Goal: Task Accomplishment & Management: Use online tool/utility

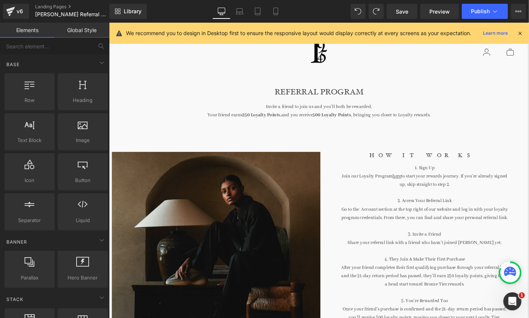
click at [109, 22] on div "40px" at bounding box center [109, 22] width 0 height 0
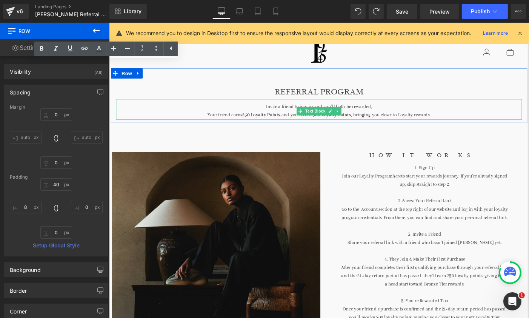
click at [285, 115] on div "Invite a friend to join us and you’ll both be rewarded, Your friend earns 250 L…" at bounding box center [337, 116] width 442 height 22
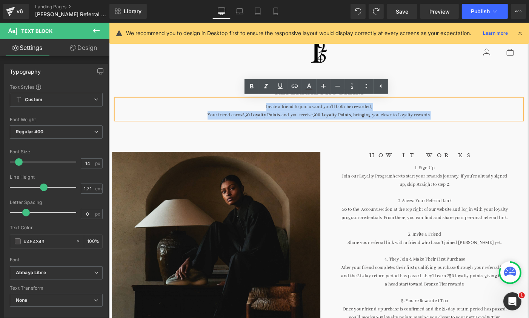
drag, startPoint x: 276, startPoint y: 113, endPoint x: 469, endPoint y: 122, distance: 192.4
click at [469, 122] on div "Invite a friend to join us and you’ll both be rewarded, Your friend earns 250 L…" at bounding box center [337, 116] width 442 height 22
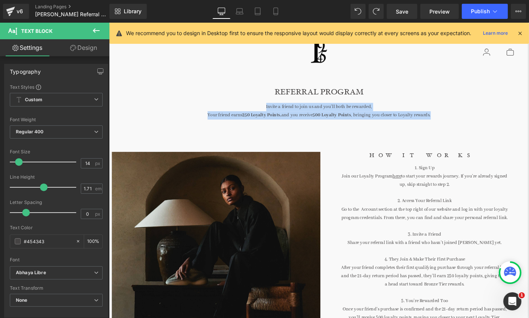
click at [109, 22] on div "50px" at bounding box center [109, 22] width 0 height 0
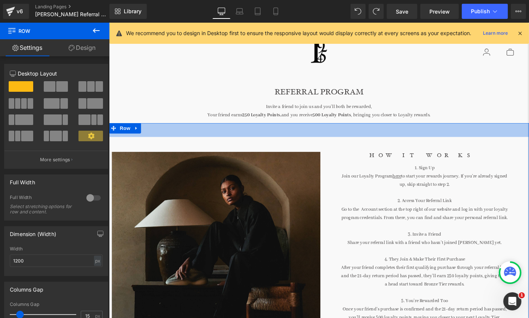
click at [246, 128] on div "REFERRAL PROGRAM Heading Invite a friend to join us and you’ll both be rewarded…" at bounding box center [337, 102] width 453 height 60
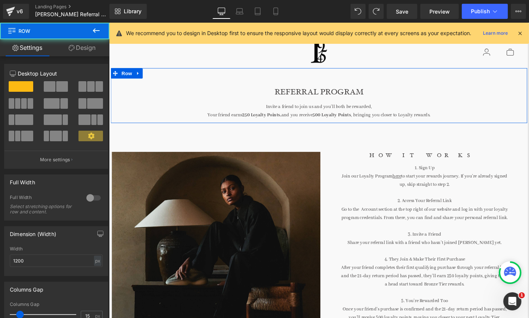
click at [268, 116] on div "Invite a friend to join us and you’ll both be rewarded, Your friend earns 250 L…" at bounding box center [337, 116] width 442 height 22
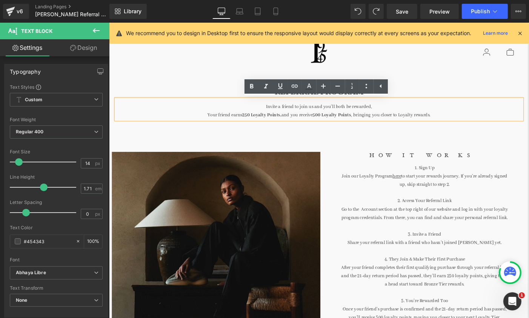
click at [377, 59] on div "Clear 0" at bounding box center [450, 54] width 200 height 26
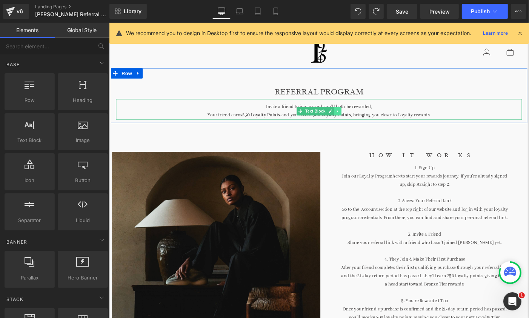
click at [357, 120] on icon at bounding box center [357, 118] width 4 height 5
click at [355, 119] on icon at bounding box center [354, 119] width 4 height 4
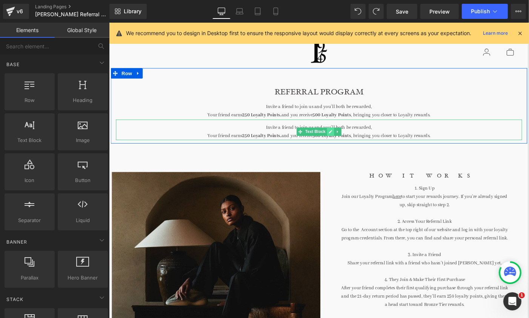
click at [348, 136] on link at bounding box center [350, 140] width 8 height 9
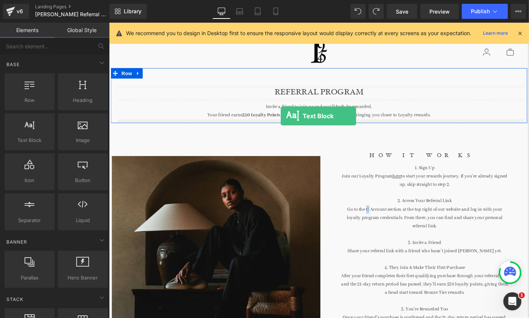
drag, startPoint x: 138, startPoint y: 143, endPoint x: 295, endPoint y: 124, distance: 158.2
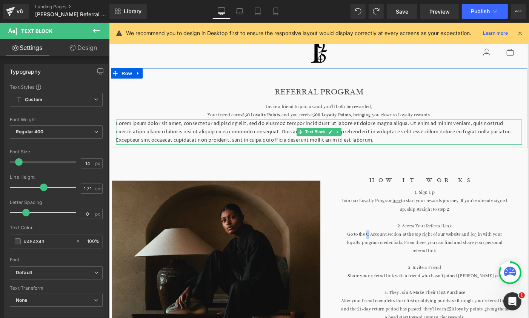
click at [305, 123] on div "Your friend earns 250 Loyalty Points, and you receive 500 Loyalty Points , brin…" at bounding box center [337, 123] width 442 height 9
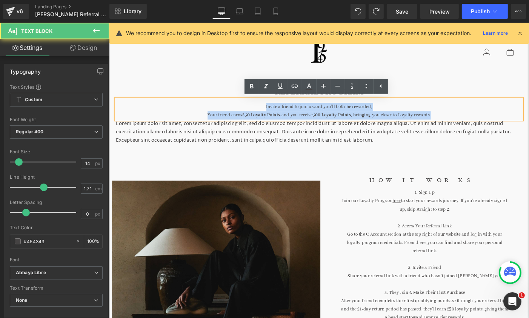
drag, startPoint x: 279, startPoint y: 111, endPoint x: 459, endPoint y: 124, distance: 180.6
click at [459, 124] on div "Invite a friend to join us and you’ll both be rewarded, Your friend earns 250 L…" at bounding box center [337, 116] width 442 height 22
copy div "Invite a friend to join us and you’ll both be rewarded, Your friend earns 250 L…"
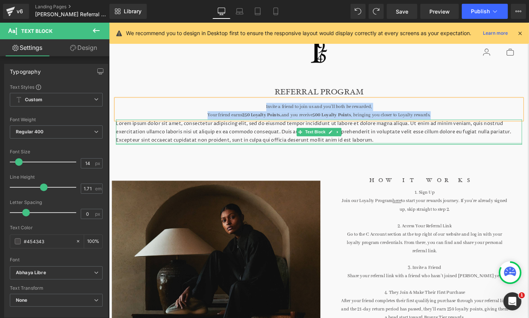
click at [335, 155] on div "REFERRAL PROGRAM Heading Invite a friend to join us and you’ll both be rewarded…" at bounding box center [337, 115] width 453 height 87
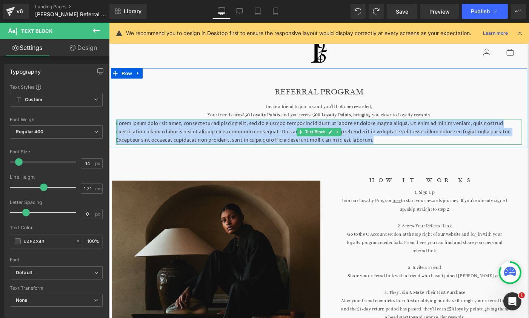
drag, startPoint x: 223, startPoint y: 148, endPoint x: 115, endPoint y: 129, distance: 109.3
click at [115, 129] on div "REFERRAL PROGRAM Heading Invite a friend to join us and you’ll both be rewarded…" at bounding box center [337, 123] width 453 height 64
paste div
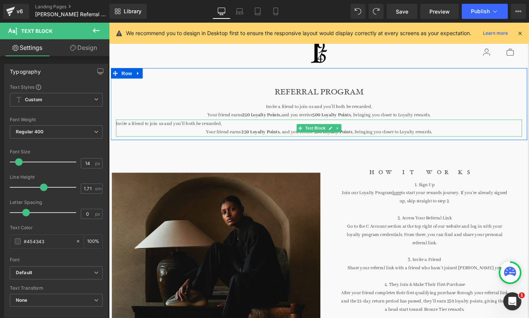
click at [244, 132] on p "Invite a friend to join us and you’ll both be rewarded," at bounding box center [337, 132] width 442 height 9
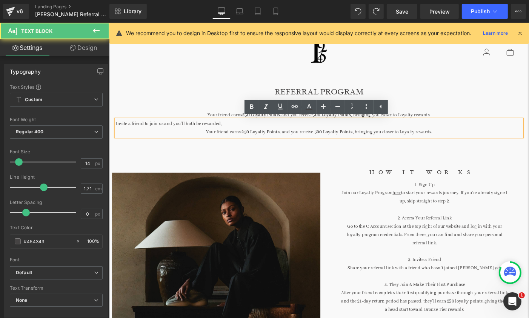
click at [117, 133] on span "Invite a friend to join us and you’ll both be rewarded," at bounding box center [173, 132] width 115 height 6
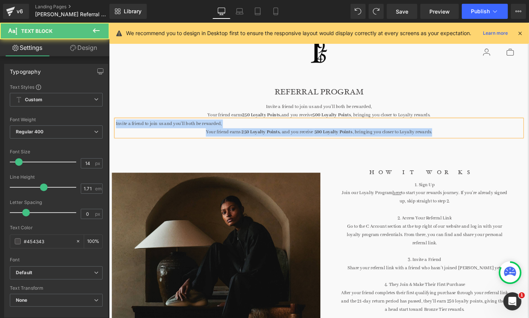
drag, startPoint x: 466, startPoint y: 144, endPoint x: 107, endPoint y: 133, distance: 359.3
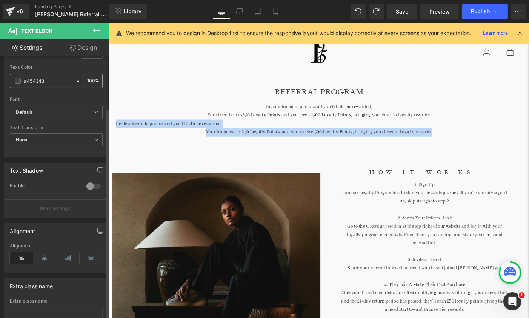
scroll to position [213, 0]
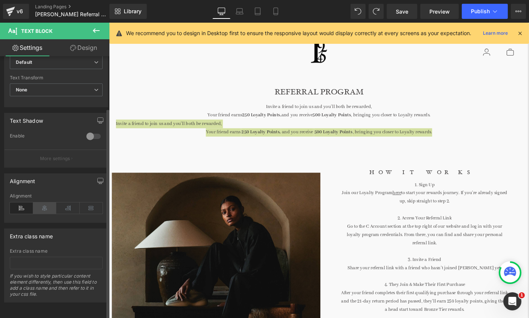
click at [43, 202] on icon at bounding box center [44, 207] width 23 height 11
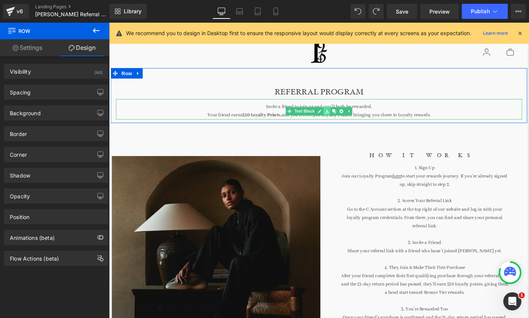
click at [342, 120] on link at bounding box center [346, 118] width 8 height 9
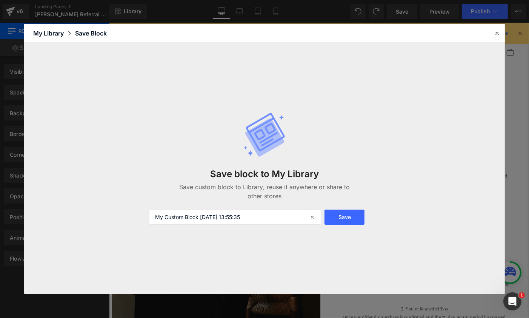
click at [363, 111] on div "Save block to My Library Save custom block to Library, reuse it anywhere or sha…" at bounding box center [265, 168] width 241 height 143
click at [499, 35] on icon at bounding box center [497, 33] width 7 height 7
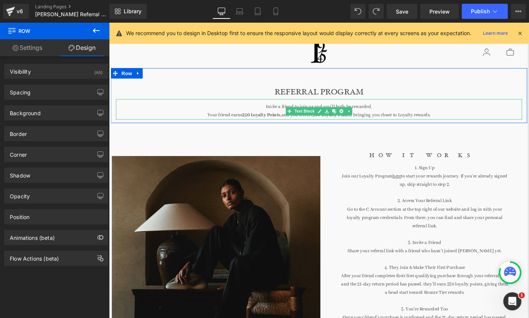
click at [481, 119] on div "Your friend earns 250 Loyalty Points, and you receive 500 Loyalty Points , brin…" at bounding box center [337, 123] width 442 height 9
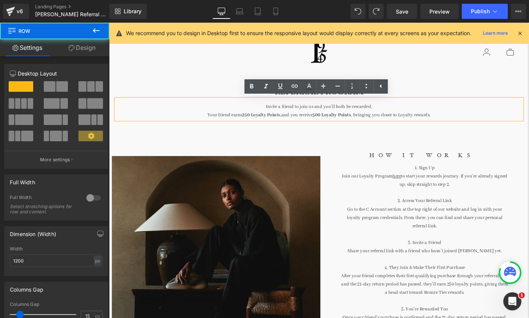
click at [443, 75] on div "REFERRAL PROGRAM Heading Invite a friend to join us and you’ll both be rewarded…" at bounding box center [337, 102] width 453 height 60
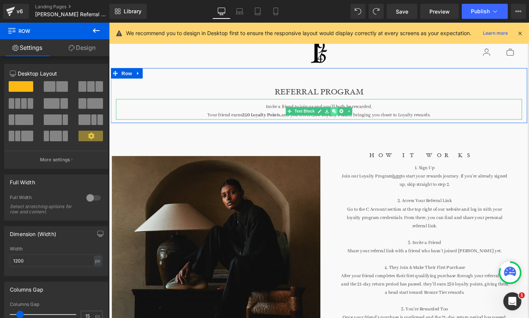
click at [356, 121] on link at bounding box center [354, 118] width 8 height 9
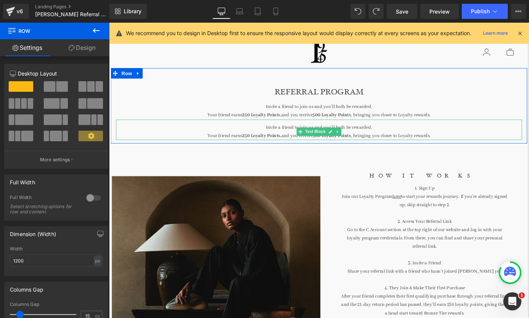
click at [281, 133] on div "Invite a friend to join us and you’ll both be rewarded, Your friend earns 250 L…" at bounding box center [337, 139] width 442 height 22
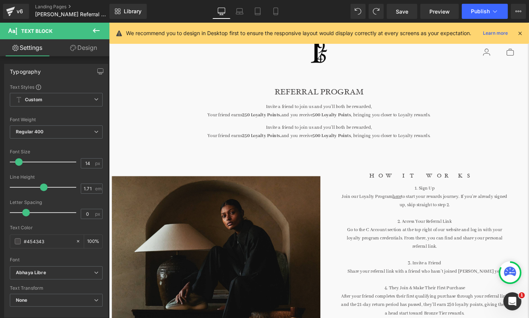
click at [96, 50] on link "Design" at bounding box center [83, 47] width 55 height 17
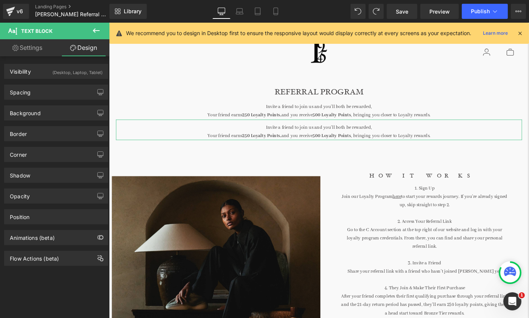
click at [39, 50] on link "Settings" at bounding box center [27, 47] width 55 height 17
type input "100"
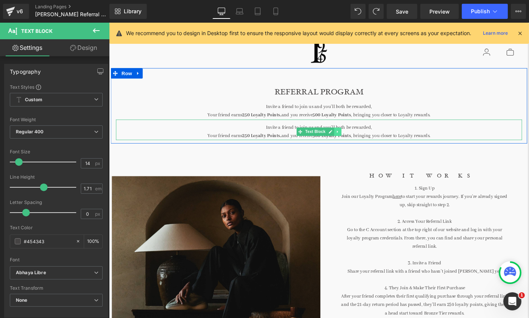
click at [359, 141] on icon at bounding box center [357, 141] width 4 height 5
click at [360, 142] on icon at bounding box center [362, 141] width 4 height 4
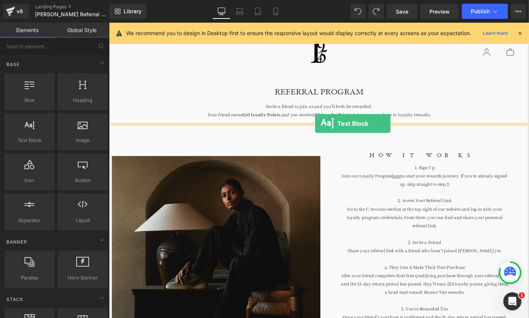
drag, startPoint x: 147, startPoint y: 150, endPoint x: 332, endPoint y: 132, distance: 186.7
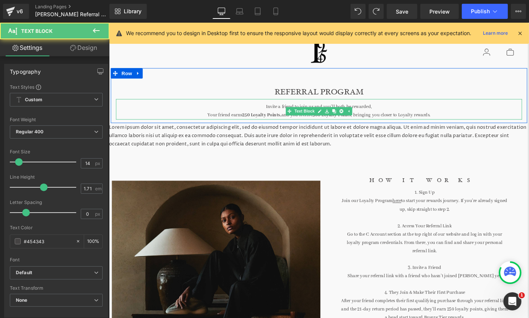
click at [341, 113] on div "Invite a friend to join us and you’ll both be rewarded, Your friend earns 250 L…" at bounding box center [337, 116] width 442 height 22
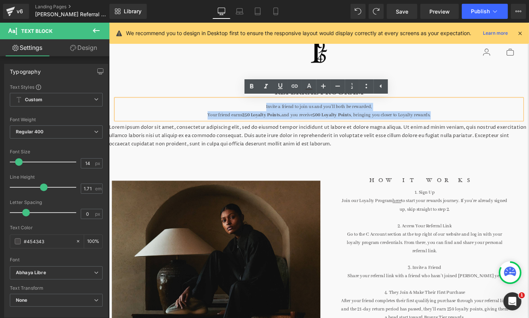
drag, startPoint x: 268, startPoint y: 113, endPoint x: 464, endPoint y: 125, distance: 196.8
click at [464, 125] on div "Invite a friend to join us and you’ll both be rewarded, Your friend earns 250 L…" at bounding box center [337, 116] width 442 height 22
copy div "Invite a friend to join us and you’ll both be rewarded, Your friend earns 250 L…"
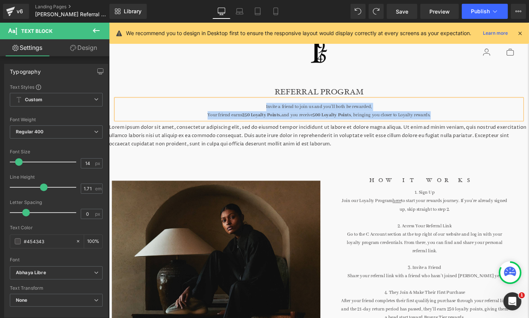
click at [289, 155] on p "Lorem ipsum dolor sit amet, consectetur adipiscing elit, sed do eiusmod tempor …" at bounding box center [337, 144] width 457 height 27
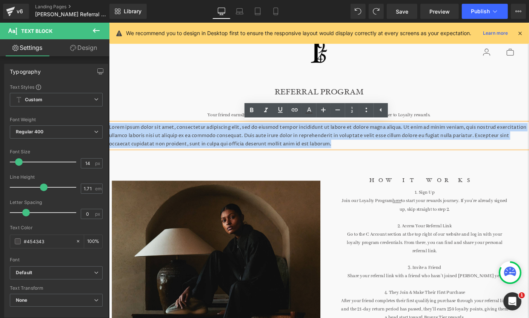
drag, startPoint x: 248, startPoint y: 156, endPoint x: 107, endPoint y: 139, distance: 142.7
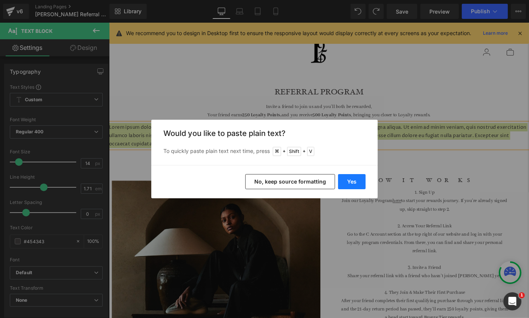
click at [356, 183] on button "Yes" at bounding box center [352, 181] width 28 height 15
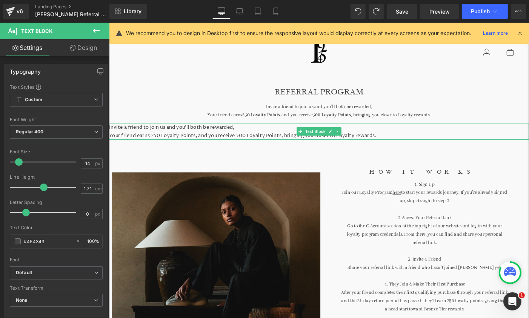
click at [378, 141] on p "Your friend earns 250 Loyalty Points, and you receive 500 Loyalty Points, bring…" at bounding box center [337, 144] width 457 height 9
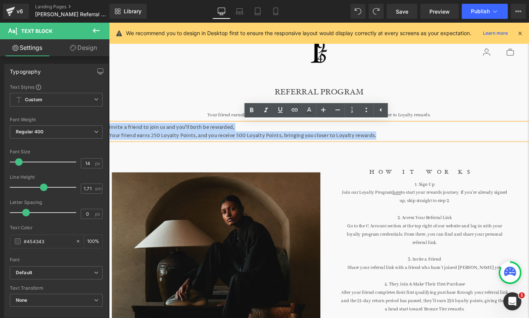
drag, startPoint x: 378, startPoint y: 141, endPoint x: 108, endPoint y: 128, distance: 270.4
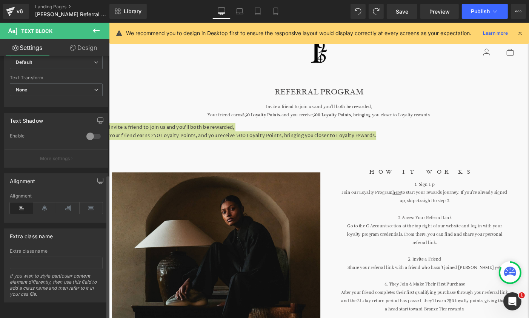
click at [36, 208] on div "Alignment" at bounding box center [56, 207] width 93 height 29
click at [37, 206] on icon at bounding box center [44, 207] width 23 height 11
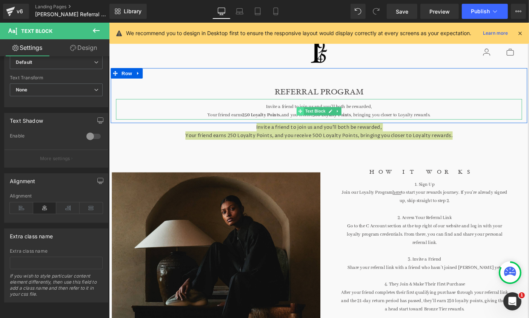
click at [307, 116] on div "Invite a friend to join us and you’ll both be rewarded, Your friend earns 250 L…" at bounding box center [337, 116] width 442 height 22
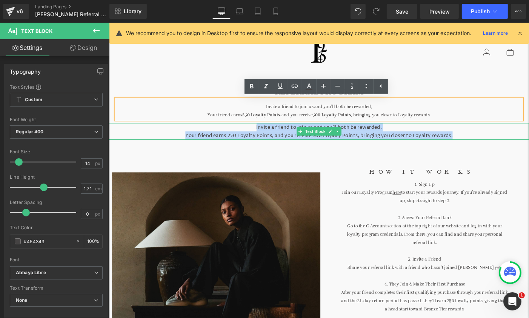
click at [302, 139] on p "Invite a friend to join us and you’ll both be rewarded," at bounding box center [337, 135] width 457 height 9
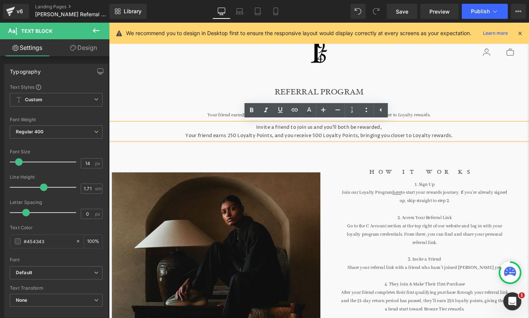
click at [236, 116] on div "Invite a friend to join us and you’ll both be rewarded, Your friend earns 250 L…" at bounding box center [337, 116] width 442 height 22
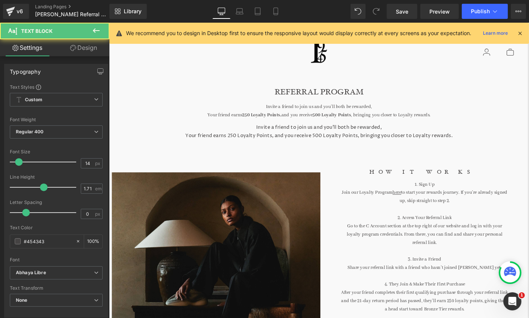
click at [98, 51] on link "Design" at bounding box center [83, 47] width 55 height 17
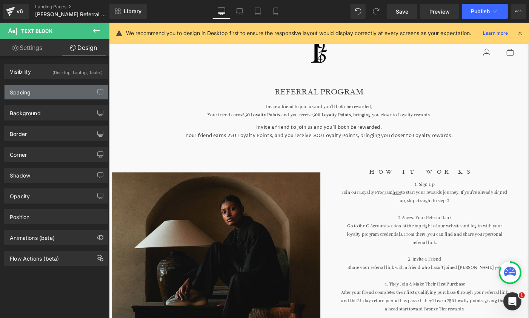
click at [56, 93] on div "Spacing" at bounding box center [56, 92] width 103 height 14
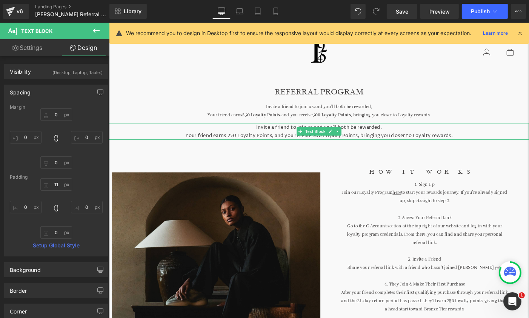
click at [289, 146] on p "Your friend earns 250 Loyalty Points, and you receive 500 Loyalty Points, bring…" at bounding box center [337, 144] width 457 height 9
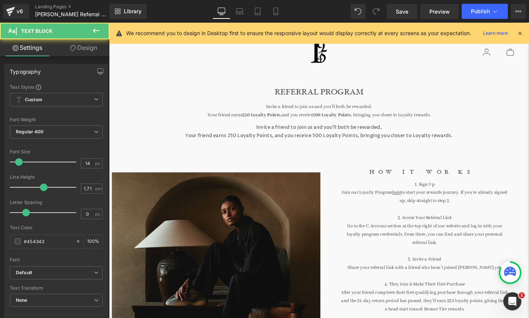
click at [88, 52] on link "Design" at bounding box center [83, 47] width 55 height 17
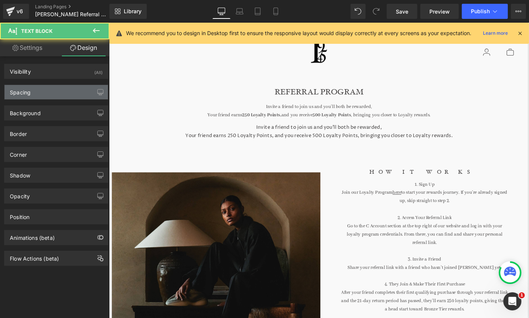
type input "0"
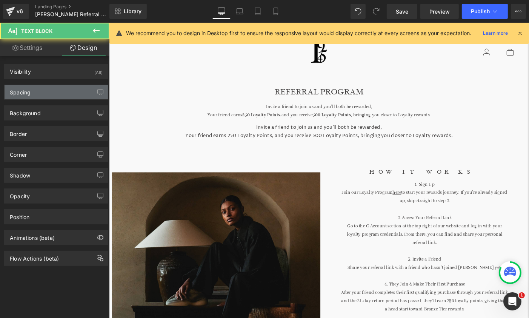
type input "0"
click at [81, 96] on div "Spacing" at bounding box center [56, 92] width 103 height 14
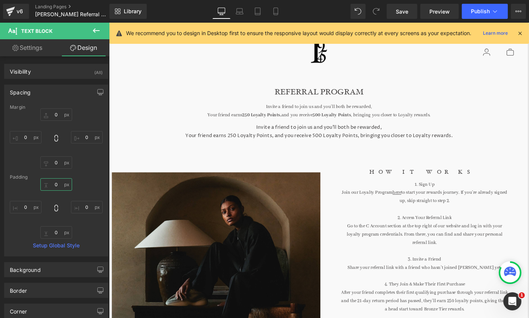
click at [52, 182] on input "0" at bounding box center [56, 184] width 32 height 12
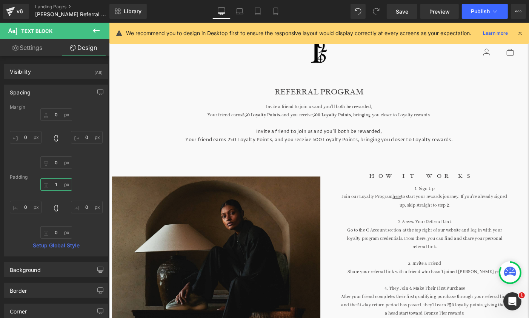
type input "11"
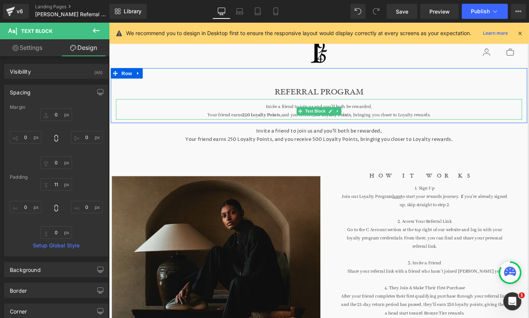
click at [277, 110] on div "Invite a friend to join us and you’ll both be rewarded, Your friend earns 250 L…" at bounding box center [337, 116] width 442 height 22
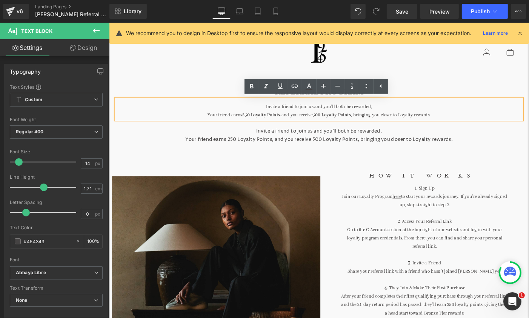
click at [320, 187] on div "Image" at bounding box center [225, 296] width 227 height 255
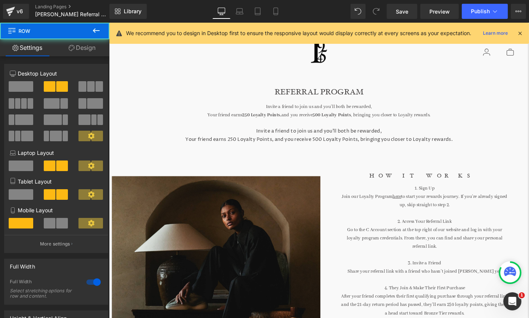
click at [350, 113] on div "Invite a friend to join us and you’ll both be rewarded, Your friend earns 250 L…" at bounding box center [337, 116] width 442 height 22
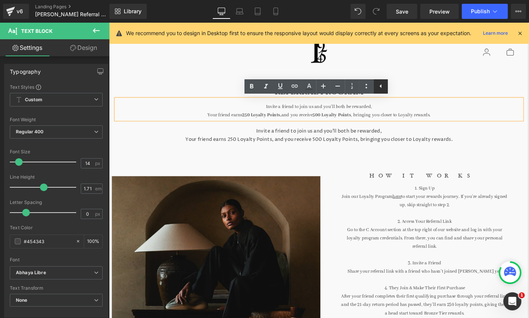
click at [383, 87] on icon at bounding box center [381, 86] width 9 height 9
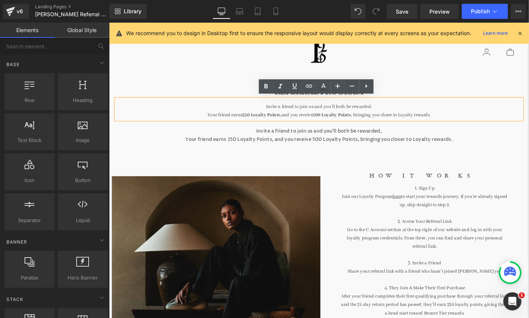
click at [395, 62] on div "Clear 0" at bounding box center [450, 54] width 200 height 26
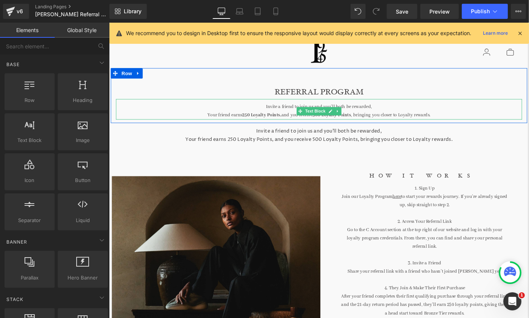
click at [357, 112] on div "Invite a friend to join us and you’ll both be rewarded, Your friend earns 250 L…" at bounding box center [337, 116] width 442 height 22
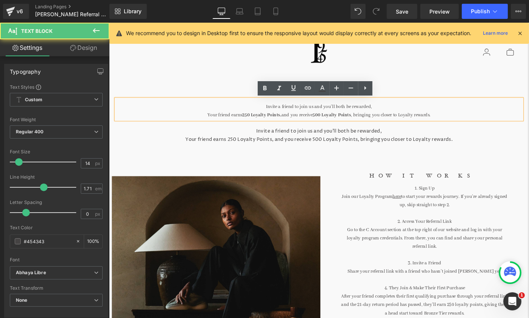
click at [412, 77] on div "REFERRAL PROGRAM Heading Invite a friend to join us and you’ll both be rewarded…" at bounding box center [337, 102] width 453 height 60
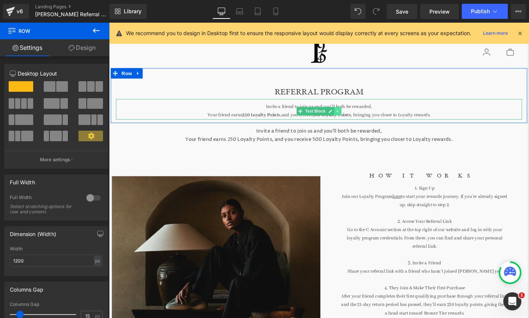
click at [359, 119] on icon at bounding box center [357, 118] width 4 height 5
click at [362, 120] on icon at bounding box center [362, 119] width 4 height 4
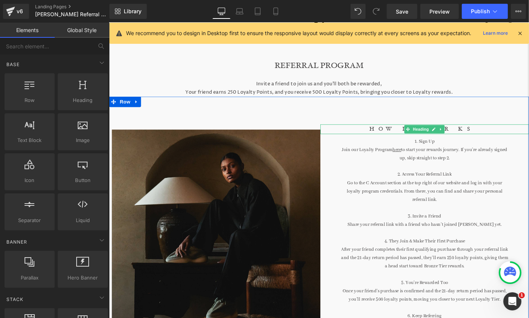
scroll to position [32, 0]
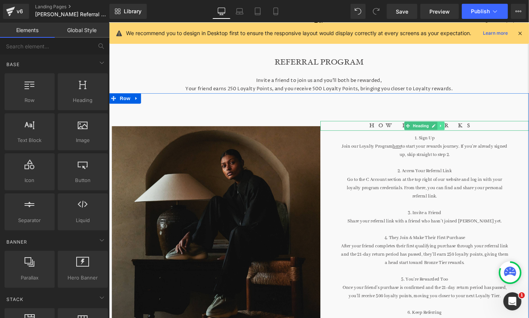
click at [472, 133] on icon at bounding box center [470, 134] width 4 height 5
click at [465, 133] on icon at bounding box center [466, 134] width 4 height 4
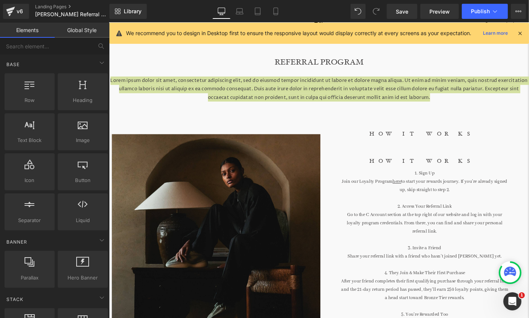
click at [378, 12] on icon at bounding box center [376, 11] width 7 height 7
click at [349, 14] on div "Library Desktop Desktop Laptop Tablet Mobile Save Preview Publish Scheduled Vie…" at bounding box center [320, 11] width 420 height 15
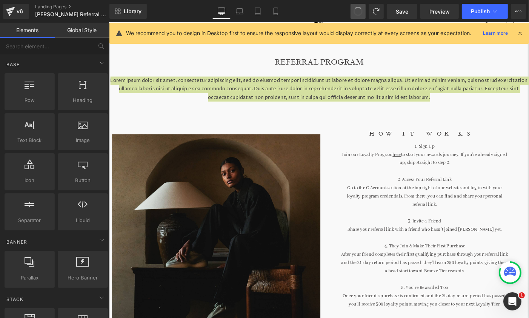
click at [355, 12] on button at bounding box center [358, 11] width 15 height 15
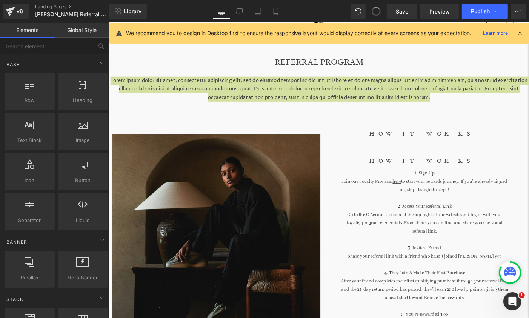
click at [379, 12] on span at bounding box center [377, 11] width 10 height 10
click at [379, 12] on icon at bounding box center [376, 11] width 7 height 7
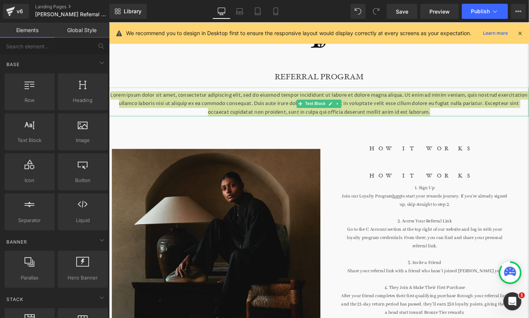
scroll to position [9, 0]
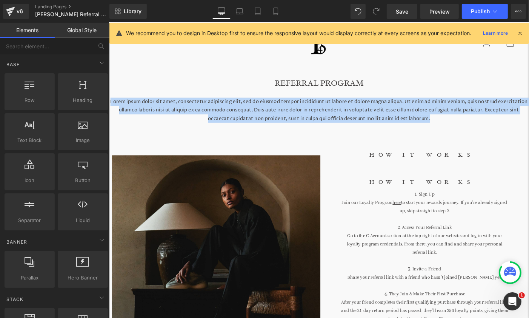
click at [397, 127] on p "Lorem ipsum dolor sit amet, consectetur adipiscing elit, sed do eiusmod tempor …" at bounding box center [337, 117] width 457 height 27
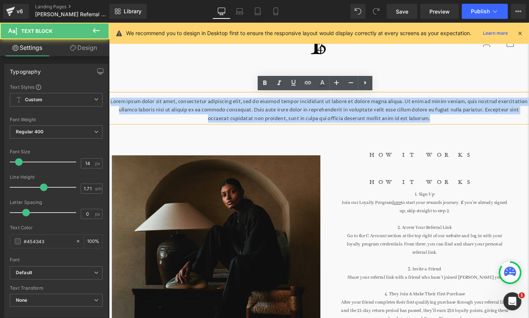
drag, startPoint x: 397, startPoint y: 127, endPoint x: 104, endPoint y: 108, distance: 294.0
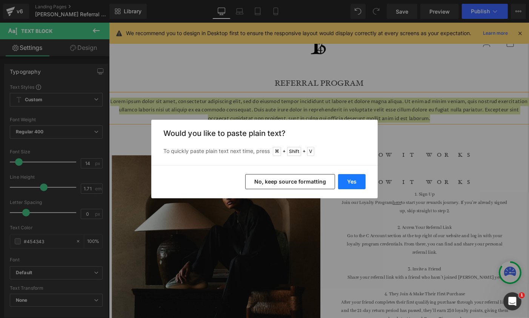
click at [350, 181] on button "Yes" at bounding box center [352, 181] width 28 height 15
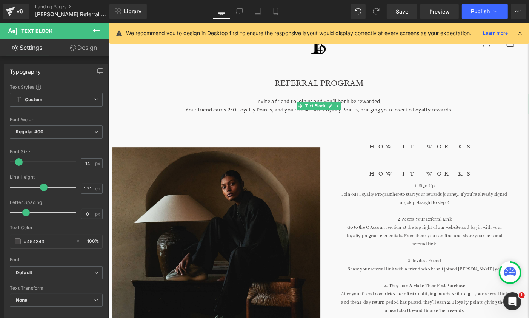
click at [369, 113] on p "Your friend earns 250 Loyalty Points, and you receive 500 Loyalty Points, bring…" at bounding box center [337, 117] width 457 height 9
click at [85, 51] on link "Design" at bounding box center [83, 47] width 55 height 17
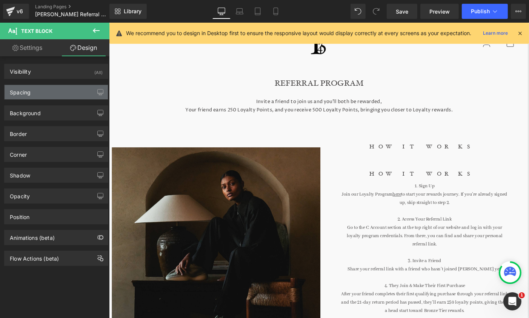
click at [68, 90] on div "Spacing" at bounding box center [56, 92] width 103 height 14
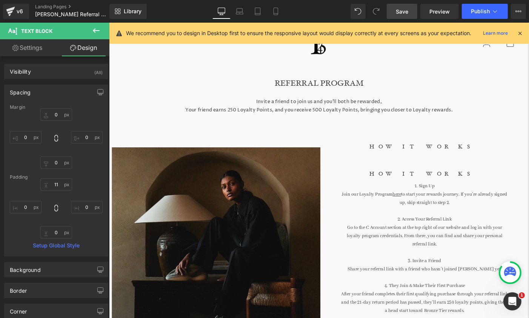
click at [412, 18] on link "Save" at bounding box center [402, 11] width 31 height 15
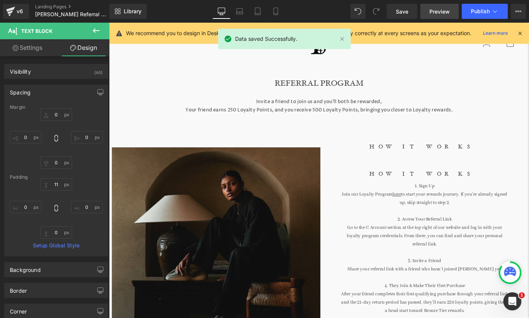
click at [442, 12] on span "Preview" at bounding box center [440, 12] width 20 height 8
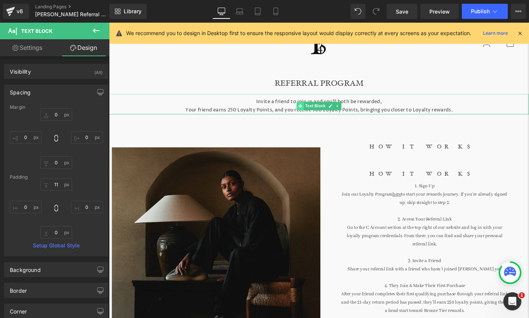
click at [320, 108] on span at bounding box center [317, 112] width 8 height 9
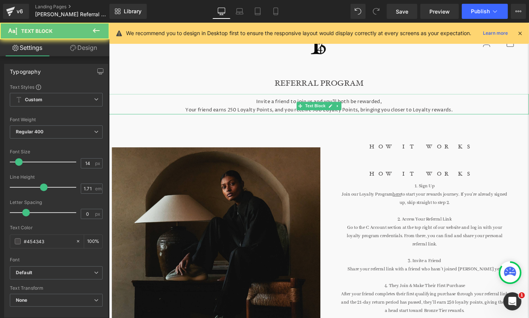
click at [273, 104] on p "Invite a friend to join us and you’ll both be rewarded," at bounding box center [337, 108] width 457 height 9
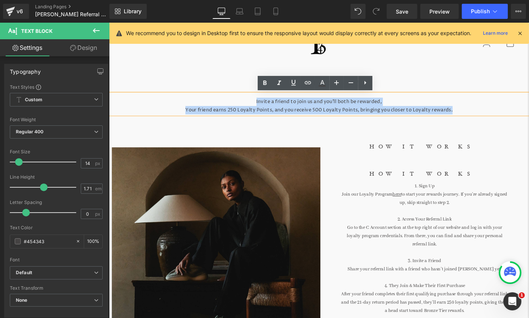
drag, startPoint x: 273, startPoint y: 104, endPoint x: 489, endPoint y: 114, distance: 216.3
click at [489, 114] on div "Invite a friend to join us and you’ll both be rewarded, Your friend earns 250 L…" at bounding box center [337, 111] width 457 height 22
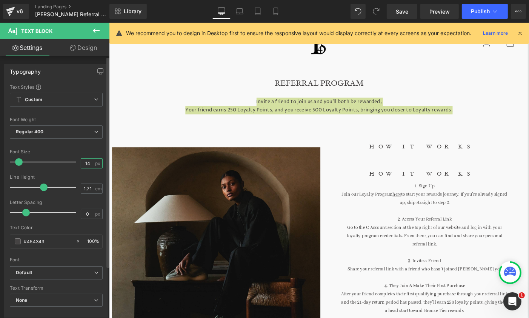
click at [88, 164] on input "14" at bounding box center [87, 163] width 13 height 9
type input "13"
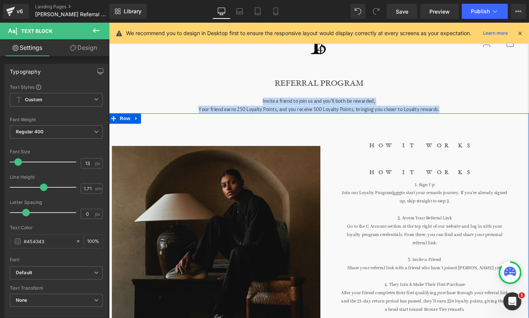
click at [472, 150] on div "HOW IT WORKS Heading HOW IT WORKS Heading 1. Sign Up Join our Loyalty Program h…" at bounding box center [452, 278] width 227 height 284
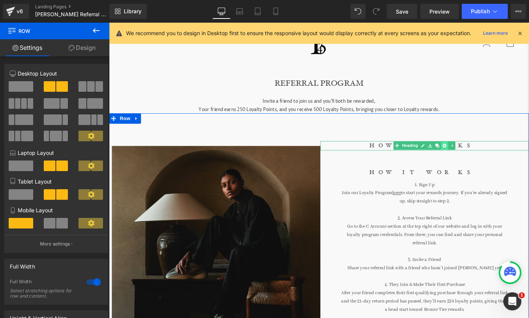
click at [474, 155] on icon at bounding box center [474, 156] width 4 height 5
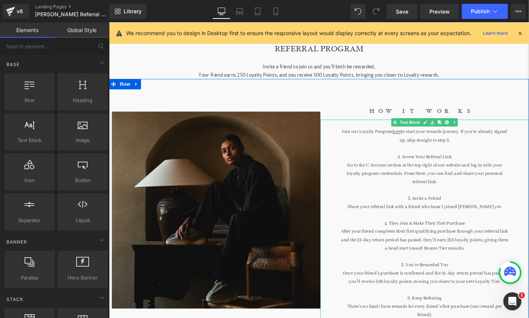
scroll to position [48, 0]
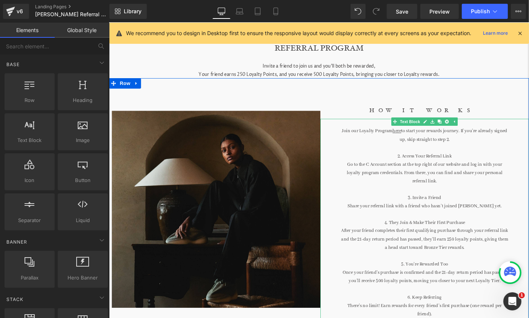
click at [464, 189] on p "Go to the C Account section at the top right of our website and log in with you…" at bounding box center [452, 185] width 182 height 27
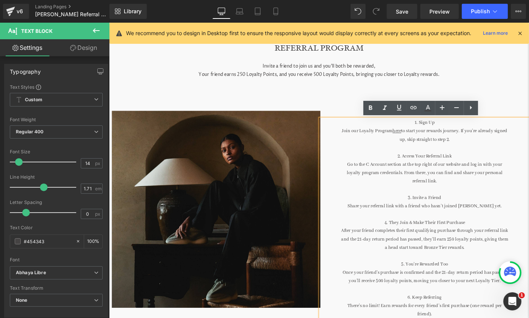
click at [352, 88] on div "Image HOW IT WORKS Heading 1. Sign Up Join our Loyalty Program here to start yo…" at bounding box center [337, 218] width 457 height 270
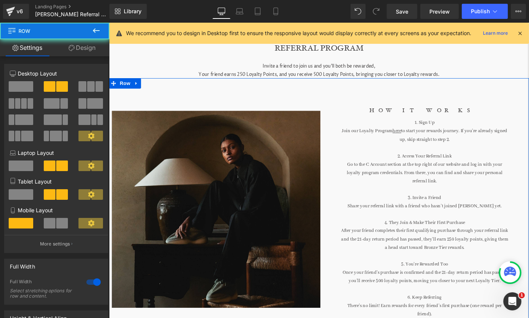
click at [264, 105] on div "Image" at bounding box center [225, 225] width 227 height 255
click at [96, 44] on link "Design" at bounding box center [82, 47] width 55 height 17
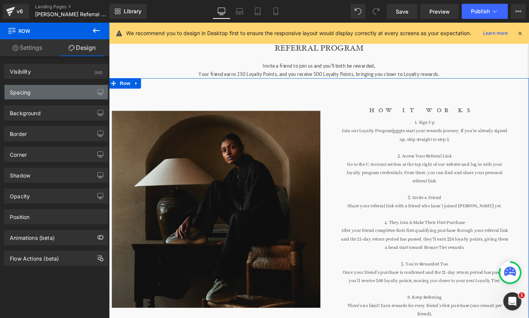
click at [64, 87] on div "Spacing" at bounding box center [56, 92] width 103 height 14
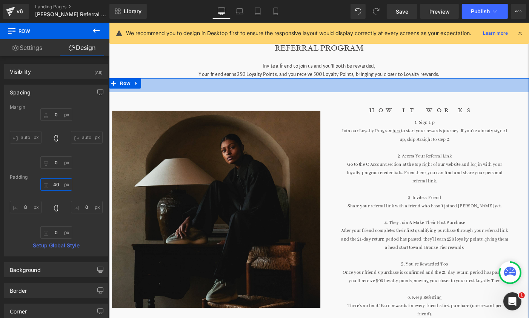
click at [58, 183] on input "40" at bounding box center [56, 184] width 32 height 12
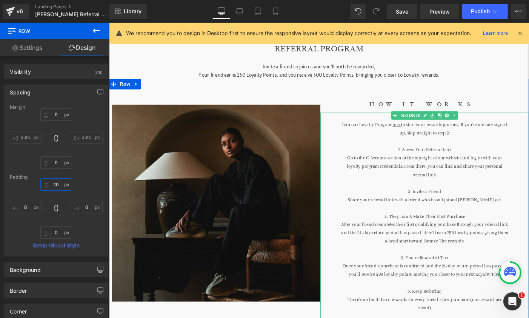
scroll to position [0, 0]
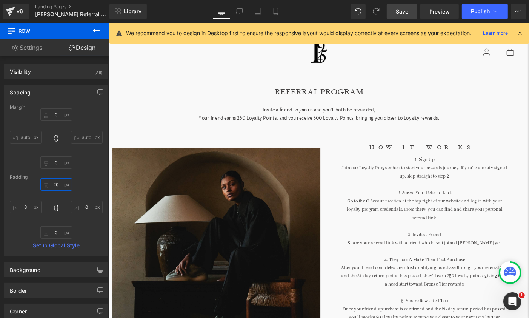
type input "20"
click at [409, 11] on link "Save" at bounding box center [402, 11] width 31 height 15
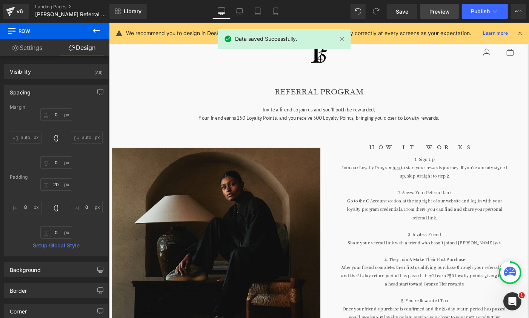
click at [434, 10] on span "Preview" at bounding box center [440, 12] width 20 height 8
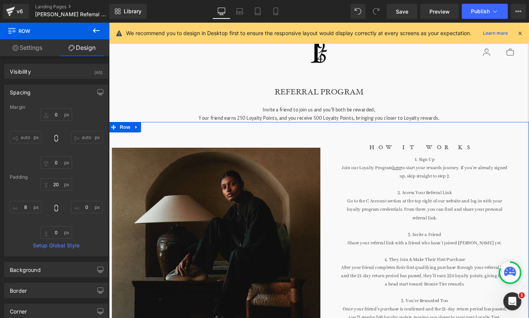
click at [245, 145] on div "Image" at bounding box center [225, 265] width 227 height 255
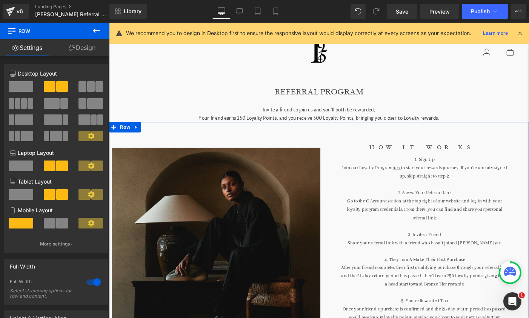
click at [89, 54] on link "Design" at bounding box center [82, 47] width 55 height 17
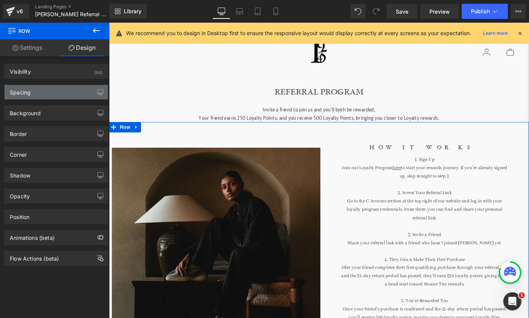
click at [71, 94] on div "Spacing" at bounding box center [56, 92] width 103 height 14
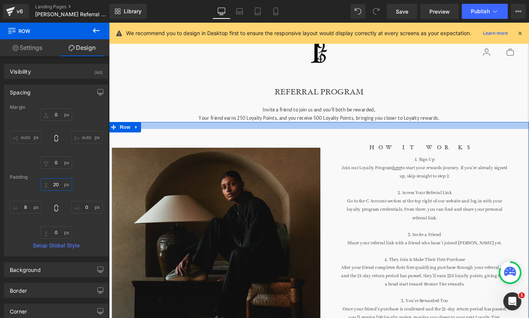
click at [54, 185] on input "20" at bounding box center [56, 184] width 32 height 12
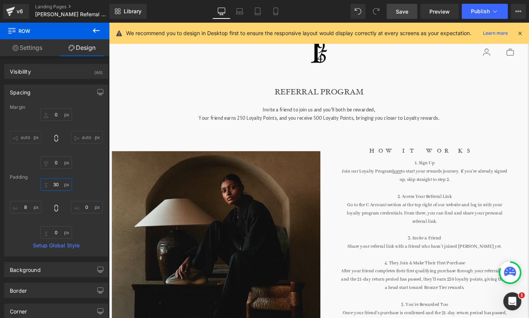
type input "30"
click at [406, 11] on span "Save" at bounding box center [402, 12] width 12 height 8
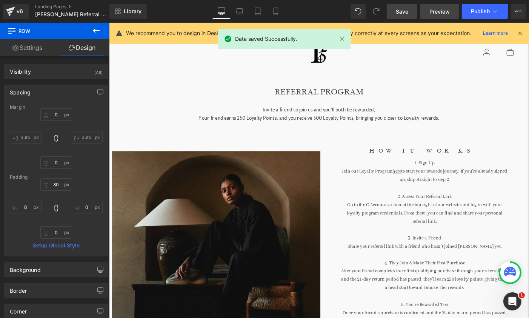
click at [437, 6] on link "Preview" at bounding box center [440, 11] width 39 height 15
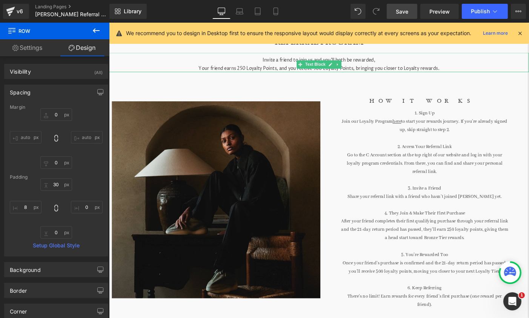
scroll to position [63, 0]
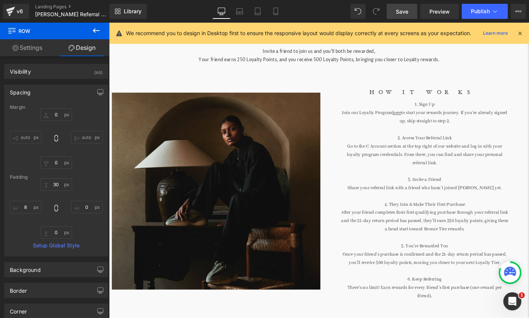
click at [389, 113] on p "1. Sign Up" at bounding box center [452, 111] width 182 height 9
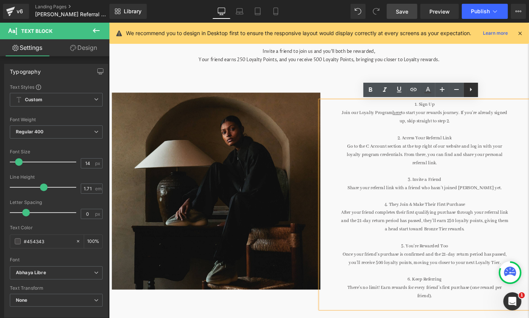
click at [473, 88] on icon at bounding box center [471, 89] width 9 height 9
click at [512, 68] on div "Image HOW IT WORKS Heading 1. Sign Up Join our Loyalty Program here to start yo…" at bounding box center [337, 200] width 457 height 267
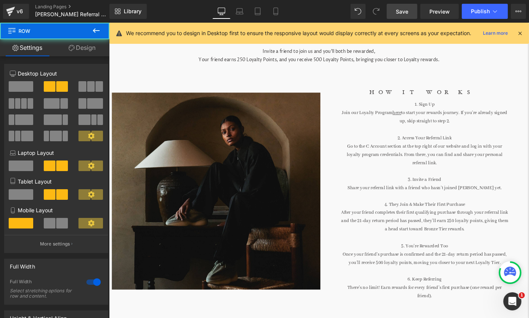
click at [458, 119] on p "Join our Loyalty Program here to start your rewards journey. If you’re already …" at bounding box center [452, 125] width 182 height 18
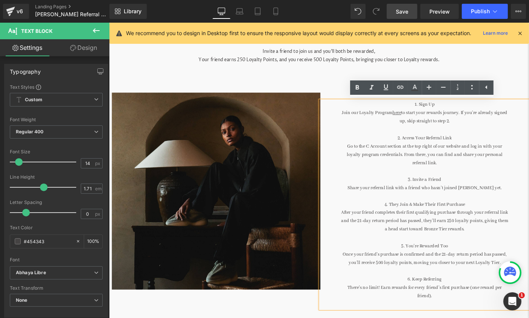
click at [483, 65] on div "Invite a friend to join us and you’ll both be rewarded, Your friend earns 250 L…" at bounding box center [337, 56] width 457 height 21
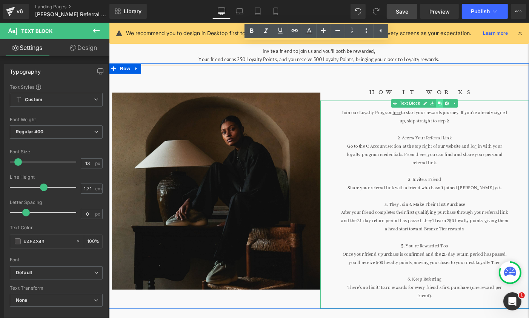
click at [468, 111] on icon at bounding box center [468, 110] width 4 height 4
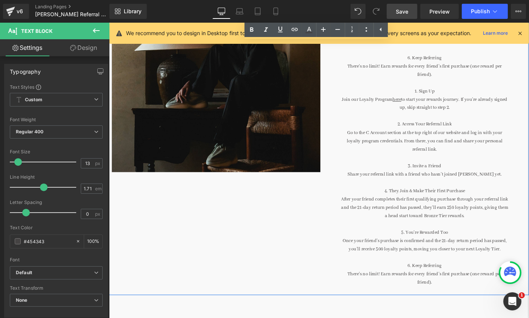
scroll to position [278, 0]
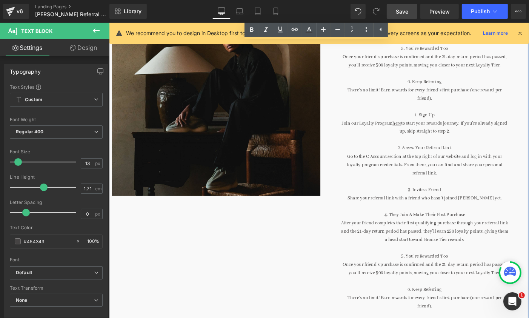
click at [446, 227] on span "Text Block" at bounding box center [448, 231] width 25 height 9
click at [473, 120] on icon at bounding box center [473, 121] width 4 height 5
click at [477, 122] on icon at bounding box center [476, 121] width 4 height 4
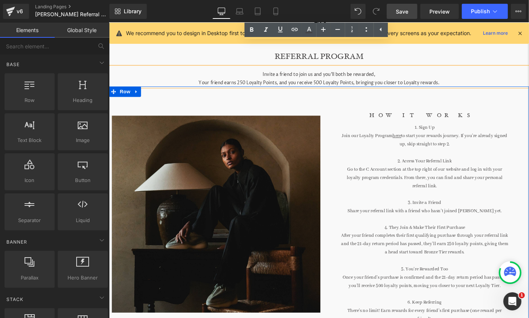
scroll to position [0, 0]
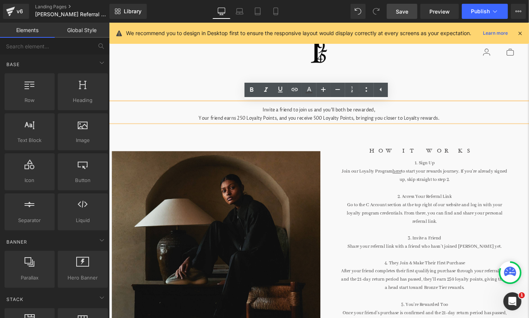
click at [477, 58] on div "Clear 0" at bounding box center [450, 54] width 200 height 26
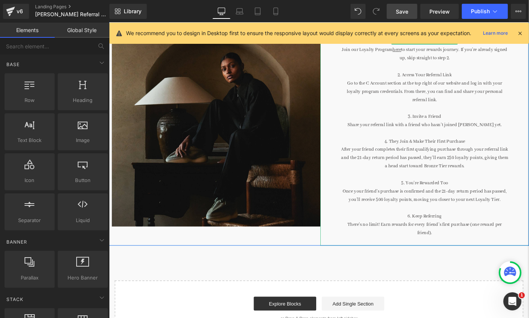
scroll to position [135, 0]
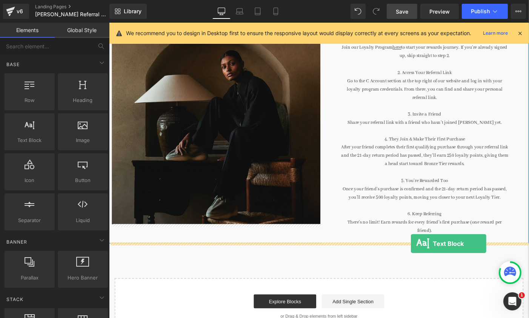
drag, startPoint x: 141, startPoint y: 162, endPoint x: 437, endPoint y: 262, distance: 312.4
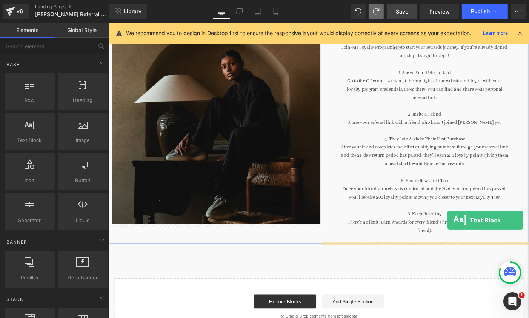
drag, startPoint x: 140, startPoint y: 151, endPoint x: 477, endPoint y: 237, distance: 347.6
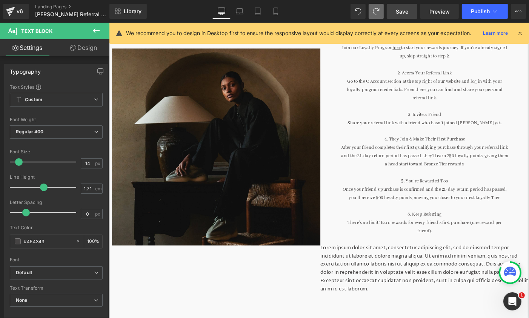
scroll to position [80, 0]
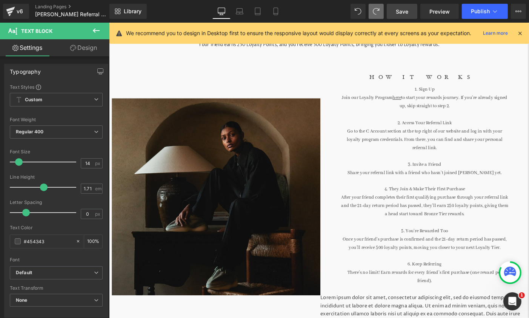
click at [425, 115] on p "Join our Loyalty Program here to start your rewards journey. If you’re already …" at bounding box center [452, 109] width 182 height 18
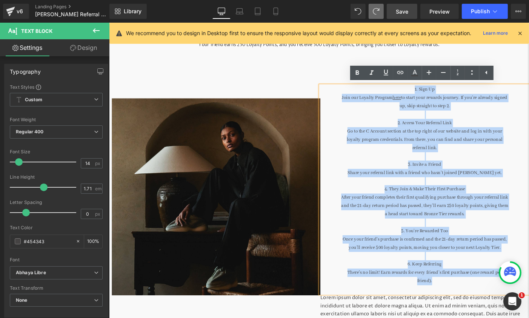
copy div "1. Sign Up Join our Loyalty Program here to start your rewards journey. If you’…"
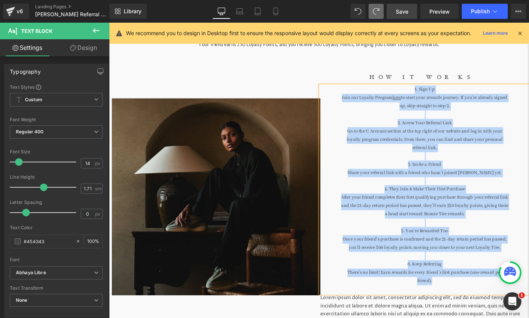
drag, startPoint x: 436, startPoint y: 94, endPoint x: 480, endPoint y: 301, distance: 211.2
click at [480, 301] on div "1. Sign Up Join our Loyalty Program here to start your rewards journey. If you’…" at bounding box center [452, 204] width 227 height 226
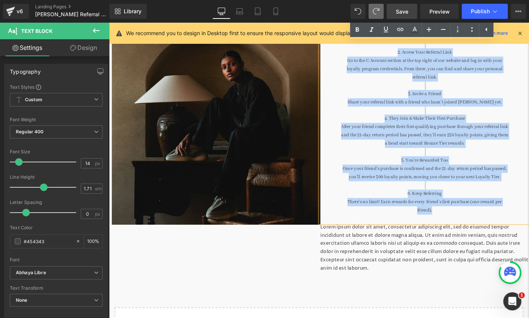
scroll to position [157, 0]
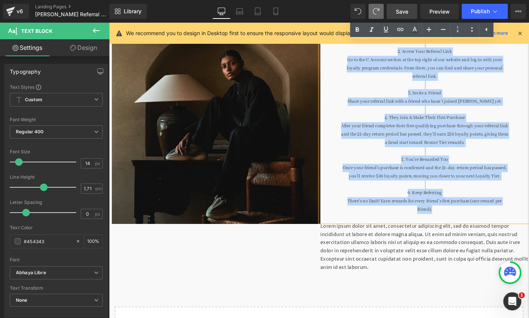
click at [489, 270] on p "Lorem ipsum dolor sit amet, consectetur adipiscing elit, sed do eiusmod tempor …" at bounding box center [452, 266] width 227 height 54
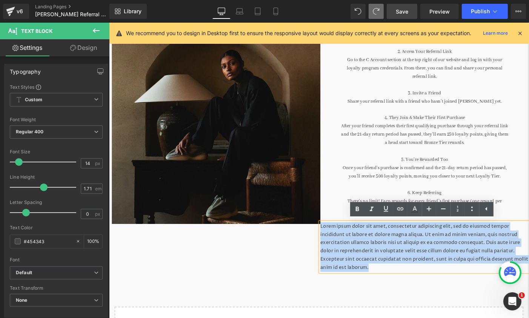
drag, startPoint x: 504, startPoint y: 281, endPoint x: 333, endPoint y: 246, distance: 173.9
click at [333, 246] on div "Image HOW IT WORKS Heading 1. Sign Up Join our Loyalty Program here to start yo…" at bounding box center [337, 133] width 457 height 321
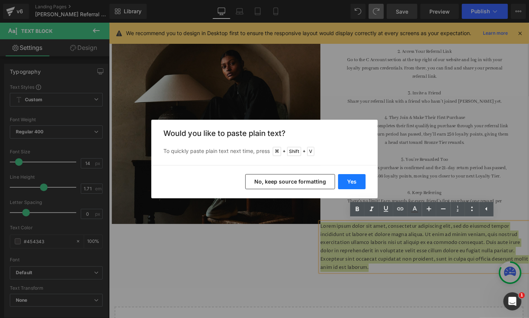
click at [346, 183] on button "Yes" at bounding box center [352, 181] width 28 height 15
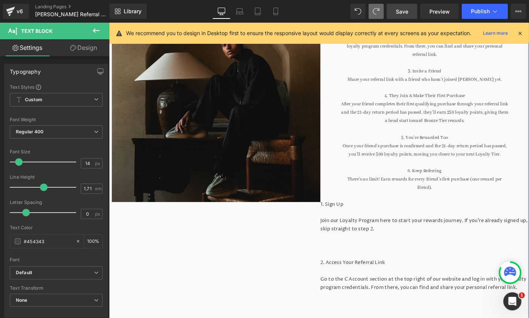
click at [451, 123] on p "After your friend completes their first qualifying purchase through your referr…" at bounding box center [452, 119] width 182 height 27
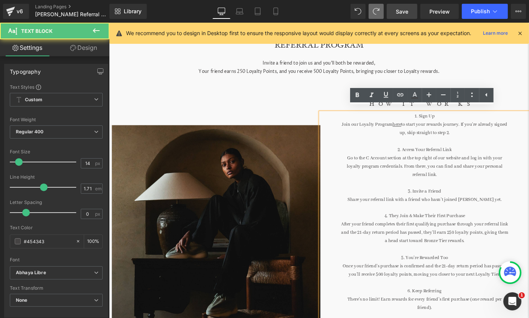
scroll to position [46, 0]
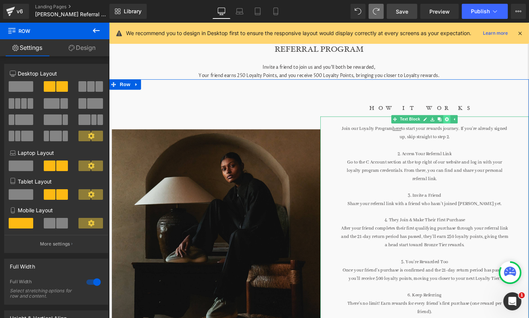
click at [477, 127] on icon at bounding box center [476, 127] width 4 height 5
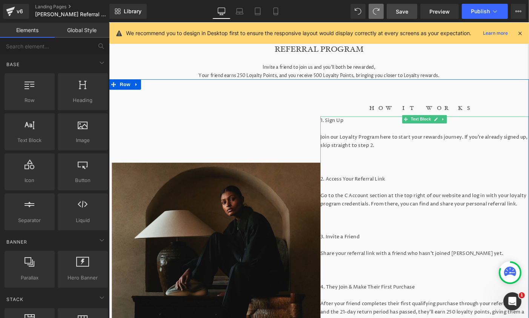
click at [341, 130] on p "1. Sign Up" at bounding box center [452, 128] width 227 height 9
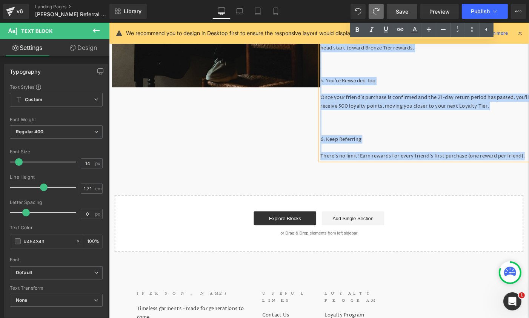
scroll to position [345, 0]
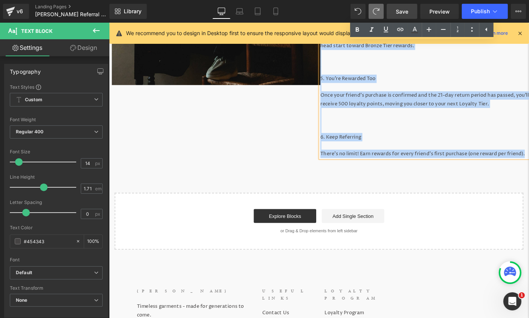
drag, startPoint x: 339, startPoint y: 129, endPoint x: 531, endPoint y: 189, distance: 201.3
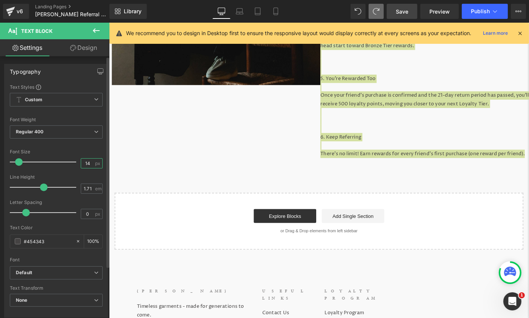
click at [88, 160] on input "14" at bounding box center [87, 163] width 13 height 9
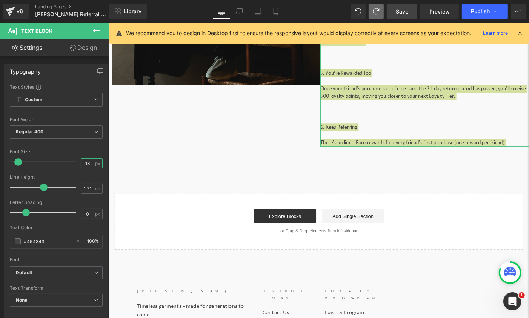
type input "13"
click at [82, 52] on link "Design" at bounding box center [83, 47] width 55 height 17
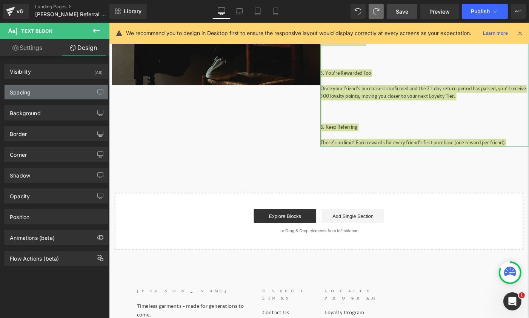
click at [61, 87] on div "Spacing" at bounding box center [56, 92] width 103 height 14
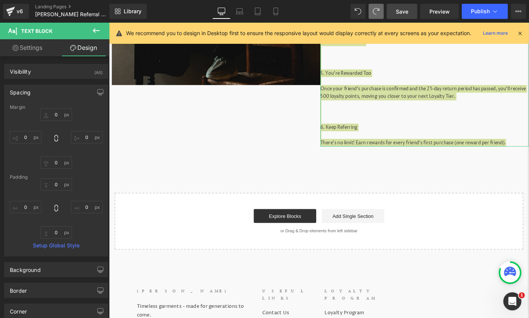
click at [35, 50] on link "Settings" at bounding box center [27, 47] width 55 height 17
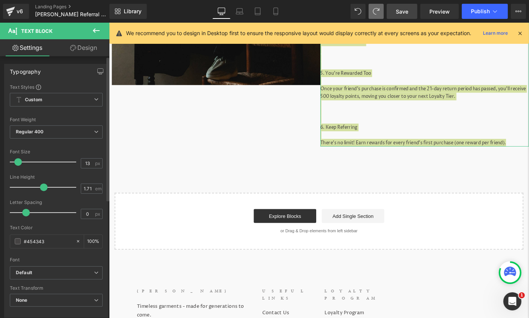
type input "100"
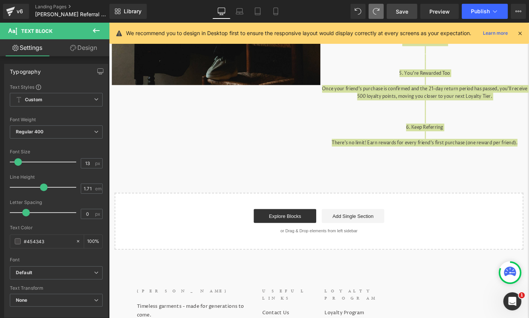
scroll to position [213, 0]
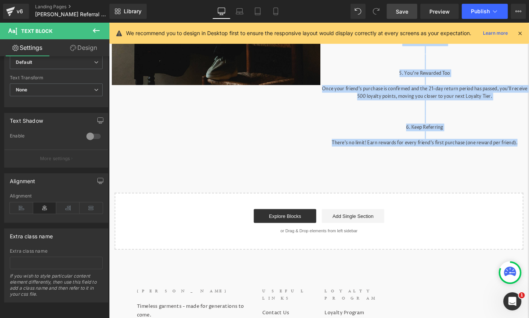
click at [471, 123] on p at bounding box center [452, 127] width 227 height 8
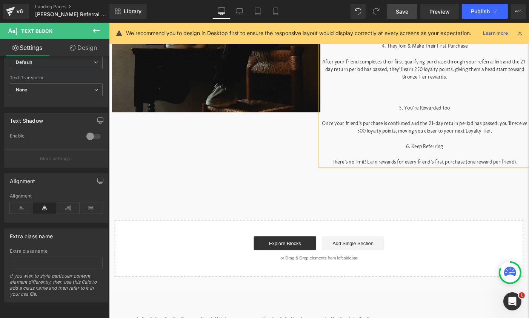
scroll to position [293, 0]
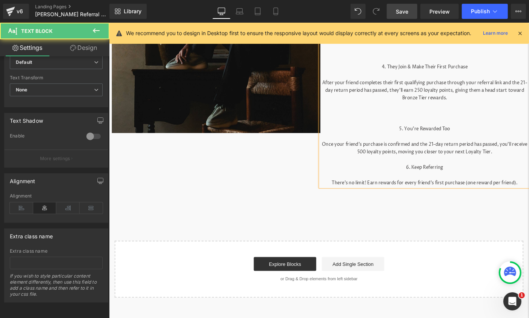
click at [467, 127] on p at bounding box center [452, 129] width 227 height 8
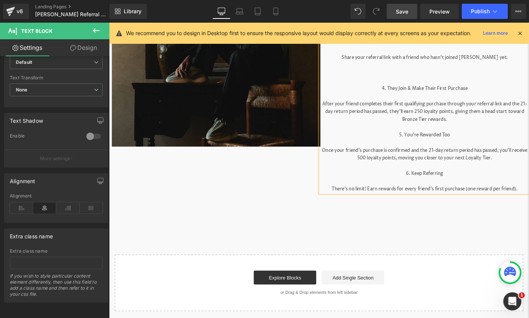
click at [448, 86] on p at bounding box center [452, 85] width 227 height 8
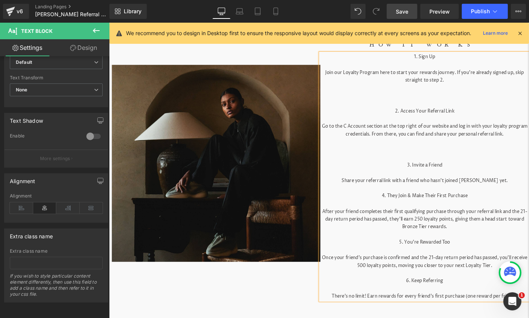
click at [450, 170] on p at bounding box center [452, 169] width 227 height 8
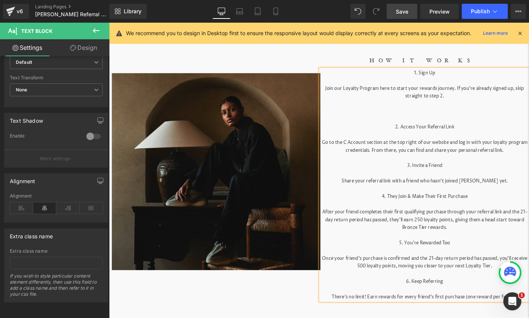
scroll to position [136, 0]
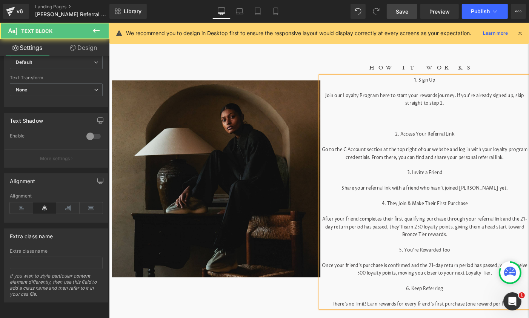
click at [452, 144] on p "2. Access Your Referral Link" at bounding box center [452, 143] width 227 height 8
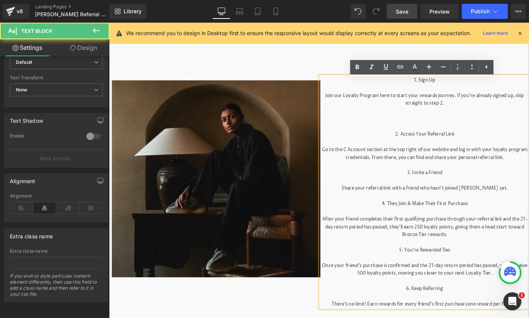
click at [457, 136] on p at bounding box center [452, 135] width 227 height 8
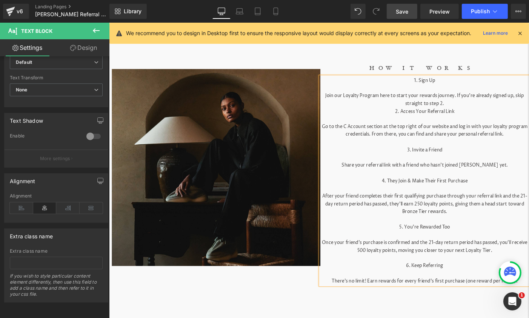
scroll to position [144, 0]
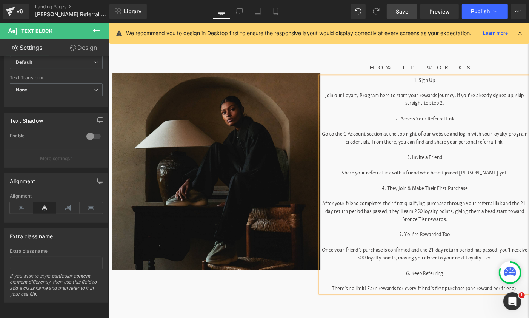
click at [457, 97] on p at bounding box center [452, 93] width 227 height 8
click at [503, 63] on div "HOW IT WORKS Heading 1. Sign Up Join our Loyalty Program here to start your rew…" at bounding box center [452, 183] width 227 height 373
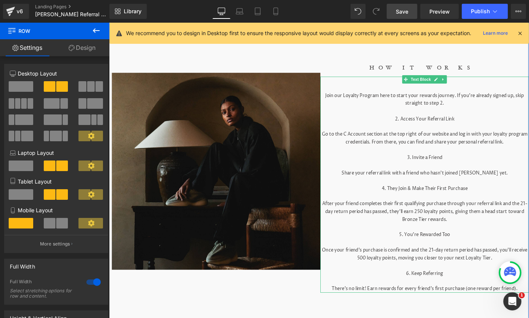
click at [375, 121] on p at bounding box center [452, 118] width 227 height 8
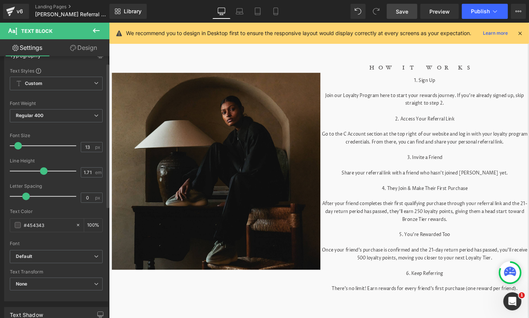
scroll to position [3, 0]
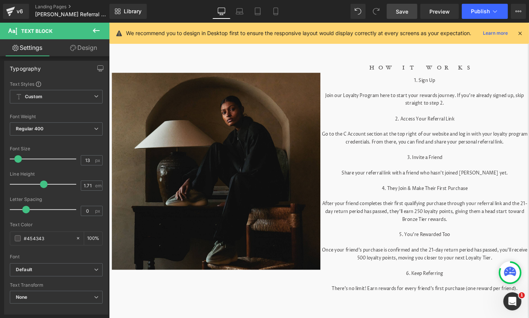
click at [77, 52] on link "Design" at bounding box center [83, 47] width 55 height 17
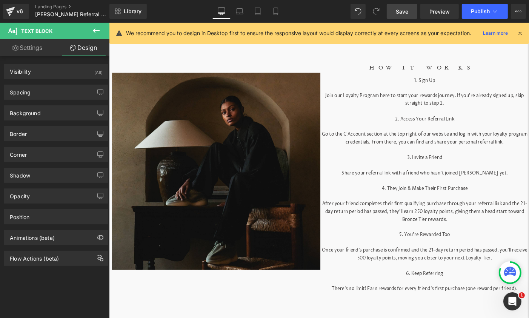
type input "0"
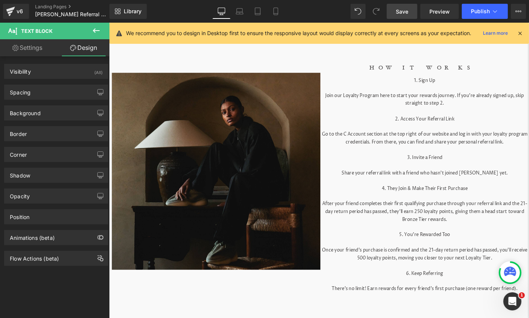
type input "0"
click at [52, 89] on div "Spacing" at bounding box center [56, 92] width 103 height 14
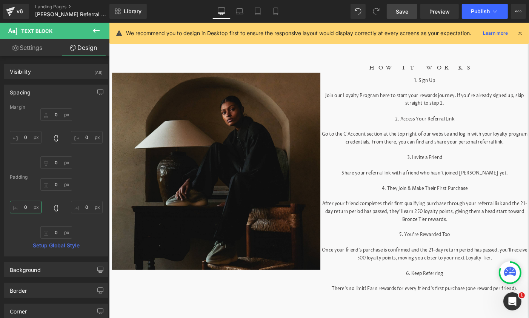
click at [31, 207] on input "0" at bounding box center [26, 207] width 32 height 12
type input "1"
type input "30"
click at [86, 207] on input "0" at bounding box center [87, 207] width 32 height 12
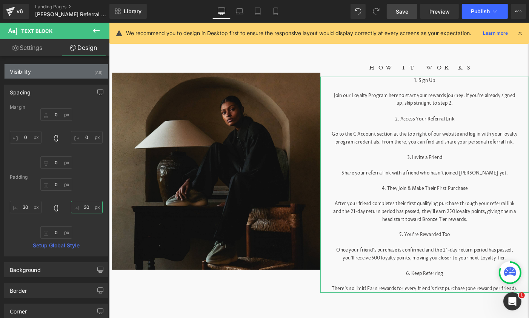
type input "30"
click at [86, 71] on div "Visibility (All)" at bounding box center [56, 71] width 103 height 14
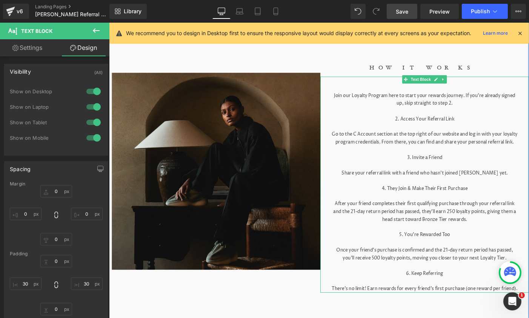
click at [421, 131] on p at bounding box center [452, 135] width 204 height 8
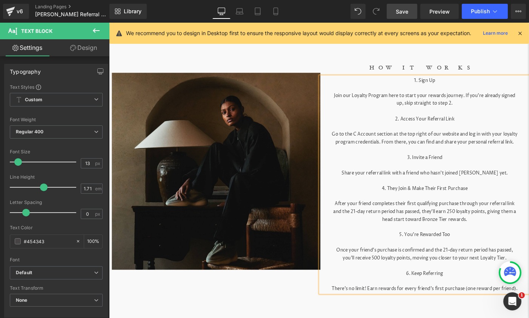
click at [91, 49] on link "Design" at bounding box center [83, 47] width 55 height 17
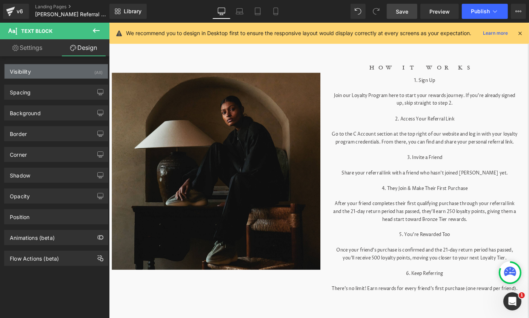
click at [74, 71] on div "Visibility (All)" at bounding box center [56, 71] width 103 height 14
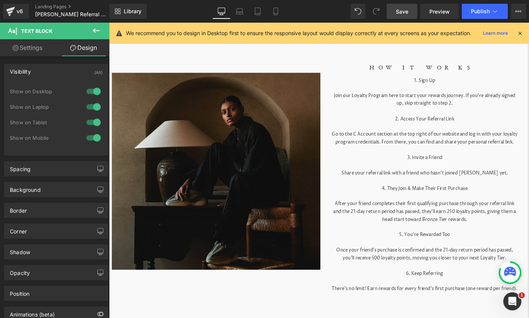
click at [93, 136] on div at bounding box center [94, 138] width 18 height 12
click at [279, 11] on icon at bounding box center [276, 12] width 8 height 8
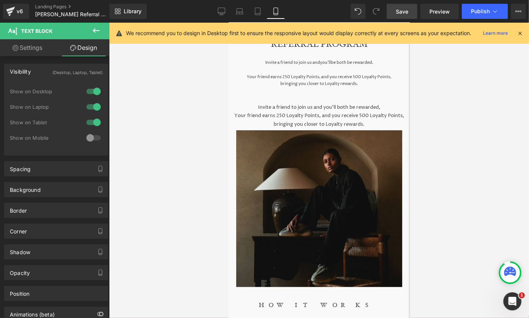
scroll to position [50, 0]
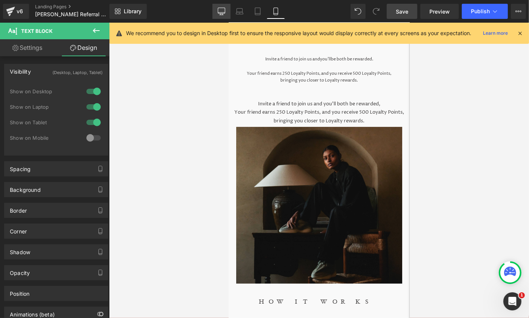
click at [220, 8] on icon at bounding box center [221, 11] width 7 height 6
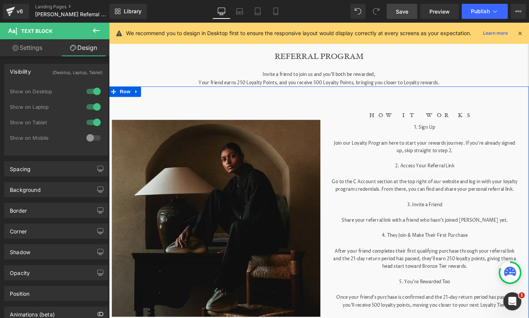
scroll to position [0, 0]
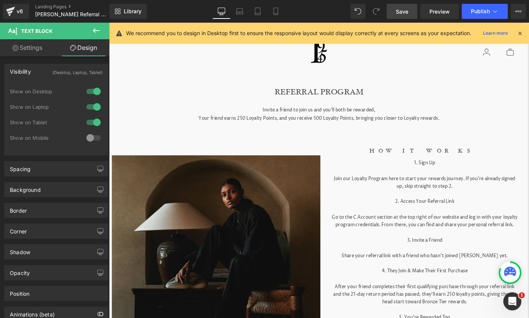
click at [275, 122] on p "Your friend earns 250 Loyalty Points, and you receive 500 Loyalty Points, bring…" at bounding box center [337, 126] width 457 height 8
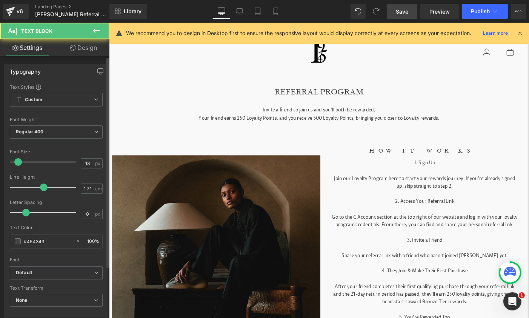
click at [100, 58] on div "Typography Text Styles Custom Custom Setup Global Style Custom Setup Global Sty…" at bounding box center [56, 187] width 113 height 259
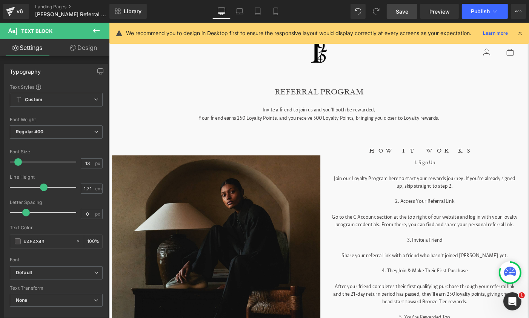
click at [100, 54] on link "Design" at bounding box center [83, 47] width 55 height 17
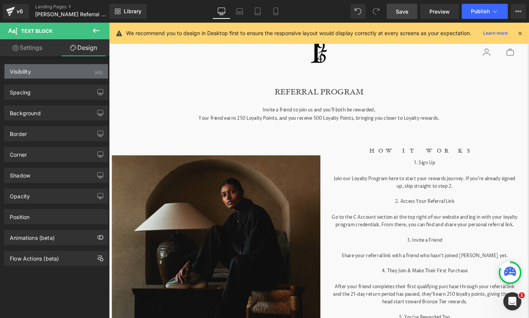
click at [88, 73] on div "Visibility (All)" at bounding box center [56, 71] width 103 height 14
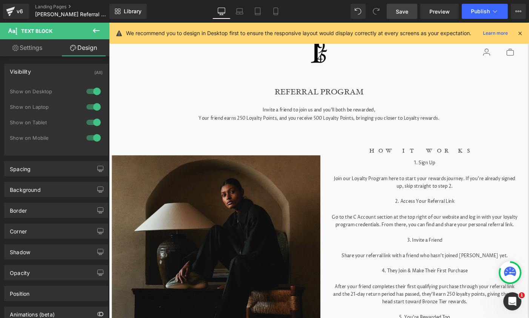
click at [96, 136] on div at bounding box center [94, 138] width 18 height 12
click at [274, 12] on icon at bounding box center [276, 12] width 8 height 8
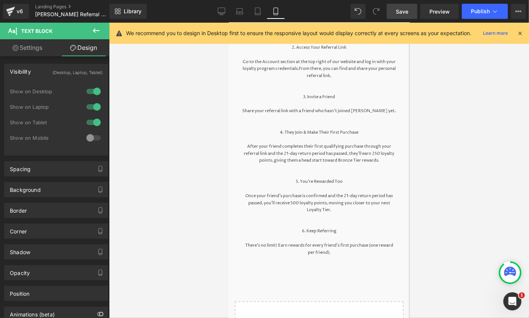
scroll to position [180, 0]
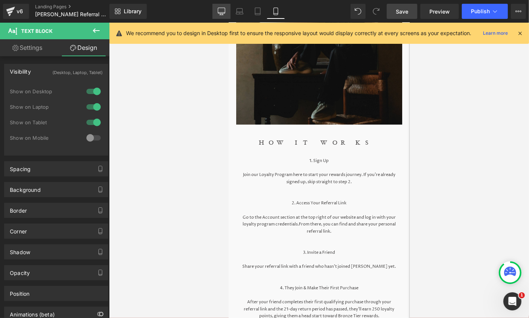
click at [220, 10] on icon at bounding box center [222, 12] width 8 height 8
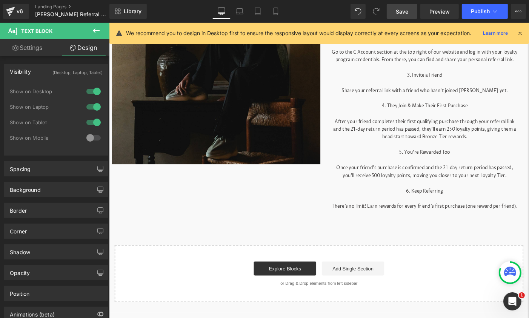
scroll to position [0, 0]
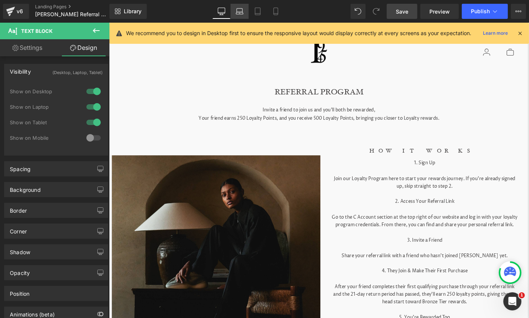
click at [240, 13] on icon at bounding box center [239, 13] width 1 height 0
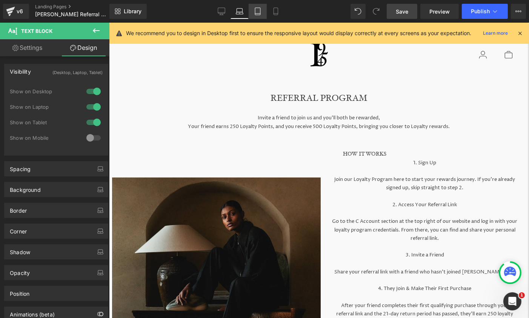
click at [261, 14] on icon at bounding box center [257, 11] width 5 height 7
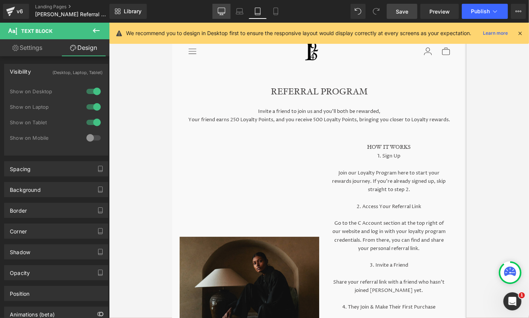
click at [221, 13] on icon at bounding box center [221, 11] width 7 height 6
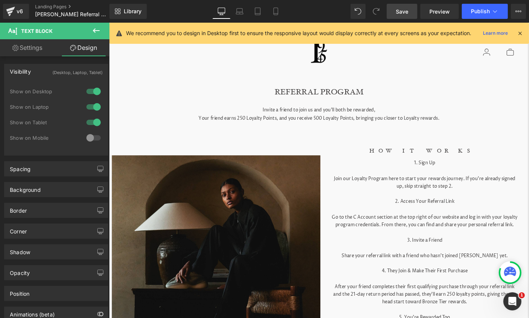
click at [403, 19] on div "Library Desktop Desktop Laptop Tablet Mobile Save Preview Publish Scheduled Vie…" at bounding box center [320, 11] width 420 height 23
click at [405, 16] on link "Save" at bounding box center [402, 11] width 31 height 15
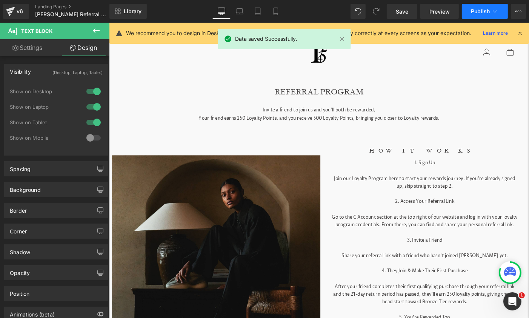
click at [475, 15] on button "Publish" at bounding box center [485, 11] width 46 height 15
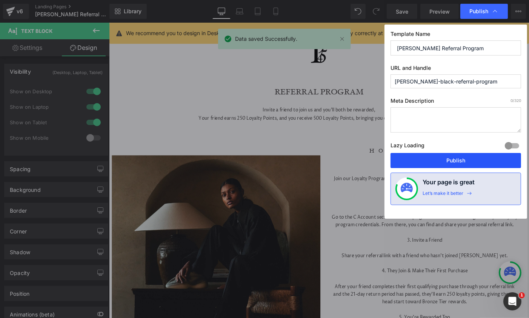
click at [430, 158] on button "Publish" at bounding box center [456, 160] width 131 height 15
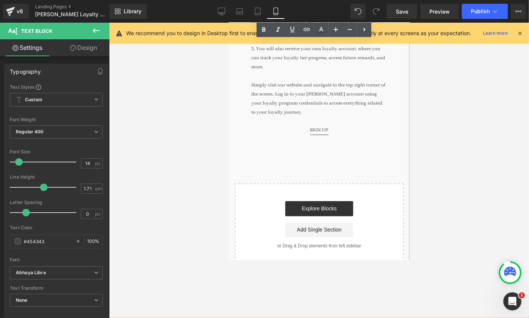
scroll to position [1054, 0]
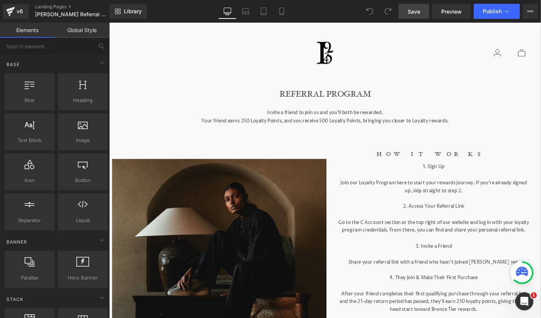
click at [411, 14] on span "Save" at bounding box center [413, 12] width 12 height 8
click at [488, 10] on span "Publish" at bounding box center [492, 11] width 19 height 6
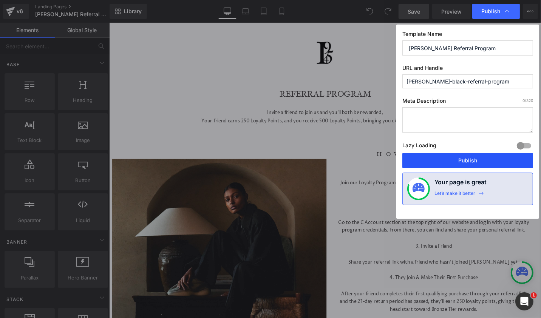
click at [448, 159] on button "Publish" at bounding box center [467, 160] width 131 height 15
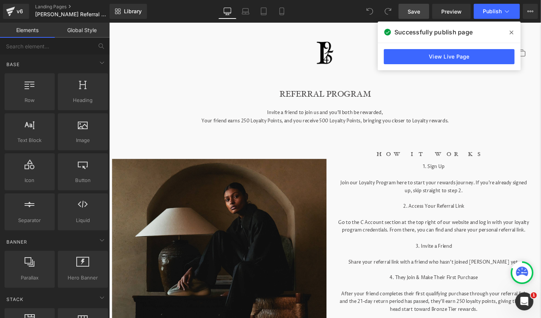
click at [515, 30] on span at bounding box center [511, 32] width 12 height 12
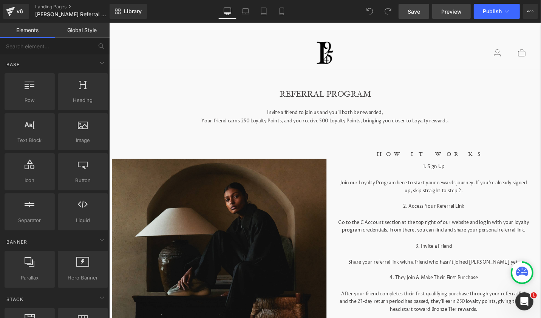
click at [462, 14] on link "Preview" at bounding box center [451, 11] width 39 height 15
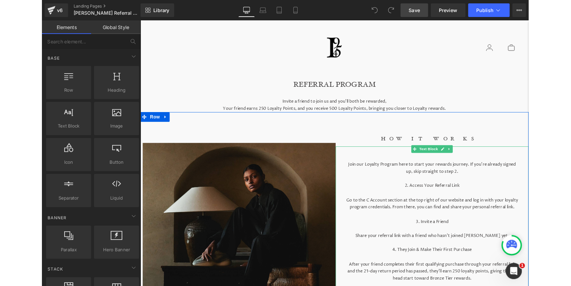
scroll to position [18, 0]
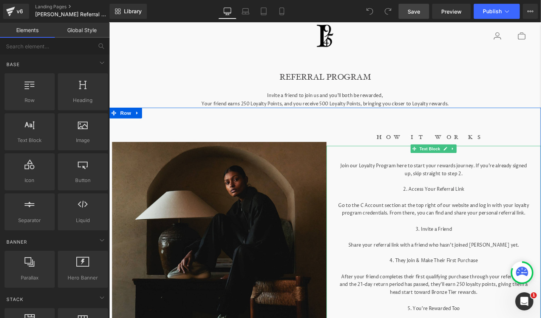
click at [375, 216] on p "Go to the C Account section at the top right of our website and log in with you…" at bounding box center [452, 219] width 204 height 17
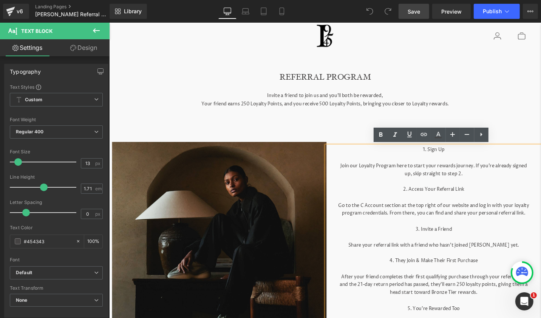
click at [375, 216] on p "Go to the C Account section at the top right of our website and log in with you…" at bounding box center [452, 219] width 204 height 17
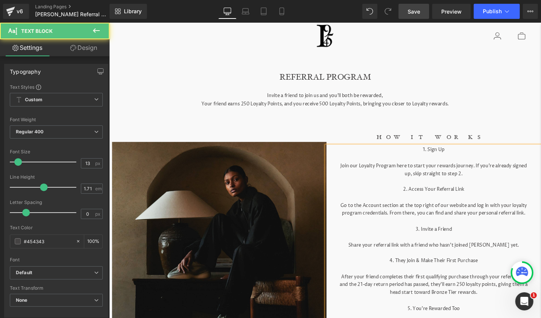
click at [398, 161] on p at bounding box center [452, 165] width 204 height 8
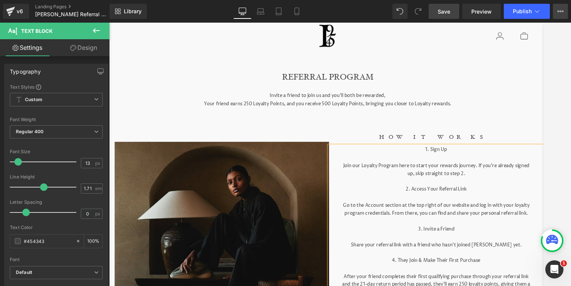
scroll to position [19, 0]
click at [242, 136] on div "Image" at bounding box center [227, 255] width 227 height 264
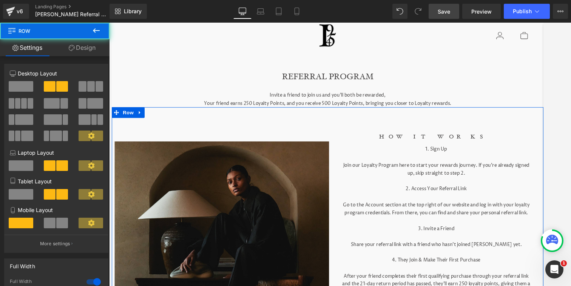
click at [98, 47] on link "Design" at bounding box center [82, 47] width 55 height 17
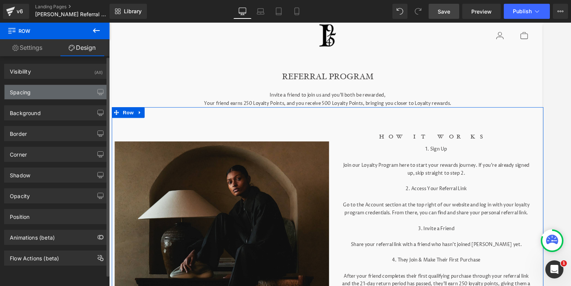
click at [69, 93] on div "Spacing" at bounding box center [56, 92] width 103 height 14
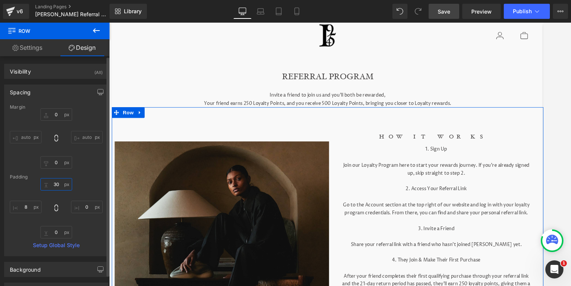
click at [53, 187] on input "30" at bounding box center [56, 184] width 32 height 12
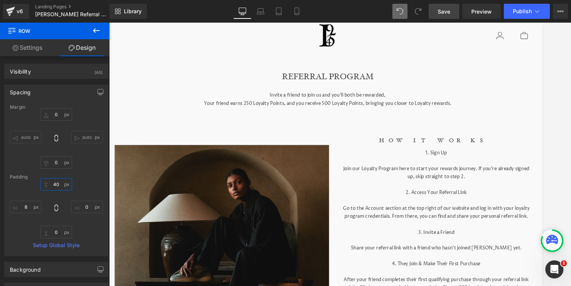
type input "40"
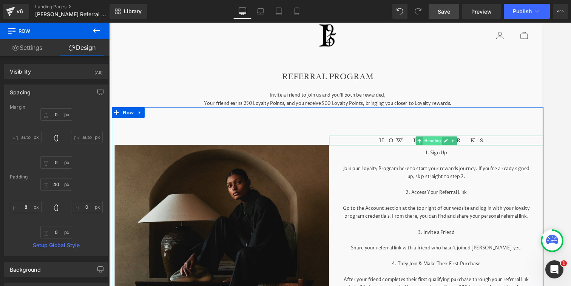
click at [447, 146] on div "HOW IT WORKS Heading" at bounding box center [454, 147] width 227 height 10
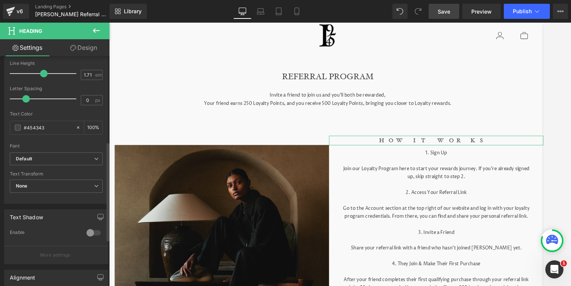
scroll to position [0, 0]
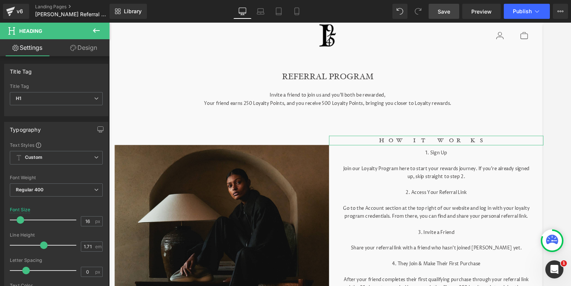
click at [92, 49] on link "Design" at bounding box center [83, 47] width 55 height 17
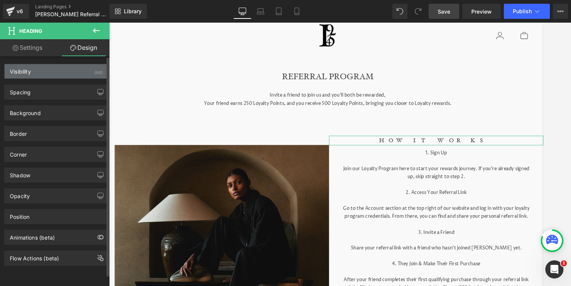
click at [72, 69] on div "Visibility (All)" at bounding box center [56, 71] width 103 height 14
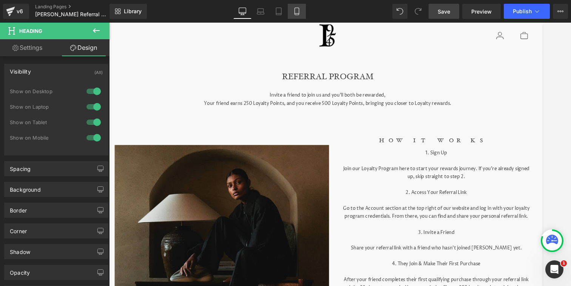
click at [297, 12] on icon at bounding box center [297, 12] width 8 height 8
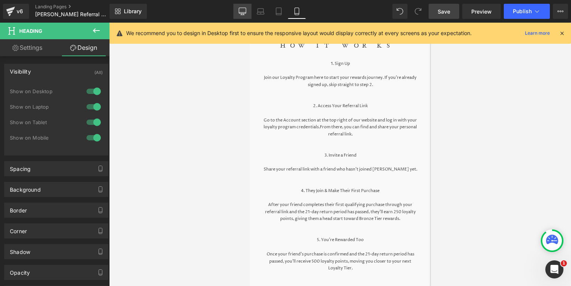
click at [240, 14] on icon at bounding box center [243, 12] width 8 height 8
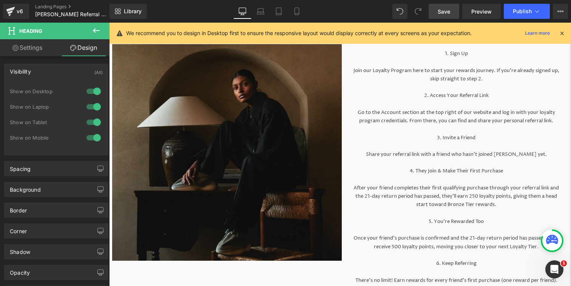
scroll to position [126, 0]
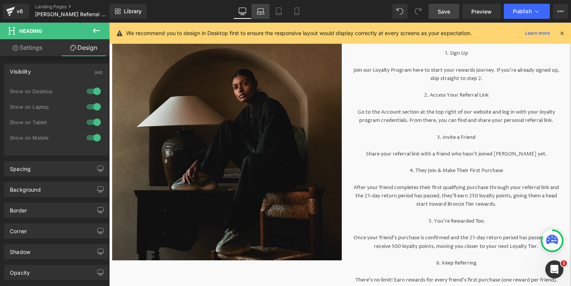
click at [264, 14] on icon at bounding box center [261, 12] width 8 height 8
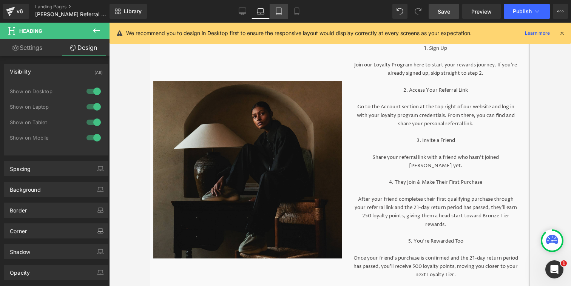
click at [279, 14] on icon at bounding box center [279, 12] width 8 height 8
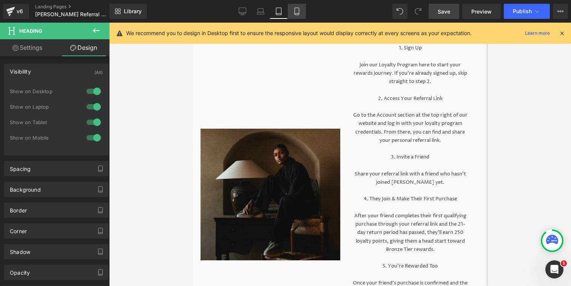
click at [297, 14] on icon at bounding box center [297, 12] width 8 height 8
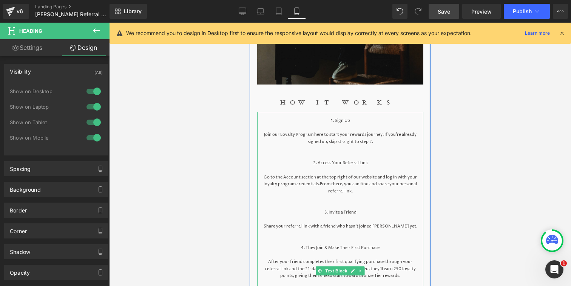
scroll to position [184, 0]
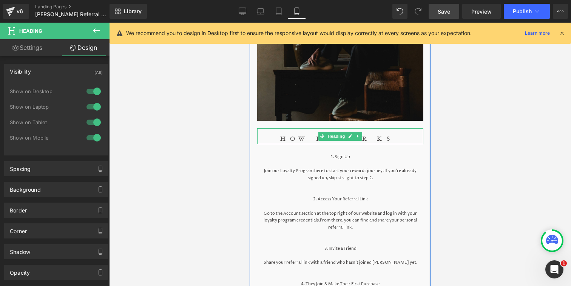
click at [313, 137] on h1 "HOW IT WORKS" at bounding box center [340, 139] width 166 height 10
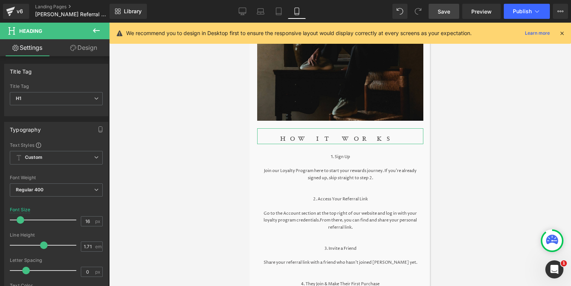
click at [90, 44] on link "Design" at bounding box center [83, 47] width 55 height 17
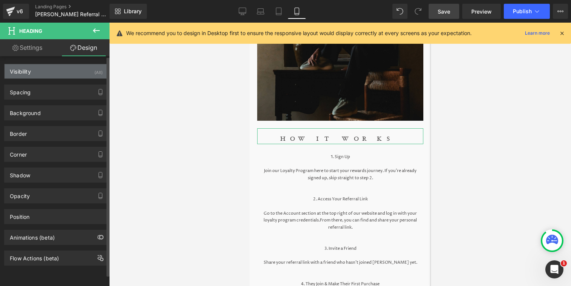
click at [57, 76] on div "Visibility (All)" at bounding box center [56, 71] width 103 height 14
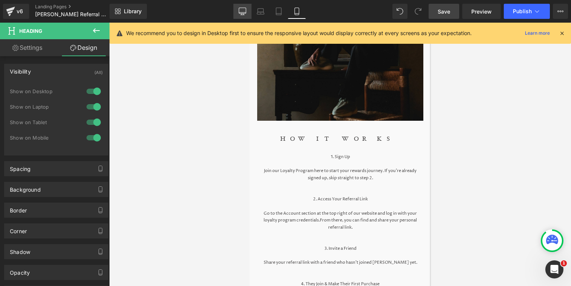
click at [248, 11] on link "Desktop" at bounding box center [242, 11] width 18 height 15
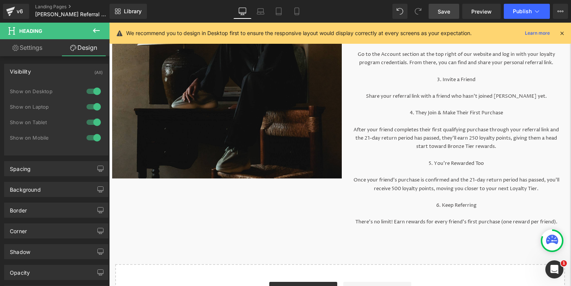
scroll to position [23, 0]
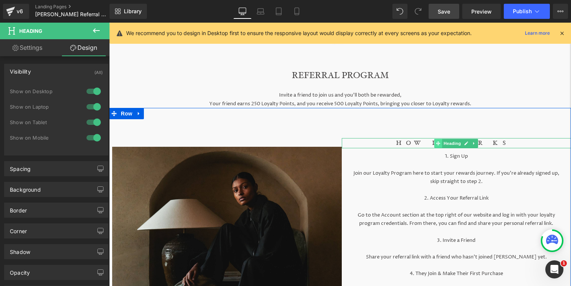
click at [438, 141] on icon at bounding box center [438, 143] width 4 height 4
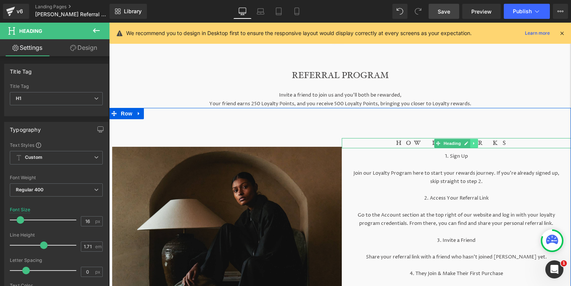
click at [475, 144] on icon at bounding box center [474, 143] width 4 height 5
click at [471, 143] on icon at bounding box center [470, 143] width 4 height 4
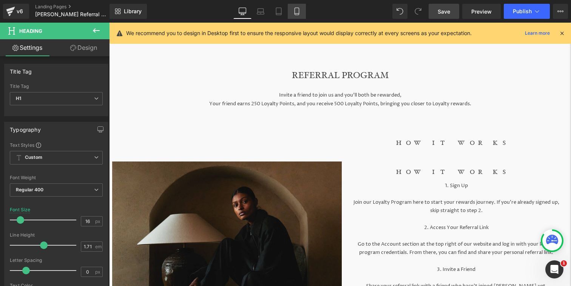
click at [297, 17] on link "Mobile" at bounding box center [297, 11] width 18 height 15
type input "100"
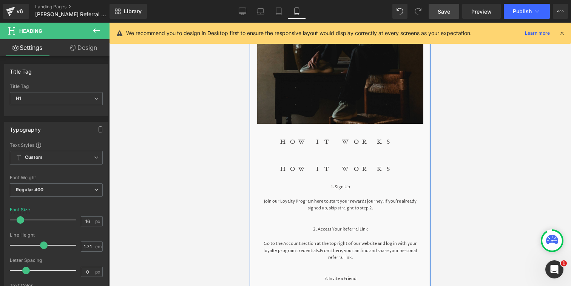
scroll to position [173, 0]
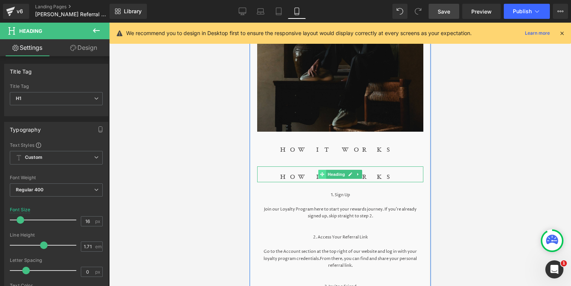
click at [320, 177] on span at bounding box center [322, 174] width 8 height 9
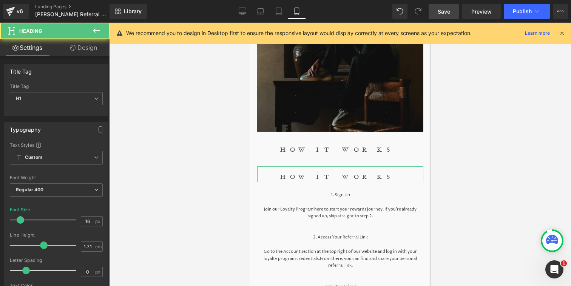
click at [90, 51] on link "Design" at bounding box center [83, 47] width 55 height 17
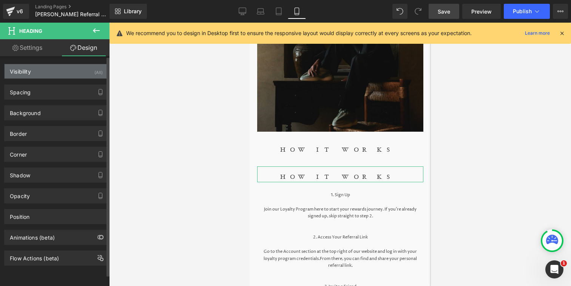
click at [70, 73] on div "Visibility (All)" at bounding box center [56, 71] width 103 height 14
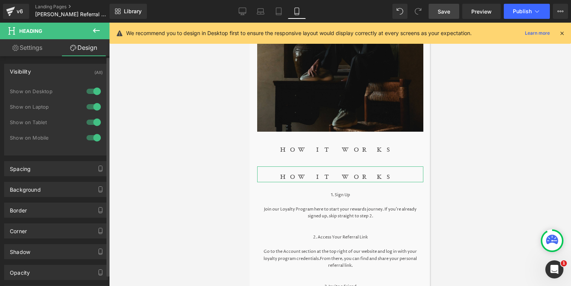
click at [96, 137] on div at bounding box center [94, 138] width 18 height 12
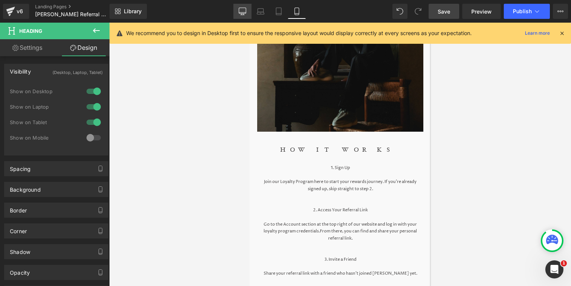
click at [244, 15] on icon at bounding box center [243, 15] width 4 height 0
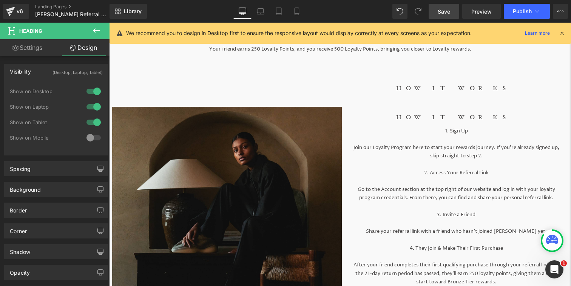
scroll to position [78, 0]
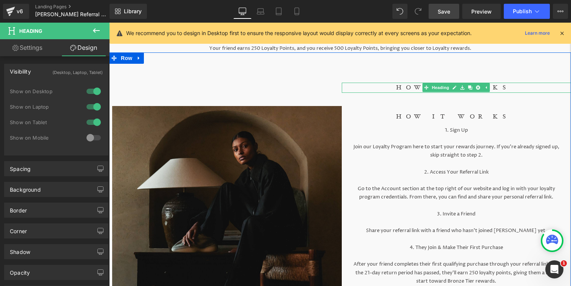
click at [509, 89] on h1 "HOW IT WORKS" at bounding box center [457, 88] width 230 height 10
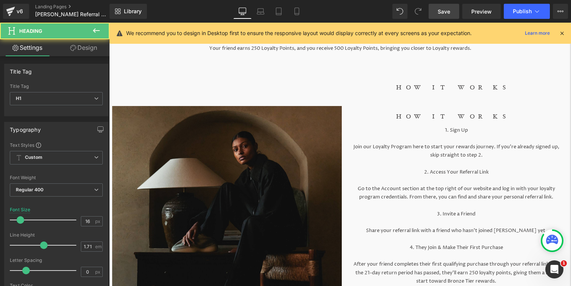
click at [93, 48] on link "Design" at bounding box center [83, 47] width 55 height 17
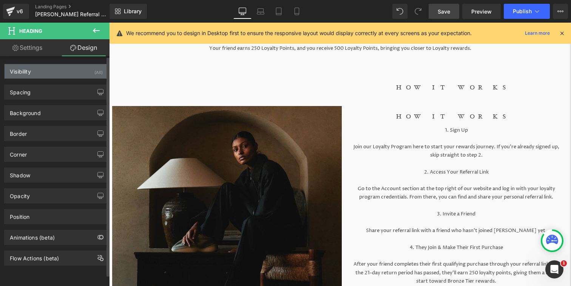
click at [66, 74] on div "Visibility (All)" at bounding box center [56, 71] width 103 height 14
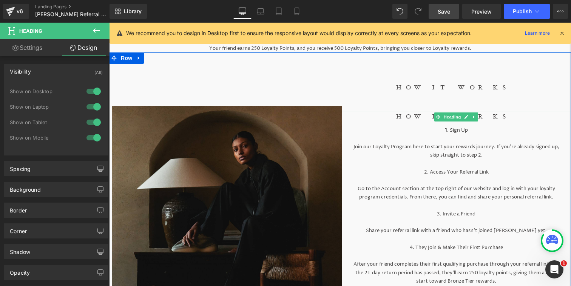
click at [488, 117] on h1 "HOW IT WORKS" at bounding box center [457, 117] width 230 height 10
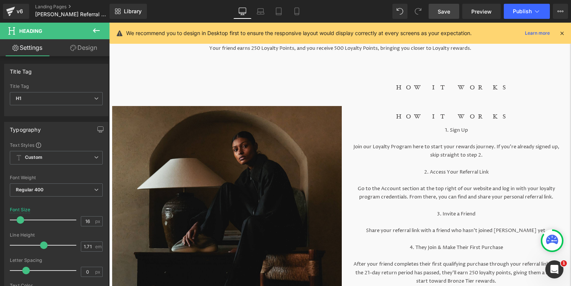
click at [94, 49] on link "Design" at bounding box center [83, 47] width 55 height 17
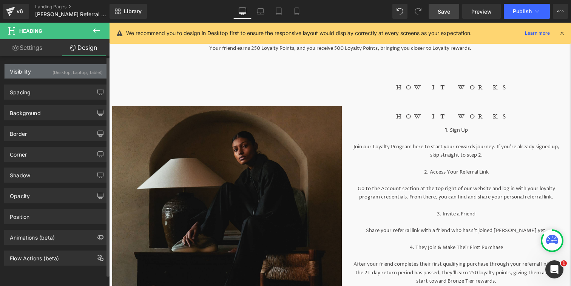
click at [79, 78] on div "Visibility (Desktop, Laptop, Tablet) 0|0|0|0 1 Show on Desktop 1 Show on Laptop…" at bounding box center [56, 71] width 104 height 15
click at [78, 77] on div "Visibility (Desktop, Laptop, Tablet)" at bounding box center [56, 71] width 103 height 14
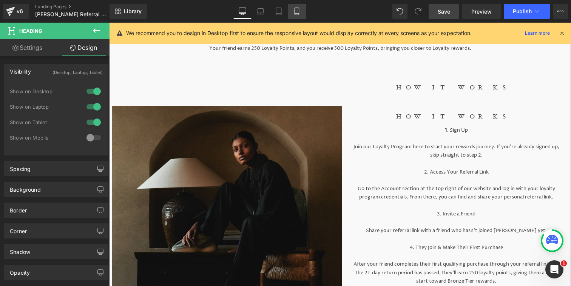
click at [301, 6] on link "Mobile" at bounding box center [297, 11] width 18 height 15
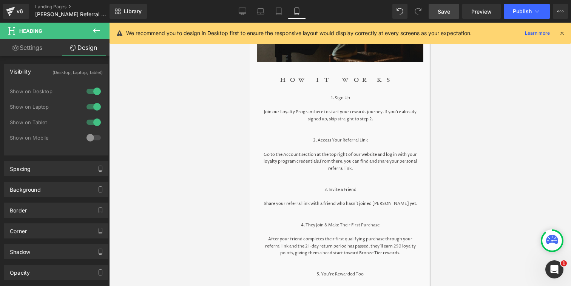
scroll to position [240, 0]
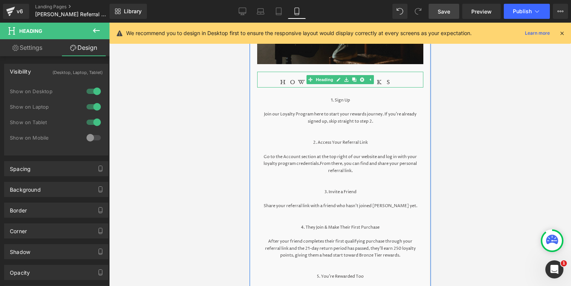
click at [297, 79] on h1 "HOW IT WORKS" at bounding box center [340, 82] width 166 height 10
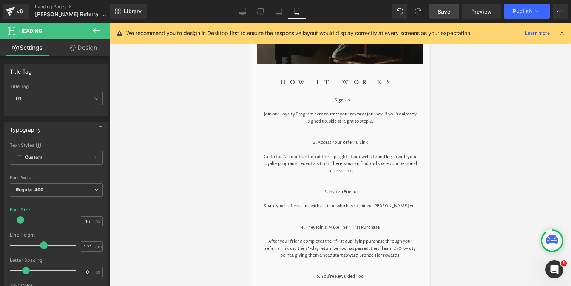
click at [80, 53] on link "Design" at bounding box center [83, 47] width 55 height 17
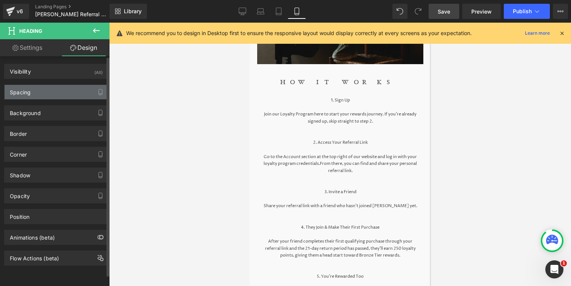
click at [56, 94] on div "Spacing" at bounding box center [56, 92] width 103 height 14
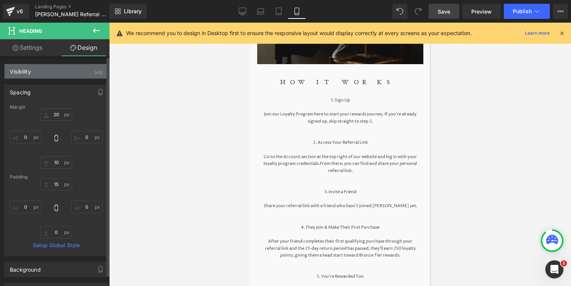
click at [75, 77] on div "Visibility (All)" at bounding box center [56, 71] width 103 height 14
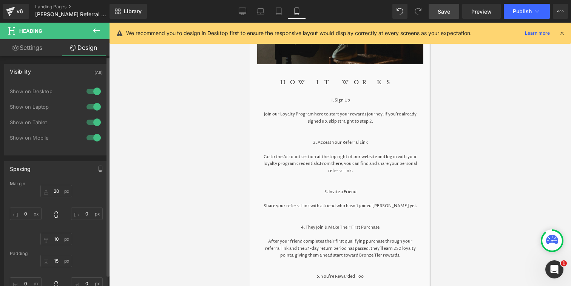
click at [93, 94] on div at bounding box center [94, 91] width 18 height 12
click at [93, 110] on div at bounding box center [94, 107] width 18 height 12
click at [93, 120] on div at bounding box center [94, 122] width 18 height 12
click at [244, 15] on link "Desktop" at bounding box center [242, 11] width 18 height 15
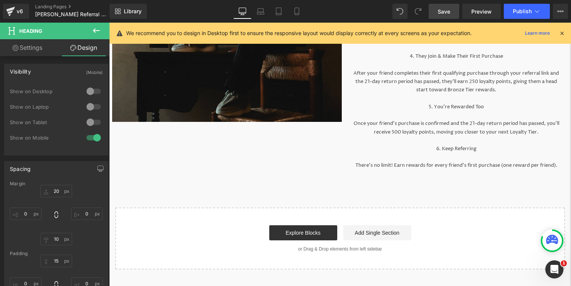
scroll to position [0, 0]
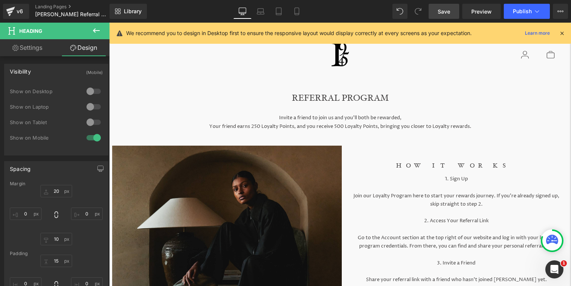
type input "40"
type input "0"
type input "10"
type input "0"
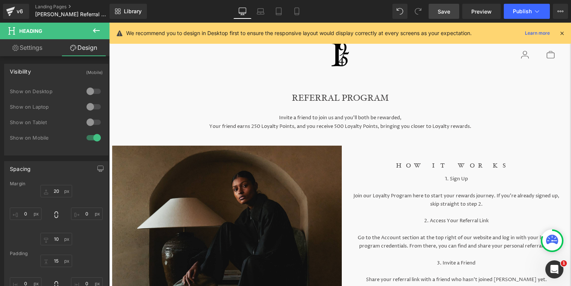
type input "0"
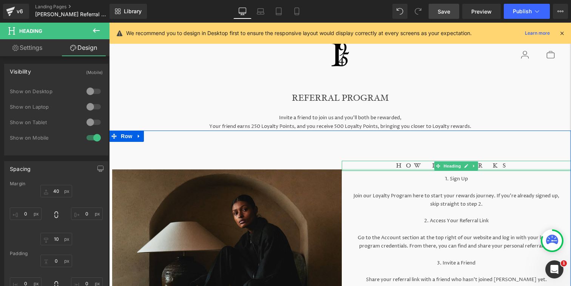
click at [486, 167] on h1 "HOW IT WORKS" at bounding box center [457, 166] width 230 height 10
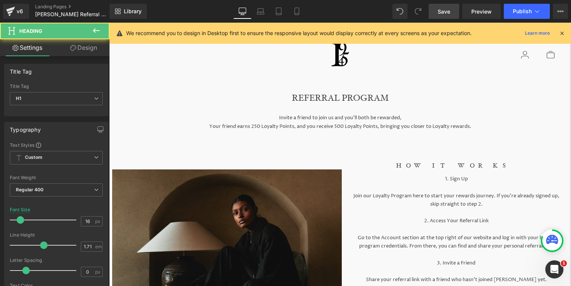
click at [85, 49] on link "Design" at bounding box center [83, 47] width 55 height 17
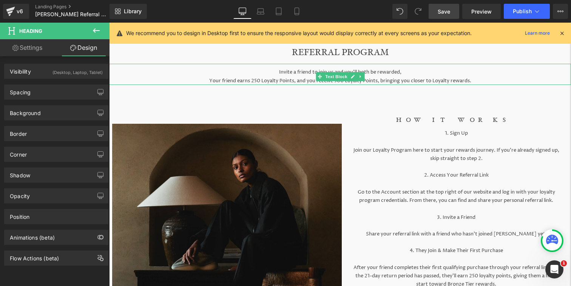
scroll to position [55, 0]
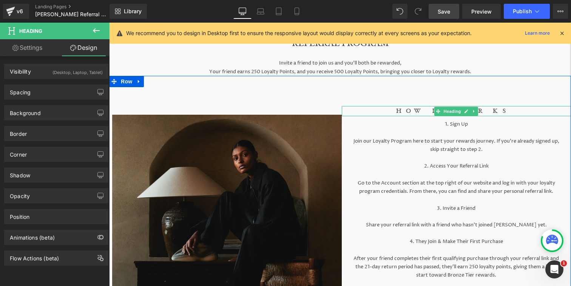
click at [509, 113] on h1 "HOW IT WORKS" at bounding box center [457, 111] width 230 height 10
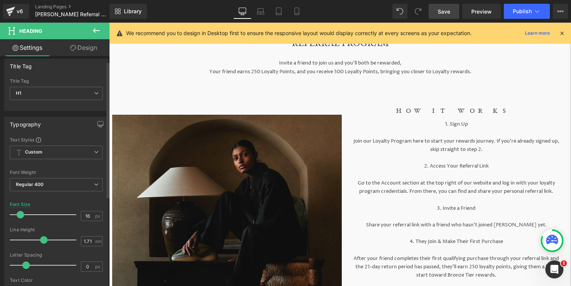
scroll to position [0, 0]
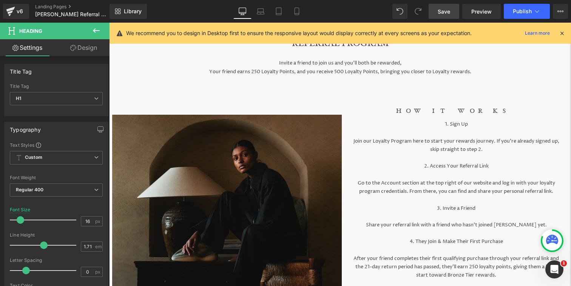
click at [88, 54] on link "Design" at bounding box center [83, 47] width 55 height 17
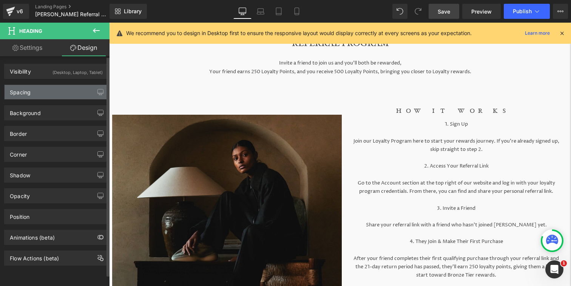
click at [72, 85] on div "Spacing" at bounding box center [56, 92] width 103 height 14
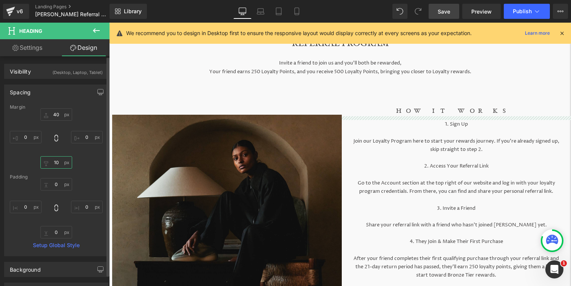
click at [58, 162] on input "10" at bounding box center [56, 162] width 32 height 12
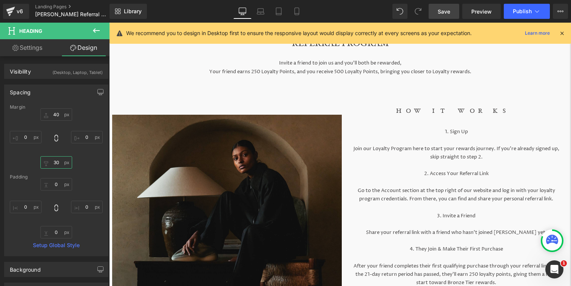
type input "30"
click at [441, 9] on span "Save" at bounding box center [444, 12] width 12 height 8
click at [300, 9] on icon at bounding box center [297, 12] width 8 height 8
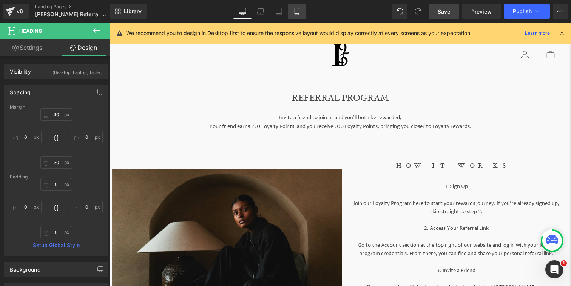
type input "20"
type input "0"
type input "10"
type input "0"
type input "15"
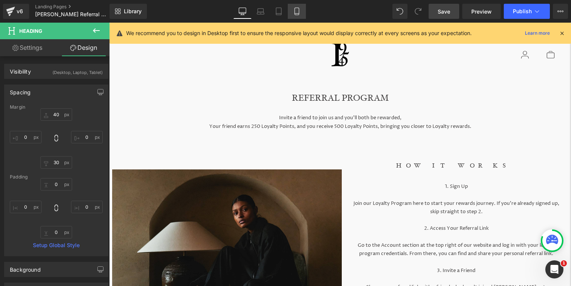
type input "0"
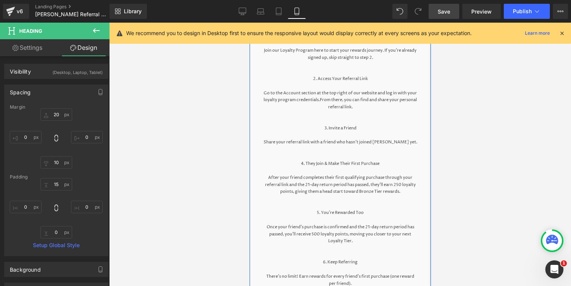
scroll to position [303, 0]
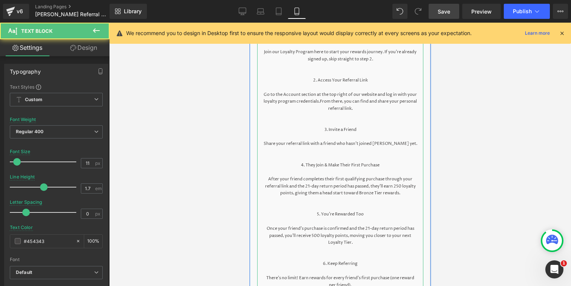
click at [288, 96] on p "Go to the Account section at the top right of our website and log in with your …" at bounding box center [339, 101] width 155 height 21
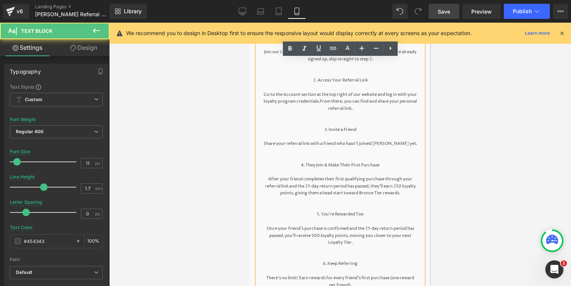
click at [284, 95] on p "Go to the Account section at the top right of our website and log in with your …" at bounding box center [339, 101] width 155 height 21
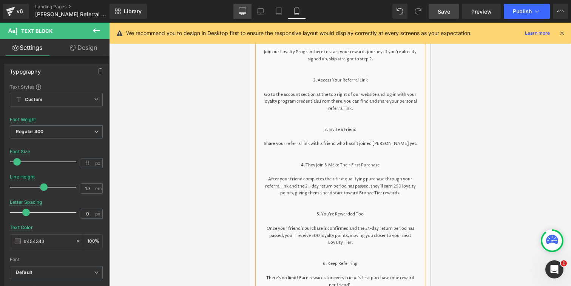
click at [245, 13] on icon at bounding box center [243, 12] width 8 height 8
type input "14"
type input "1.71"
type input "100"
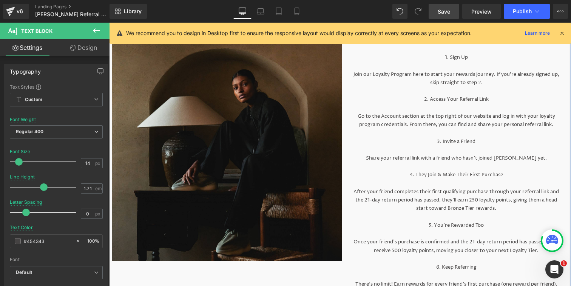
scroll to position [135, 0]
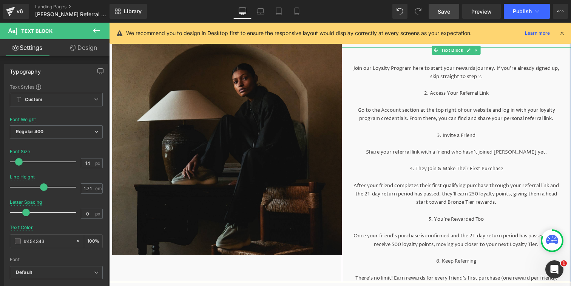
click at [381, 111] on p "Go to the Account section at the top right of our website and log in with your …" at bounding box center [456, 114] width 207 height 17
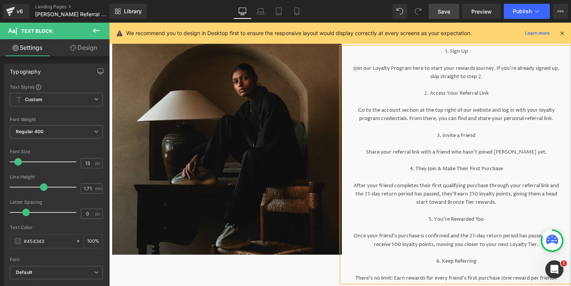
click at [441, 14] on span "Save" at bounding box center [444, 12] width 12 height 8
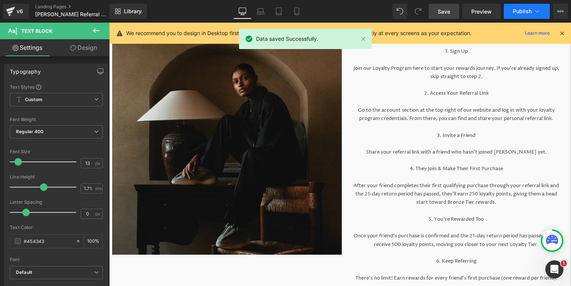
click at [518, 14] on span "Publish" at bounding box center [522, 11] width 19 height 6
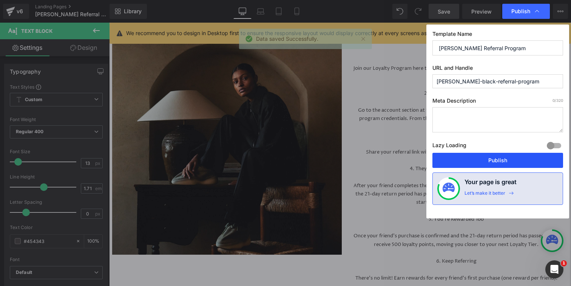
click at [496, 163] on button "Publish" at bounding box center [497, 160] width 131 height 15
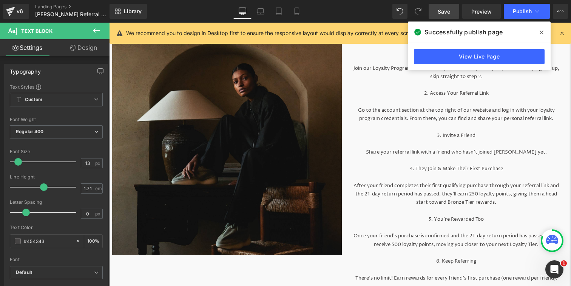
click at [540, 29] on span at bounding box center [542, 32] width 12 height 12
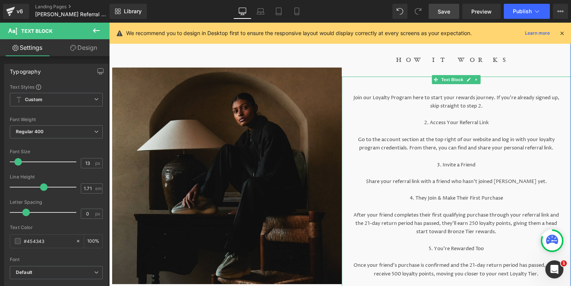
scroll to position [99, 0]
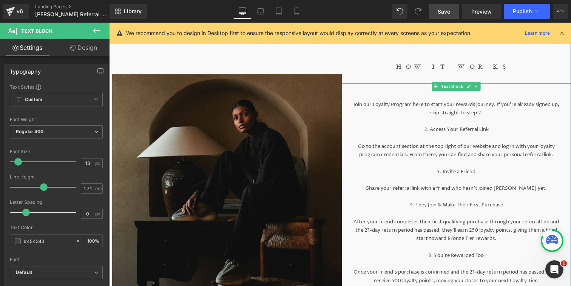
click at [458, 124] on p at bounding box center [456, 121] width 207 height 8
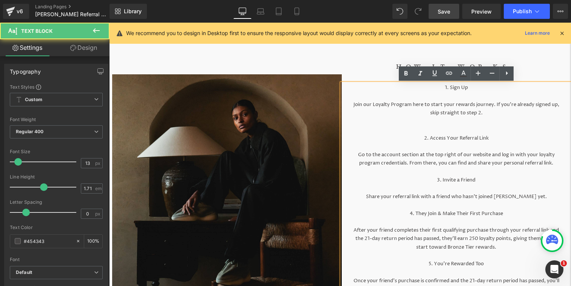
scroll to position [99, 0]
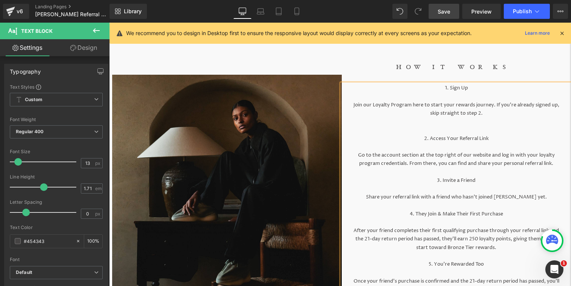
click at [460, 171] on p at bounding box center [456, 172] width 207 height 8
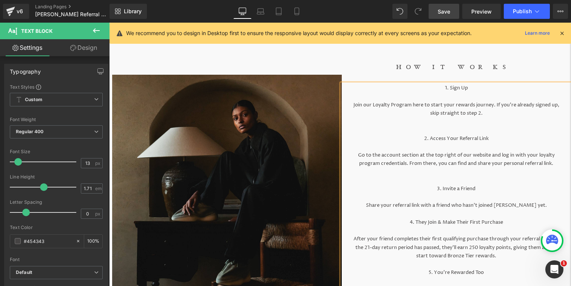
click at [465, 216] on p at bounding box center [456, 214] width 207 height 8
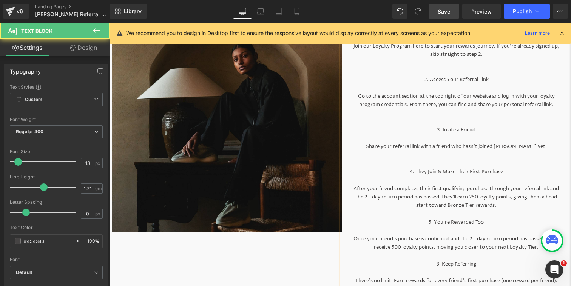
scroll to position [180, 0]
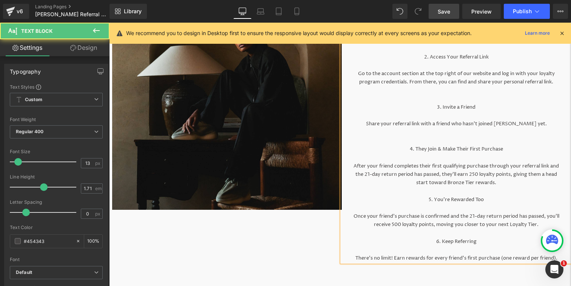
click at [458, 192] on p at bounding box center [456, 191] width 207 height 8
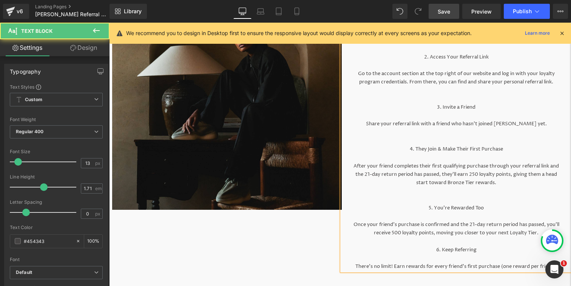
click at [461, 242] on p at bounding box center [456, 242] width 207 height 8
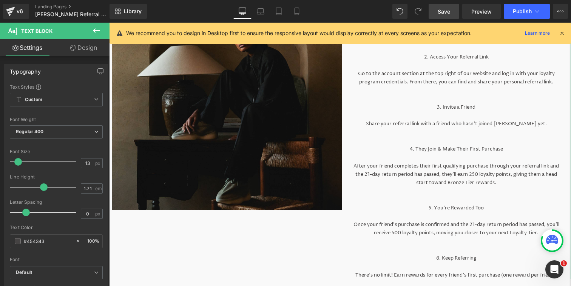
click at [87, 53] on link "Design" at bounding box center [83, 47] width 55 height 17
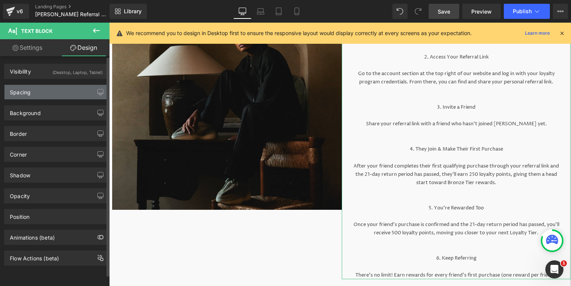
click at [57, 90] on div "Spacing" at bounding box center [56, 92] width 103 height 14
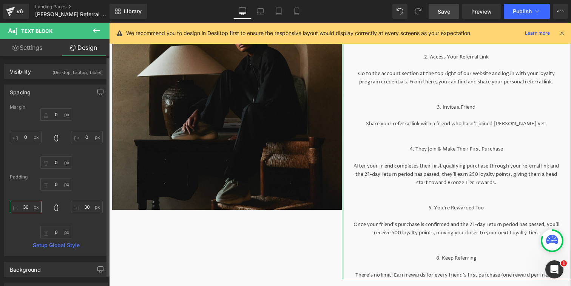
drag, startPoint x: 29, startPoint y: 207, endPoint x: 18, endPoint y: 207, distance: 11.3
click at [19, 207] on input "30" at bounding box center [26, 207] width 32 height 12
click at [27, 208] on input "30" at bounding box center [26, 207] width 32 height 12
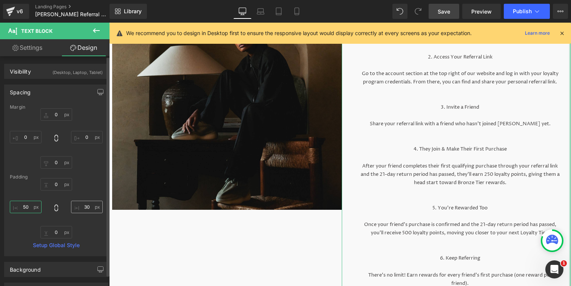
type input "50"
click at [85, 207] on input "30" at bounding box center [87, 207] width 32 height 12
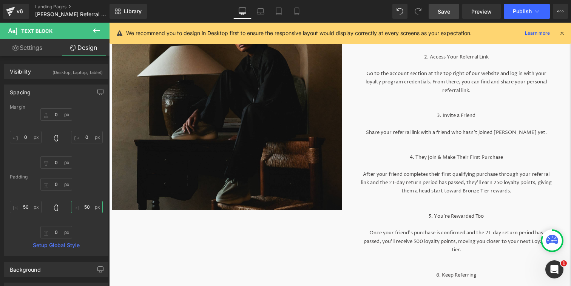
type input "50"
click at [450, 11] on span "Save" at bounding box center [444, 12] width 12 height 8
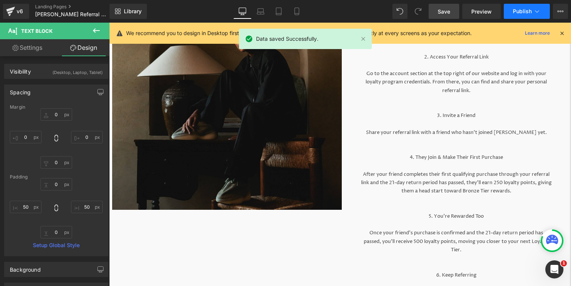
click at [515, 10] on span "Publish" at bounding box center [522, 11] width 19 height 6
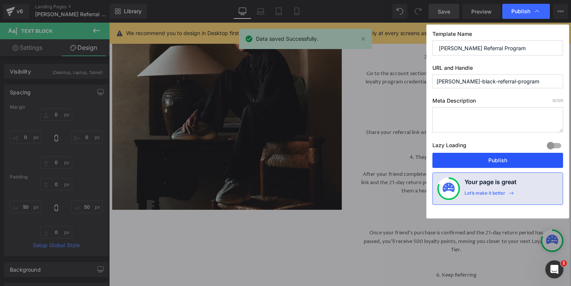
click at [479, 162] on button "Publish" at bounding box center [497, 160] width 131 height 15
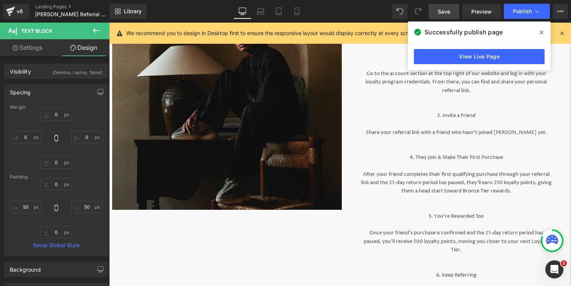
click at [540, 30] on icon at bounding box center [542, 32] width 4 height 6
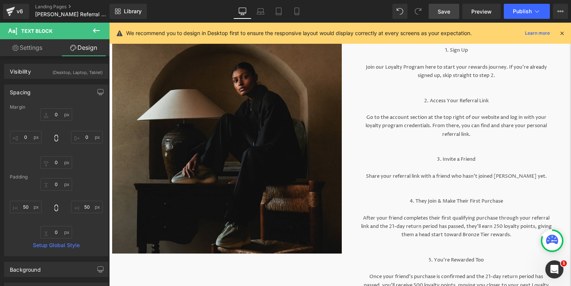
scroll to position [126, 0]
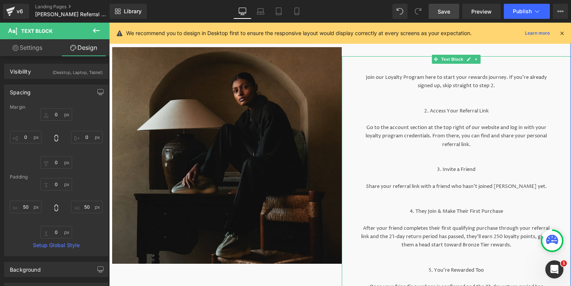
click at [492, 77] on p "Join our Loyalty Program here to start your rewards journey. If you’re already …" at bounding box center [457, 81] width 192 height 17
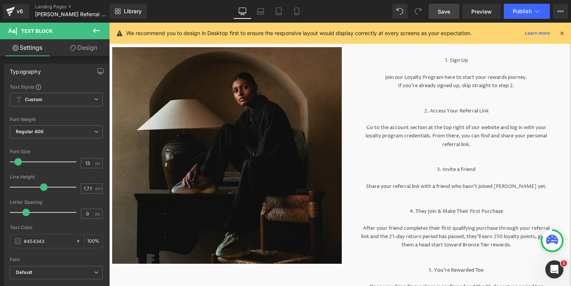
click at [445, 13] on span "Save" at bounding box center [444, 12] width 12 height 8
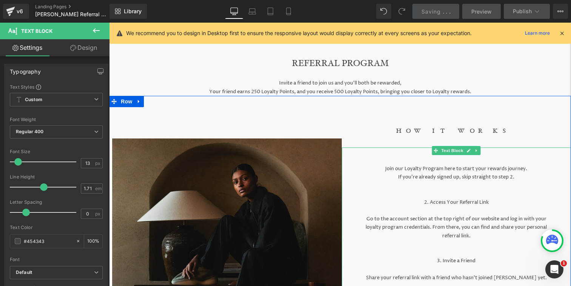
scroll to position [0, 0]
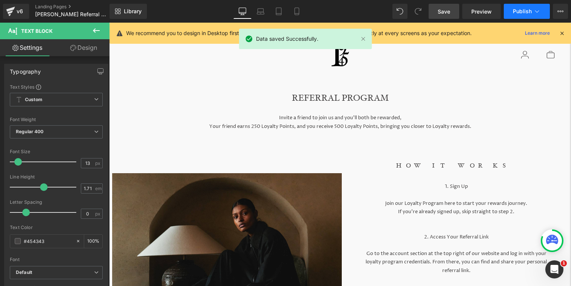
click at [510, 14] on button "Publish" at bounding box center [527, 11] width 46 height 15
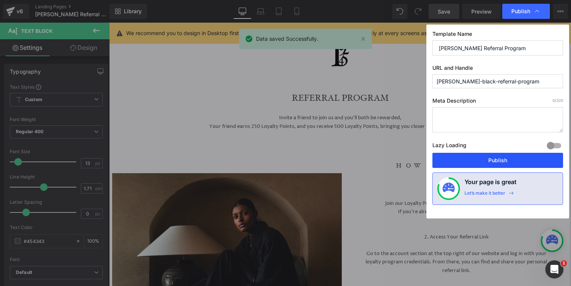
click at [483, 156] on button "Publish" at bounding box center [497, 160] width 131 height 15
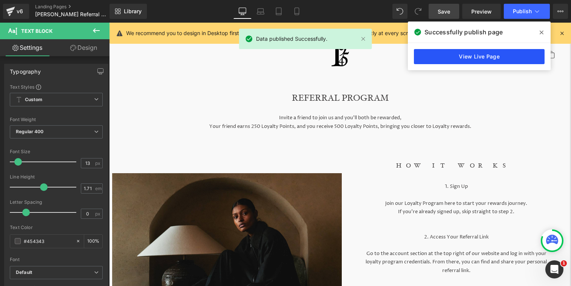
click at [477, 57] on link "View Live Page" at bounding box center [479, 56] width 131 height 15
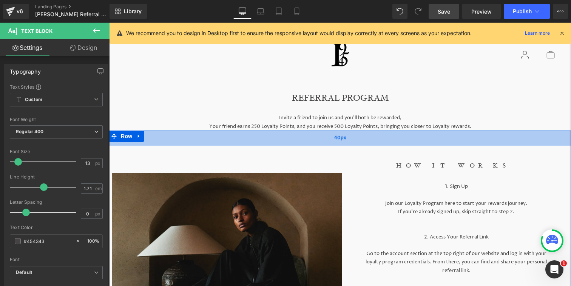
click at [203, 142] on div "40px" at bounding box center [340, 138] width 462 height 15
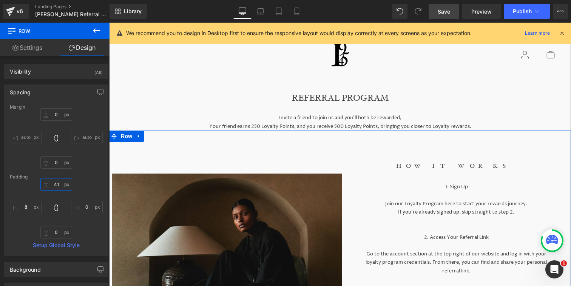
click at [56, 185] on input "41" at bounding box center [56, 184] width 32 height 12
type input "35"
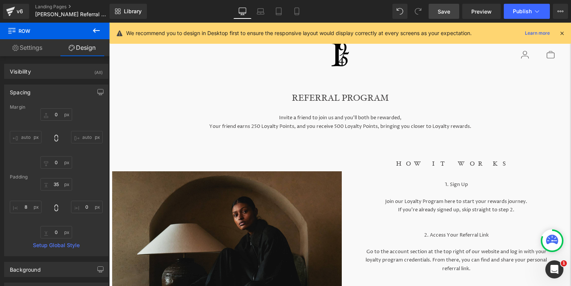
click at [183, 81] on div "REFERRAL PROGRAM Heading Invite a friend to join us and you'll be both be rewar…" at bounding box center [340, 90] width 453 height 37
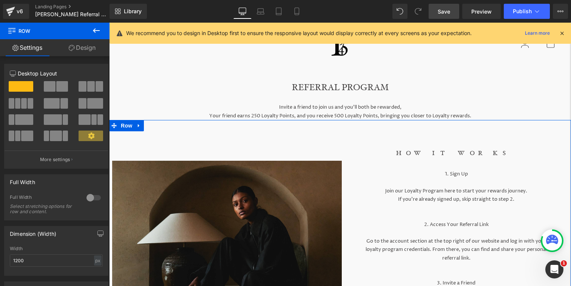
scroll to position [22, 0]
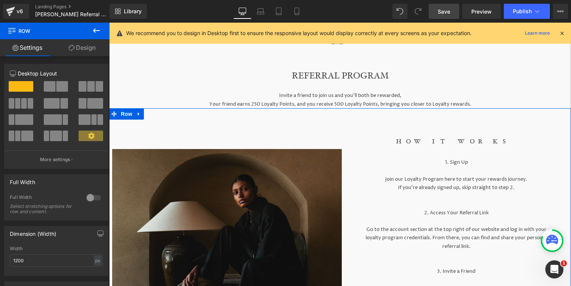
click at [460, 139] on div "HOW IT WORKS Heading" at bounding box center [457, 142] width 230 height 10
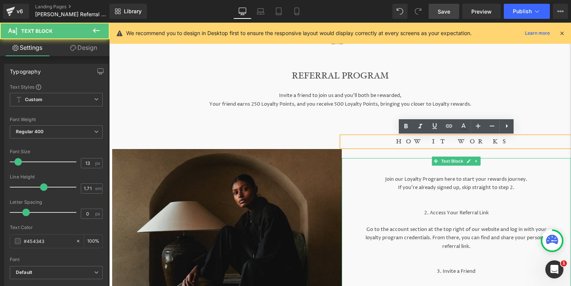
click at [421, 168] on p at bounding box center [457, 171] width 192 height 8
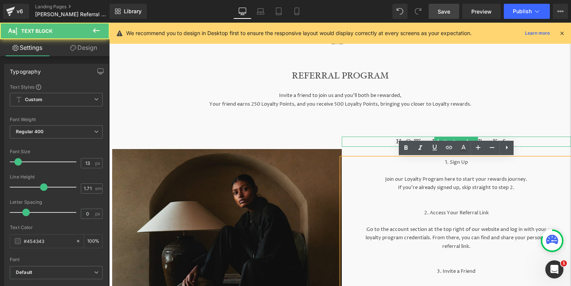
click at [390, 137] on div at bounding box center [457, 138] width 230 height 2
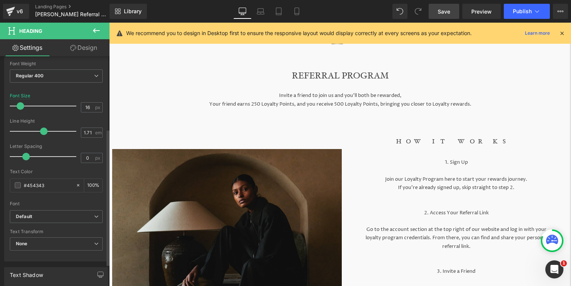
scroll to position [123, 0]
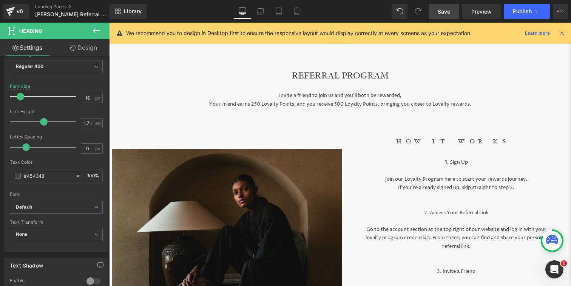
click at [86, 47] on link "Design" at bounding box center [83, 47] width 55 height 17
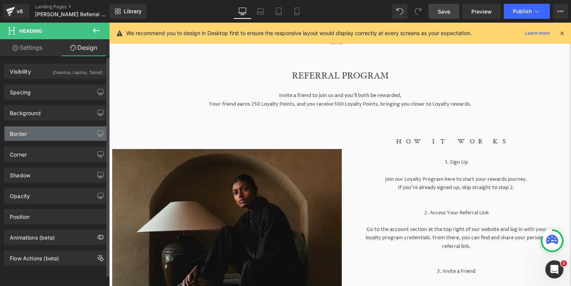
type input "40"
type input "0"
type input "30"
type input "0"
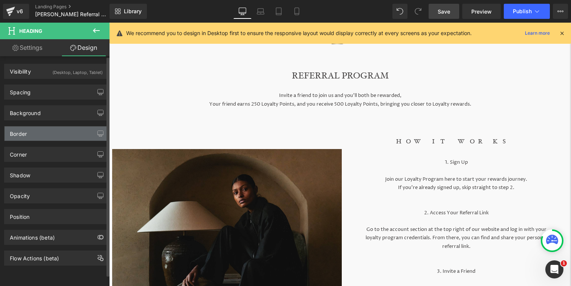
type input "0"
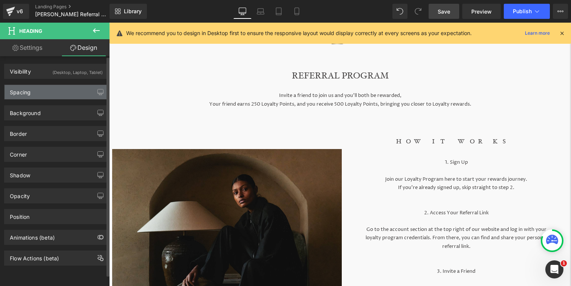
click at [71, 97] on div "Spacing" at bounding box center [56, 92] width 103 height 14
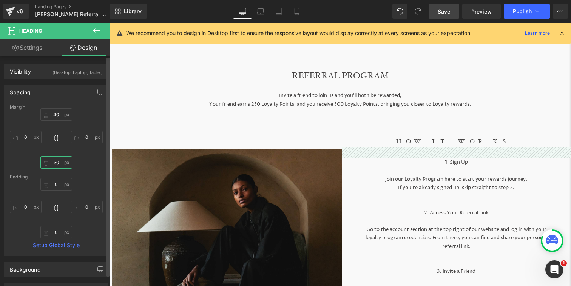
click at [54, 164] on input "30" at bounding box center [56, 162] width 32 height 12
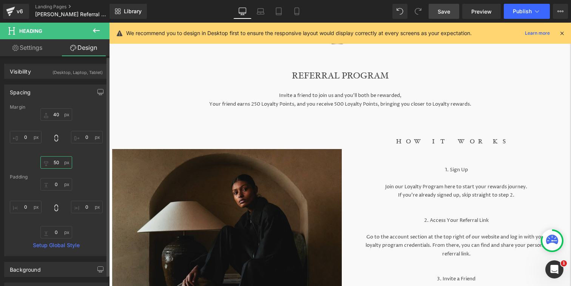
type input "5"
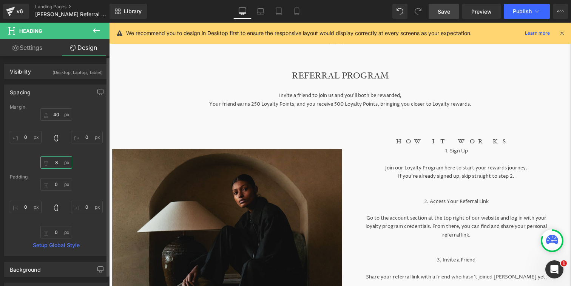
type input "30"
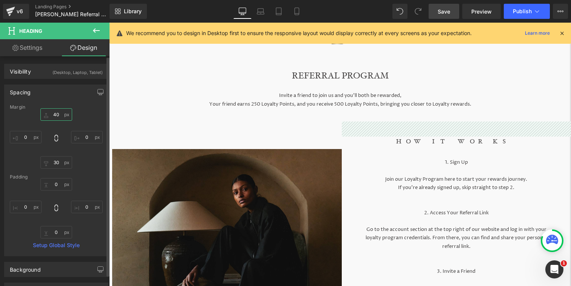
click at [57, 113] on input "40" at bounding box center [56, 114] width 32 height 12
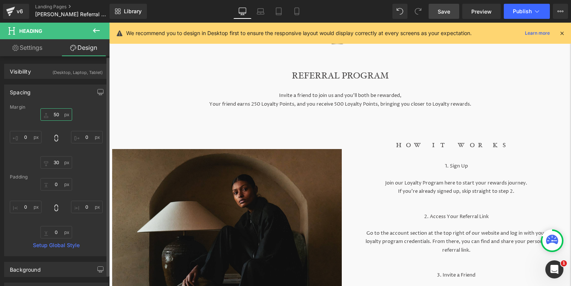
type input "5"
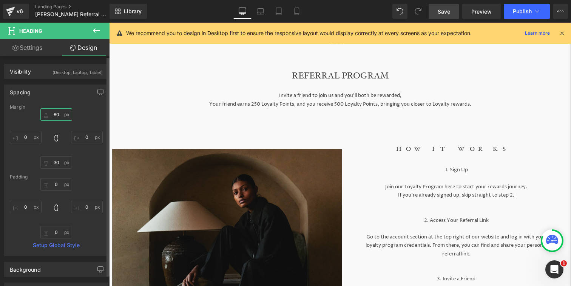
type input "6"
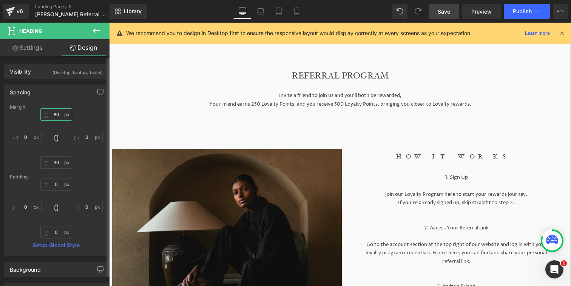
type input "8"
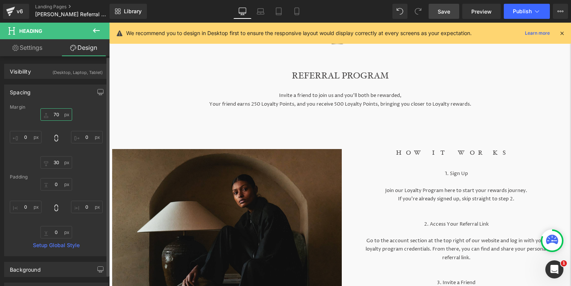
type input "7"
type input "65"
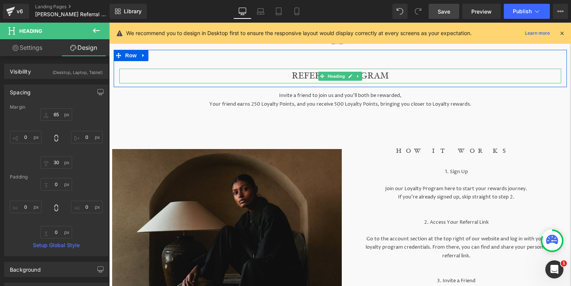
click at [375, 73] on h1 "REFERRAL PROGRAM" at bounding box center [340, 76] width 442 height 15
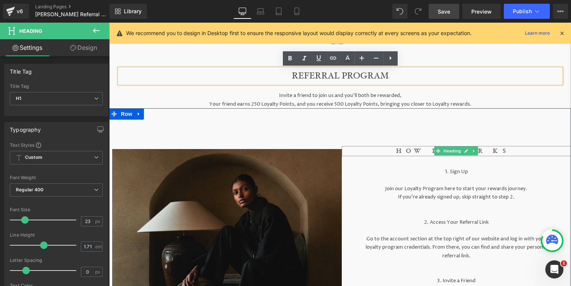
click at [426, 151] on h1 "HOW IT WORKS" at bounding box center [457, 151] width 230 height 10
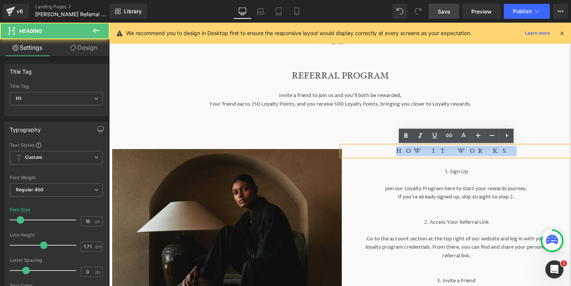
drag, startPoint x: 484, startPoint y: 155, endPoint x: 425, endPoint y: 155, distance: 58.9
click at [425, 155] on h1 "HOW IT WORKS" at bounding box center [457, 151] width 230 height 10
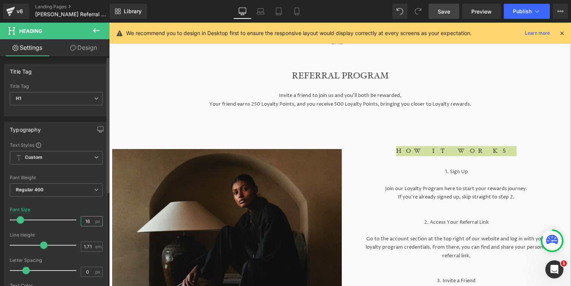
click at [88, 221] on input "16" at bounding box center [87, 221] width 13 height 9
type input "1"
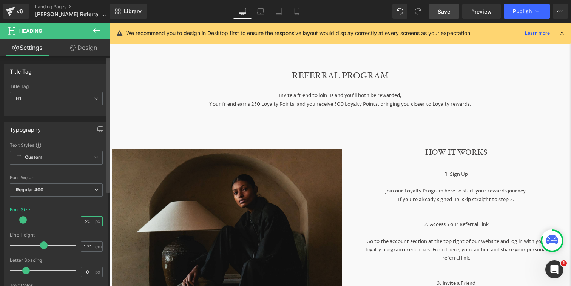
type input "2"
type input "18"
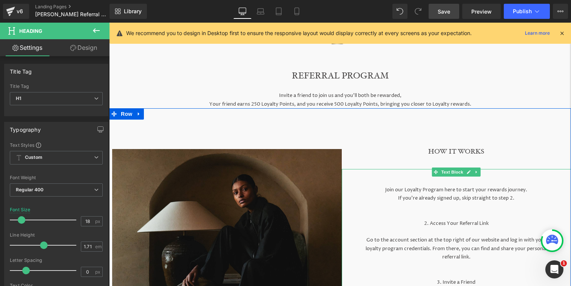
click at [400, 202] on p "If you’re already signed up, skip straight to step 2." at bounding box center [457, 198] width 192 height 8
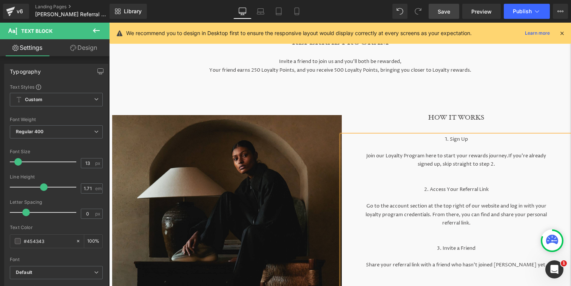
scroll to position [60, 0]
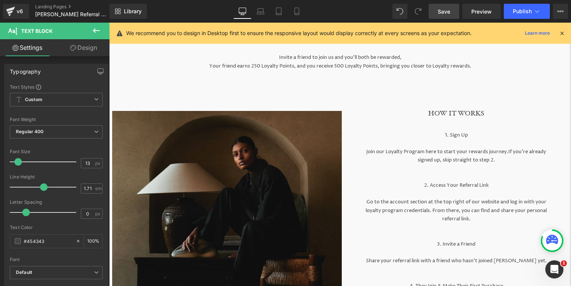
click at [86, 51] on link "Design" at bounding box center [83, 47] width 55 height 17
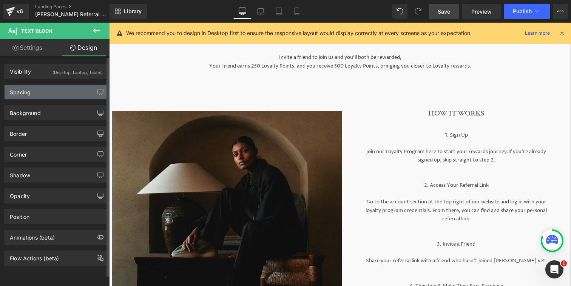
click at [54, 94] on div "Spacing" at bounding box center [56, 92] width 103 height 14
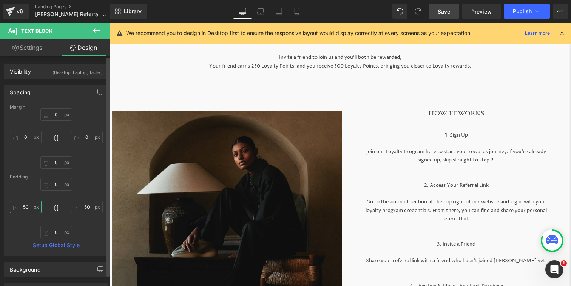
click at [28, 207] on input "50" at bounding box center [26, 207] width 32 height 12
type input "40"
drag, startPoint x: 79, startPoint y: 203, endPoint x: 98, endPoint y: 204, distance: 18.9
click at [98, 204] on input "50" at bounding box center [87, 207] width 32 height 12
click at [85, 206] on input "50" at bounding box center [87, 207] width 32 height 12
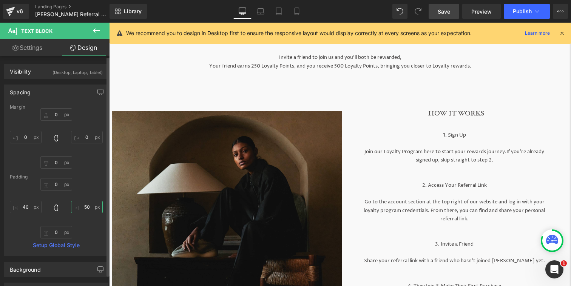
type input "5"
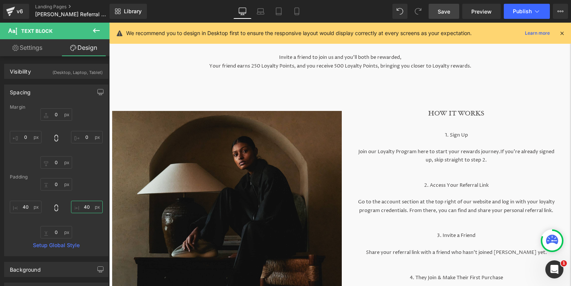
type input "40"
click at [447, 9] on span "Save" at bounding box center [444, 12] width 12 height 8
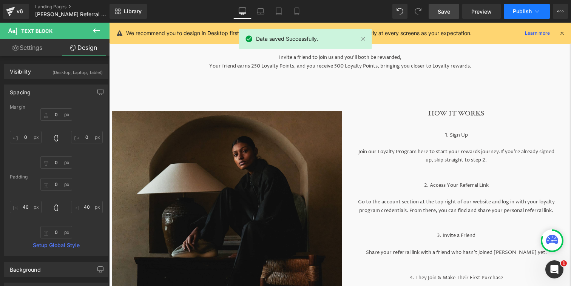
click at [514, 8] on button "Publish" at bounding box center [527, 11] width 46 height 15
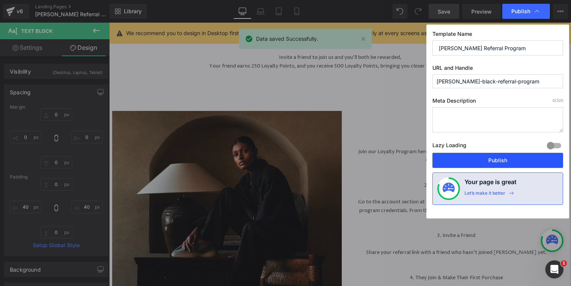
click at [472, 155] on button "Publish" at bounding box center [497, 160] width 131 height 15
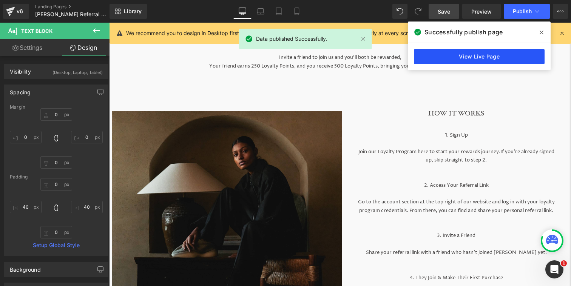
click at [513, 56] on link "View Live Page" at bounding box center [479, 56] width 131 height 15
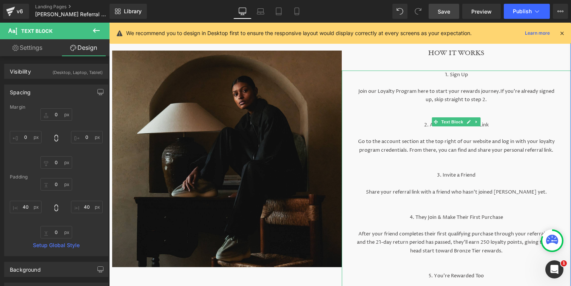
scroll to position [73, 0]
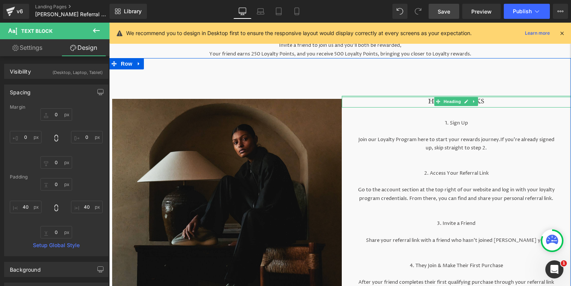
click at [360, 96] on div at bounding box center [457, 97] width 230 height 2
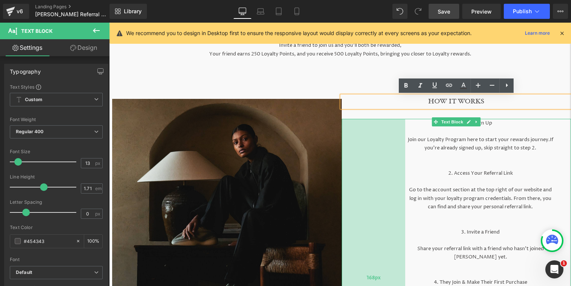
drag, startPoint x: 354, startPoint y: 120, endPoint x: 400, endPoint y: 178, distance: 74.4
click at [400, 178] on div "168px" at bounding box center [373, 278] width 63 height 319
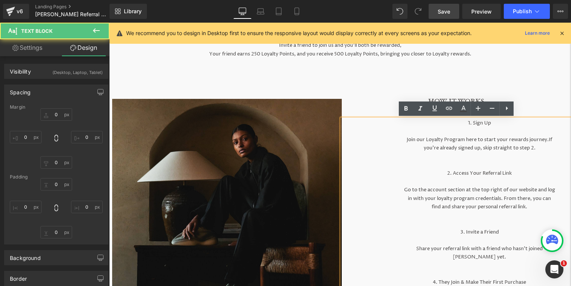
type input "0"
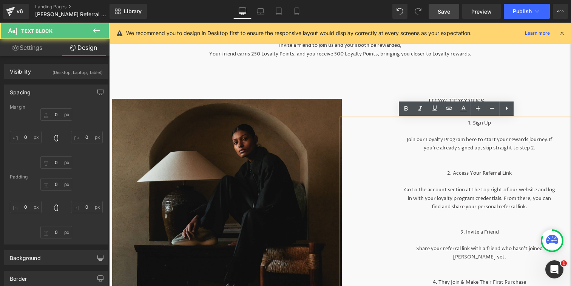
type input "40"
type input "0"
type input "163"
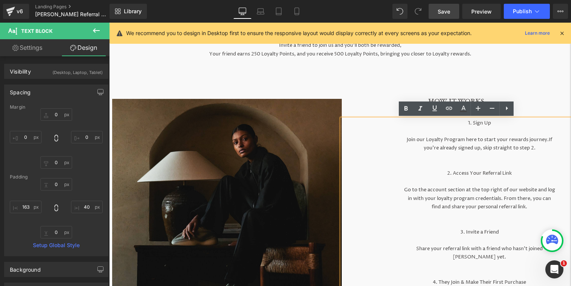
type input "0"
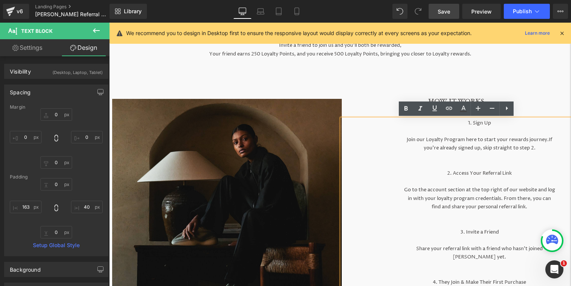
type input "40"
type input "0"
type input "40"
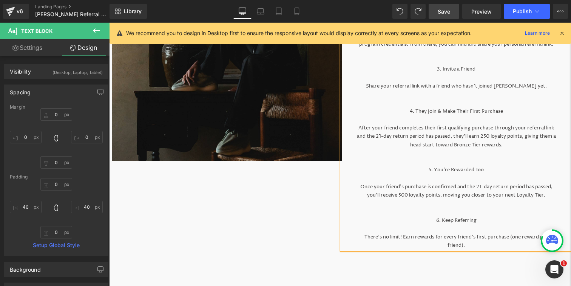
scroll to position [220, 0]
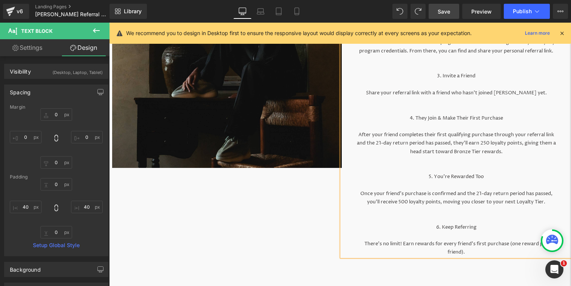
click at [472, 89] on p "Share your referral link with a friend who hasn’t joined Florence Black yet." at bounding box center [456, 93] width 199 height 8
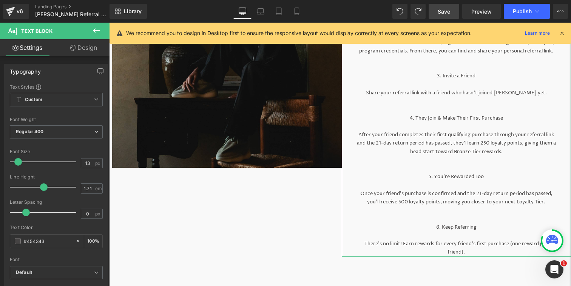
click at [93, 45] on link "Design" at bounding box center [83, 47] width 55 height 17
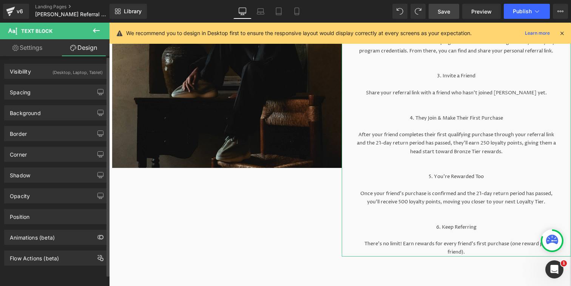
type input "0"
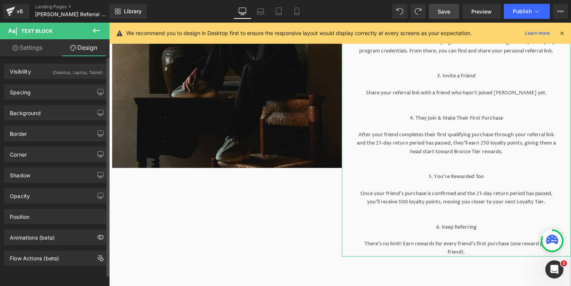
type input "40"
type input "0"
type input "40"
click at [61, 95] on div "Spacing" at bounding box center [56, 92] width 103 height 14
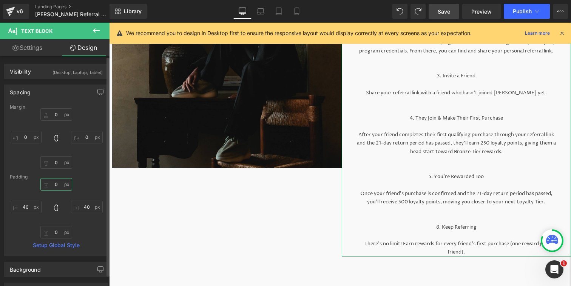
click at [56, 184] on input "0" at bounding box center [56, 184] width 32 height 12
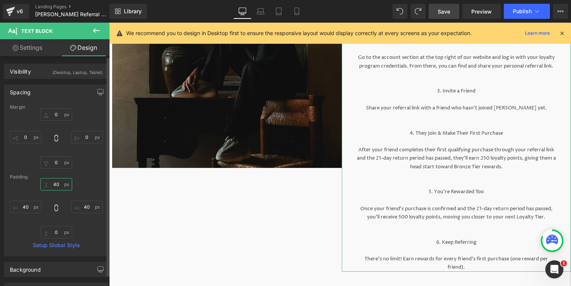
type input "4"
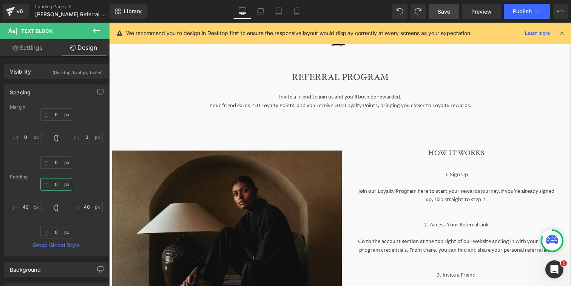
scroll to position [22, 0]
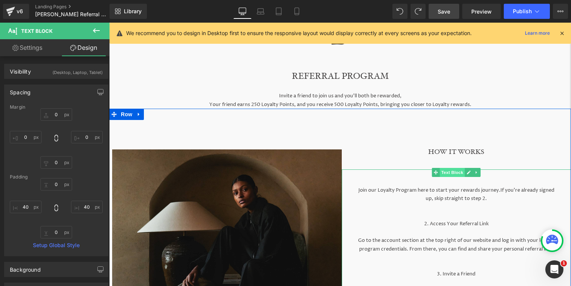
click at [458, 174] on link "Text Block" at bounding box center [448, 172] width 33 height 9
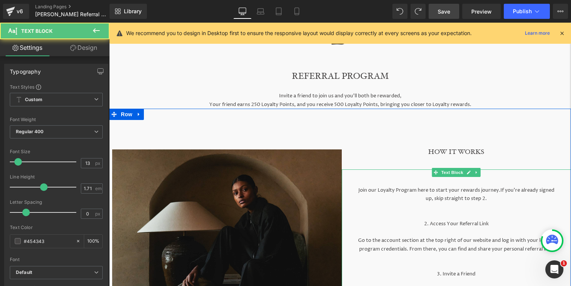
click at [418, 176] on p "1. Sign Up" at bounding box center [456, 174] width 199 height 8
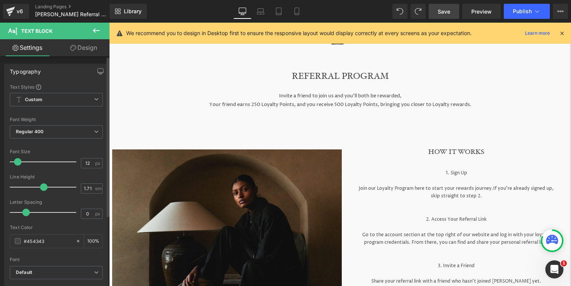
click at [15, 163] on span at bounding box center [18, 162] width 8 height 8
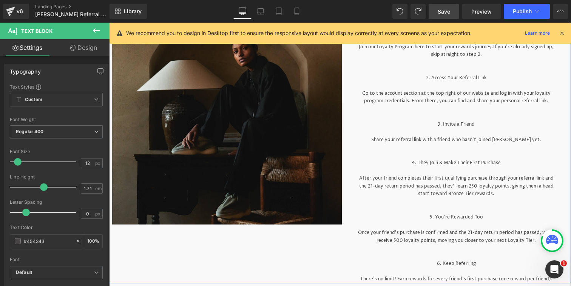
scroll to position [189, 0]
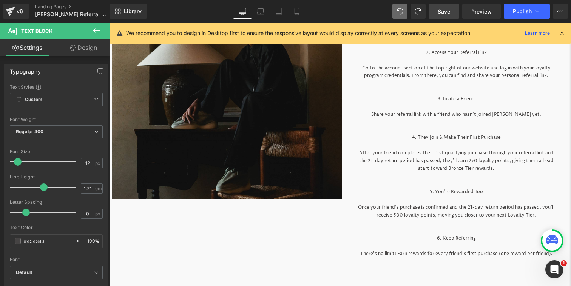
type input "13"
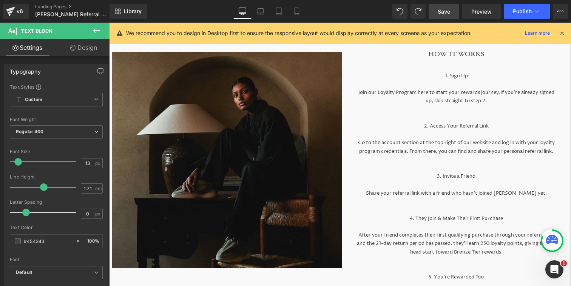
scroll to position [127, 0]
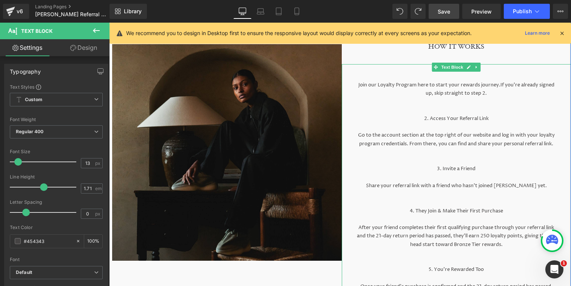
click at [412, 94] on p "Join our Loyalty Program here to start your rewards journey. If you’re already …" at bounding box center [456, 89] width 199 height 17
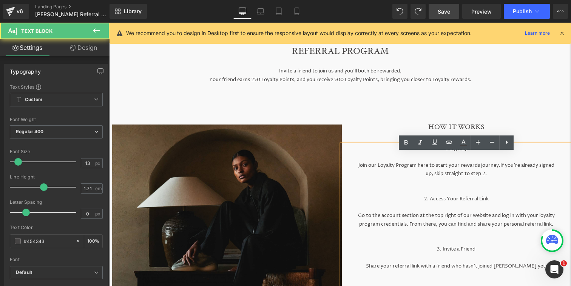
scroll to position [22, 0]
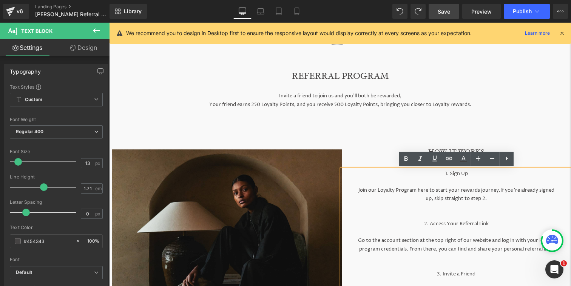
click at [338, 99] on div "Invite a friend to join us and you’ll both be rewarded, Your friend earns 250 L…" at bounding box center [340, 98] width 462 height 21
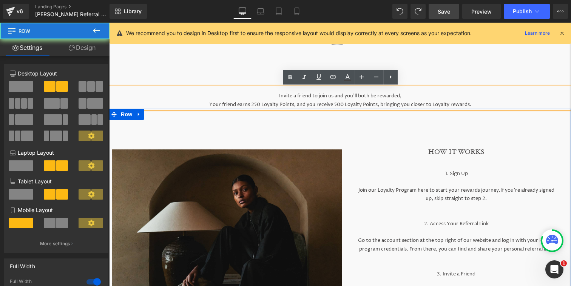
click at [259, 133] on div "Image" at bounding box center [227, 258] width 230 height 272
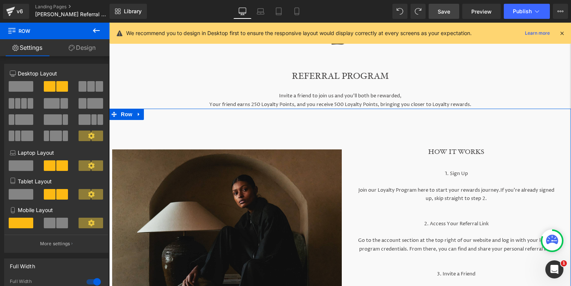
click at [96, 49] on link "Design" at bounding box center [82, 47] width 55 height 17
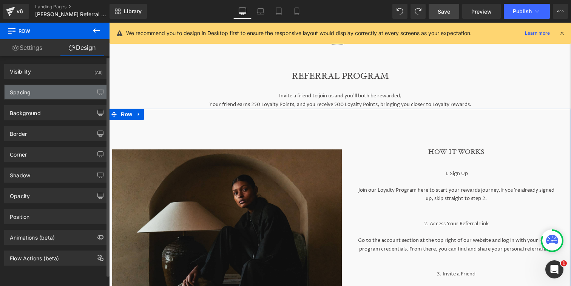
click at [76, 90] on div "Spacing" at bounding box center [56, 92] width 103 height 14
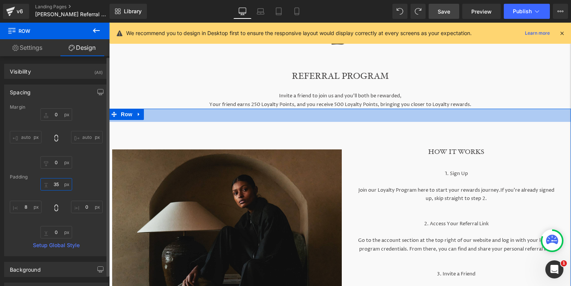
drag, startPoint x: 60, startPoint y: 185, endPoint x: 49, endPoint y: 185, distance: 10.6
click at [51, 185] on input "35" at bounding box center [56, 184] width 32 height 12
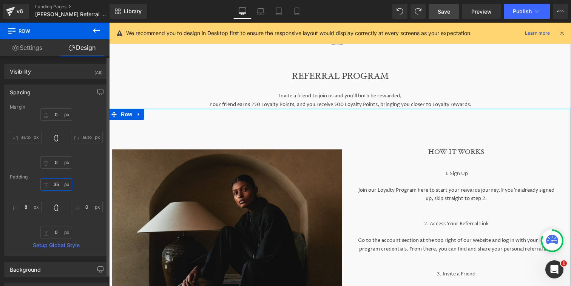
click at [55, 186] on input "35" at bounding box center [56, 184] width 32 height 12
type input "5"
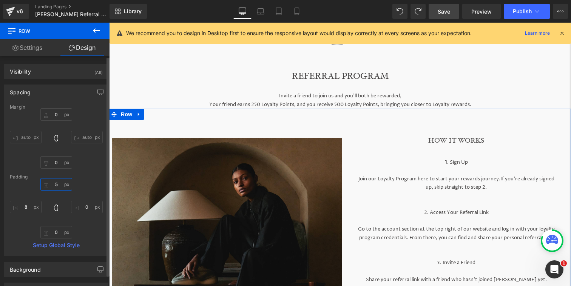
click at [58, 184] on input "5" at bounding box center [56, 184] width 32 height 12
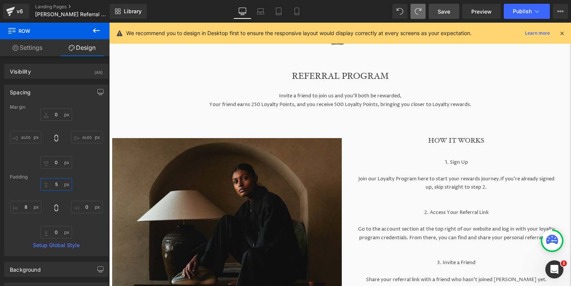
type input "5"
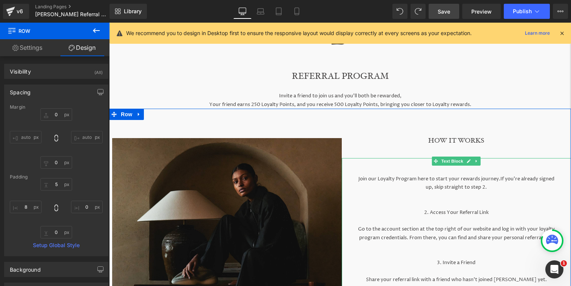
click at [492, 180] on p "Join our Loyalty Program here to start your rewards journey. If you’re already …" at bounding box center [456, 183] width 199 height 17
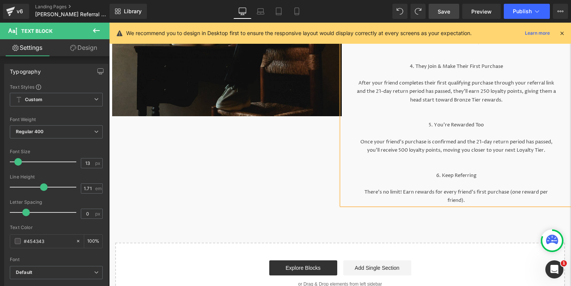
scroll to position [265, 0]
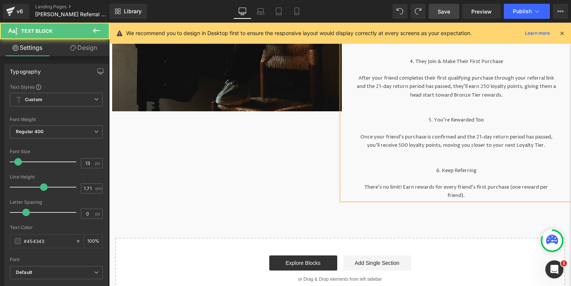
click at [370, 144] on p "Once your friend’s purchase is confirmed and the 21-day return period has passe…" at bounding box center [456, 141] width 199 height 17
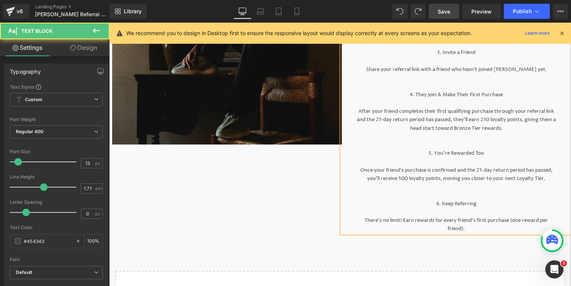
scroll to position [225, 0]
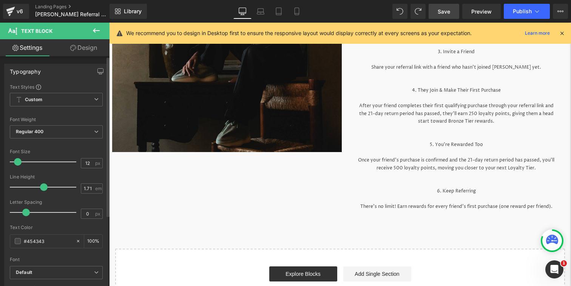
type input "13"
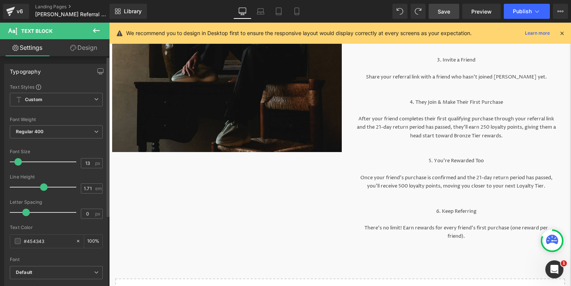
click at [19, 161] on span at bounding box center [18, 162] width 8 height 8
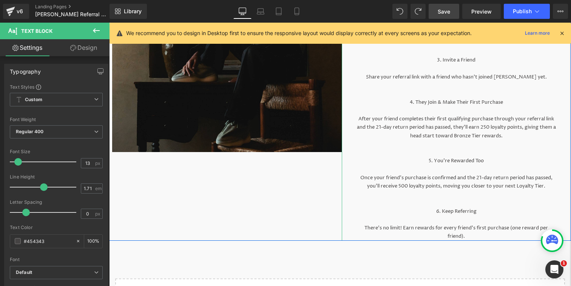
click at [455, 201] on p at bounding box center [456, 203] width 199 height 8
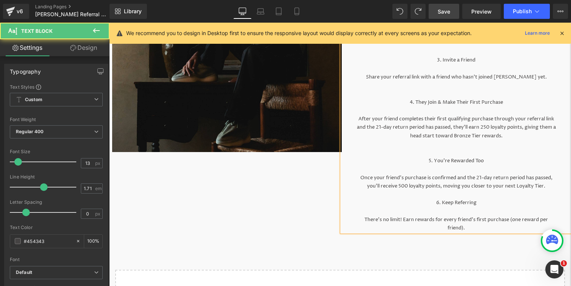
click at [460, 158] on p "5. You’re Rewarded Too" at bounding box center [456, 161] width 199 height 8
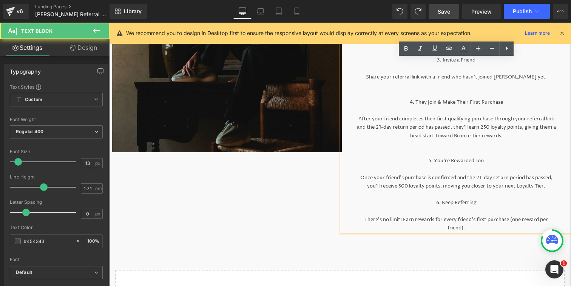
click at [461, 153] on p at bounding box center [456, 152] width 199 height 8
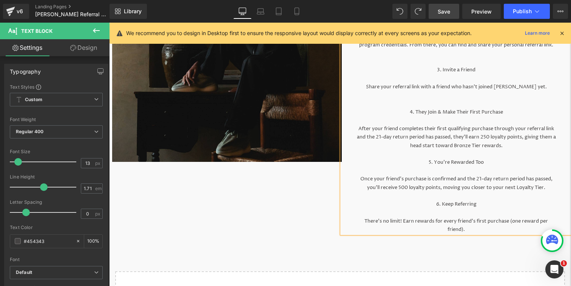
scroll to position [207, 0]
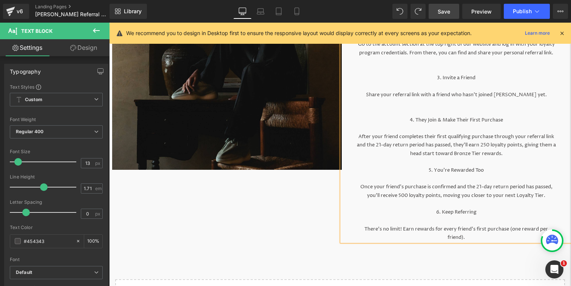
click at [461, 110] on p at bounding box center [456, 111] width 199 height 8
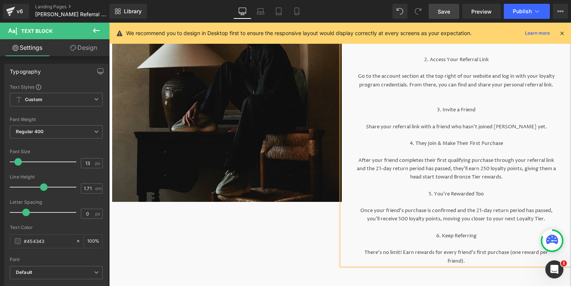
scroll to position [162, 0]
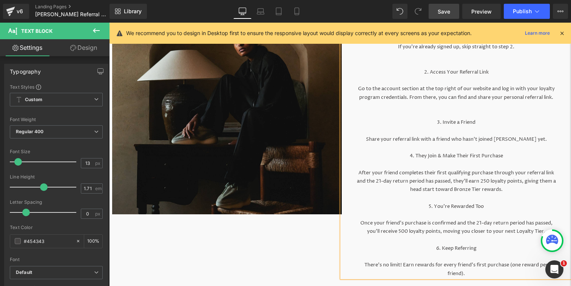
click at [461, 106] on p at bounding box center [456, 106] width 199 height 8
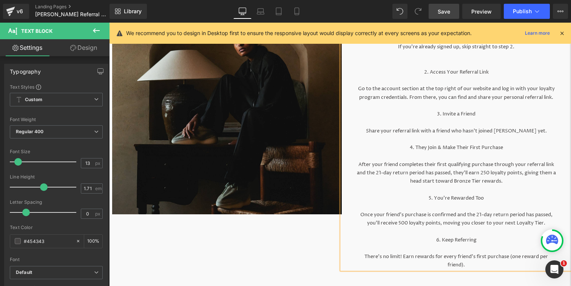
click at [464, 104] on p at bounding box center [456, 106] width 199 height 8
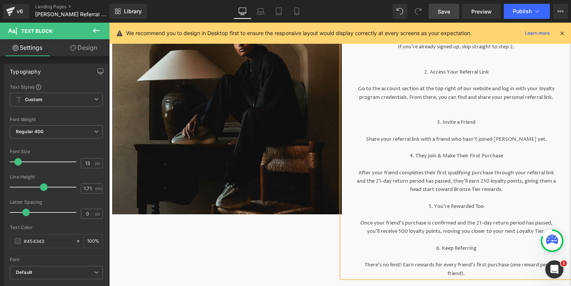
click at [458, 68] on p "2. Access Your Referral Link" at bounding box center [456, 72] width 199 height 8
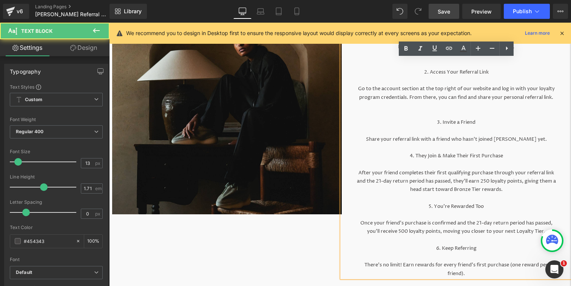
click at [458, 66] on p at bounding box center [456, 64] width 199 height 8
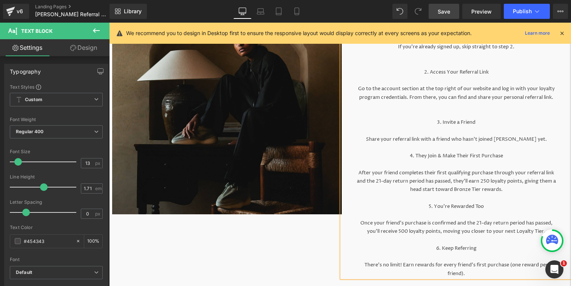
click at [471, 150] on p at bounding box center [456, 148] width 199 height 8
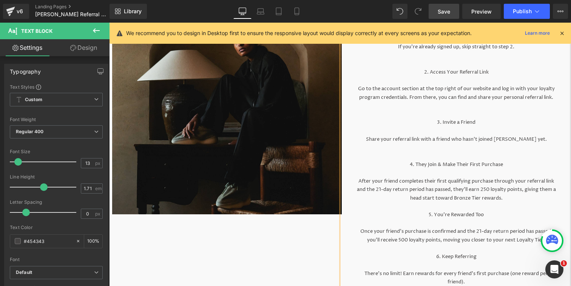
click at [466, 204] on p at bounding box center [456, 206] width 199 height 8
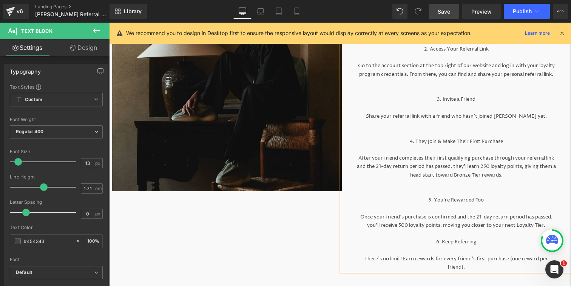
scroll to position [191, 0]
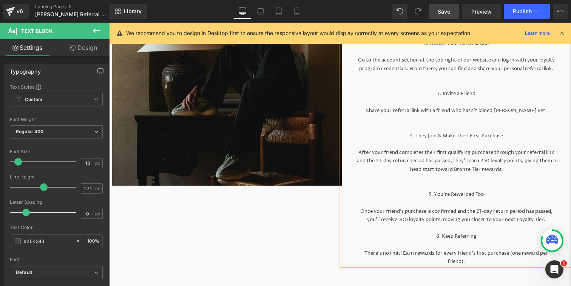
click at [463, 226] on p at bounding box center [456, 228] width 199 height 8
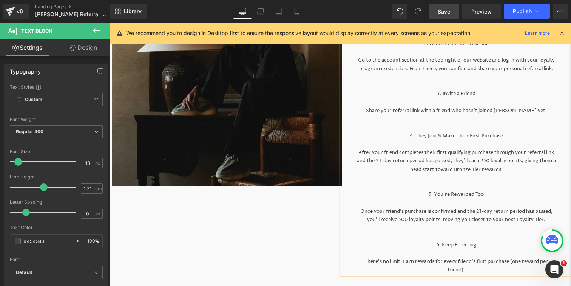
click at [314, 214] on div "Image HOW IT WORKS Heading HOW IT WORKS Heading 1. Sign Up Join our Loyalty Pro…" at bounding box center [340, 107] width 462 height 335
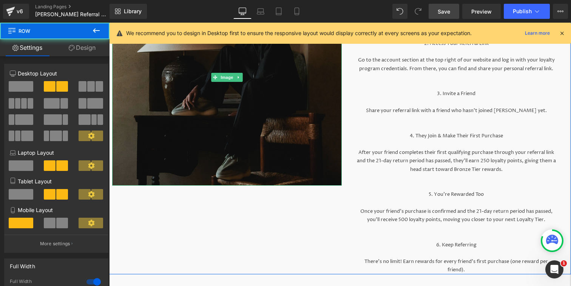
click at [295, 153] on img at bounding box center [227, 77] width 230 height 217
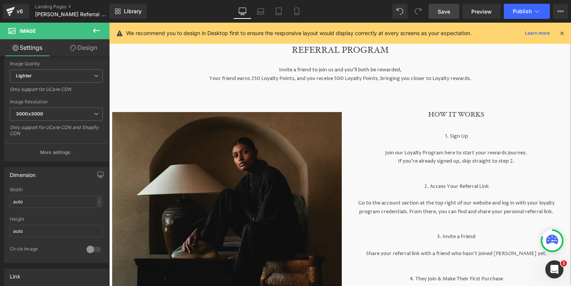
scroll to position [49, 0]
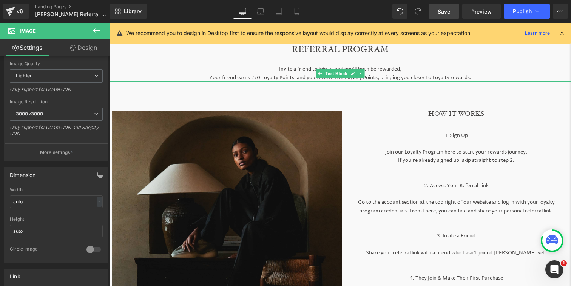
click at [377, 77] on p "Your friend earns 250 Loyalty Points, and you receive 500 Loyalty Points, bring…" at bounding box center [340, 78] width 462 height 8
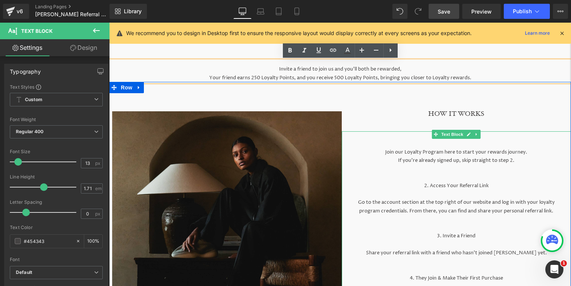
click at [424, 146] on p at bounding box center [456, 144] width 199 height 8
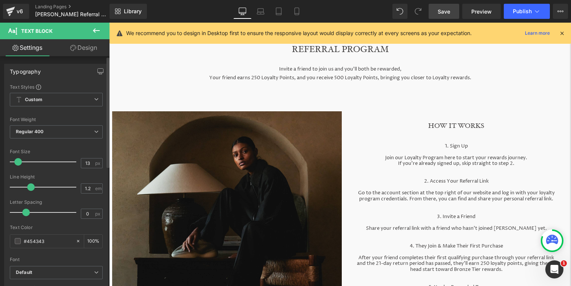
drag, startPoint x: 44, startPoint y: 188, endPoint x: 32, endPoint y: 188, distance: 12.1
click at [32, 188] on span at bounding box center [31, 188] width 8 height 8
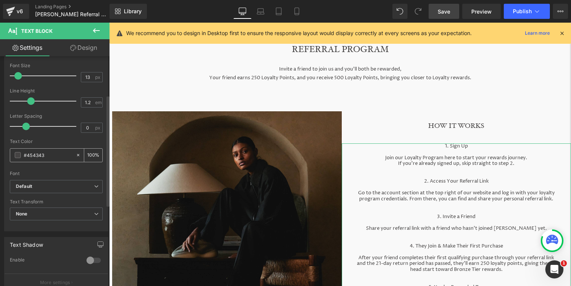
scroll to position [69, 0]
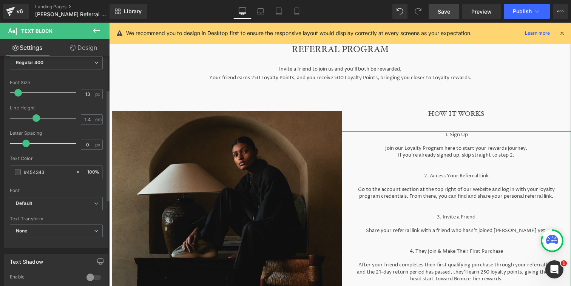
drag, startPoint x: 30, startPoint y: 119, endPoint x: 34, endPoint y: 119, distance: 4.2
click at [34, 119] on span at bounding box center [36, 118] width 8 height 8
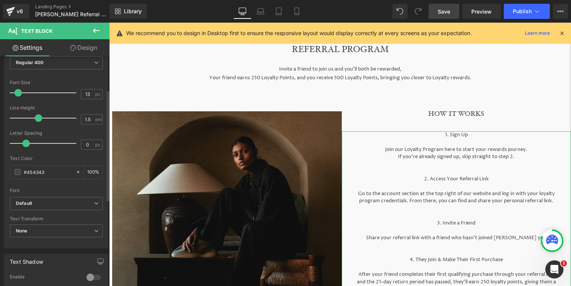
click at [36, 119] on span at bounding box center [39, 118] width 8 height 8
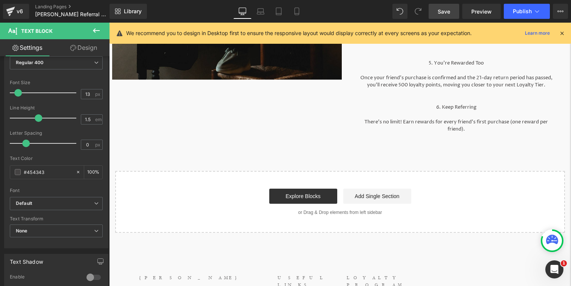
scroll to position [298, 0]
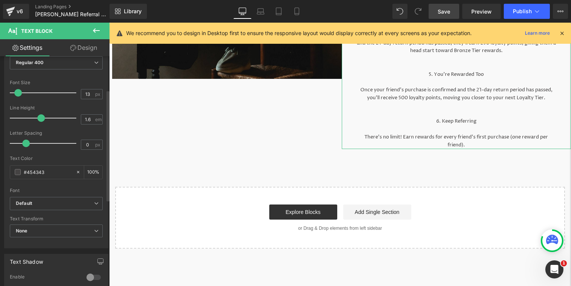
type input "1.7"
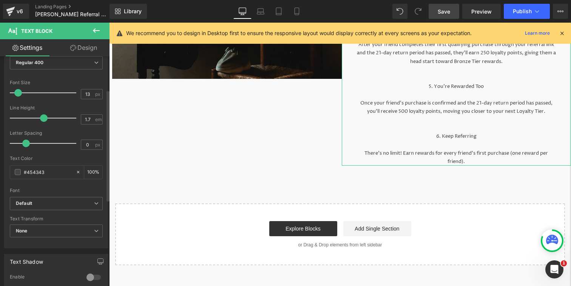
click at [42, 119] on span at bounding box center [44, 118] width 8 height 8
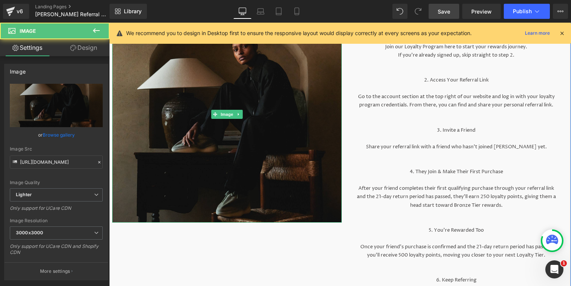
click at [235, 109] on img at bounding box center [227, 114] width 230 height 217
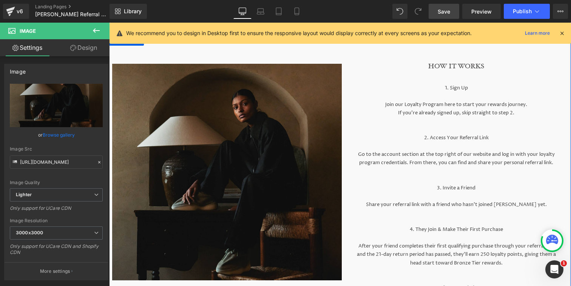
scroll to position [99, 0]
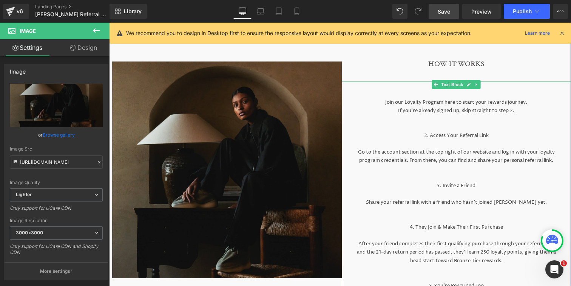
click at [404, 95] on p at bounding box center [456, 94] width 199 height 8
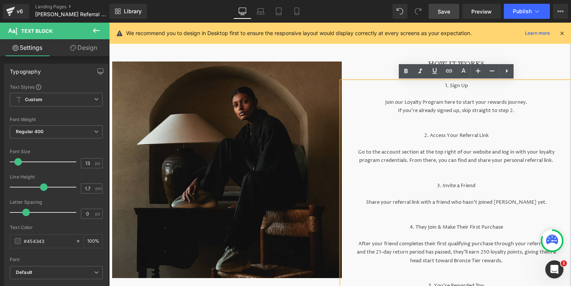
click at [348, 49] on div "HOW IT WORKS Heading HOW IT WORKS Heading 1. Sign Up Join our Loyalty Program h…" at bounding box center [457, 199] width 230 height 331
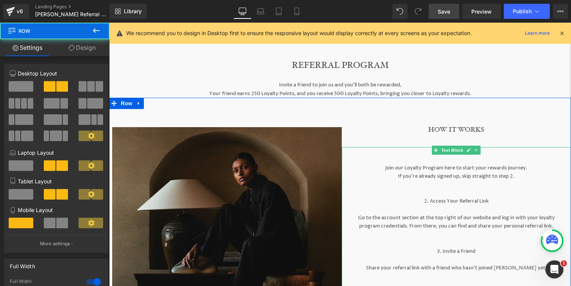
scroll to position [0, 0]
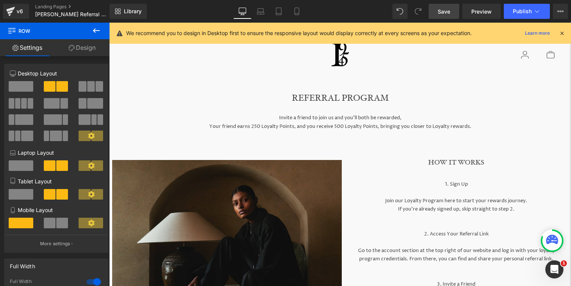
click at [441, 9] on span "Save" at bounding box center [444, 12] width 12 height 8
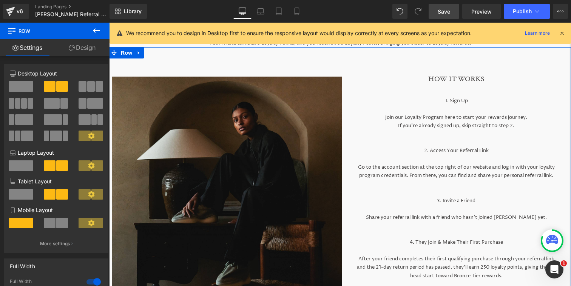
scroll to position [102, 0]
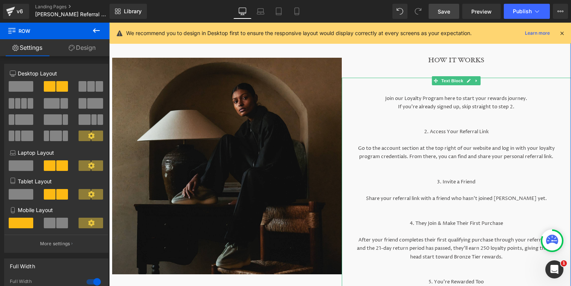
click at [471, 121] on p at bounding box center [456, 123] width 199 height 8
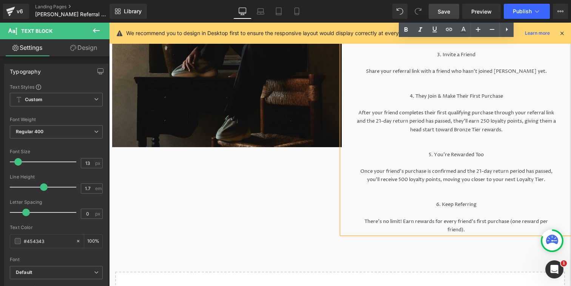
scroll to position [232, 0]
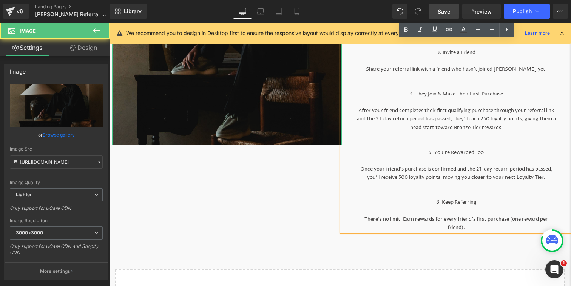
click at [279, 92] on img at bounding box center [227, 36] width 230 height 217
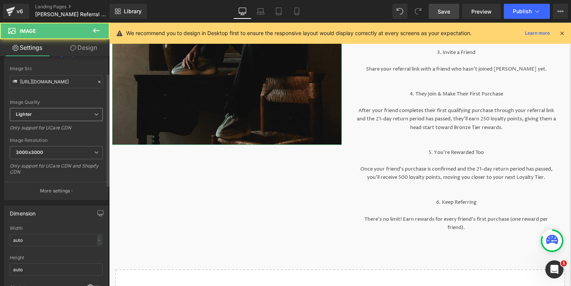
scroll to position [144, 0]
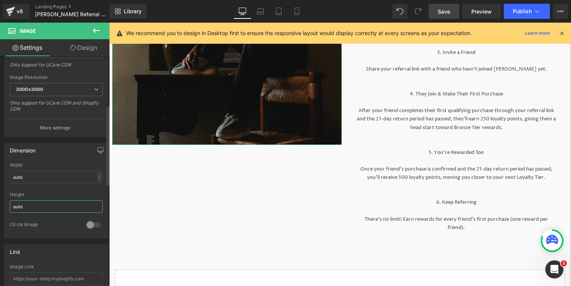
drag, startPoint x: 52, startPoint y: 205, endPoint x: 12, endPoint y: 205, distance: 39.7
click at [12, 205] on input "auto" at bounding box center [56, 207] width 93 height 12
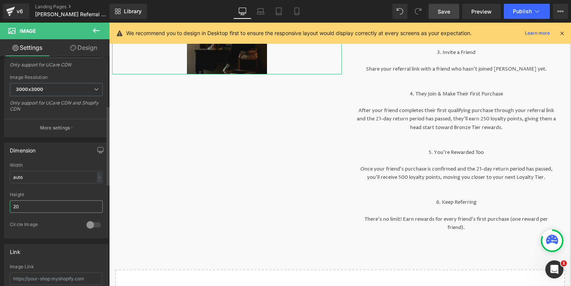
type input "2"
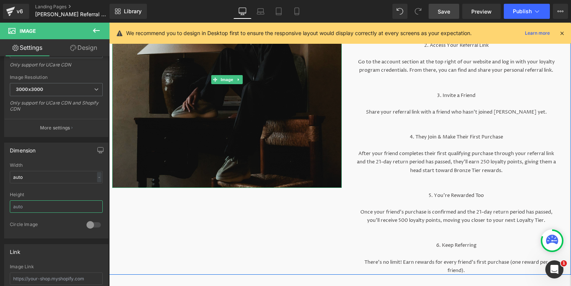
scroll to position [216, 0]
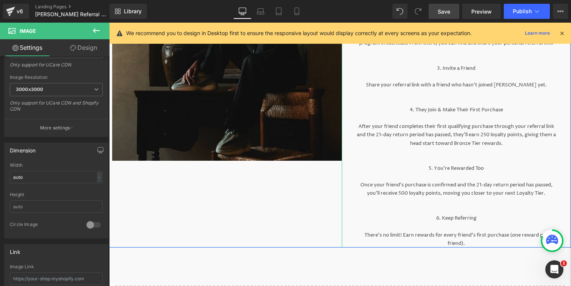
click at [394, 192] on p "Once your friend’s purchase is confirmed and the 21-day return period has passe…" at bounding box center [456, 189] width 199 height 17
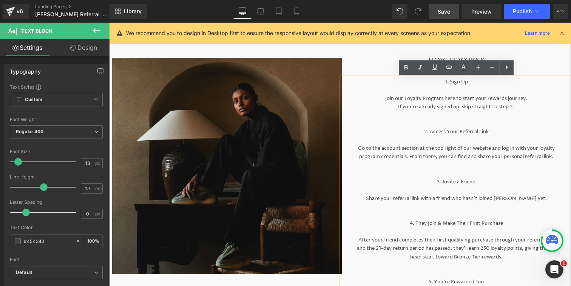
scroll to position [102, 0]
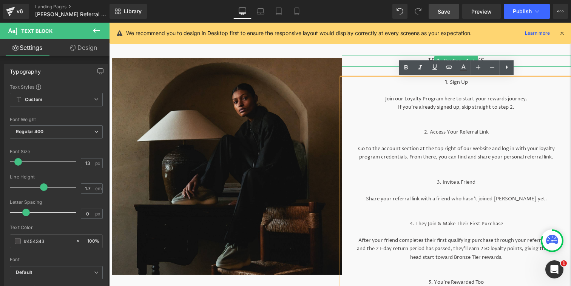
click at [383, 64] on h1 "HOW IT WORKS" at bounding box center [457, 61] width 230 height 12
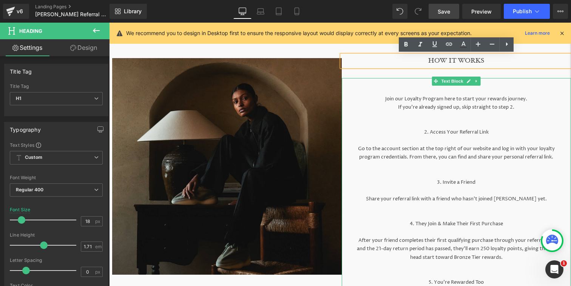
click at [431, 101] on p "Join our Loyalty Program here to start your rewards journey." at bounding box center [456, 99] width 199 height 8
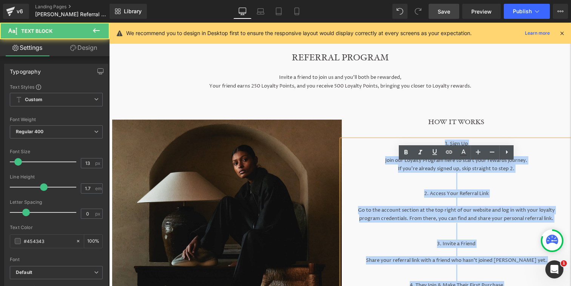
scroll to position [0, 0]
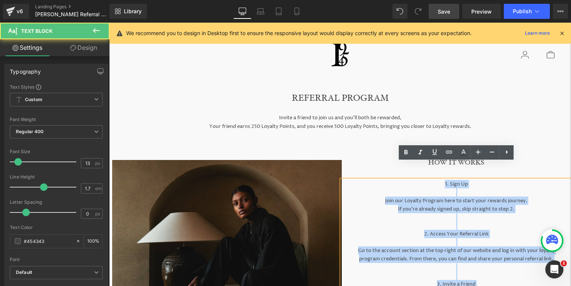
drag, startPoint x: 390, startPoint y: 73, endPoint x: 378, endPoint y: 12, distance: 62.3
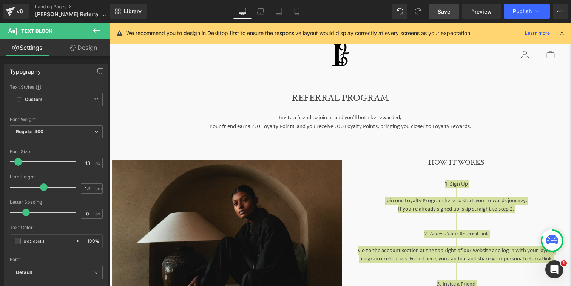
click at [87, 50] on link "Design" at bounding box center [83, 47] width 55 height 17
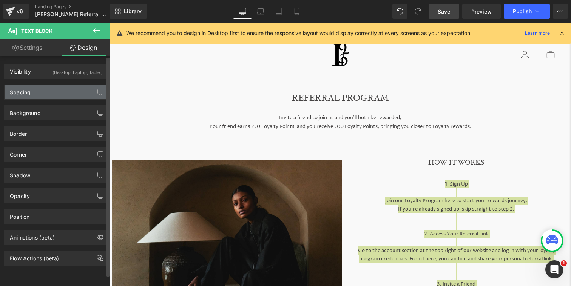
click at [63, 87] on div "Spacing" at bounding box center [56, 92] width 103 height 14
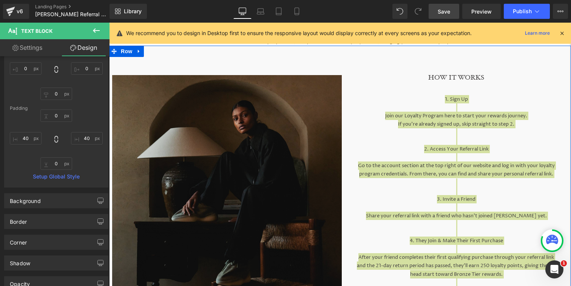
scroll to position [51, 0]
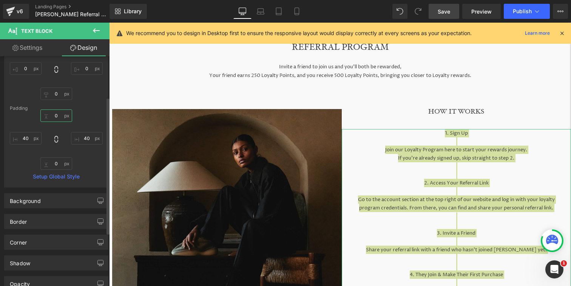
click at [56, 115] on input "0" at bounding box center [56, 116] width 32 height 12
type input "-"
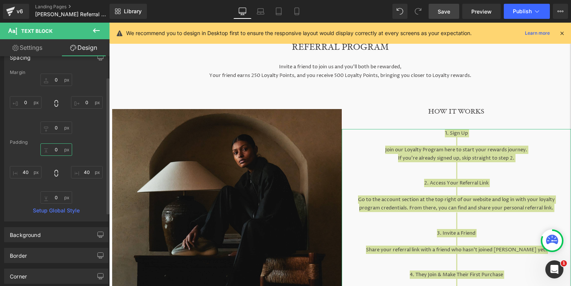
scroll to position [42, 0]
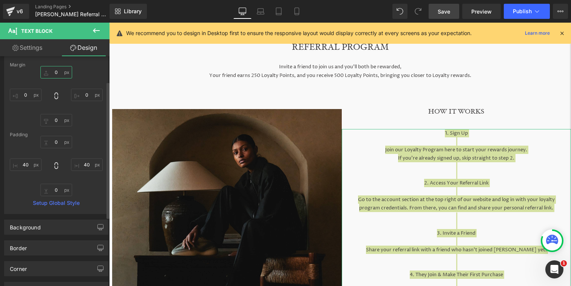
click at [55, 69] on input "0" at bounding box center [56, 72] width 32 height 12
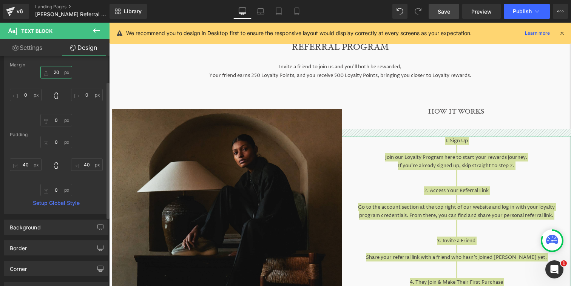
type input "2"
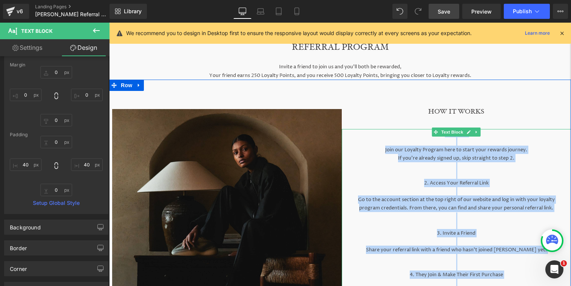
click at [452, 171] on p at bounding box center [456, 175] width 199 height 8
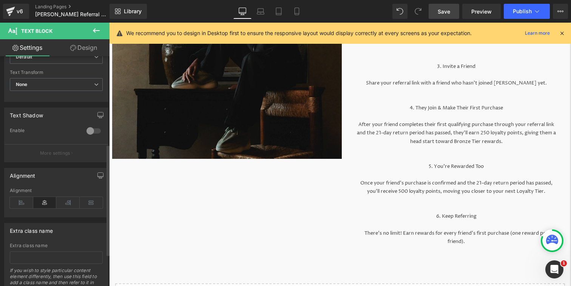
scroll to position [220, 0]
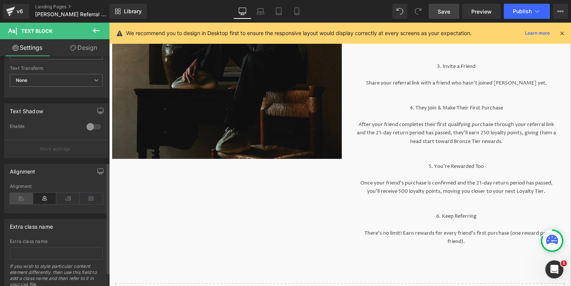
click at [25, 201] on icon at bounding box center [21, 198] width 23 height 11
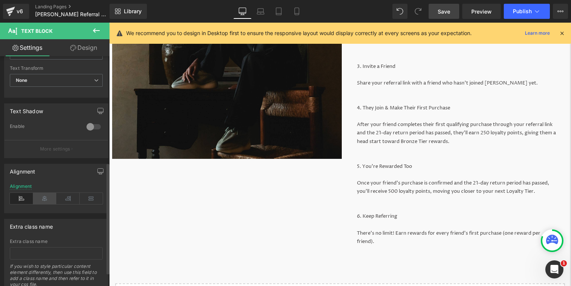
click at [43, 196] on icon at bounding box center [44, 198] width 23 height 11
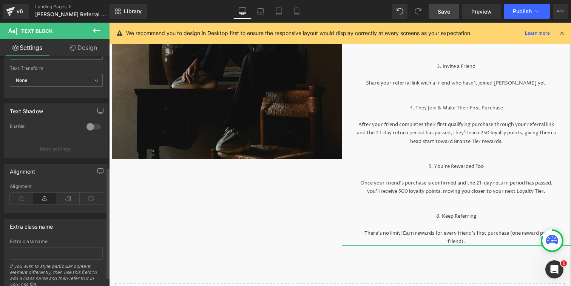
scroll to position [248, 0]
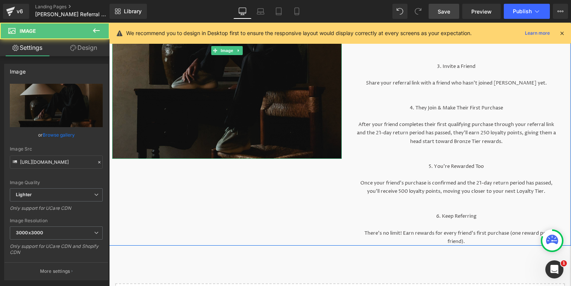
click at [254, 88] on img at bounding box center [227, 50] width 230 height 217
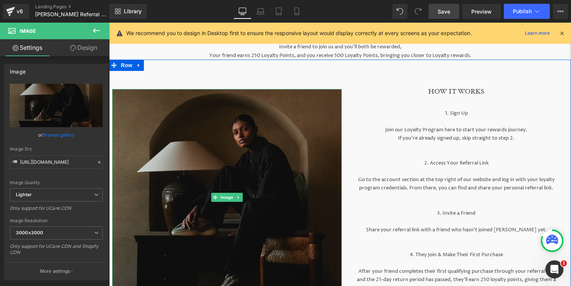
scroll to position [40, 0]
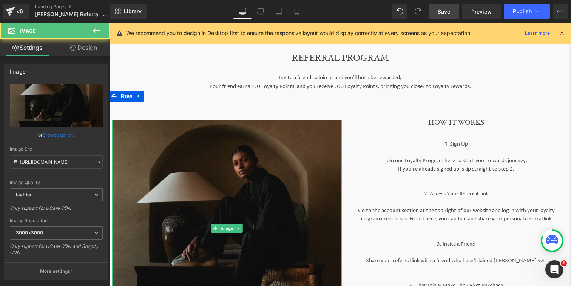
click at [241, 145] on img at bounding box center [227, 228] width 230 height 217
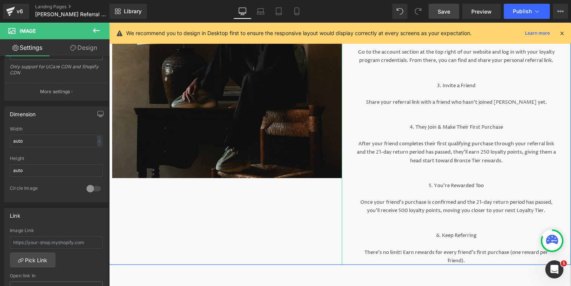
scroll to position [192, 0]
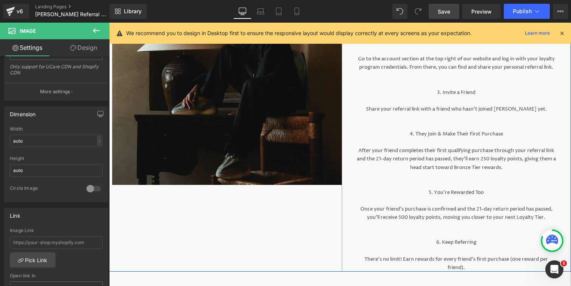
click at [369, 166] on p "After your friend completes their first qualifying purchase through your referr…" at bounding box center [456, 159] width 199 height 25
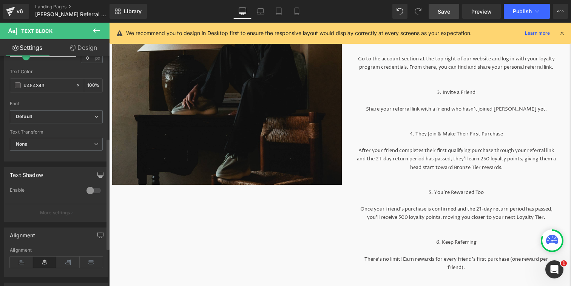
scroll to position [248, 0]
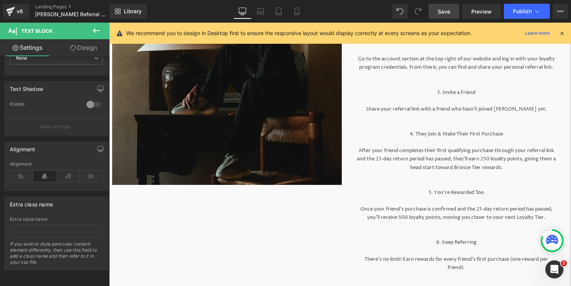
click at [92, 46] on link "Design" at bounding box center [83, 47] width 55 height 17
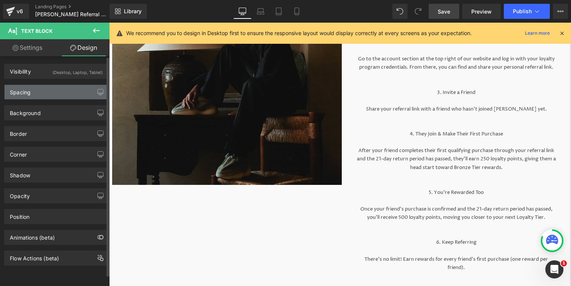
click at [71, 89] on div "Spacing" at bounding box center [56, 92] width 103 height 14
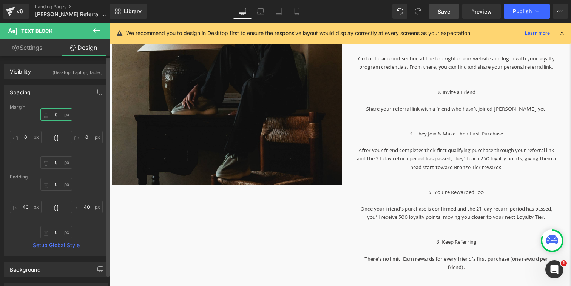
click at [58, 113] on input "0" at bounding box center [56, 114] width 32 height 12
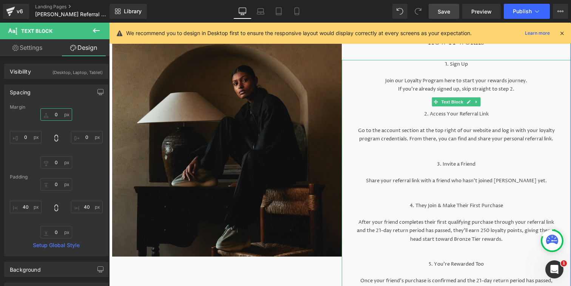
scroll to position [118, 0]
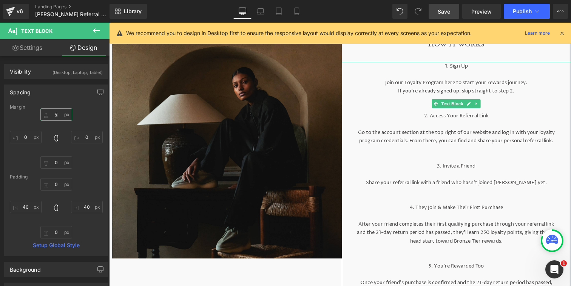
type input "§0"
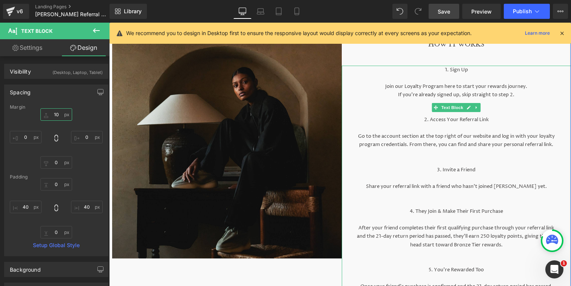
type input "1"
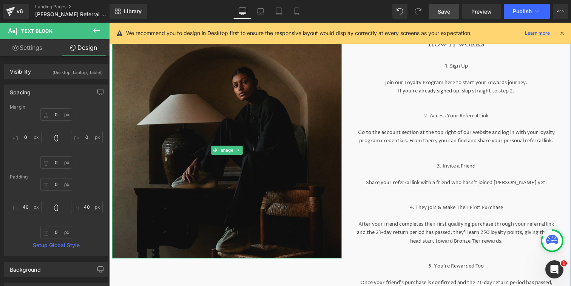
click at [326, 122] on img at bounding box center [227, 150] width 230 height 217
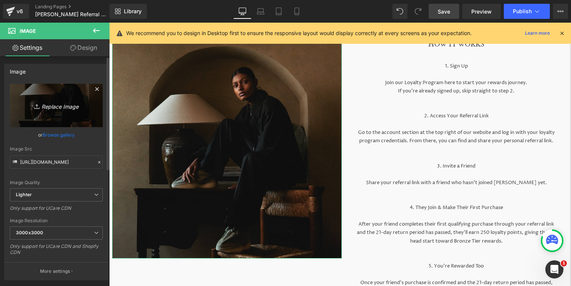
click at [57, 109] on icon "Replace Image" at bounding box center [56, 105] width 60 height 9
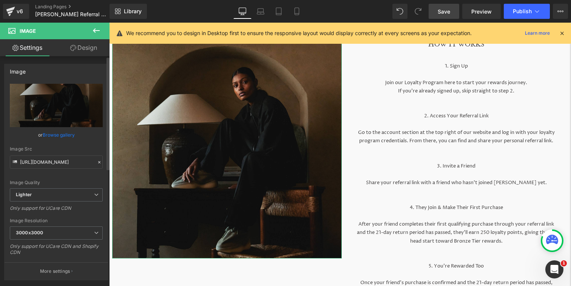
click at [58, 136] on link "Browse gallery" at bounding box center [59, 134] width 32 height 13
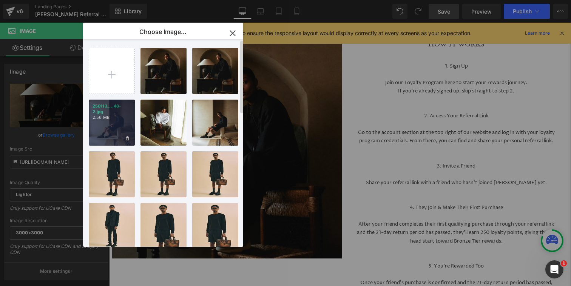
click at [118, 117] on p "2.56 MB" at bounding box center [112, 118] width 39 height 6
type input "https://ucarecdn.com/dffc047b-693c-4b7f-86c7-4bed0ca038af/-/format/auto/-/previ…"
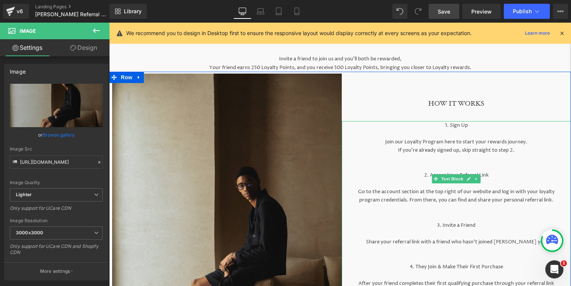
scroll to position [0, 0]
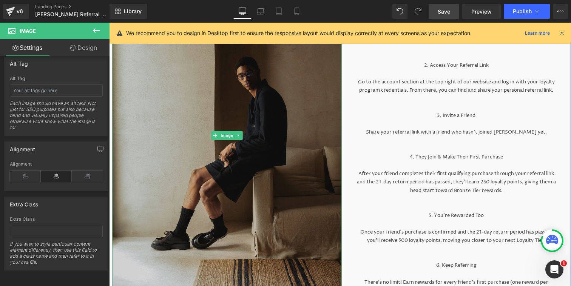
scroll to position [228, 0]
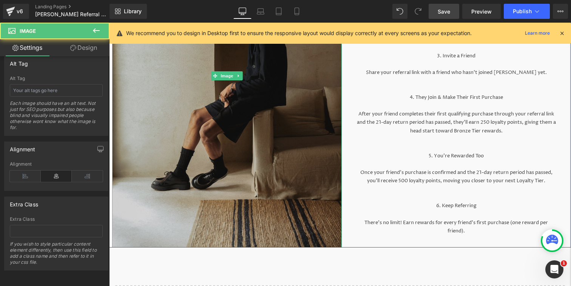
click at [179, 152] on img at bounding box center [227, 76] width 230 height 344
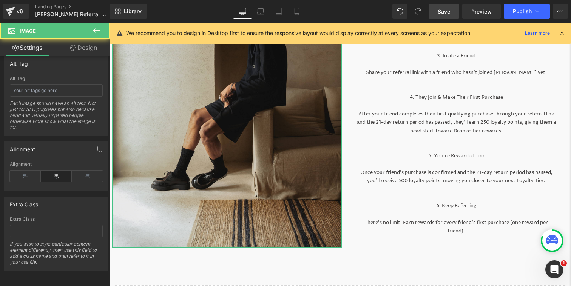
click at [76, 47] on link "Design" at bounding box center [83, 47] width 55 height 17
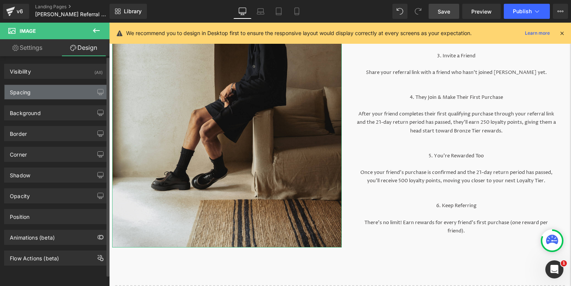
click at [80, 91] on div "Spacing" at bounding box center [56, 92] width 103 height 14
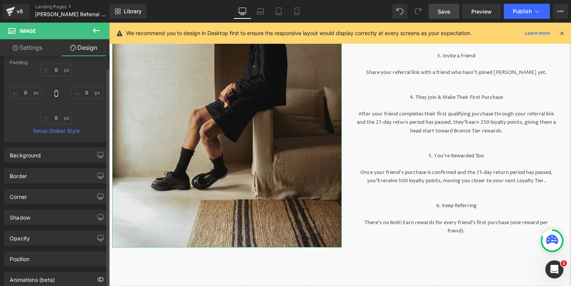
scroll to position [158, 0]
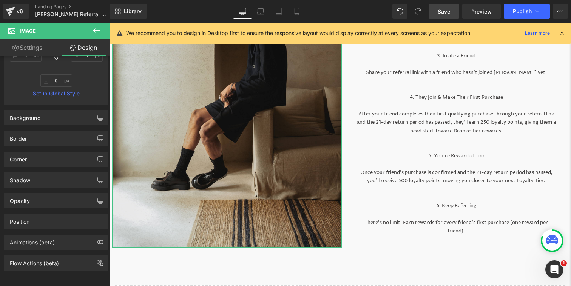
click at [28, 45] on link "Settings" at bounding box center [27, 47] width 55 height 17
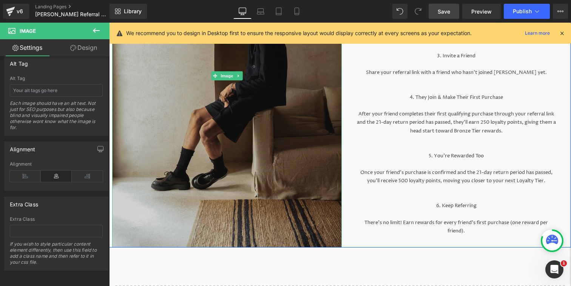
scroll to position [0, 0]
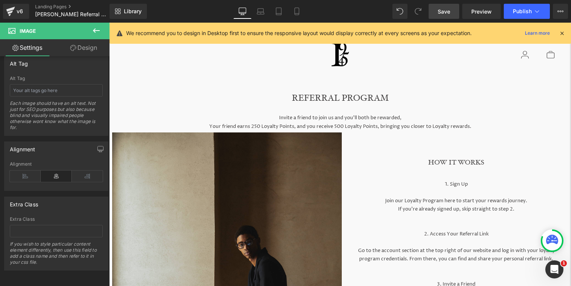
click at [98, 23] on button at bounding box center [96, 31] width 26 height 17
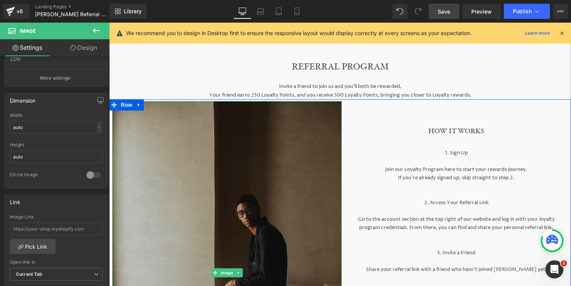
scroll to position [55, 0]
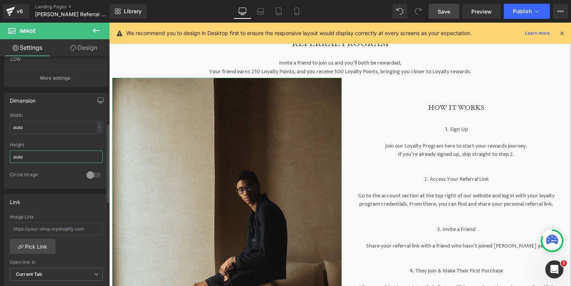
click at [73, 161] on input "auto" at bounding box center [56, 157] width 93 height 12
type input "a"
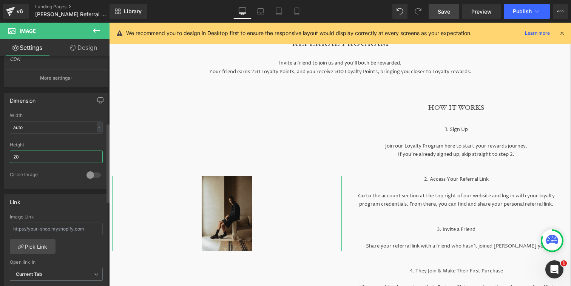
type input "2"
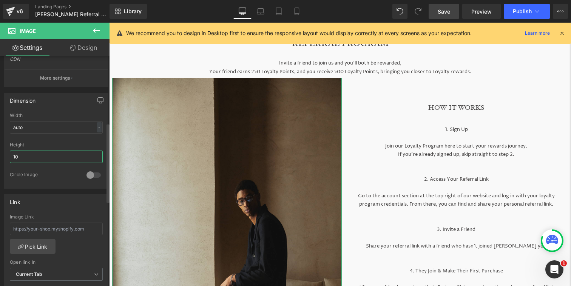
type input "1"
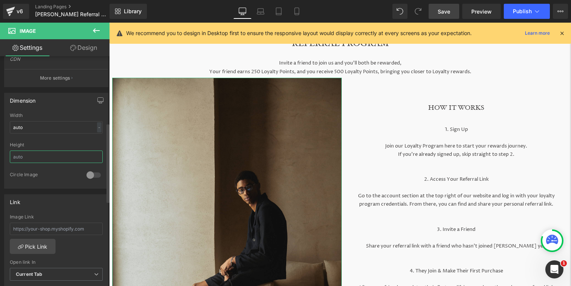
type input "0"
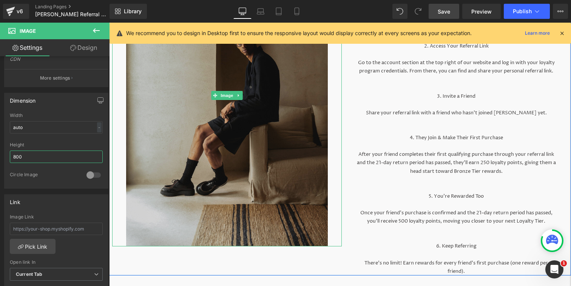
scroll to position [189, 0]
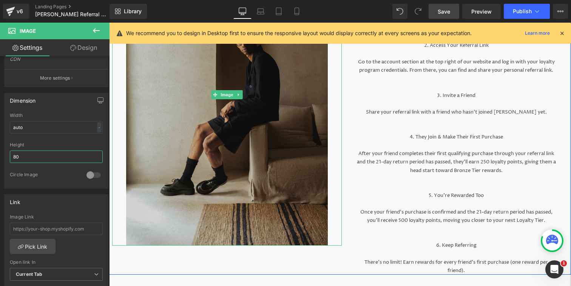
type input "8"
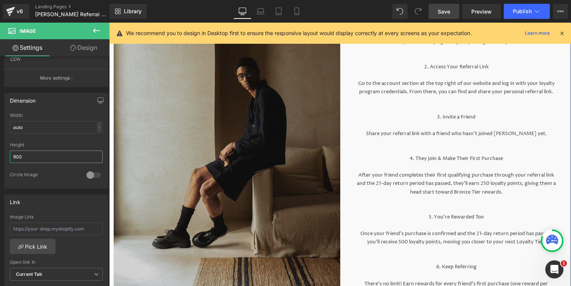
scroll to position [193, 0]
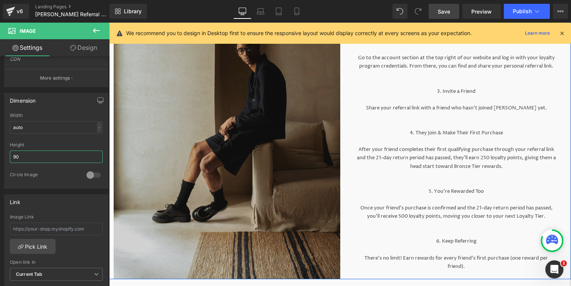
type input "9"
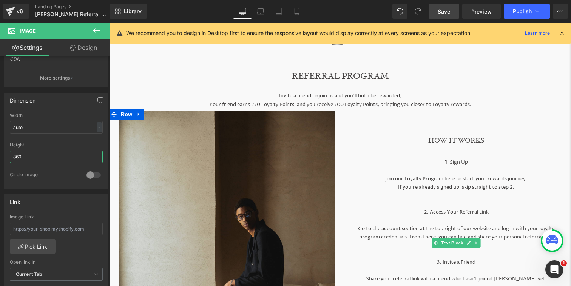
scroll to position [0, 0]
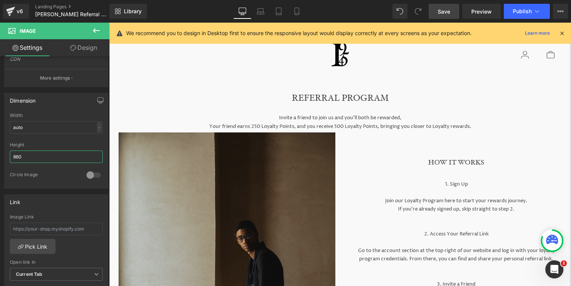
type input "860"
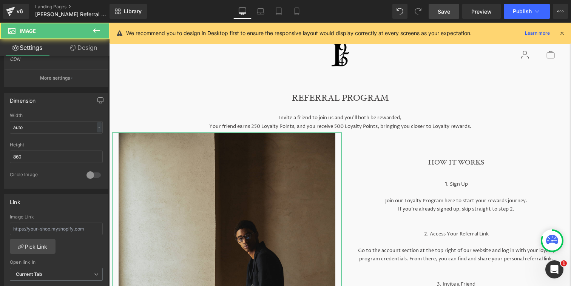
click at [96, 43] on link "Design" at bounding box center [83, 47] width 55 height 17
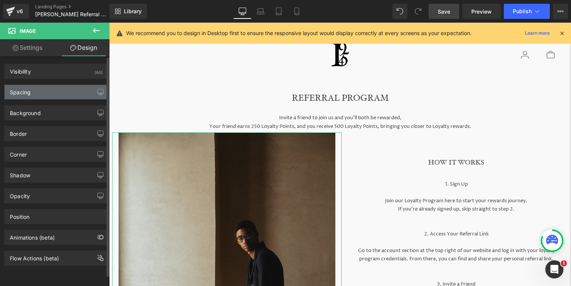
click at [85, 88] on div "Spacing" at bounding box center [56, 92] width 103 height 14
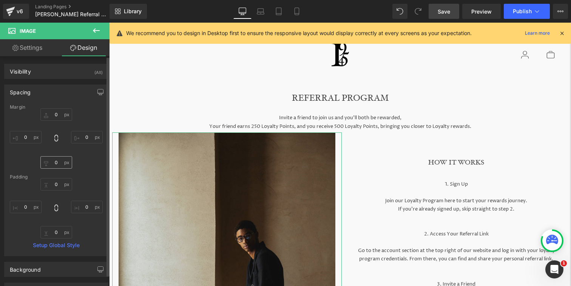
scroll to position [2, 0]
click at [58, 186] on input "0" at bounding box center [56, 182] width 32 height 12
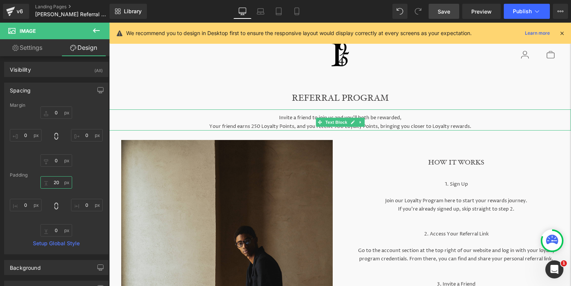
type input "2"
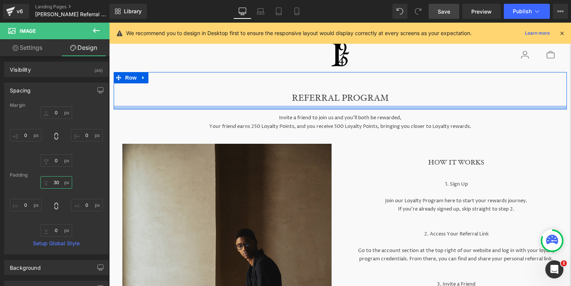
type input "3"
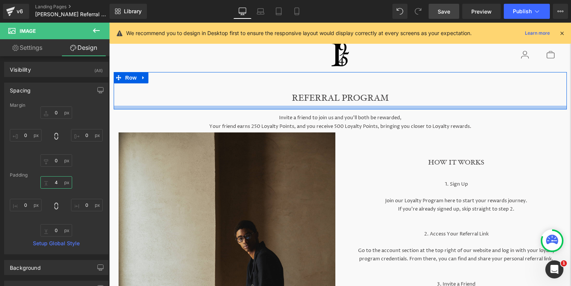
type input "40"
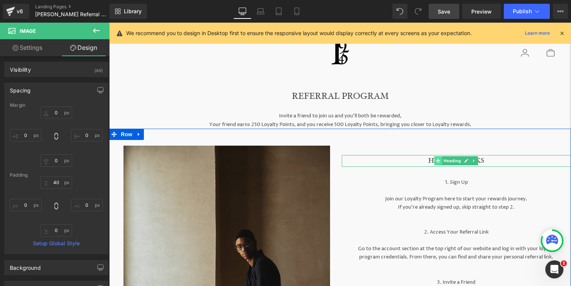
click at [439, 159] on icon at bounding box center [438, 161] width 4 height 5
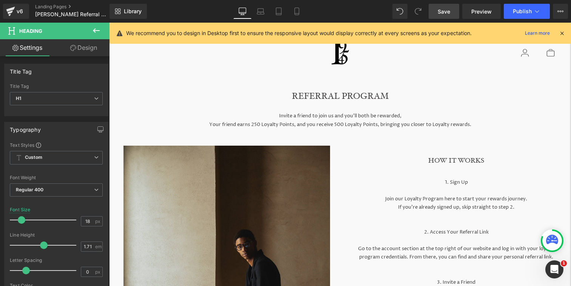
click at [83, 37] on button at bounding box center [96, 31] width 26 height 17
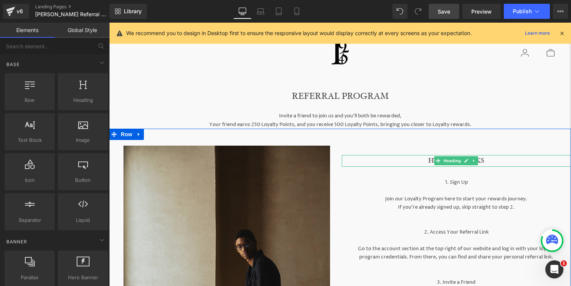
click at [489, 161] on h1 "HOW IT WORKS" at bounding box center [457, 161] width 230 height 12
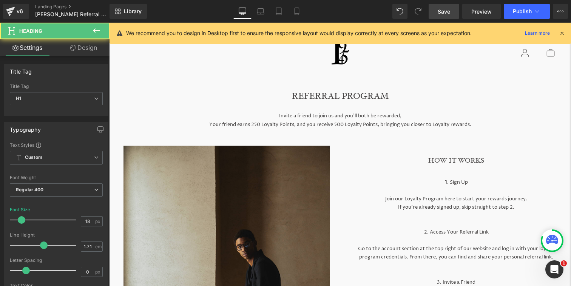
click at [93, 51] on link "Design" at bounding box center [83, 47] width 55 height 17
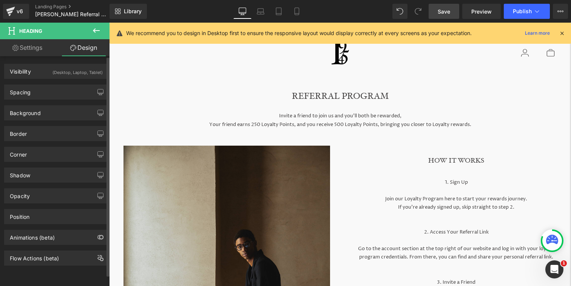
type input "65"
type input "0"
type input "30"
type input "0"
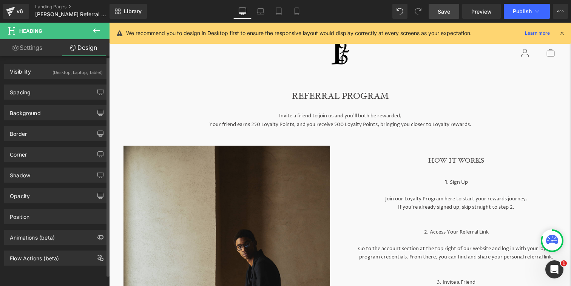
type input "0"
click at [78, 95] on div "Spacing" at bounding box center [56, 92] width 103 height 14
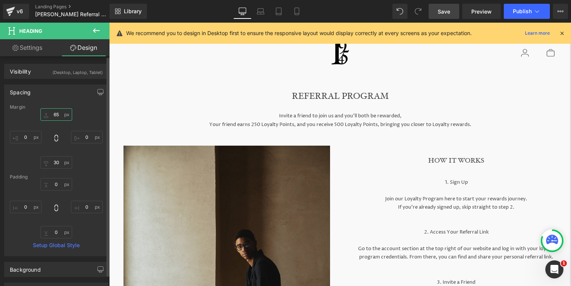
click at [57, 116] on input "65" at bounding box center [56, 114] width 32 height 12
type input "6"
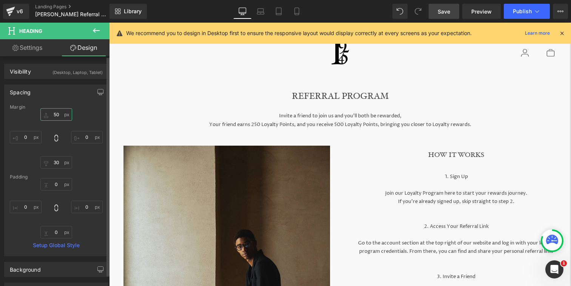
type input "5"
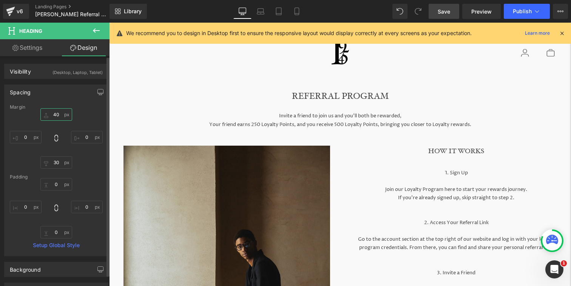
type input "4"
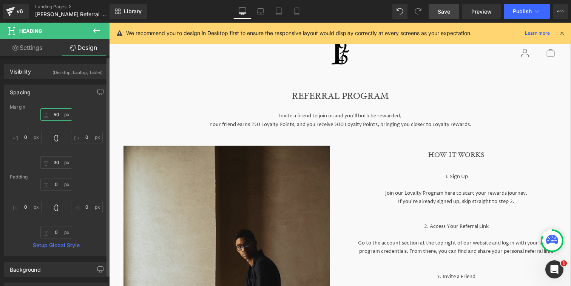
type input "5"
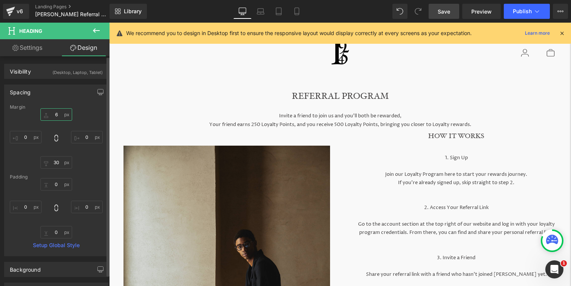
type input "60"
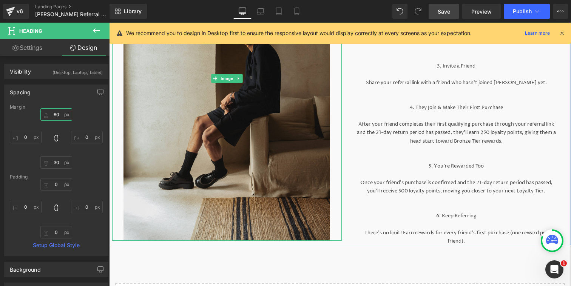
scroll to position [217, 0]
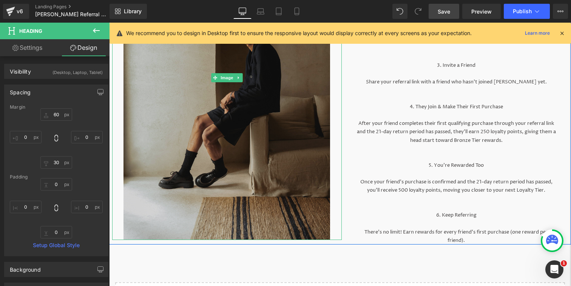
click at [317, 218] on img at bounding box center [226, 77] width 207 height 325
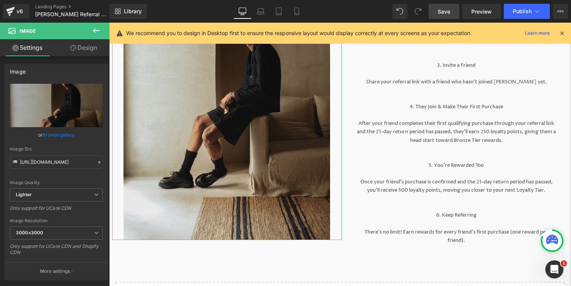
click at [92, 45] on link "Design" at bounding box center [83, 47] width 55 height 17
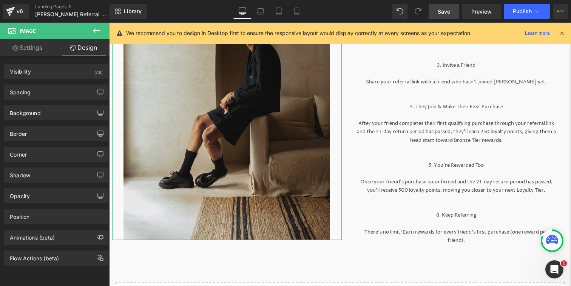
type input "0"
type input "40"
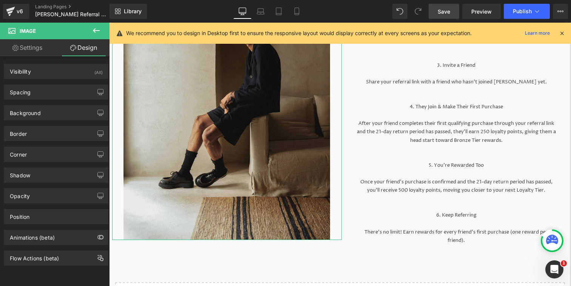
type input "0"
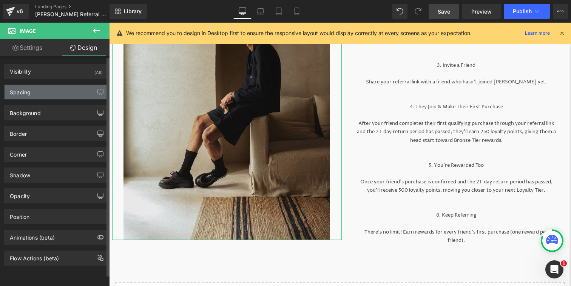
click at [57, 93] on div "Spacing" at bounding box center [56, 92] width 103 height 14
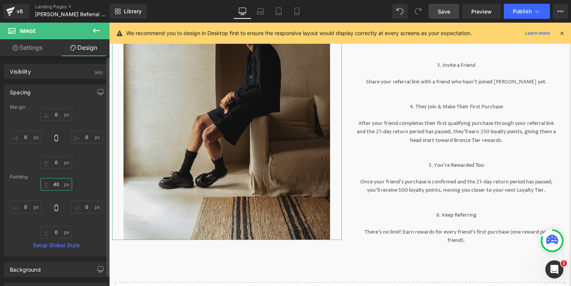
click at [59, 188] on input "40" at bounding box center [56, 184] width 32 height 12
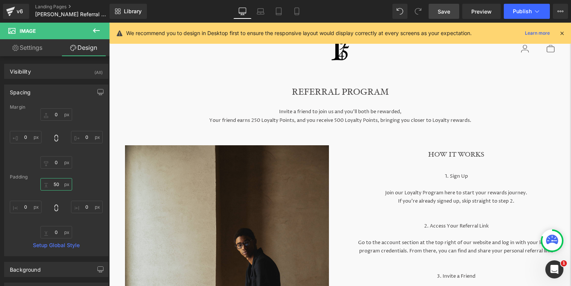
scroll to position [0, 0]
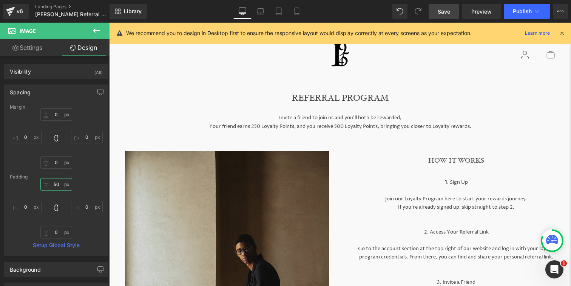
type input "50"
click at [446, 16] on link "Save" at bounding box center [444, 11] width 31 height 15
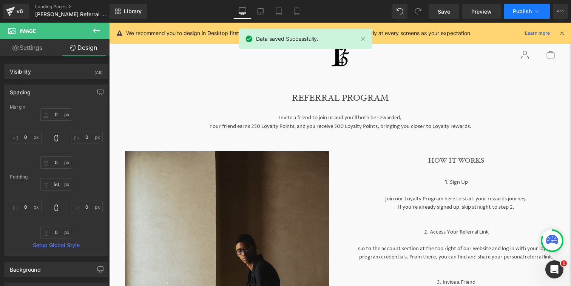
click at [518, 10] on span "Publish" at bounding box center [522, 11] width 19 height 6
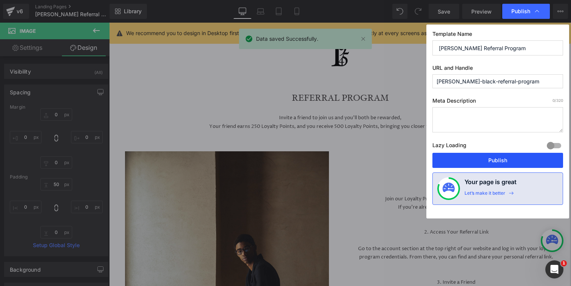
click at [469, 158] on button "Publish" at bounding box center [497, 160] width 131 height 15
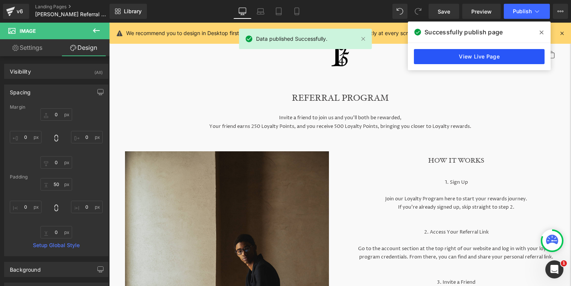
click at [493, 60] on link "View Live Page" at bounding box center [479, 56] width 131 height 15
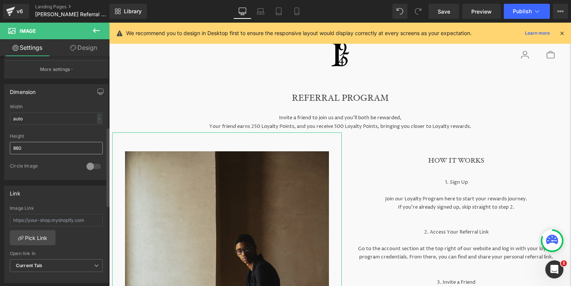
scroll to position [205, 0]
drag, startPoint x: 26, startPoint y: 146, endPoint x: 1, endPoint y: 146, distance: 24.9
click at [1, 146] on div "Dimension auto Width auto - % px 860px Height 860 0 Circle Image" at bounding box center [56, 126] width 113 height 102
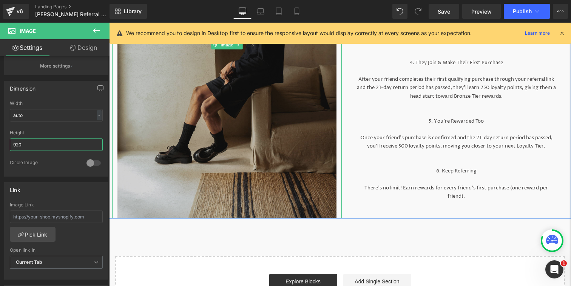
scroll to position [299, 0]
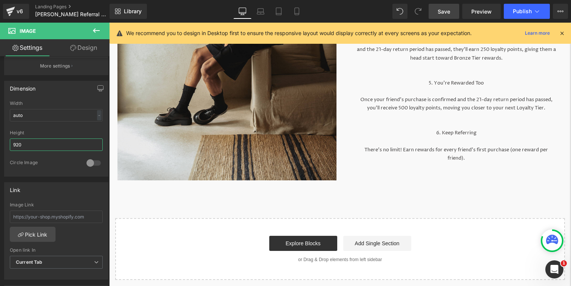
type input "920"
click at [444, 8] on span "Save" at bounding box center [444, 12] width 12 height 8
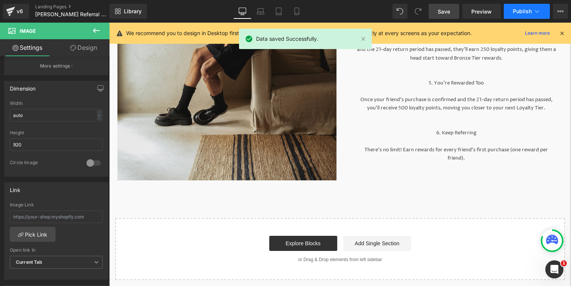
click at [524, 13] on span "Publish" at bounding box center [522, 11] width 19 height 6
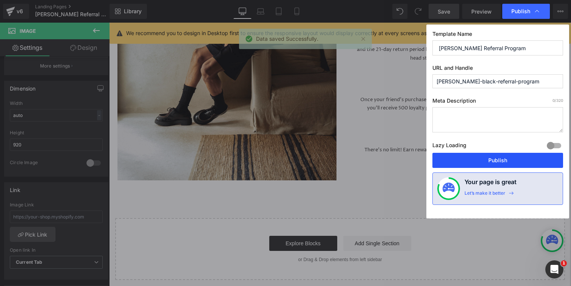
click at [495, 158] on button "Publish" at bounding box center [497, 160] width 131 height 15
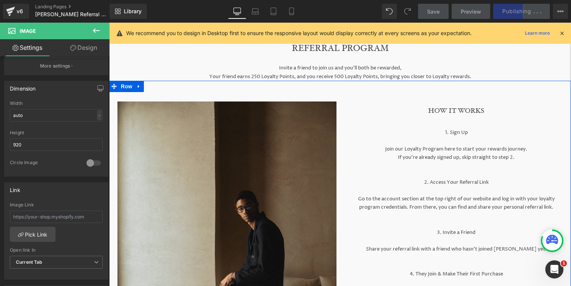
scroll to position [48, 0]
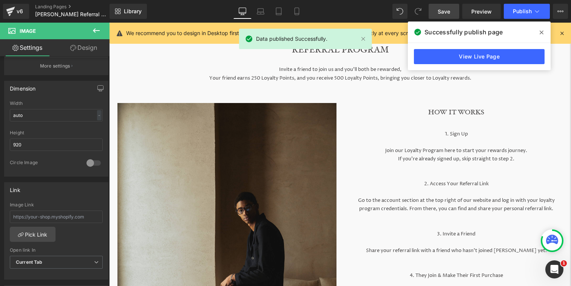
click at [540, 34] on icon at bounding box center [542, 32] width 4 height 6
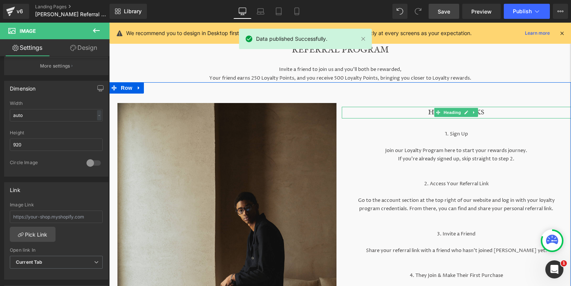
click at [415, 111] on h1 "HOW IT WORKS" at bounding box center [457, 113] width 230 height 12
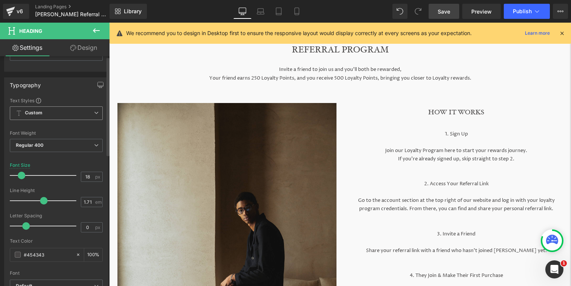
scroll to position [43, 0]
click at [91, 50] on link "Design" at bounding box center [83, 47] width 55 height 17
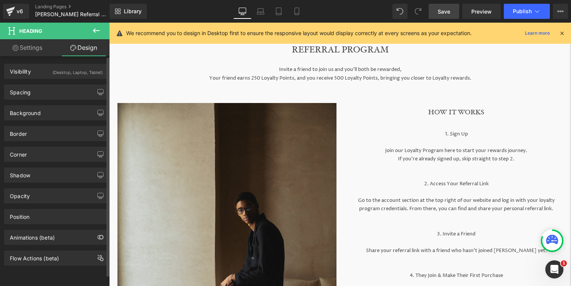
type input "60"
type input "0"
type input "30"
type input "0"
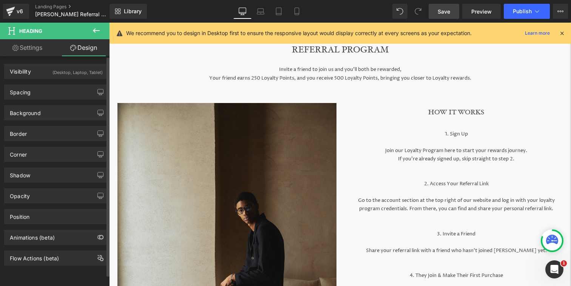
type input "0"
click at [63, 92] on div "Spacing" at bounding box center [56, 92] width 103 height 14
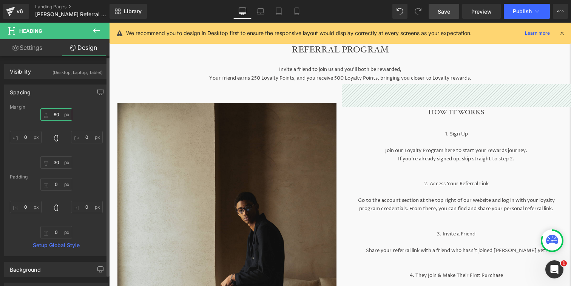
click at [57, 114] on input "60" at bounding box center [56, 114] width 32 height 12
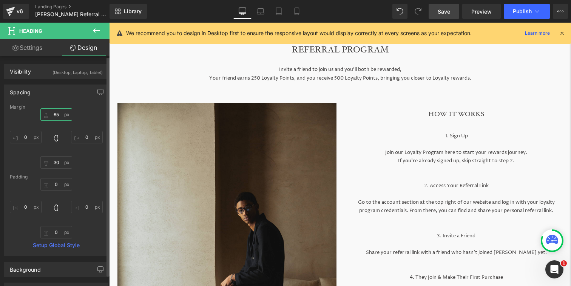
type input "6"
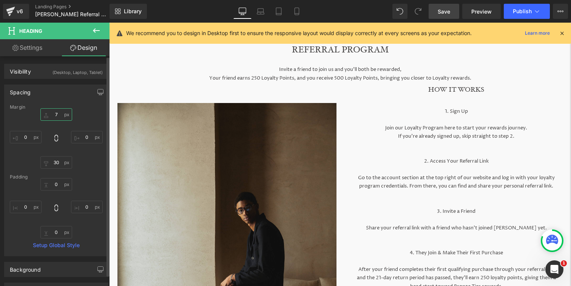
type input "70"
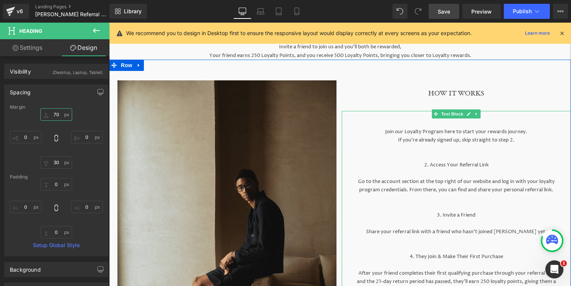
scroll to position [0, 0]
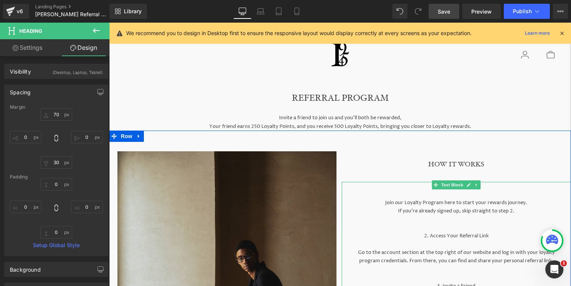
click at [434, 190] on p "1. Sign Up" at bounding box center [456, 186] width 199 height 8
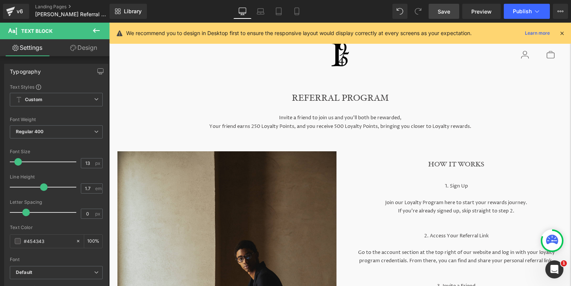
click at [91, 50] on link "Design" at bounding box center [83, 47] width 55 height 17
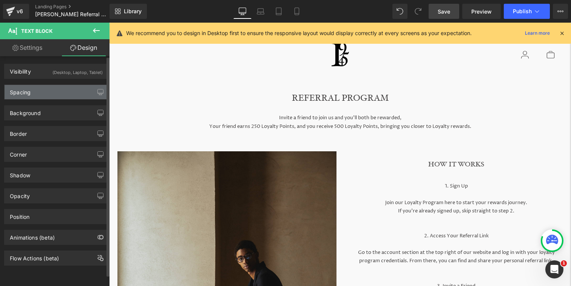
click at [69, 94] on div "Spacing" at bounding box center [56, 92] width 103 height 14
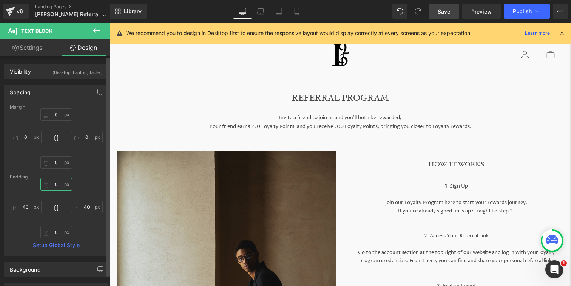
click at [57, 188] on input "0" at bounding box center [56, 184] width 32 height 12
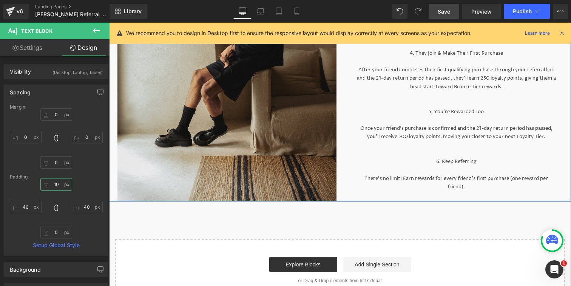
scroll to position [280, 0]
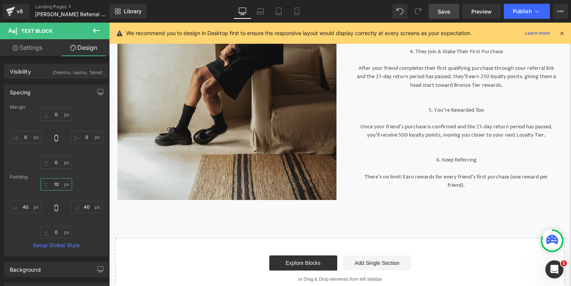
type input "10"
click at [455, 13] on link "Save" at bounding box center [444, 11] width 31 height 15
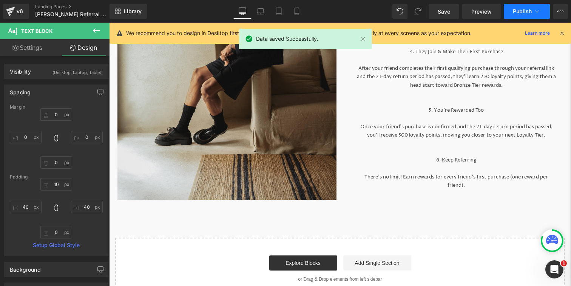
click at [525, 12] on span "Publish" at bounding box center [522, 11] width 19 height 6
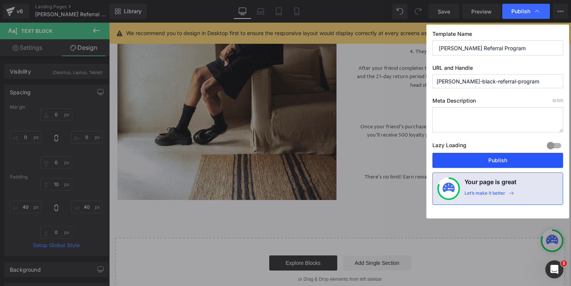
click at [487, 157] on button "Publish" at bounding box center [497, 160] width 131 height 15
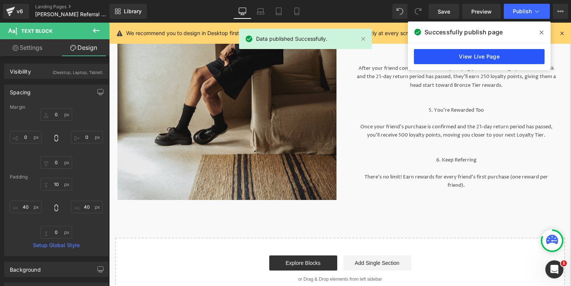
click at [491, 63] on link "View Live Page" at bounding box center [479, 56] width 131 height 15
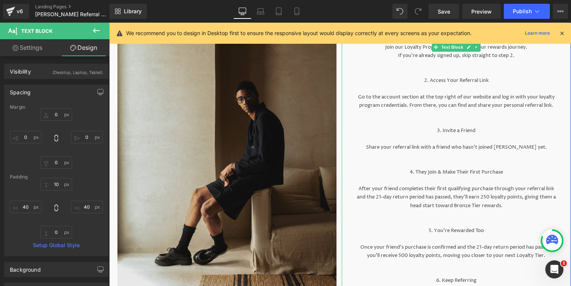
scroll to position [96, 0]
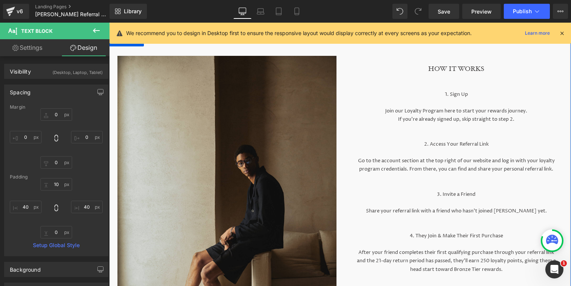
click at [396, 121] on p "If you’re already signed up, skip straight to step 2." at bounding box center [456, 119] width 199 height 8
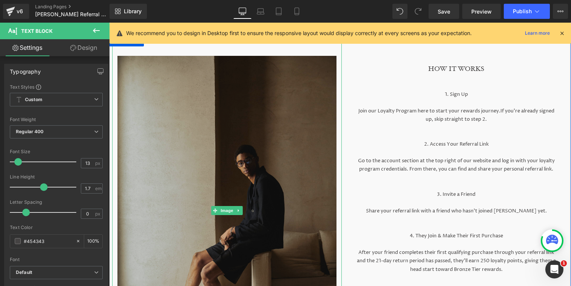
click at [204, 166] on img at bounding box center [226, 210] width 219 height 347
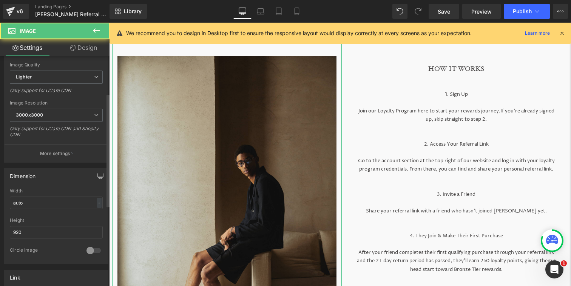
scroll to position [193, 0]
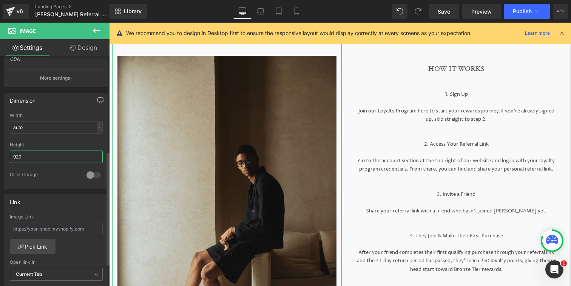
drag, startPoint x: 20, startPoint y: 157, endPoint x: 4, endPoint y: 158, distance: 15.9
click at [10, 157] on input "920" at bounding box center [56, 157] width 93 height 12
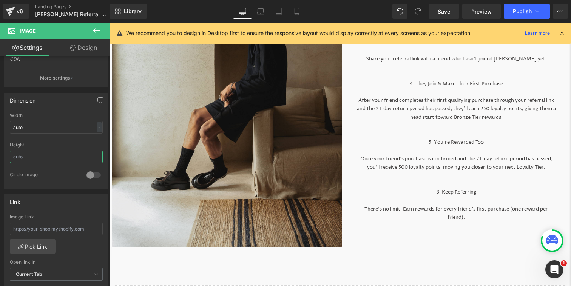
scroll to position [251, 0]
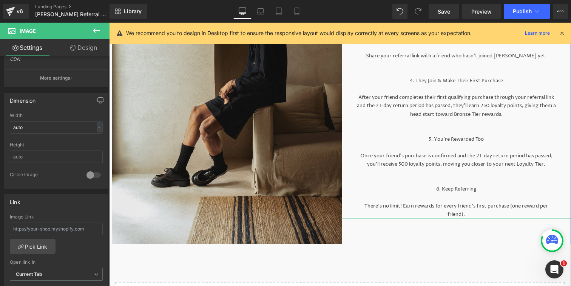
click at [433, 190] on p "6. Keep Referring" at bounding box center [456, 189] width 199 height 8
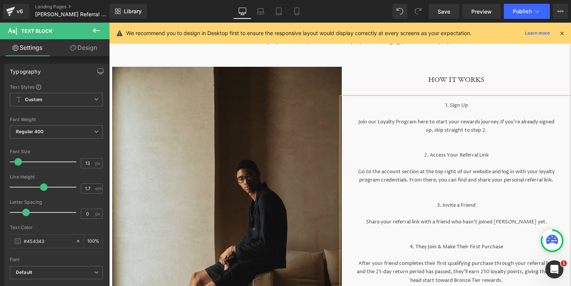
scroll to position [53, 0]
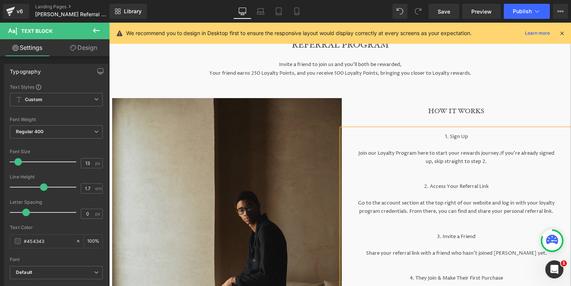
click at [401, 138] on p "1. Sign Up" at bounding box center [456, 137] width 199 height 8
click at [91, 48] on link "Design" at bounding box center [83, 47] width 55 height 17
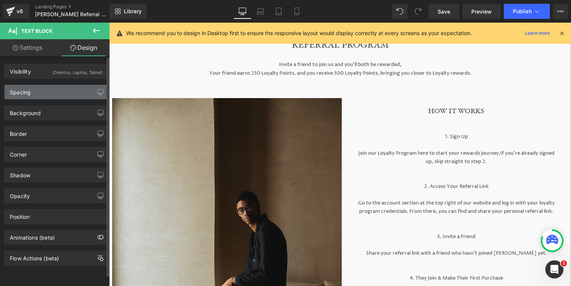
click at [46, 87] on div "Spacing" at bounding box center [56, 92] width 103 height 14
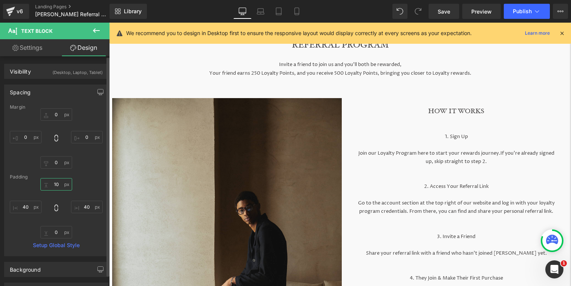
click at [57, 183] on input "10" at bounding box center [56, 184] width 32 height 12
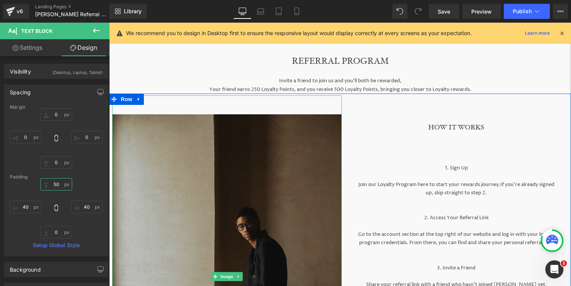
scroll to position [18, 0]
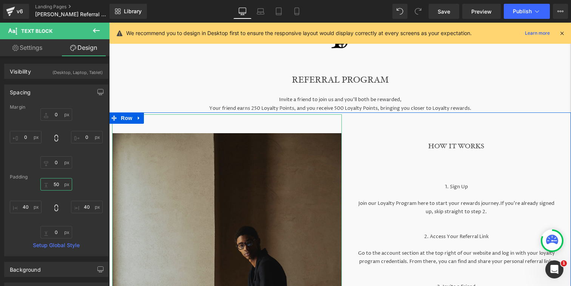
type input "5"
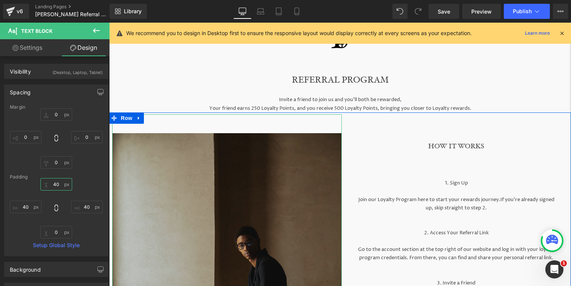
type input "4"
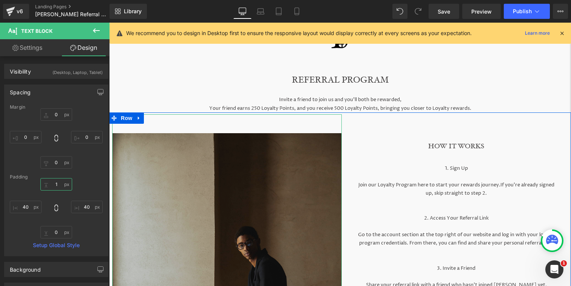
type input "10"
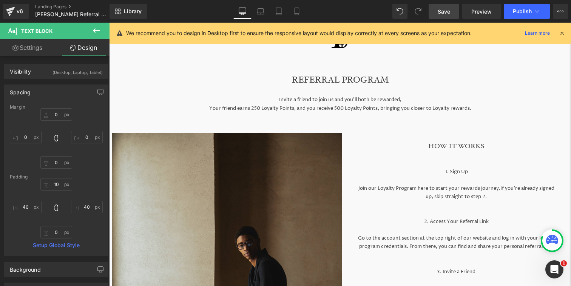
click at [437, 10] on link "Save" at bounding box center [444, 11] width 31 height 15
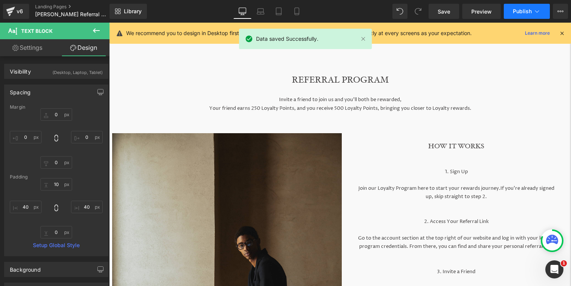
click at [518, 12] on span "Publish" at bounding box center [522, 11] width 19 height 6
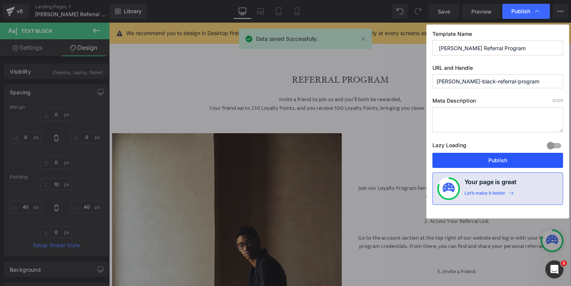
click at [515, 160] on button "Publish" at bounding box center [497, 160] width 131 height 15
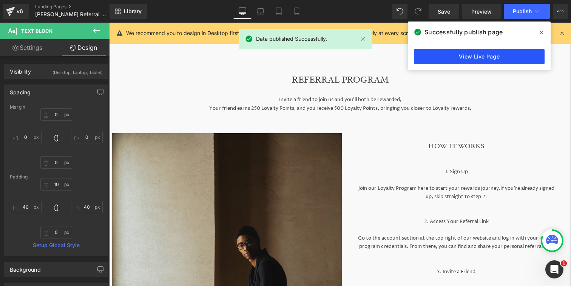
click at [522, 56] on link "View Live Page" at bounding box center [479, 56] width 131 height 15
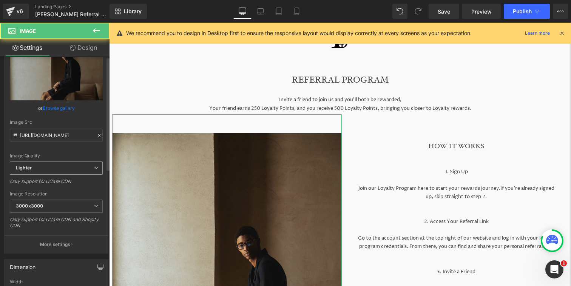
scroll to position [30, 0]
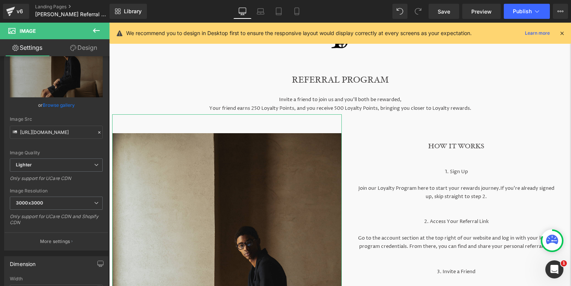
click at [90, 55] on link "Design" at bounding box center [83, 47] width 55 height 17
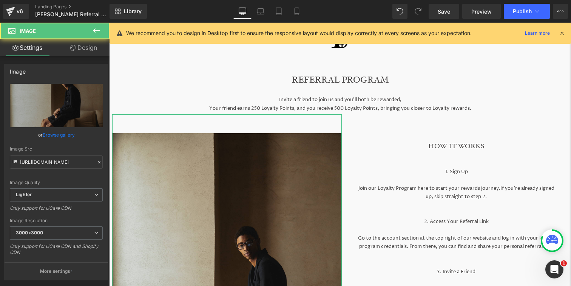
click at [95, 49] on link "Design" at bounding box center [83, 47] width 55 height 17
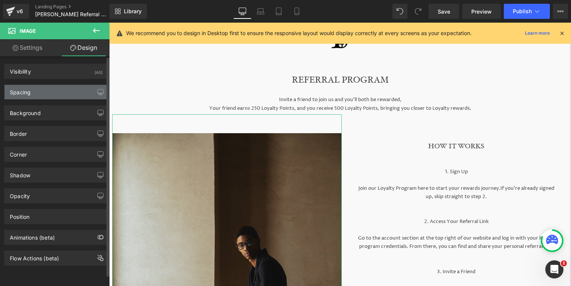
click at [76, 94] on div "Spacing" at bounding box center [56, 92] width 103 height 14
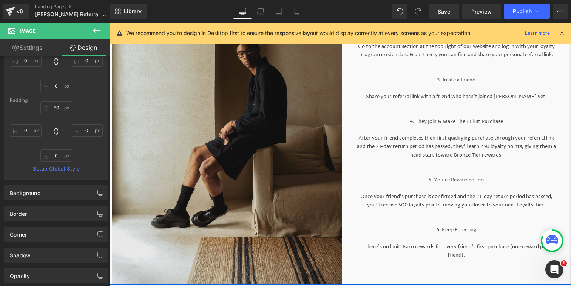
scroll to position [268, 0]
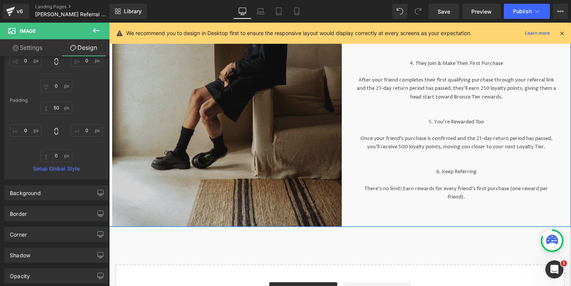
click at [170, 111] on img at bounding box center [227, 45] width 230 height 363
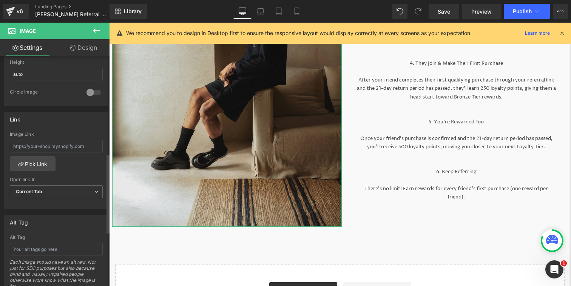
scroll to position [226, 0]
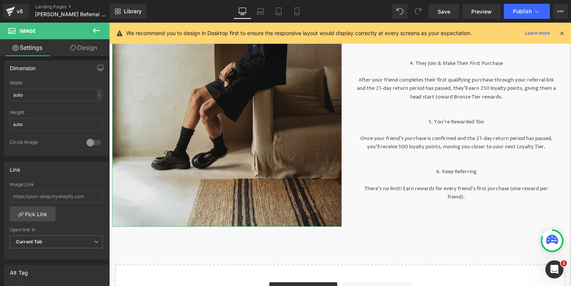
click at [89, 50] on link "Design" at bounding box center [83, 47] width 55 height 17
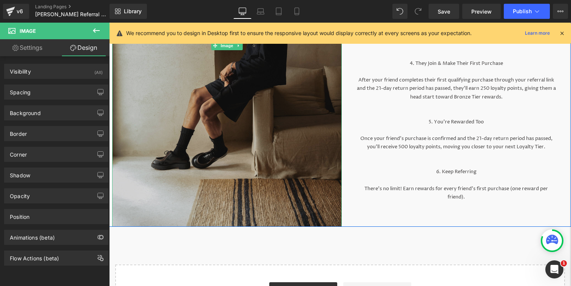
click at [150, 87] on img at bounding box center [227, 45] width 230 height 363
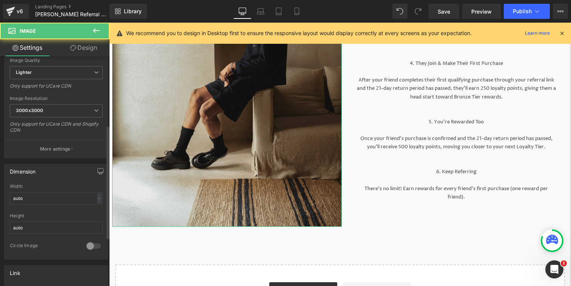
scroll to position [143, 0]
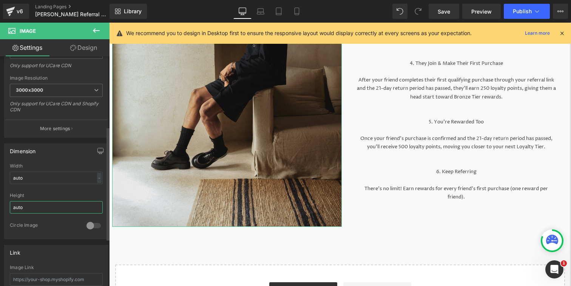
click at [44, 206] on input "auto" at bounding box center [56, 207] width 93 height 12
type input "a"
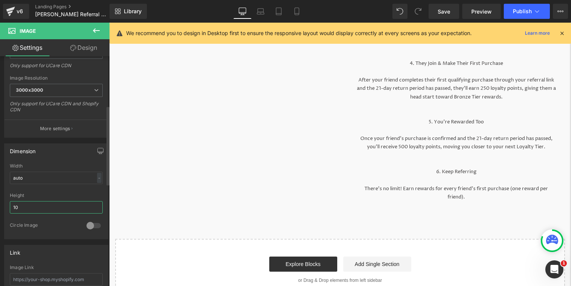
type input "1"
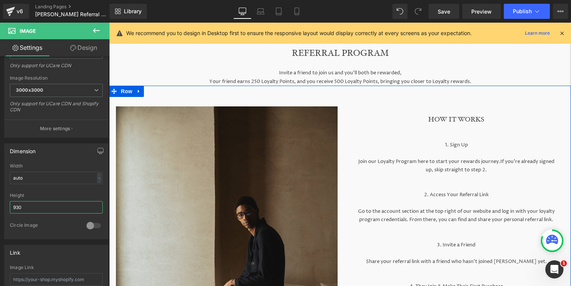
scroll to position [39, 0]
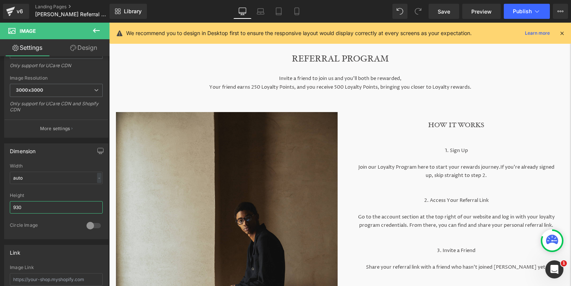
type input "930"
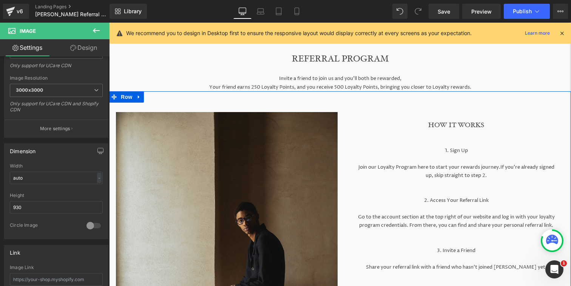
click at [438, 171] on p "Join our Loyalty Program here to start your rewards journey. If you’re already …" at bounding box center [456, 171] width 199 height 17
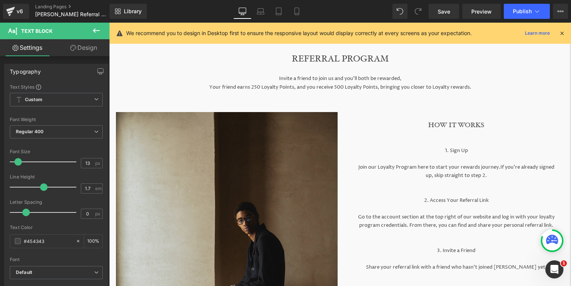
click at [80, 50] on link "Design" at bounding box center [83, 47] width 55 height 17
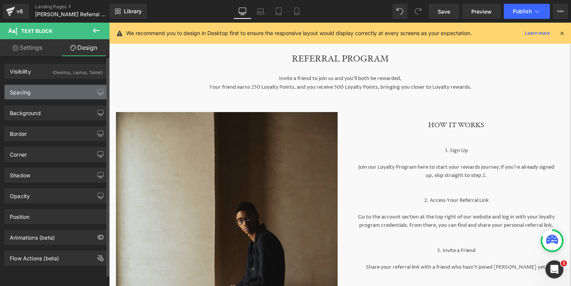
click at [58, 90] on div "Spacing" at bounding box center [56, 92] width 103 height 14
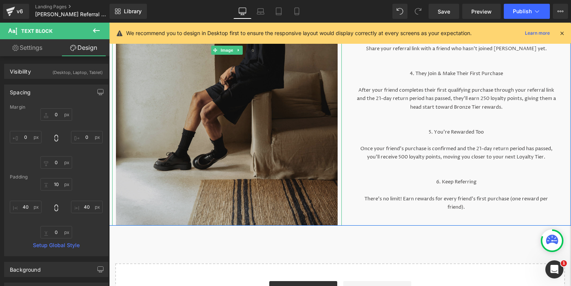
scroll to position [308, 0]
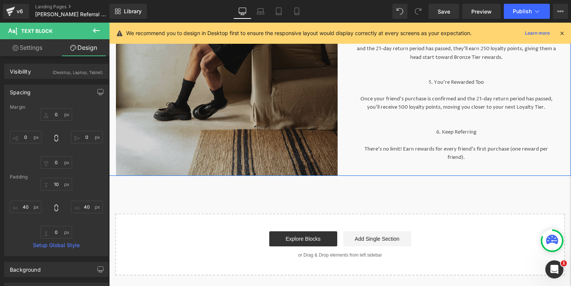
click at [288, 121] on img at bounding box center [227, 0] width 222 height 351
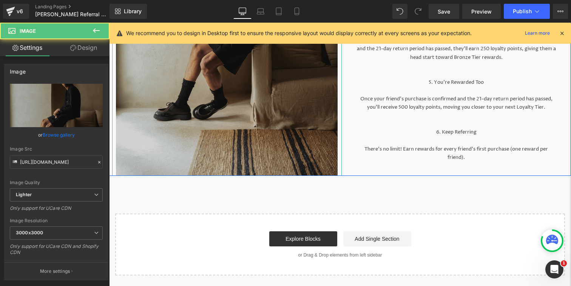
scroll to position [0, 0]
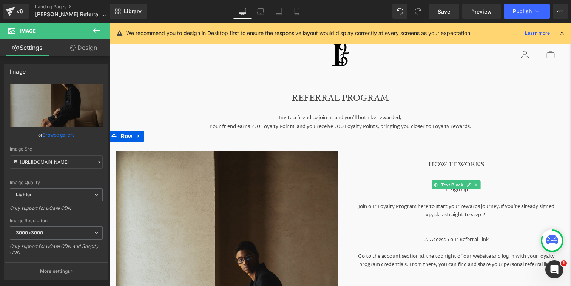
click at [491, 208] on p "Join our Loyalty Program here to start your rewards journey. If you’re already …" at bounding box center [456, 210] width 199 height 17
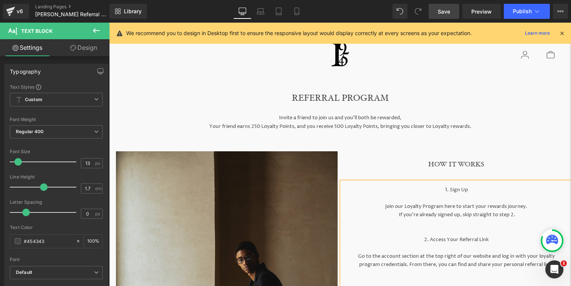
click at [445, 16] on link "Save" at bounding box center [444, 11] width 31 height 15
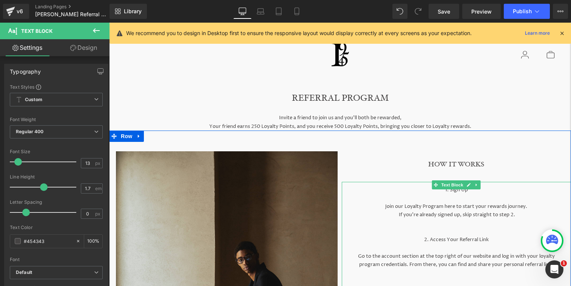
click at [489, 216] on span "If you’re already signed up, skip straight to step 2." at bounding box center [457, 214] width 116 height 7
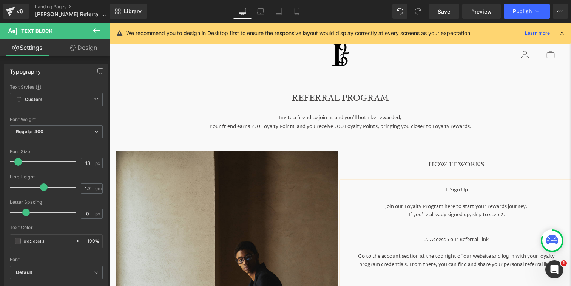
click at [404, 215] on p "If you’re already signed up, skip to step 2." at bounding box center [456, 215] width 199 height 8
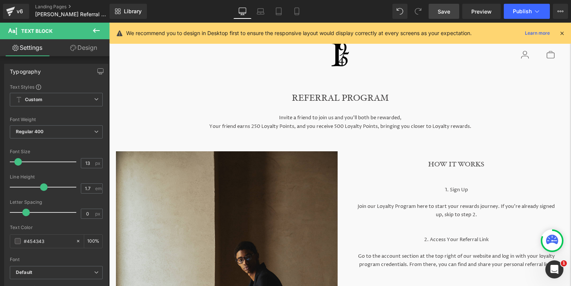
click at [450, 15] on link "Save" at bounding box center [444, 11] width 31 height 15
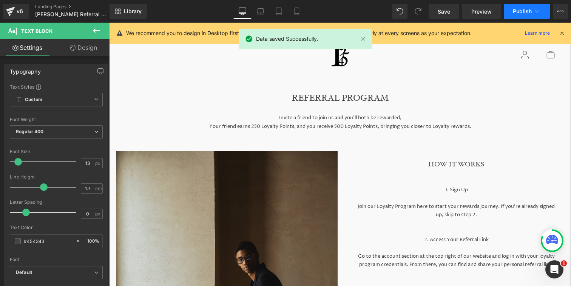
click at [520, 11] on span "Publish" at bounding box center [522, 11] width 19 height 6
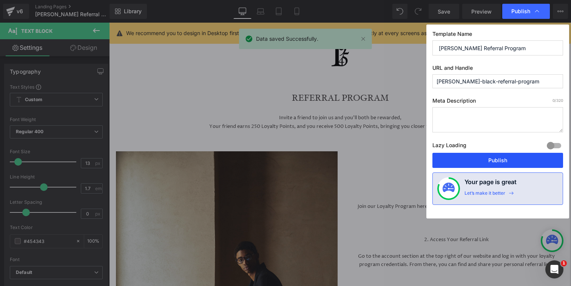
click at [494, 161] on button "Publish" at bounding box center [497, 160] width 131 height 15
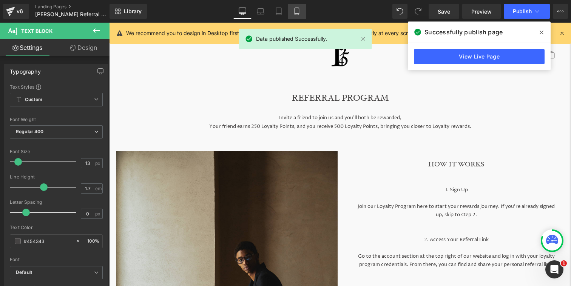
click at [291, 15] on link "Mobile" at bounding box center [297, 11] width 18 height 15
type input "100"
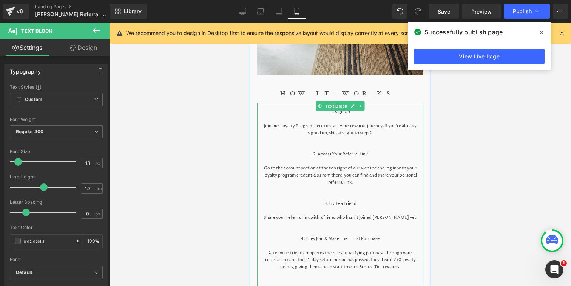
scroll to position [402, 0]
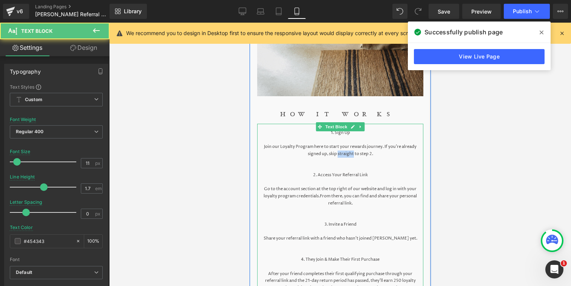
drag, startPoint x: 332, startPoint y: 154, endPoint x: 345, endPoint y: 154, distance: 12.8
click at [345, 154] on p "Join our Loyalty Program here to start your rewards journey. If you’re already …" at bounding box center [339, 151] width 155 height 14
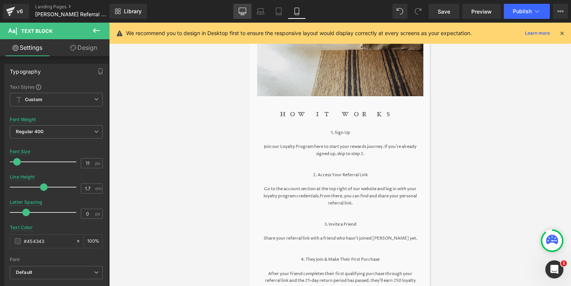
click at [243, 8] on icon at bounding box center [243, 12] width 8 height 8
type input "14"
type input "1.71"
type input "100"
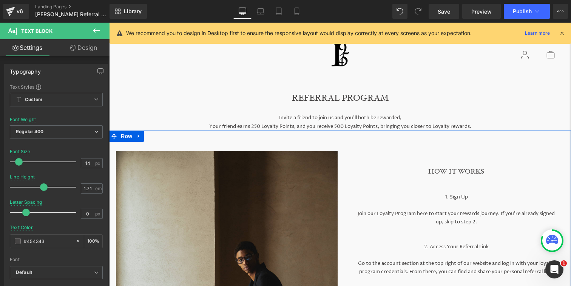
click at [504, 171] on h1 "HOW IT WORKS" at bounding box center [457, 172] width 230 height 12
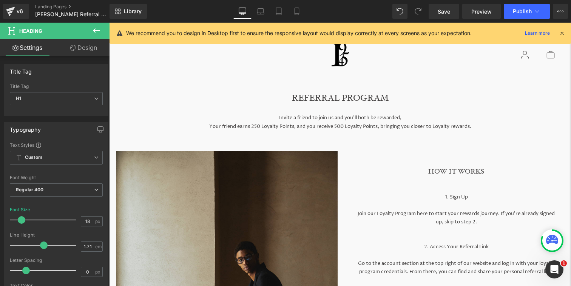
click at [91, 52] on link "Design" at bounding box center [83, 47] width 55 height 17
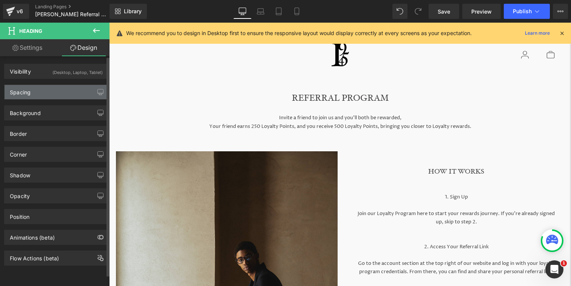
click at [78, 95] on div "Spacing" at bounding box center [56, 92] width 103 height 14
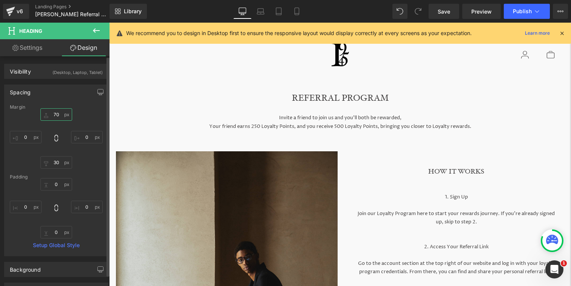
click at [54, 110] on input "70" at bounding box center [56, 114] width 32 height 12
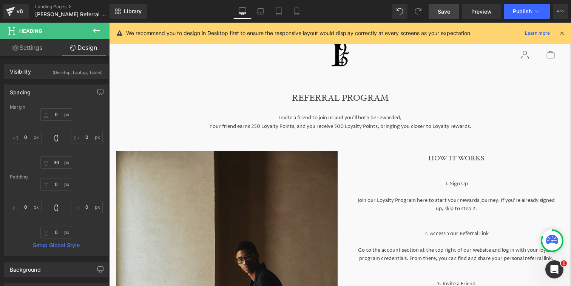
click at [445, 6] on link "Save" at bounding box center [444, 11] width 31 height 15
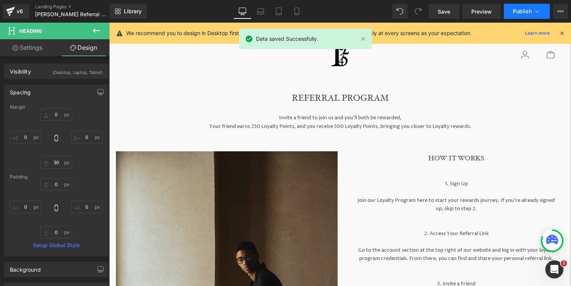
click at [519, 15] on button "Publish" at bounding box center [527, 11] width 46 height 15
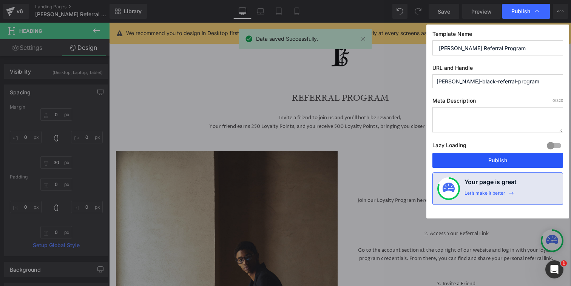
click at [493, 163] on button "Publish" at bounding box center [497, 160] width 131 height 15
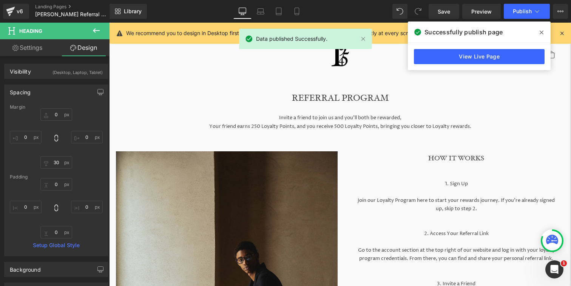
click at [539, 32] on span at bounding box center [542, 32] width 12 height 12
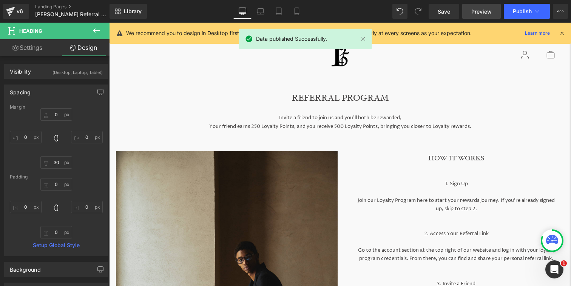
click at [473, 14] on span "Preview" at bounding box center [481, 12] width 20 height 8
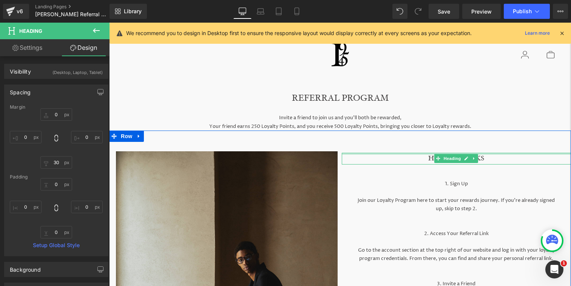
click at [421, 163] on h1 "HOW IT WORKS" at bounding box center [457, 159] width 230 height 12
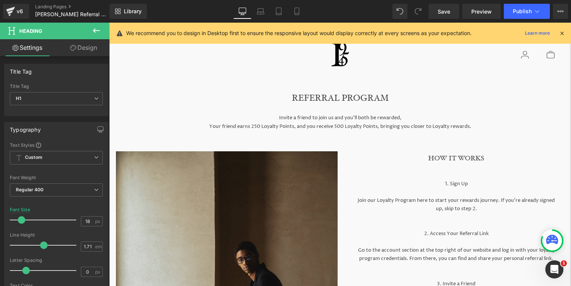
click at [77, 51] on link "Design" at bounding box center [83, 47] width 55 height 17
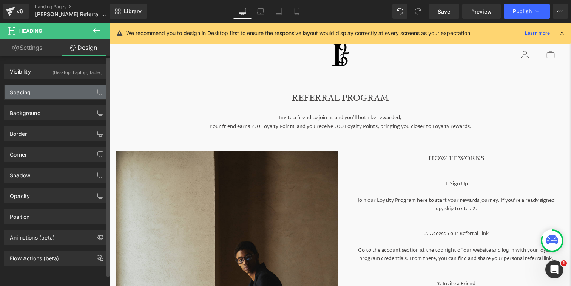
click at [74, 89] on div "Spacing" at bounding box center [56, 92] width 103 height 14
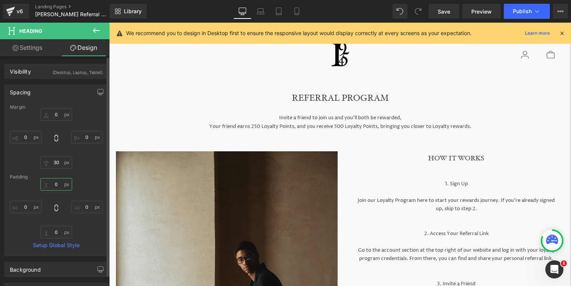
click at [57, 188] on input "0" at bounding box center [56, 184] width 32 height 12
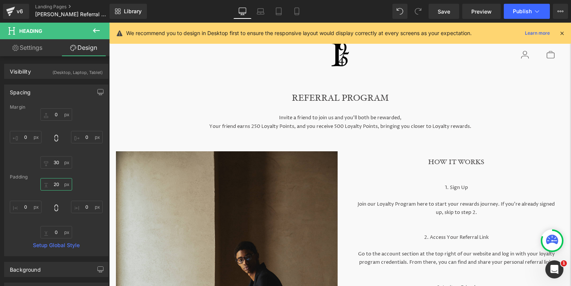
type input "2"
type input "30"
click at [447, 8] on span "Save" at bounding box center [444, 12] width 12 height 8
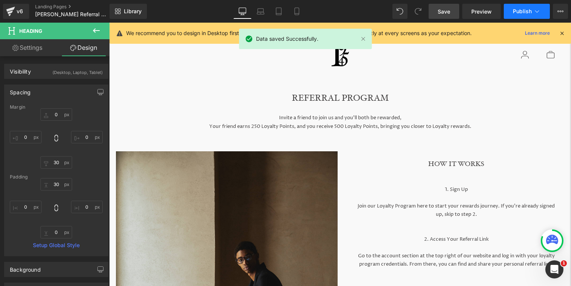
click at [509, 11] on button "Publish" at bounding box center [527, 11] width 46 height 15
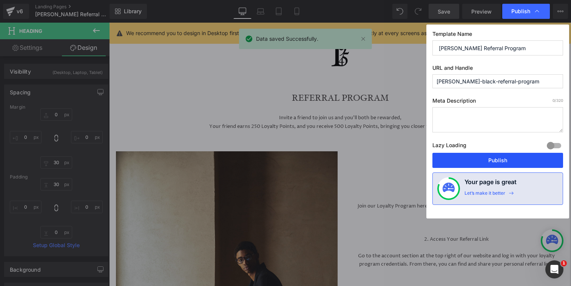
click at [495, 154] on button "Publish" at bounding box center [497, 160] width 131 height 15
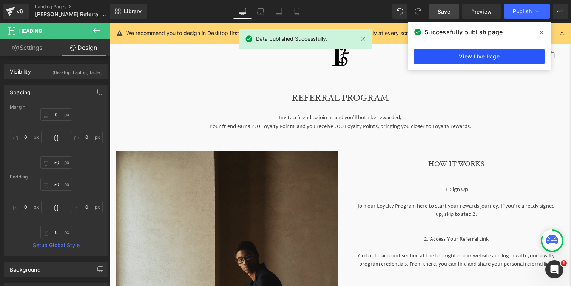
click at [483, 54] on link "View Live Page" at bounding box center [479, 56] width 131 height 15
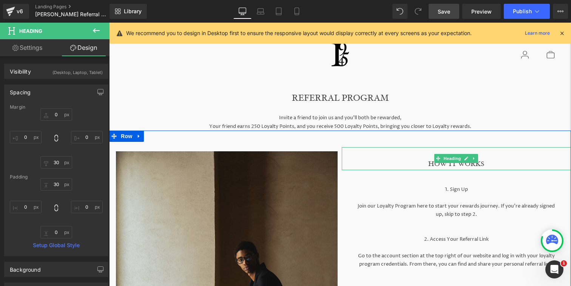
click at [414, 168] on h1 "HOW IT WORKS" at bounding box center [457, 165] width 230 height 12
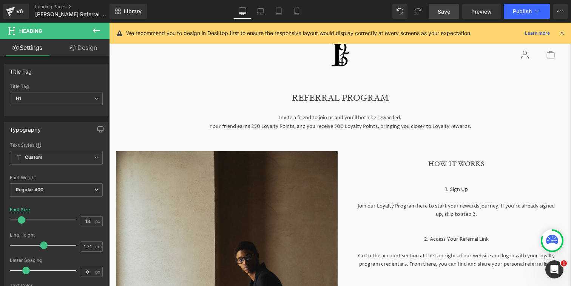
click at [89, 50] on link "Design" at bounding box center [83, 47] width 55 height 17
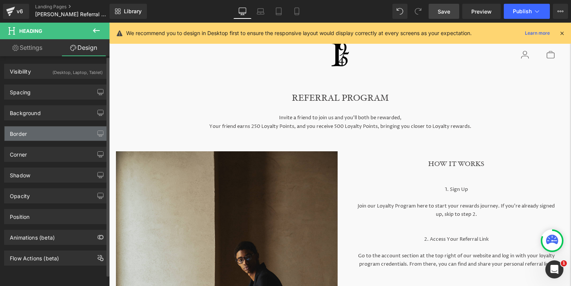
type input "0"
type input "30"
type input "0"
type input "30"
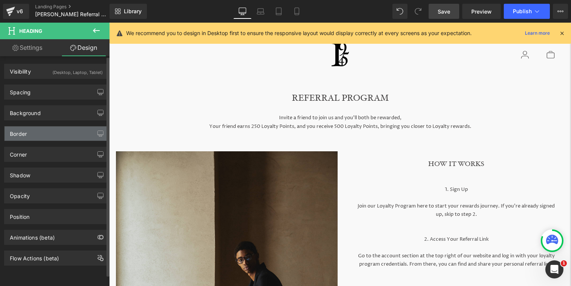
type input "0"
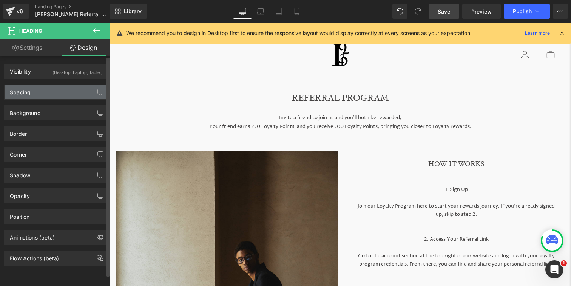
click at [87, 99] on div "Spacing" at bounding box center [56, 92] width 103 height 14
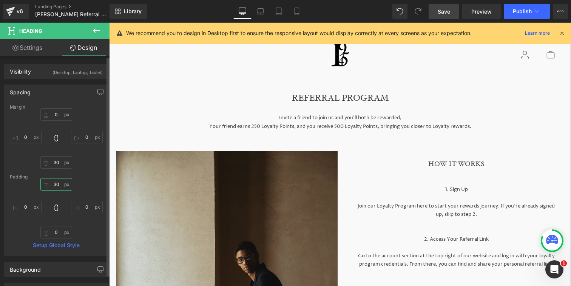
click at [58, 183] on input "30" at bounding box center [56, 184] width 32 height 12
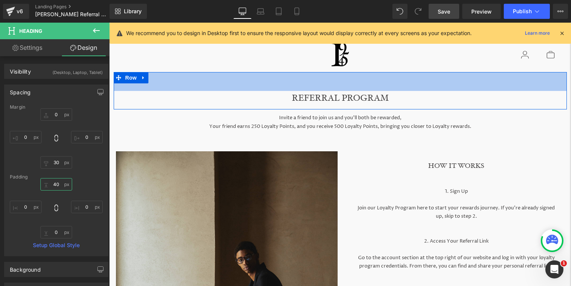
type input "4"
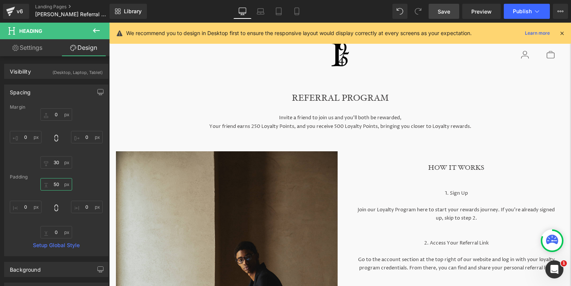
type input "50"
click at [447, 8] on span "Save" at bounding box center [444, 12] width 12 height 8
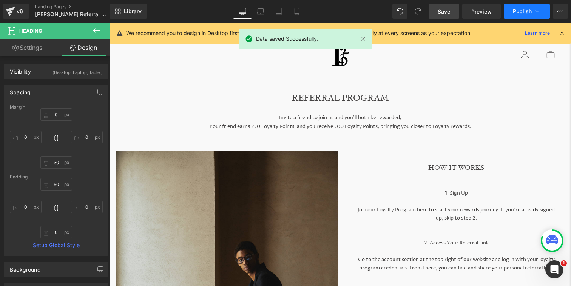
click at [516, 13] on span "Publish" at bounding box center [522, 11] width 19 height 6
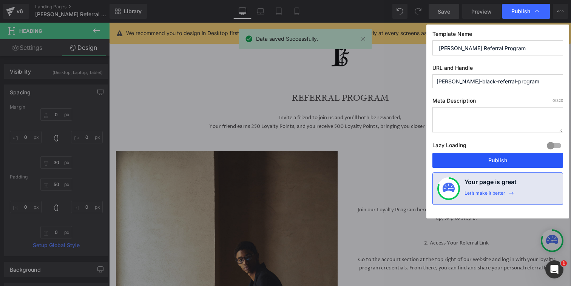
click at [500, 156] on button "Publish" at bounding box center [497, 160] width 131 height 15
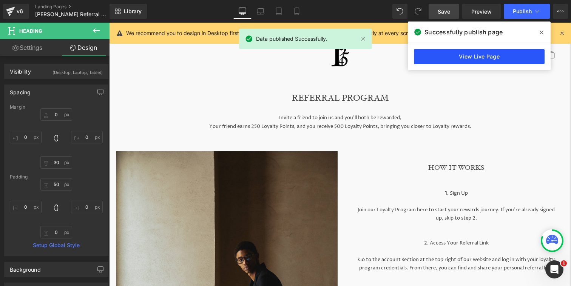
click at [466, 60] on link "View Live Page" at bounding box center [479, 56] width 131 height 15
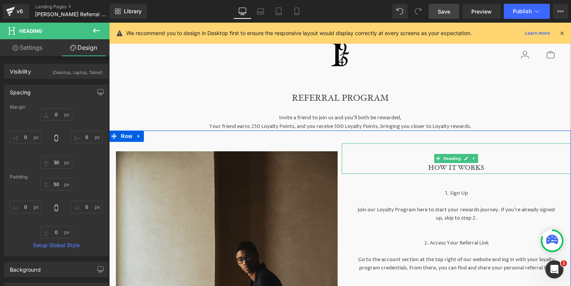
click at [404, 174] on h1 "HOW IT WORKS" at bounding box center [457, 168] width 230 height 12
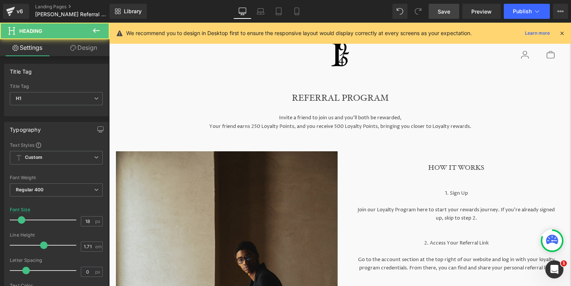
click at [86, 50] on link "Design" at bounding box center [83, 47] width 55 height 17
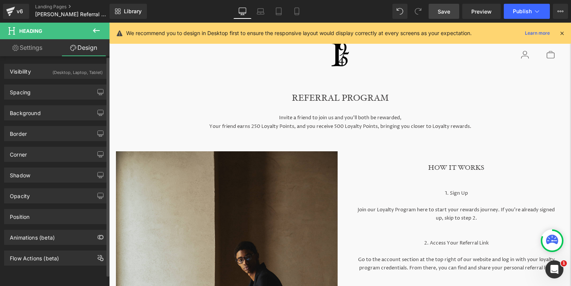
type input "0"
type input "30"
type input "0"
type input "50"
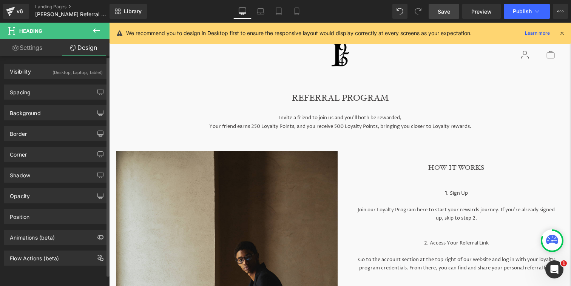
type input "0"
click at [94, 99] on button "button" at bounding box center [100, 92] width 12 height 14
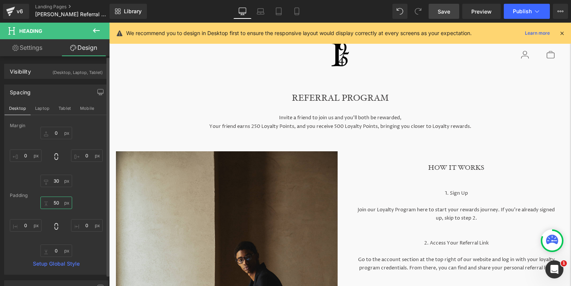
click at [54, 206] on input "50" at bounding box center [56, 203] width 32 height 12
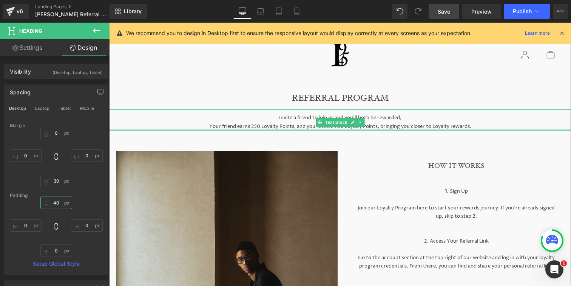
scroll to position [6, 0]
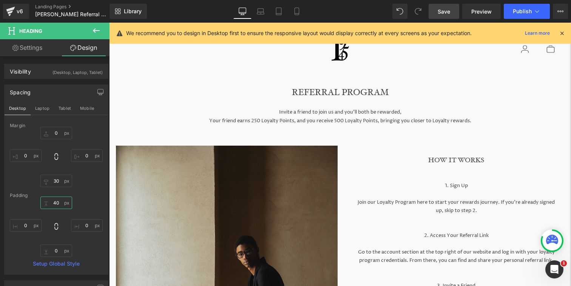
type input "40"
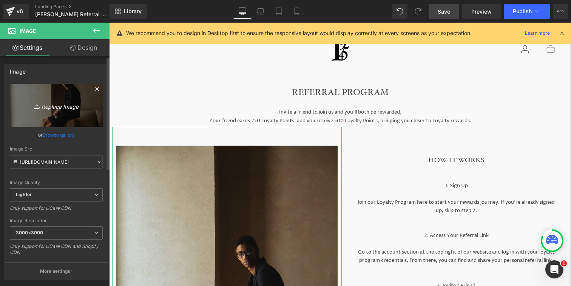
click at [59, 108] on icon "Replace Image" at bounding box center [56, 105] width 60 height 9
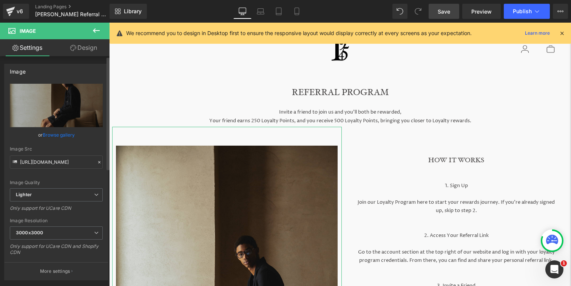
click at [70, 136] on link "Browse gallery" at bounding box center [59, 134] width 32 height 13
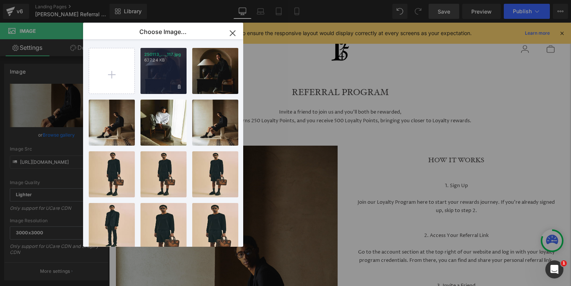
click at [165, 65] on div "250113_..._117.jpg 637.24 KB" at bounding box center [163, 71] width 46 height 46
type input "https://ucarecdn.com/cb9a87d6-9d72-4638-9d99-88f3fb8f29f2/-/format/auto/-/previ…"
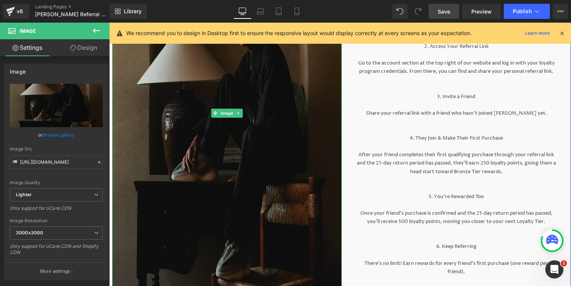
scroll to position [298, 0]
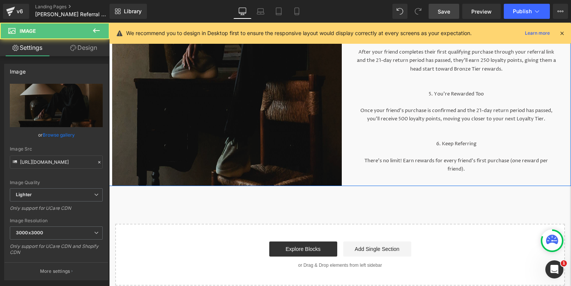
click at [201, 119] on img at bounding box center [227, 10] width 230 height 351
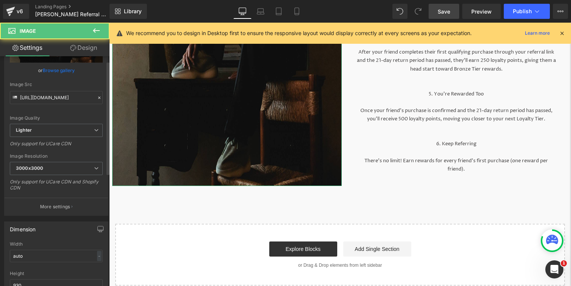
scroll to position [104, 0]
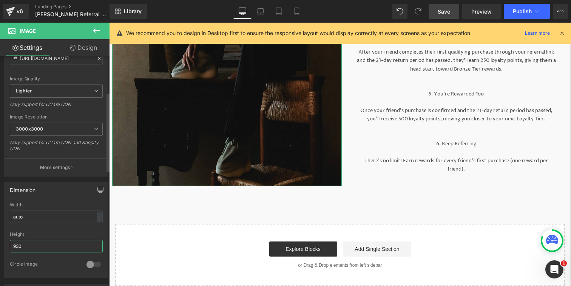
drag, startPoint x: 34, startPoint y: 251, endPoint x: 6, endPoint y: 244, distance: 28.9
click at [6, 244] on div "auto Width auto - % px 930px Height 930 0 Circle Image" at bounding box center [56, 240] width 103 height 76
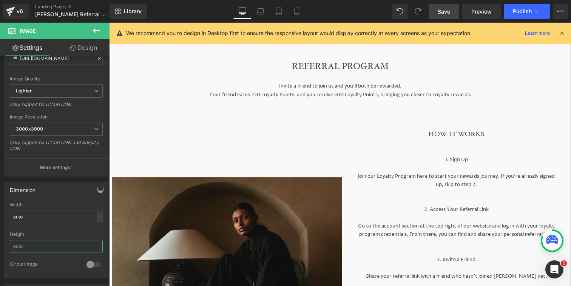
scroll to position [26, 0]
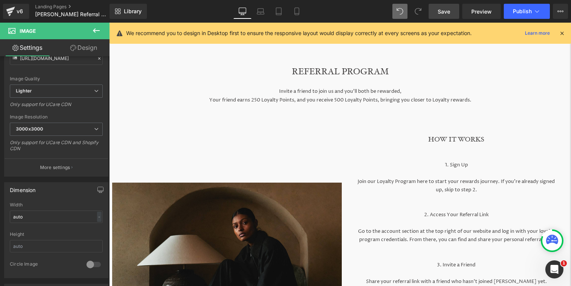
type input "930"
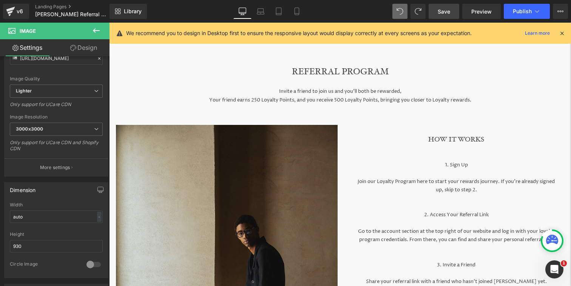
type input "https://ucarecdn.com/dffc047b-693c-4b7f-86c7-4bed0ca038af/-/format/auto/-/previ…"
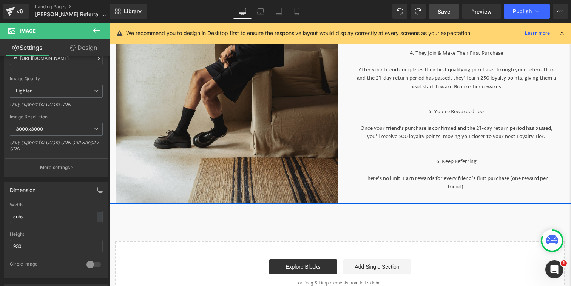
scroll to position [284, 0]
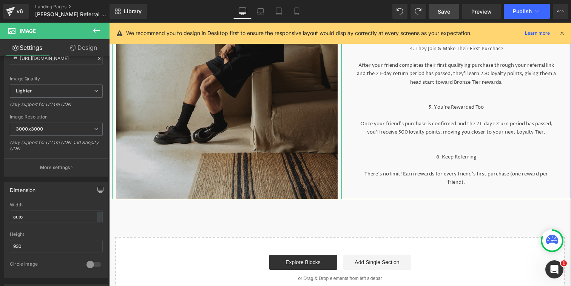
click at [266, 127] on img at bounding box center [227, 23] width 222 height 351
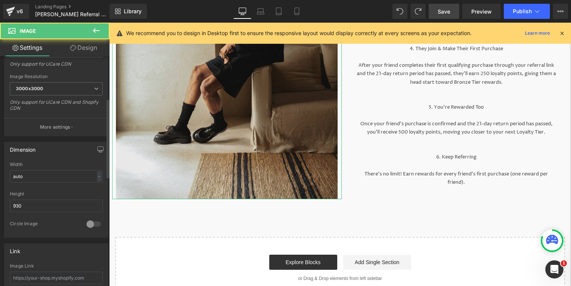
scroll to position [151, 0]
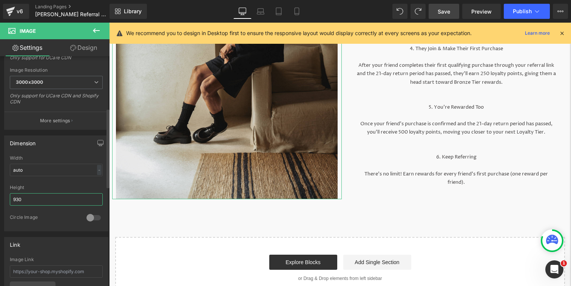
drag, startPoint x: 37, startPoint y: 199, endPoint x: 0, endPoint y: 199, distance: 37.0
click at [0, 199] on div "Dimension auto Width auto - % px 930px Height 930 0 Circle Image" at bounding box center [56, 181] width 113 height 102
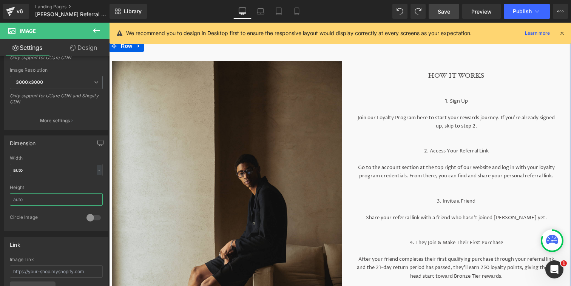
scroll to position [53, 0]
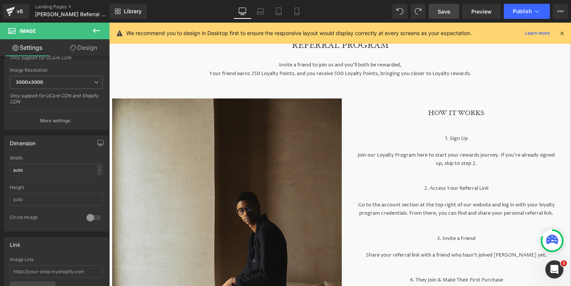
click at [444, 8] on span "Save" at bounding box center [444, 12] width 12 height 8
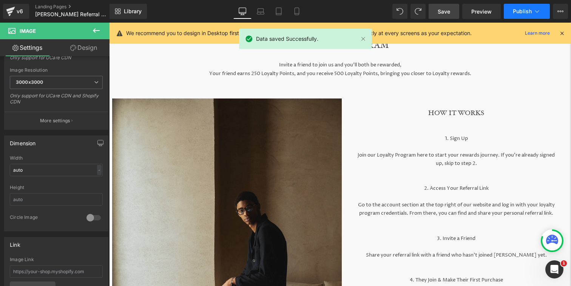
click at [514, 9] on span "Publish" at bounding box center [522, 11] width 19 height 6
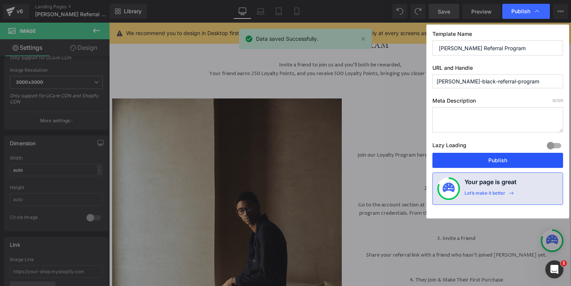
click at [482, 165] on button "Publish" at bounding box center [497, 160] width 131 height 15
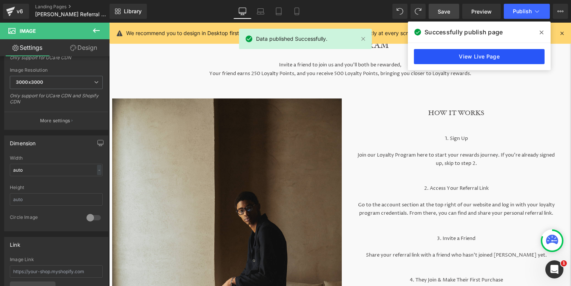
click at [498, 54] on link "View Live Page" at bounding box center [479, 56] width 131 height 15
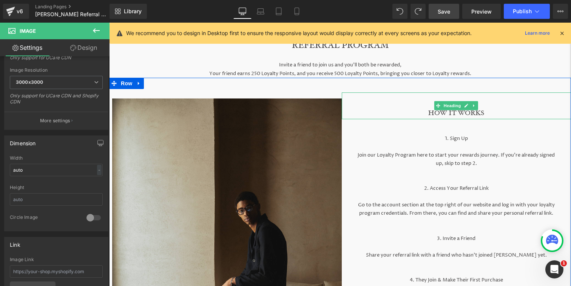
click at [452, 116] on h1 "HOW IT WORKS" at bounding box center [457, 114] width 230 height 12
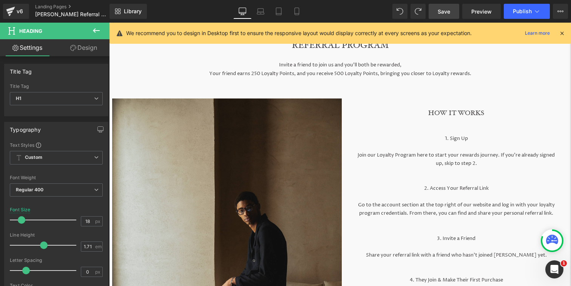
click at [82, 54] on link "Design" at bounding box center [83, 47] width 55 height 17
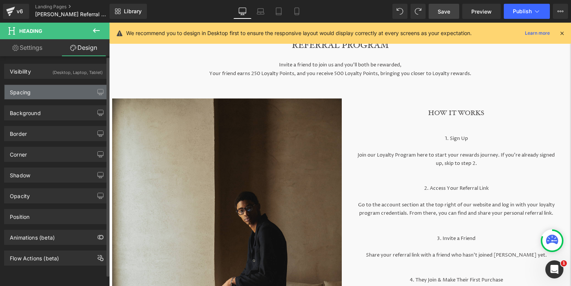
click at [61, 96] on div "Spacing" at bounding box center [56, 92] width 103 height 14
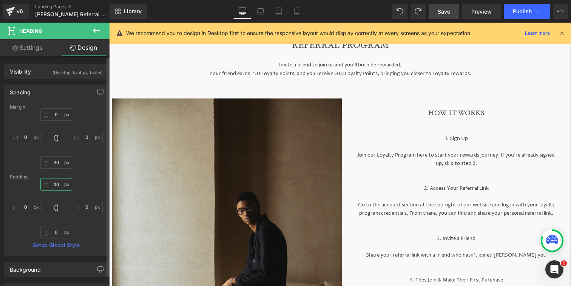
click at [57, 181] on input "40" at bounding box center [56, 184] width 32 height 12
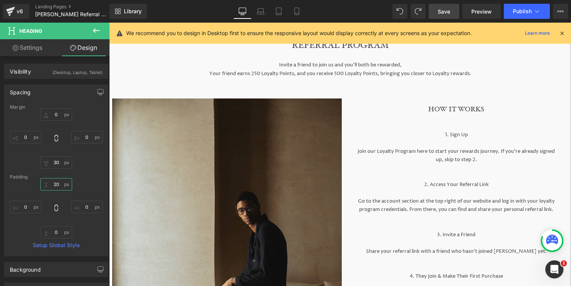
type input "20"
click at [446, 8] on span "Save" at bounding box center [444, 12] width 12 height 8
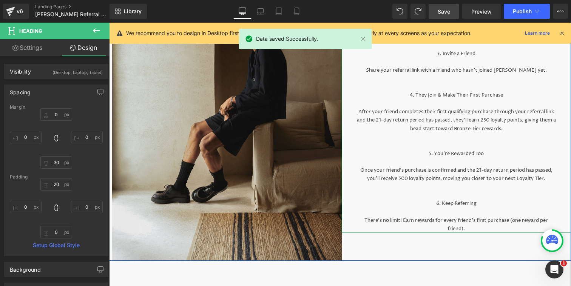
scroll to position [251, 0]
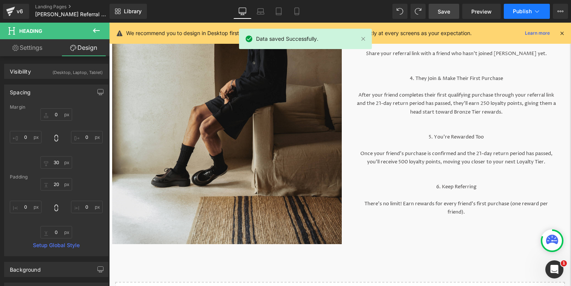
click at [519, 5] on button "Publish" at bounding box center [527, 11] width 46 height 15
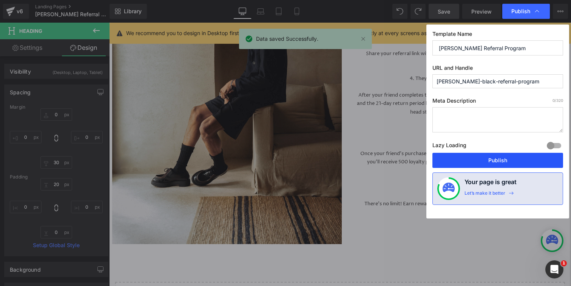
click at [502, 159] on button "Publish" at bounding box center [497, 160] width 131 height 15
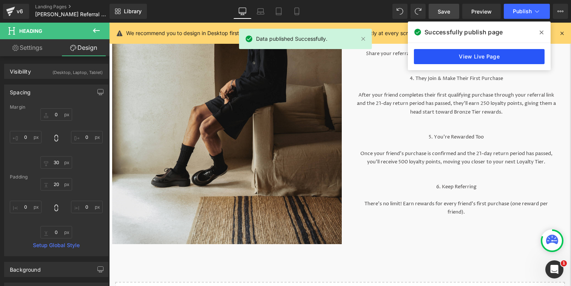
click at [479, 59] on link "View Live Page" at bounding box center [479, 56] width 131 height 15
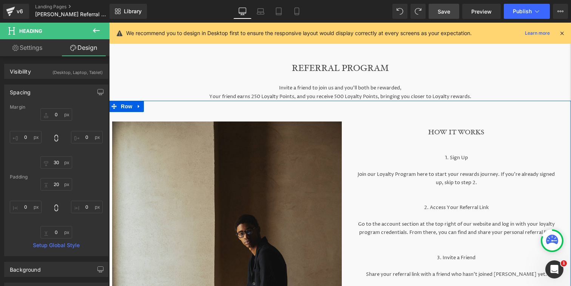
scroll to position [12, 0]
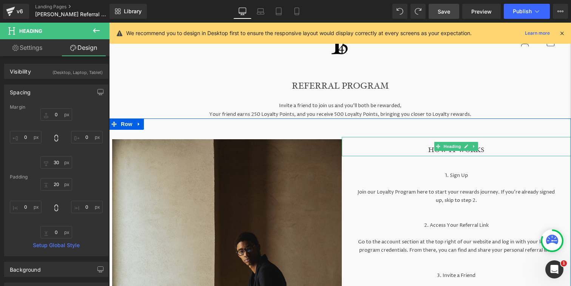
click at [419, 154] on h1 "HOW IT WORKS" at bounding box center [457, 151] width 230 height 12
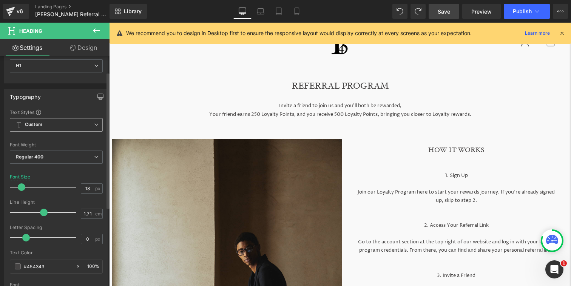
scroll to position [61, 0]
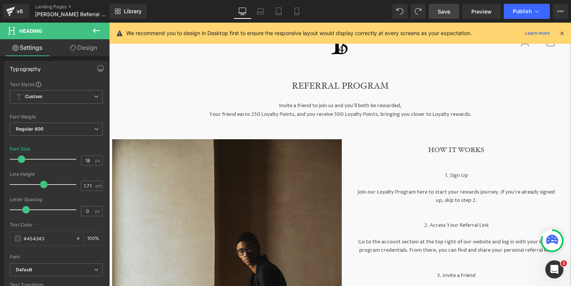
click at [83, 54] on link "Design" at bounding box center [83, 47] width 55 height 17
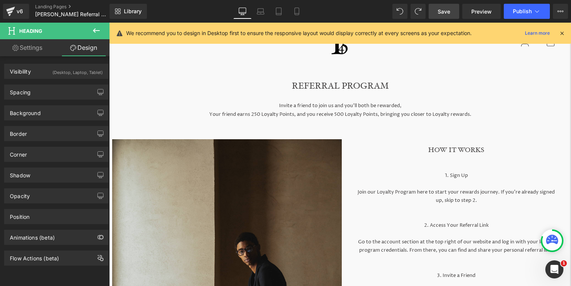
type input "0"
type input "30"
type input "0"
type input "20"
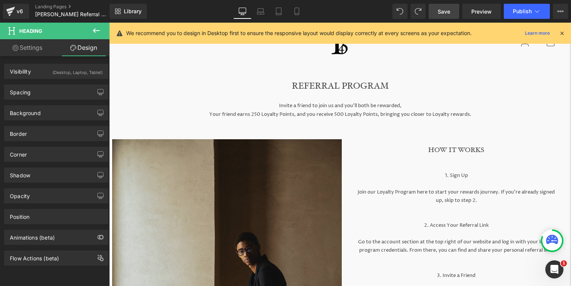
type input "0"
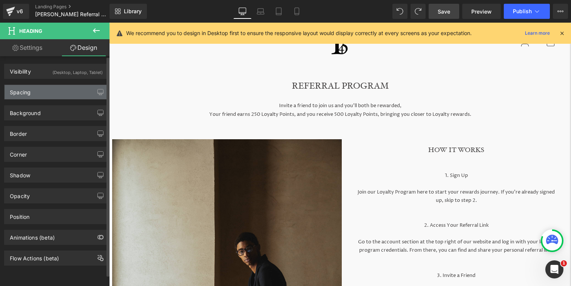
click at [64, 90] on div "Spacing" at bounding box center [56, 92] width 103 height 14
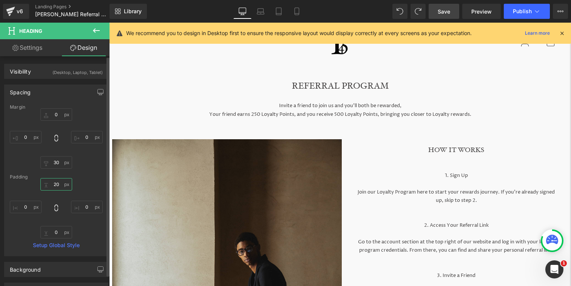
click at [55, 184] on input "20" at bounding box center [56, 184] width 32 height 12
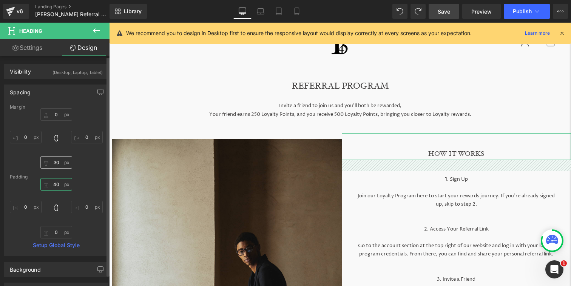
type input "40"
drag, startPoint x: 59, startPoint y: 161, endPoint x: 45, endPoint y: 161, distance: 13.6
click at [45, 161] on input "30" at bounding box center [56, 162] width 32 height 12
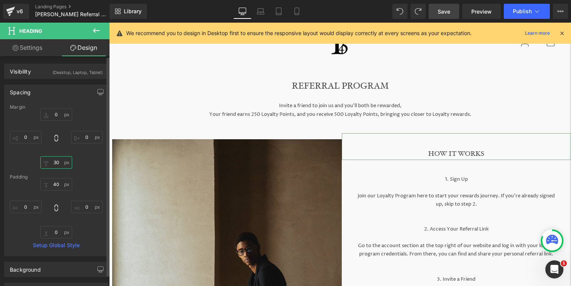
drag, startPoint x: 49, startPoint y: 164, endPoint x: 69, endPoint y: 165, distance: 20.4
click at [65, 164] on input "30" at bounding box center [56, 162] width 32 height 12
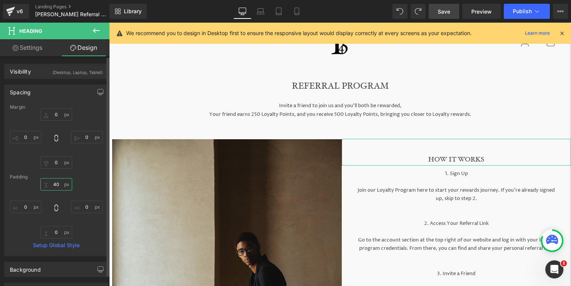
drag, startPoint x: 51, startPoint y: 184, endPoint x: 68, endPoint y: 184, distance: 17.0
click at [66, 184] on input "40" at bounding box center [56, 184] width 32 height 12
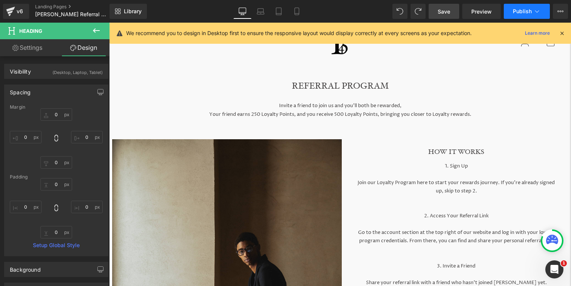
click at [517, 16] on button "Publish" at bounding box center [527, 11] width 46 height 15
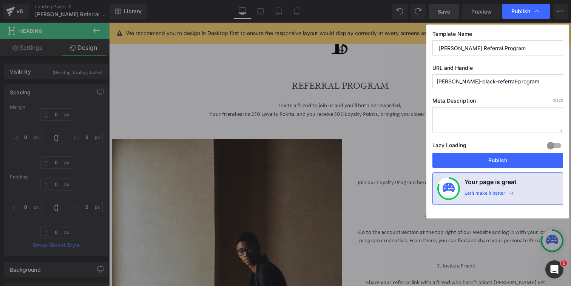
click at [511, 151] on div "Lazy Loading Build Upgrade plan to unlock" at bounding box center [497, 146] width 131 height 12
click at [509, 156] on button "Publish" at bounding box center [497, 160] width 131 height 15
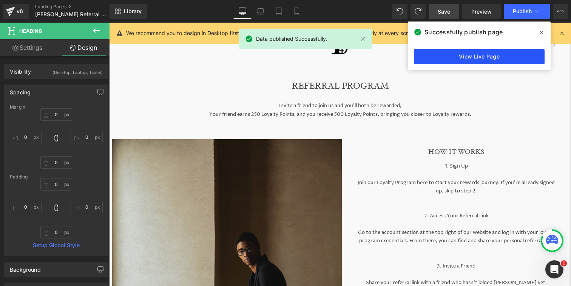
click at [490, 58] on link "View Live Page" at bounding box center [479, 56] width 131 height 15
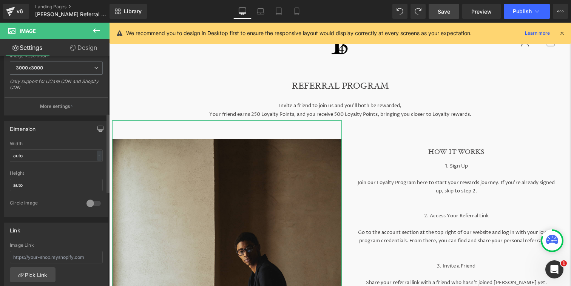
scroll to position [171, 0]
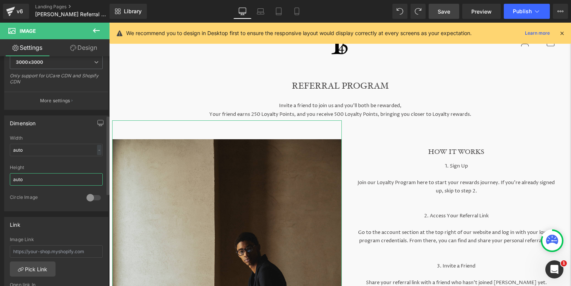
click at [59, 180] on input "auto" at bounding box center [56, 179] width 93 height 12
type input "a"
type input "960"
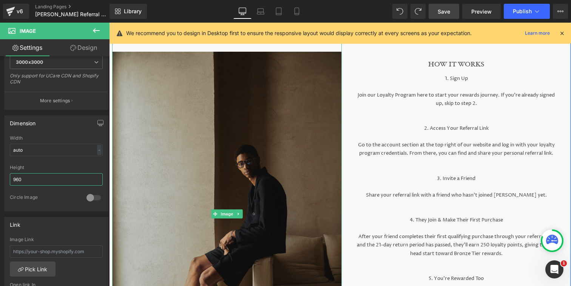
scroll to position [54, 0]
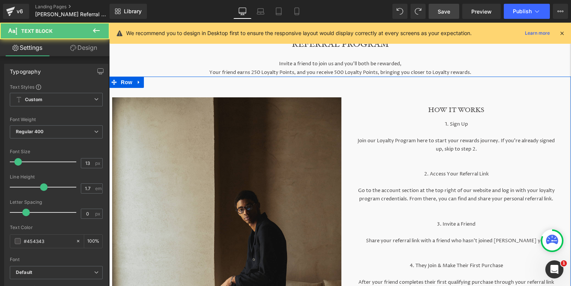
click at [395, 121] on div "1. Sign Up Join our Loyalty Program here to start your rewards journey. If you’…" at bounding box center [457, 259] width 230 height 287
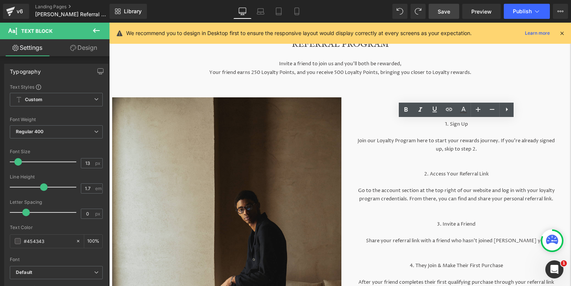
click at [443, 12] on span "Save" at bounding box center [444, 12] width 12 height 8
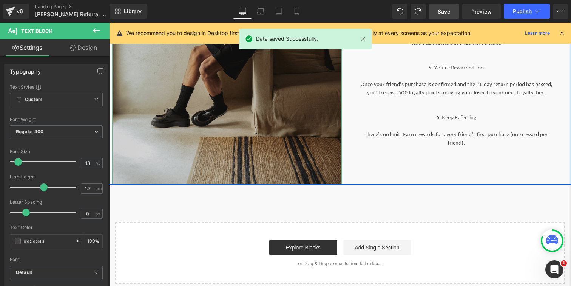
scroll to position [334, 0]
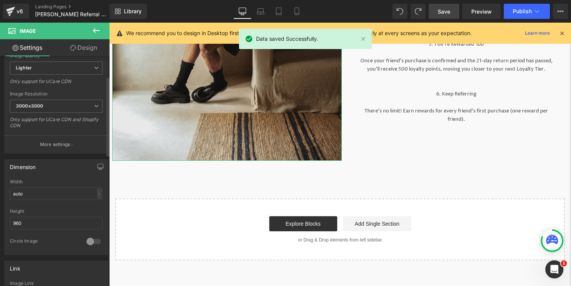
scroll to position [159, 0]
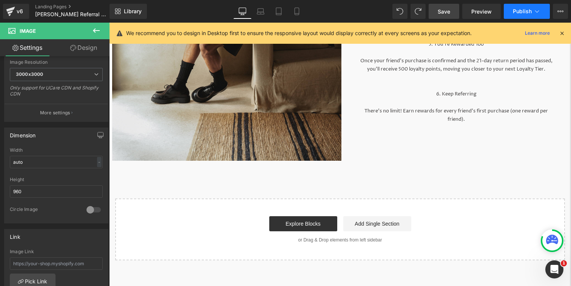
click at [513, 12] on button "Publish" at bounding box center [527, 11] width 46 height 15
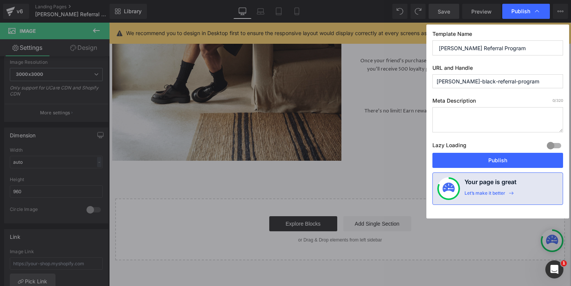
click at [485, 151] on div "Lazy Loading Build Upgrade plan to unlock" at bounding box center [497, 146] width 131 height 12
click at [485, 159] on button "Publish" at bounding box center [497, 160] width 131 height 15
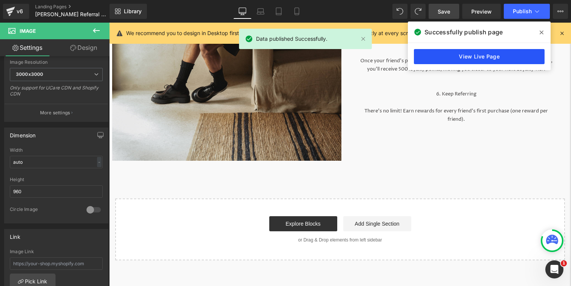
click at [453, 54] on link "View Live Page" at bounding box center [479, 56] width 131 height 15
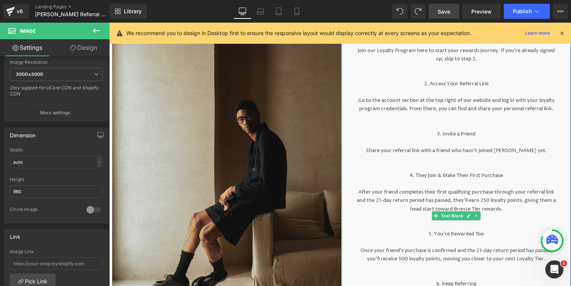
scroll to position [106, 0]
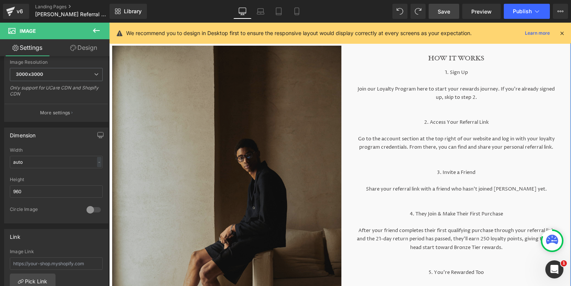
click at [272, 119] on img at bounding box center [226, 208] width 229 height 363
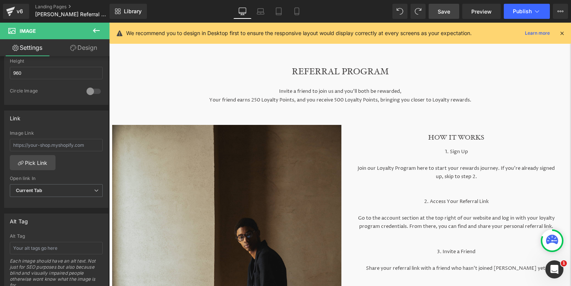
scroll to position [23, 0]
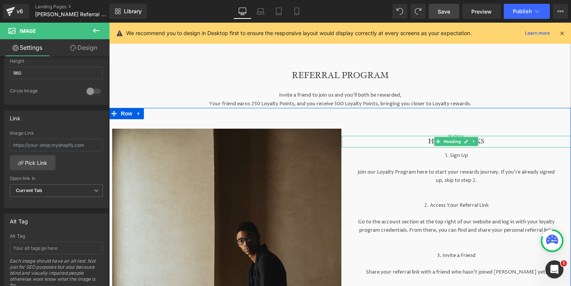
click at [457, 142] on div "HOW IT WORKS Heading NaNpx" at bounding box center [457, 142] width 230 height 12
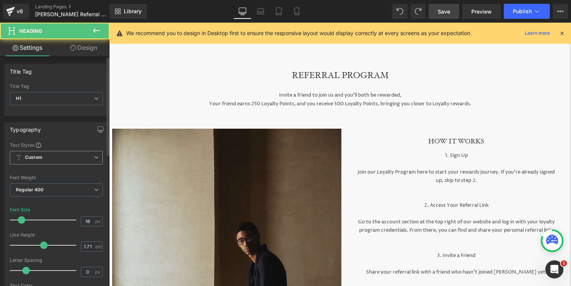
scroll to position [2, 0]
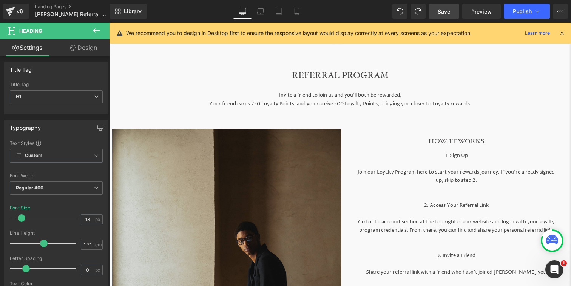
click at [88, 46] on link "Design" at bounding box center [83, 47] width 55 height 17
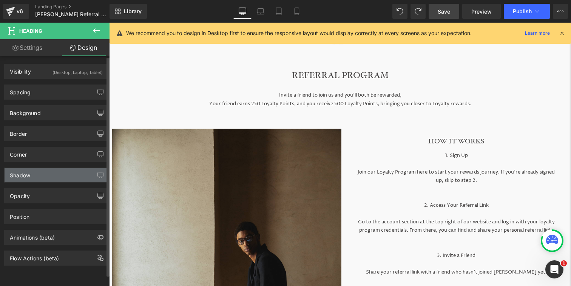
type input "0"
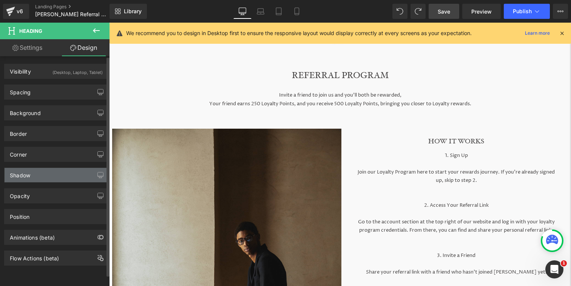
type input "0"
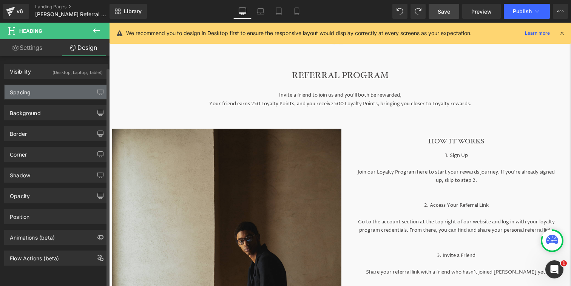
click at [62, 90] on div "Spacing" at bounding box center [56, 92] width 103 height 14
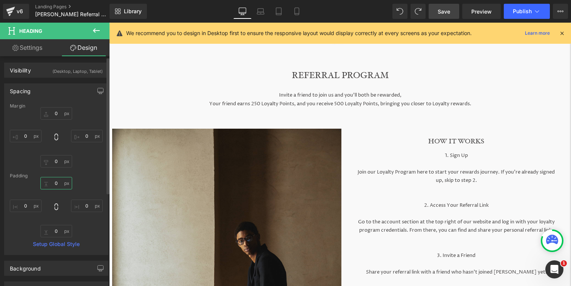
click at [56, 182] on input "0" at bounding box center [56, 183] width 32 height 12
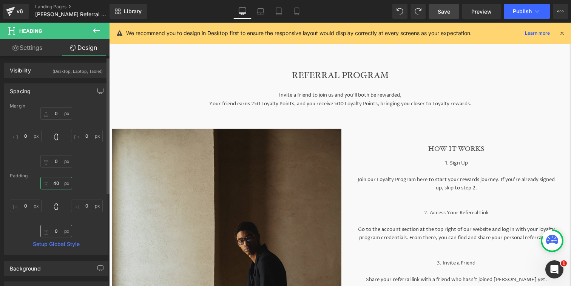
type input "40"
click at [59, 235] on input "0" at bounding box center [56, 231] width 32 height 12
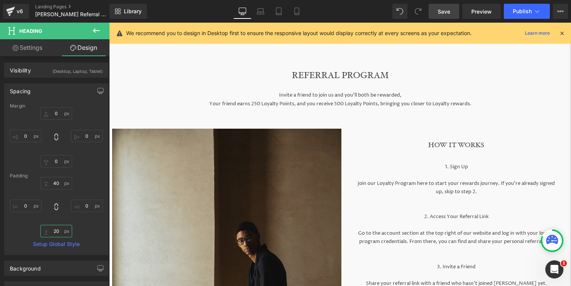
type input "20"
click at [442, 9] on span "Save" at bounding box center [444, 12] width 12 height 8
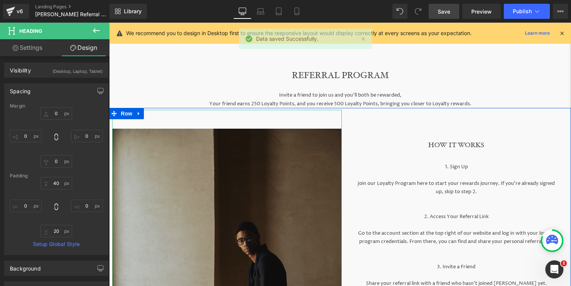
click at [250, 193] on img at bounding box center [226, 291] width 229 height 363
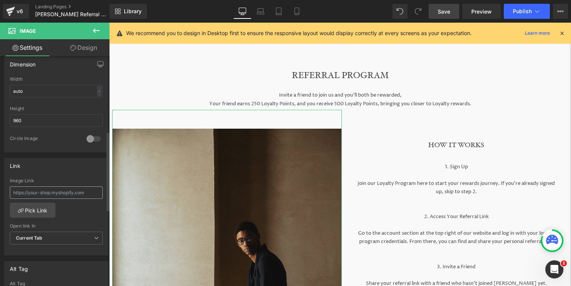
scroll to position [235, 0]
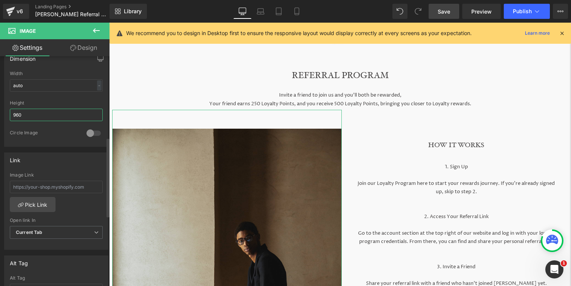
drag, startPoint x: 38, startPoint y: 114, endPoint x: 0, endPoint y: 114, distance: 38.1
click at [0, 114] on div "Dimension auto Width auto - % px 960px Height 960 0 Circle Image" at bounding box center [56, 96] width 113 height 102
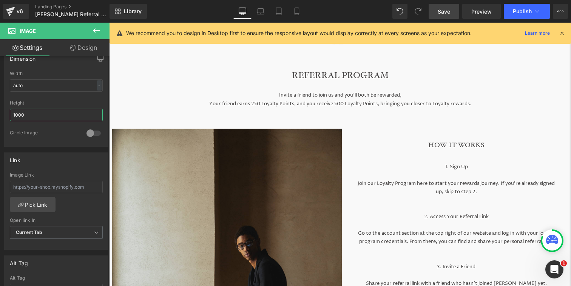
type input "1000"
click at [443, 11] on span "Save" at bounding box center [444, 12] width 12 height 8
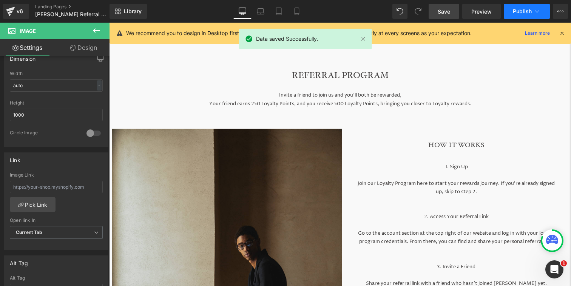
click at [520, 15] on button "Publish" at bounding box center [527, 11] width 46 height 15
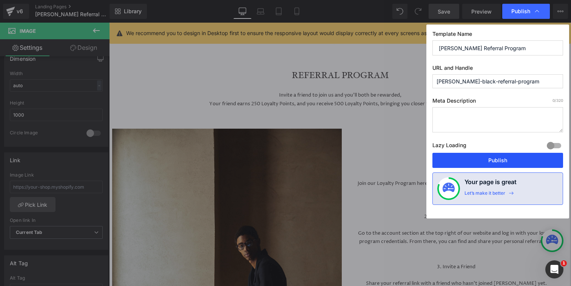
click at [494, 162] on button "Publish" at bounding box center [497, 160] width 131 height 15
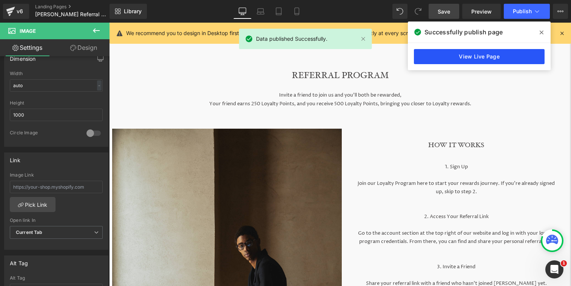
click at [488, 54] on link "View Live Page" at bounding box center [479, 56] width 131 height 15
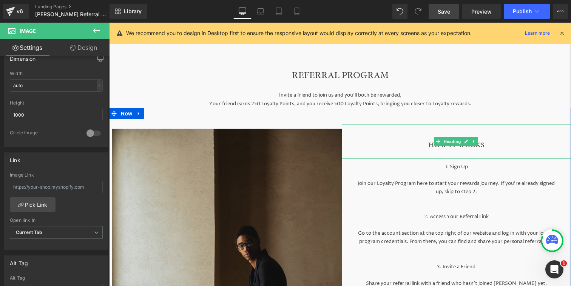
click at [428, 145] on h1 "HOW IT WORKS" at bounding box center [457, 146] width 230 height 12
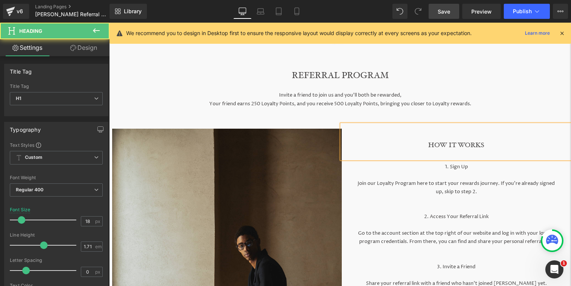
click at [461, 140] on div "HOW IT WORKS" at bounding box center [457, 142] width 230 height 34
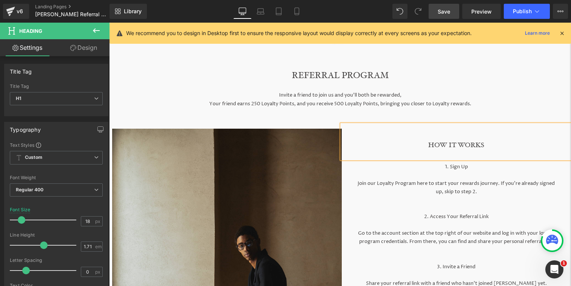
click at [457, 136] on div "HOW IT WORKS" at bounding box center [457, 142] width 230 height 34
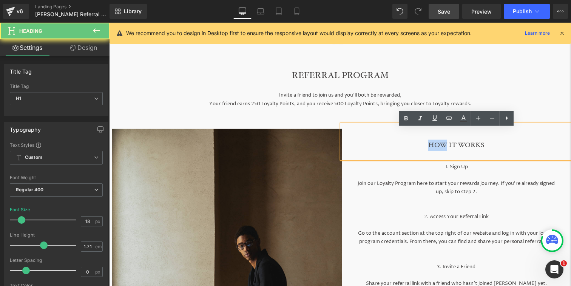
click at [457, 136] on div "HOW IT WORKS" at bounding box center [457, 142] width 230 height 34
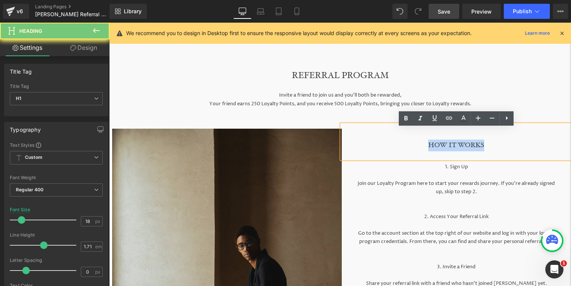
click at [457, 136] on div "HOW IT WORKS" at bounding box center [457, 142] width 230 height 34
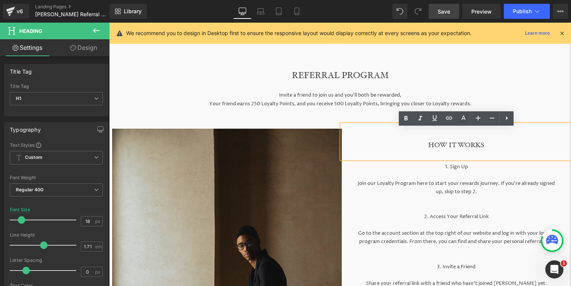
click at [455, 140] on div "HOW IT WORKS" at bounding box center [457, 142] width 230 height 34
click at [483, 74] on h1 "REFERRAL PROGRAM" at bounding box center [340, 75] width 442 height 15
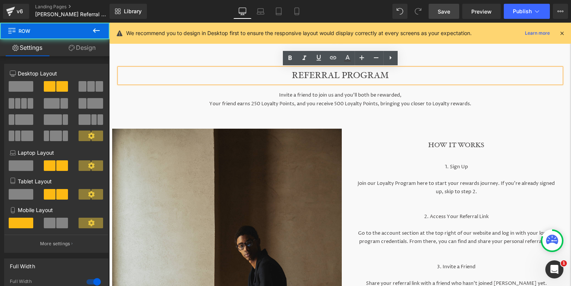
click at [460, 122] on div "HOW IT WORKS Heading HOW IT WORKS Heading 40px 1. Sign Up Join our Loyalty Prog…" at bounding box center [457, 285] width 230 height 351
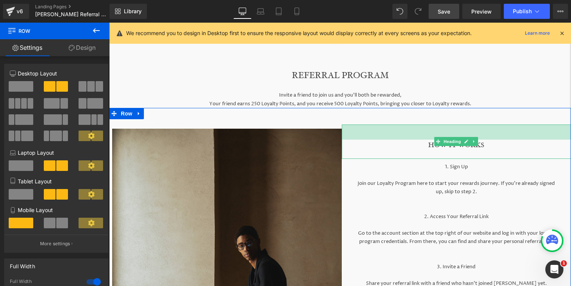
click at [460, 135] on span "40px" at bounding box center [456, 132] width 12 height 9
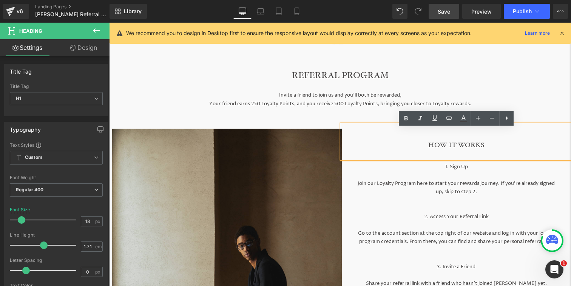
click at [466, 140] on div "HOW IT WORKS" at bounding box center [457, 142] width 230 height 34
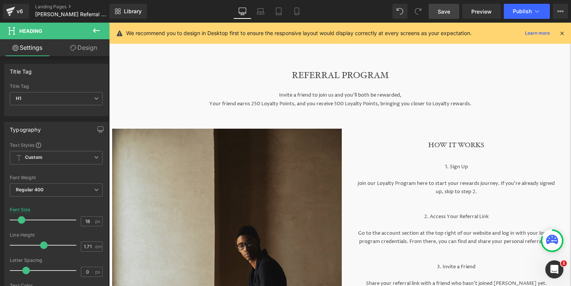
click at [90, 48] on link "Design" at bounding box center [83, 47] width 55 height 17
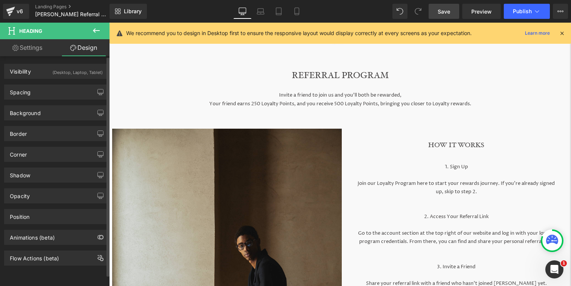
type input "0"
type input "40"
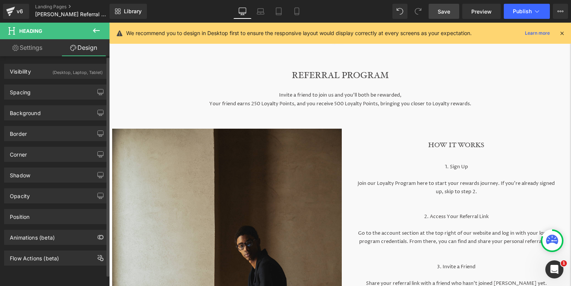
click at [80, 100] on div "Background Color & Image color transparent Color transparent 0 % Image Replace …" at bounding box center [56, 110] width 113 height 21
click at [81, 94] on div "Spacing" at bounding box center [56, 92] width 103 height 14
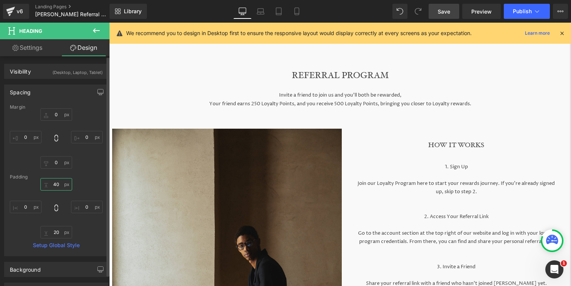
click at [57, 184] on input "40" at bounding box center [56, 184] width 32 height 12
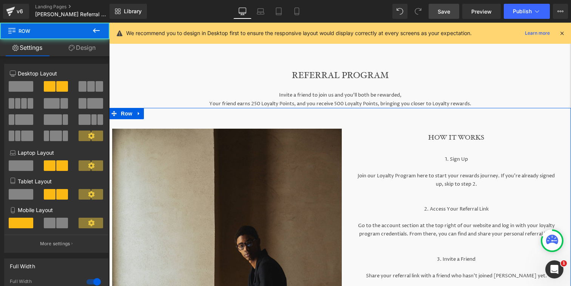
click at [456, 128] on div "HOW IT WORKS Heading HOW IT WORKS Heading NaNpx 1. Sign Up Join our Loyalty Pro…" at bounding box center [457, 285] width 230 height 351
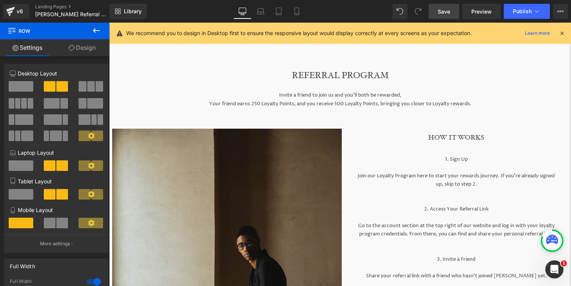
click at [453, 16] on link "Save" at bounding box center [444, 11] width 31 height 15
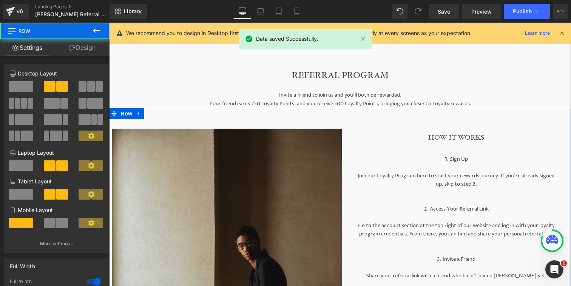
click at [454, 131] on div "HOW IT WORKS Heading HOW IT WORKS Heading NaNpx 1. Sign Up Join our Loyalty Pro…" at bounding box center [457, 285] width 230 height 351
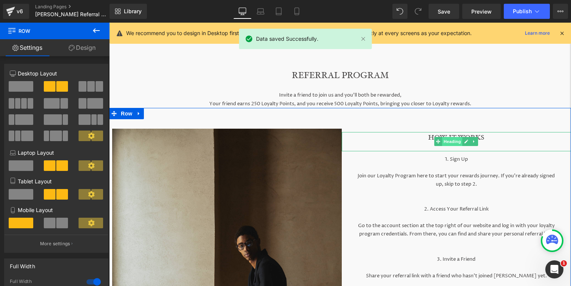
click at [450, 143] on div "HOW IT WORKS Heading NaNpx" at bounding box center [457, 141] width 230 height 19
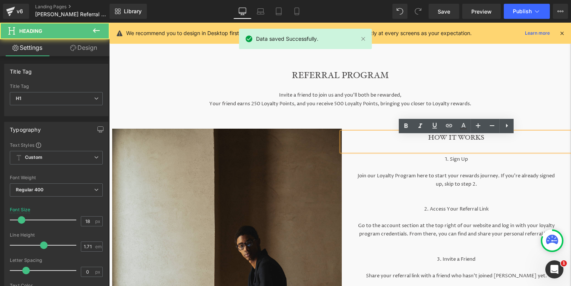
click at [437, 142] on h1 "HOW IT WORKS" at bounding box center [457, 138] width 230 height 12
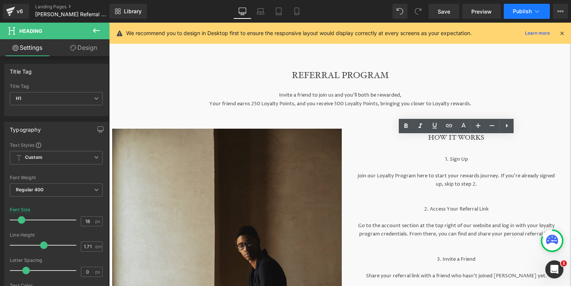
click at [527, 12] on span "Publish" at bounding box center [522, 11] width 19 height 6
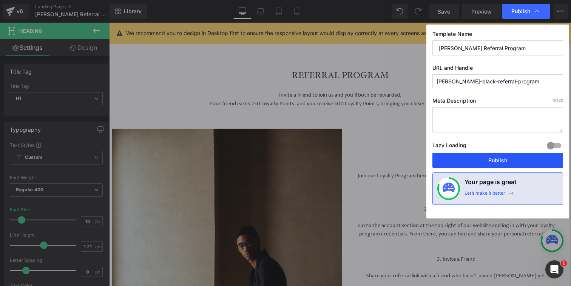
click at [515, 162] on button "Publish" at bounding box center [497, 160] width 131 height 15
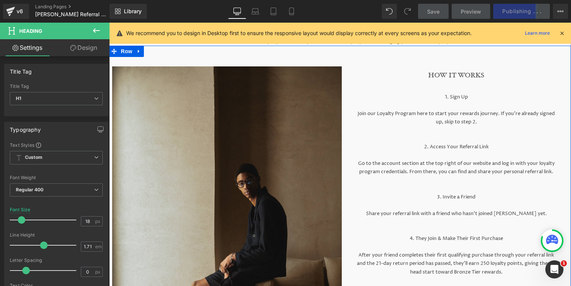
scroll to position [0, 0]
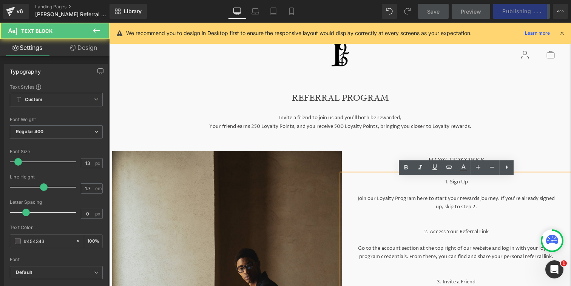
click at [428, 186] on p "1. Sign Up" at bounding box center [456, 182] width 199 height 8
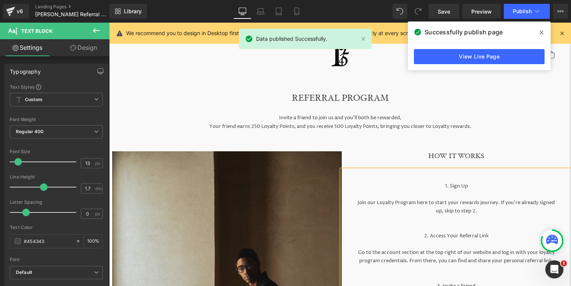
click at [468, 119] on p "Invite a friend to join us and you’ll both be rewarded," at bounding box center [340, 118] width 462 height 8
click at [535, 33] on div "Successfully publish page" at bounding box center [479, 32] width 143 height 21
click at [540, 33] on icon at bounding box center [542, 33] width 4 height 4
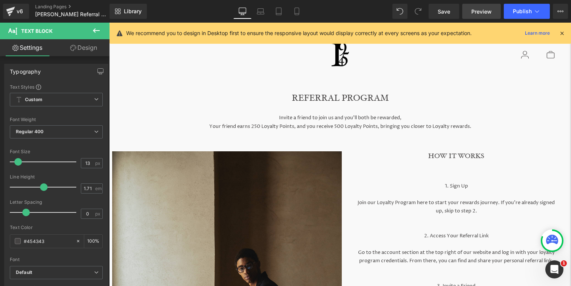
click at [488, 11] on span "Preview" at bounding box center [481, 12] width 20 height 8
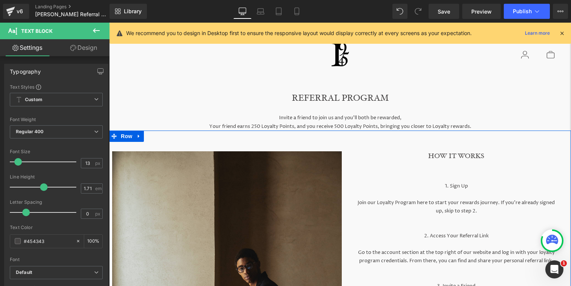
click at [109, 23] on div "NaNpx" at bounding box center [109, 23] width 0 height 0
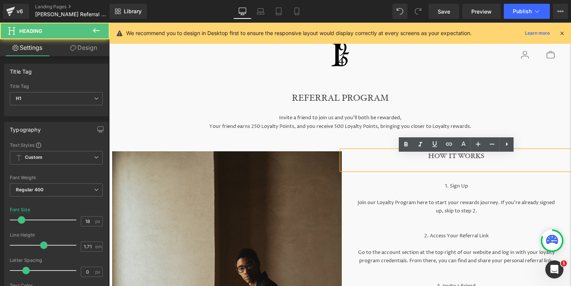
click at [386, 114] on p "Invite a friend to join us and you’ll both be rewarded," at bounding box center [340, 118] width 462 height 8
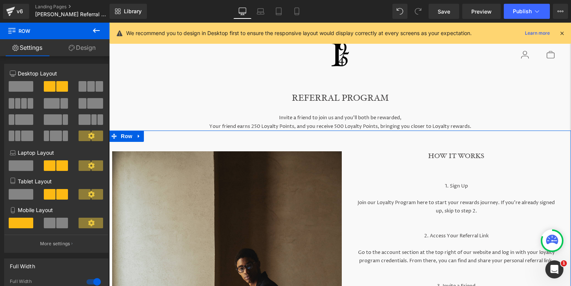
click at [93, 49] on link "Design" at bounding box center [82, 47] width 55 height 17
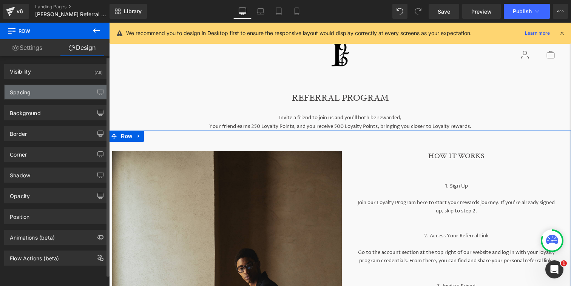
click at [67, 89] on div "Spacing" at bounding box center [56, 92] width 103 height 14
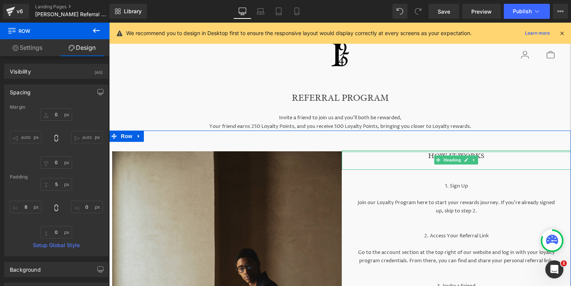
click at [419, 160] on h1 "HOW IT WORKS" at bounding box center [457, 157] width 230 height 12
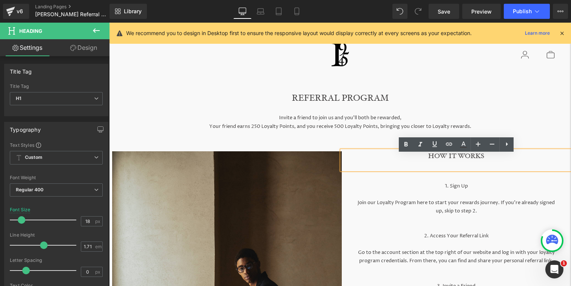
click at [437, 167] on div "HOW IT WORKS" at bounding box center [457, 160] width 230 height 19
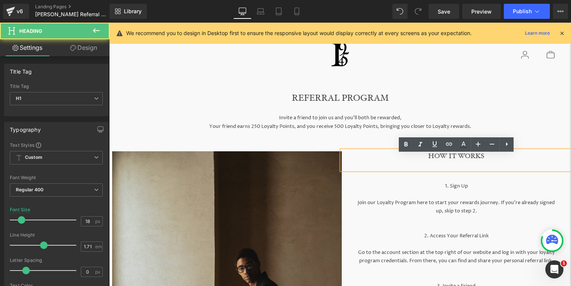
click at [451, 168] on div "HOW IT WORKS" at bounding box center [457, 160] width 230 height 19
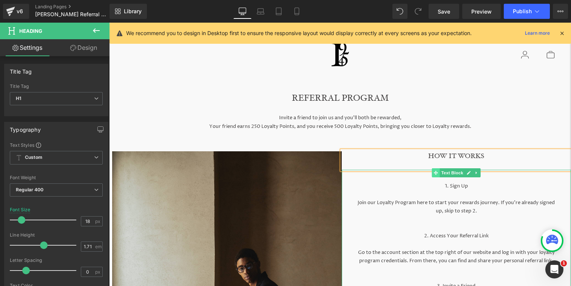
click at [462, 177] on span "Text Block" at bounding box center [452, 172] width 25 height 9
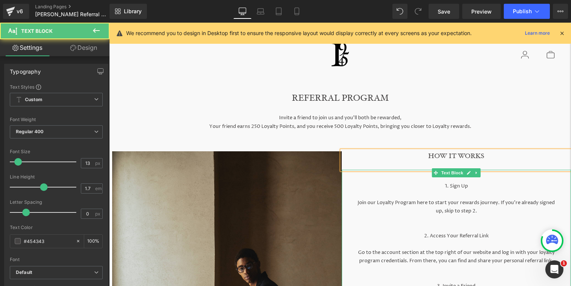
click at [425, 190] on p "1. Sign Up" at bounding box center [456, 186] width 199 height 8
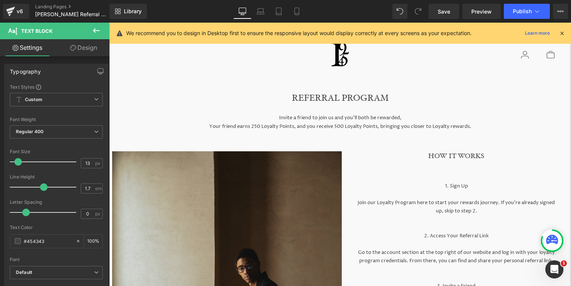
click at [98, 52] on link "Design" at bounding box center [83, 47] width 55 height 17
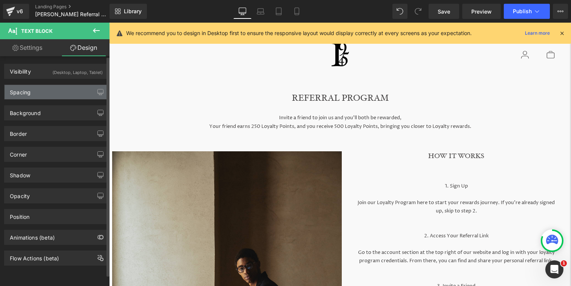
click at [68, 97] on div "Spacing" at bounding box center [56, 92] width 103 height 14
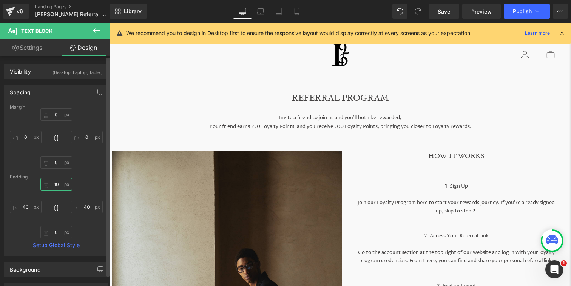
click at [61, 186] on input "10" at bounding box center [56, 184] width 32 height 12
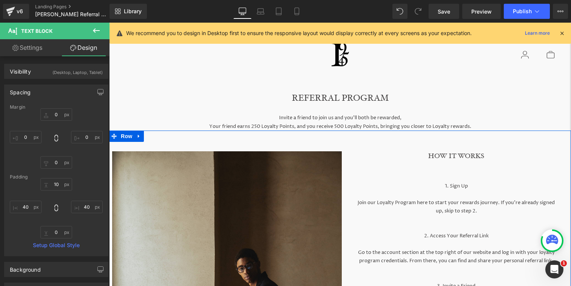
click at [474, 212] on p "Join our Loyalty Program here to start your rewards journey. If you’re already …" at bounding box center [456, 207] width 199 height 17
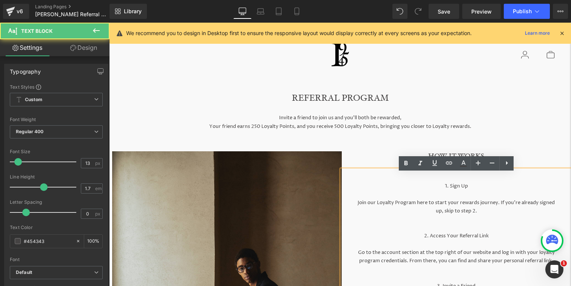
click at [436, 190] on p "1. Sign Up" at bounding box center [456, 186] width 199 height 8
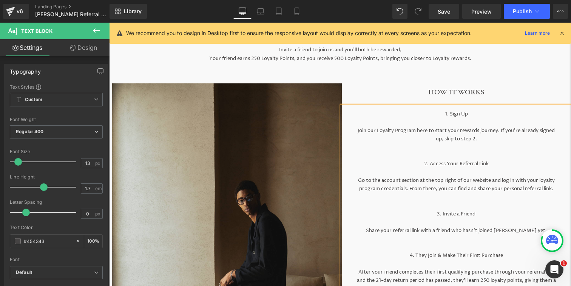
scroll to position [72, 0]
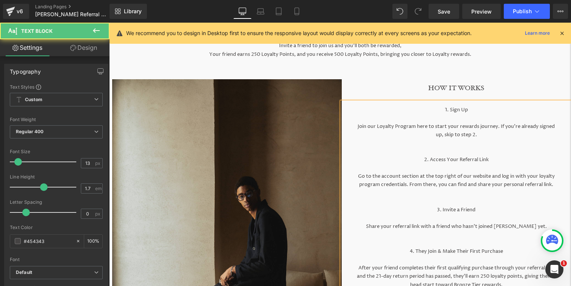
click at [465, 155] on p at bounding box center [456, 151] width 199 height 8
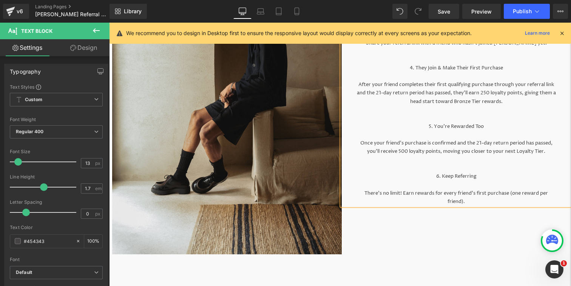
scroll to position [256, 0]
click at [411, 256] on div "REFERRAL PROGRAM Heading Invite a friend to join us and you'll be both be rewar…" at bounding box center [340, 85] width 462 height 538
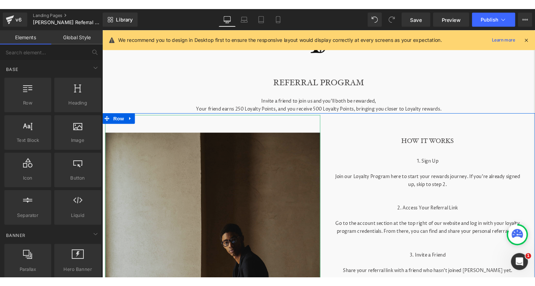
scroll to position [13, 0]
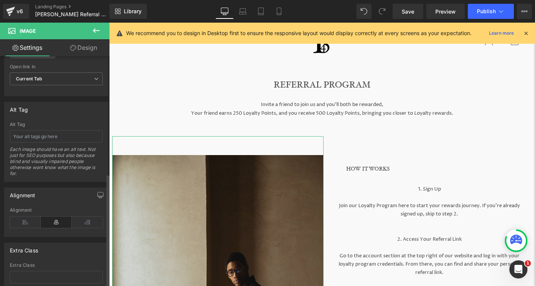
scroll to position [440, 0]
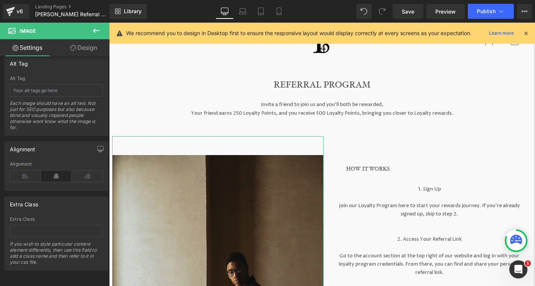
click at [89, 43] on link "Design" at bounding box center [83, 47] width 55 height 17
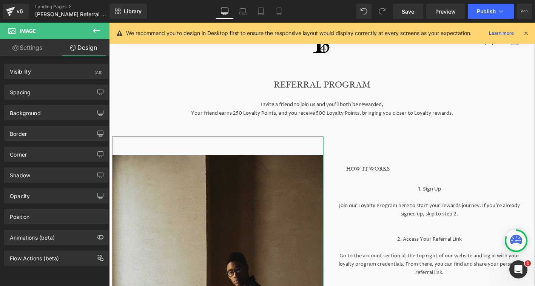
click at [38, 48] on link "Settings" at bounding box center [27, 47] width 55 height 17
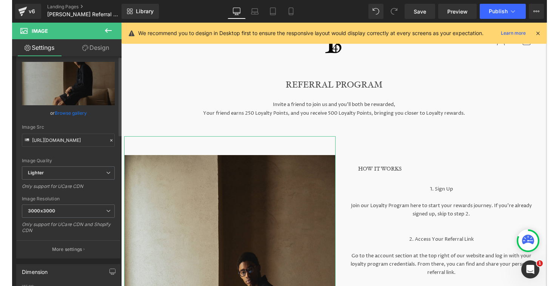
scroll to position [0, 0]
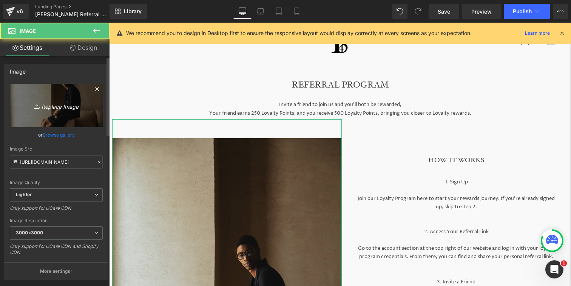
click at [65, 112] on link "Replace Image" at bounding box center [56, 105] width 93 height 43
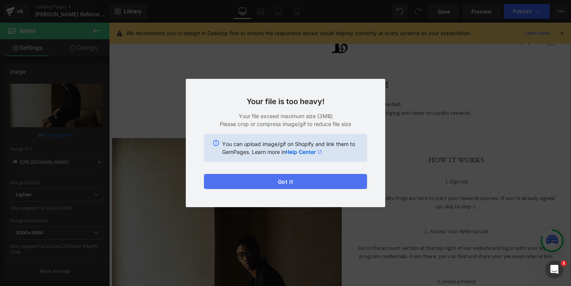
click at [263, 179] on button "Got it" at bounding box center [285, 181] width 163 height 15
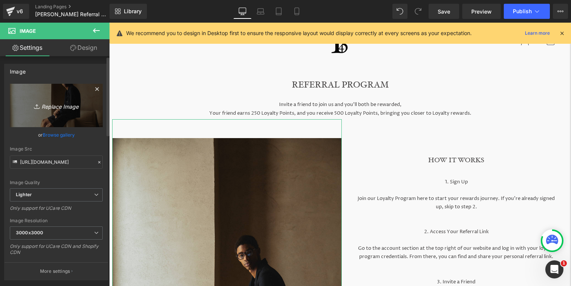
click at [62, 108] on icon "Replace Image" at bounding box center [56, 105] width 60 height 9
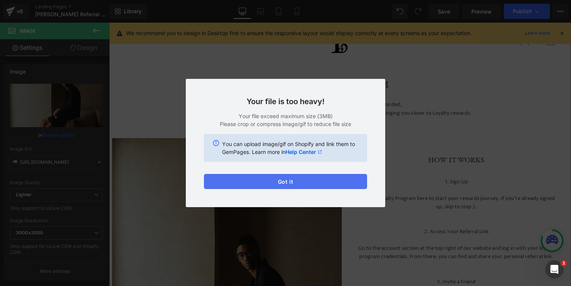
click at [269, 182] on button "Got it" at bounding box center [285, 181] width 163 height 15
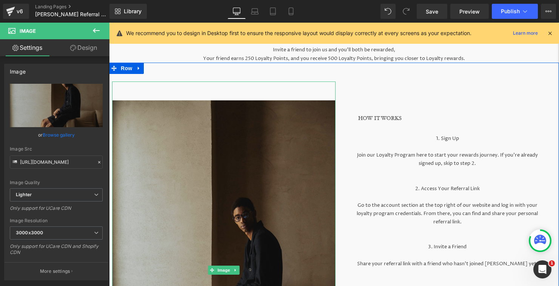
scroll to position [73, 0]
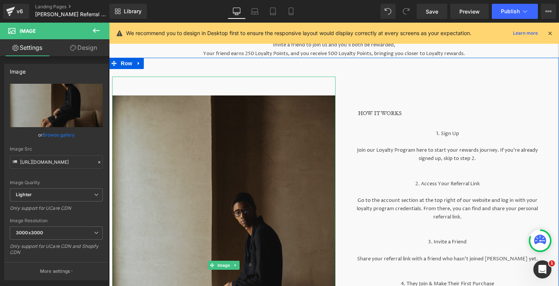
click at [280, 165] on img at bounding box center [224, 266] width 224 height 378
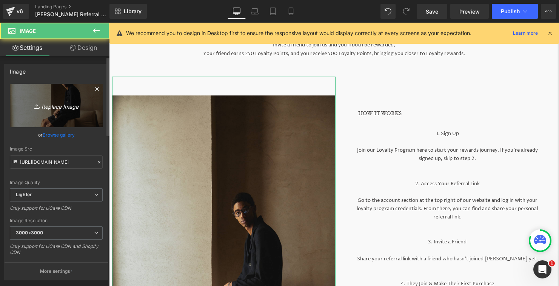
click at [45, 109] on icon "Replace Image" at bounding box center [56, 105] width 60 height 9
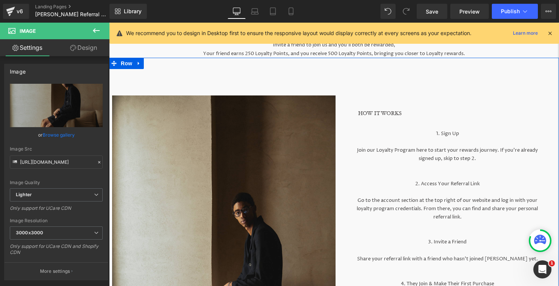
click at [393, 118] on h1 "HOW IT WORKS" at bounding box center [458, 113] width 201 height 9
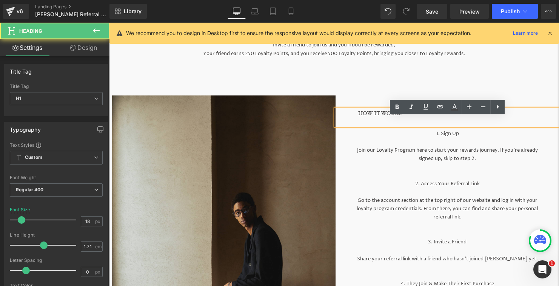
click at [357, 119] on div "HOW IT WORKS" at bounding box center [448, 117] width 224 height 17
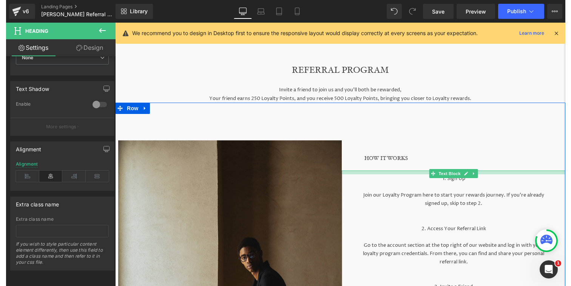
scroll to position [11, 0]
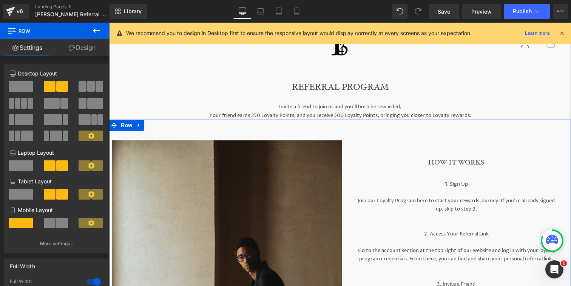
click at [532, 117] on div "Invite a friend to join us and you’ll both be rewarded, Your friend earns 250 L…" at bounding box center [340, 109] width 462 height 21
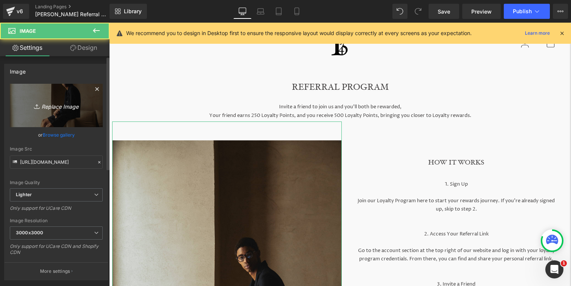
click at [75, 105] on icon "Replace Image" at bounding box center [56, 105] width 60 height 9
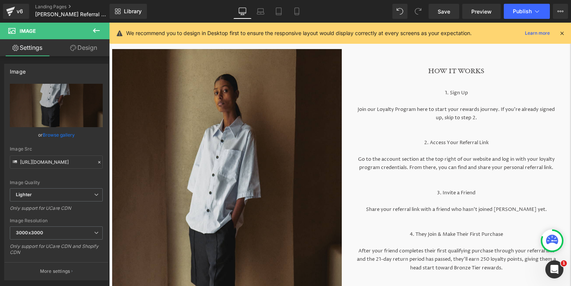
scroll to position [0, 0]
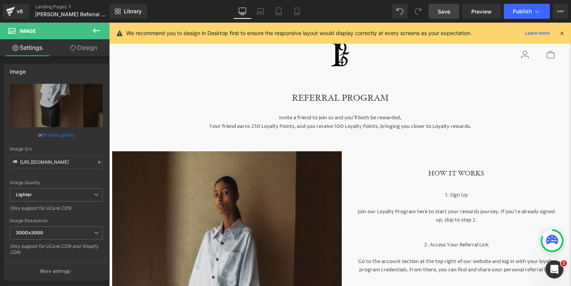
click at [443, 12] on span "Save" at bounding box center [444, 12] width 12 height 8
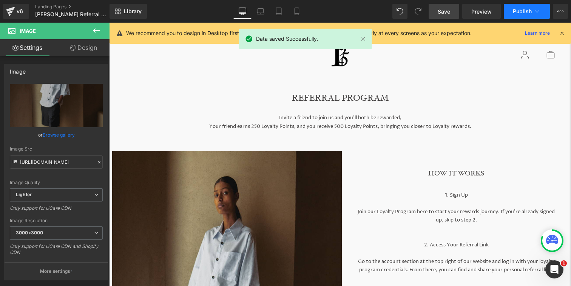
click at [529, 15] on button "Publish" at bounding box center [527, 11] width 46 height 15
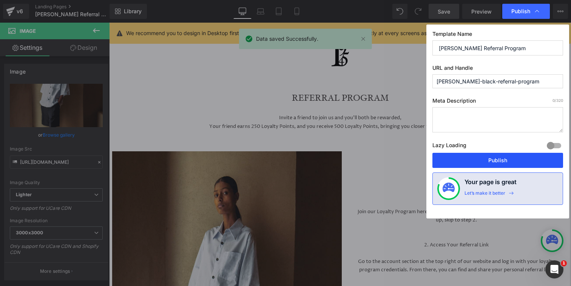
click at [464, 163] on button "Publish" at bounding box center [497, 160] width 131 height 15
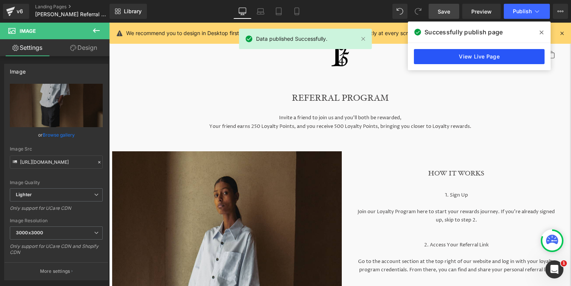
click at [495, 53] on link "View Live Page" at bounding box center [479, 56] width 131 height 15
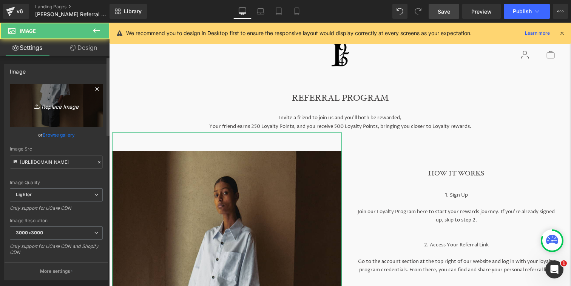
click at [59, 103] on icon "Replace Image" at bounding box center [56, 105] width 60 height 9
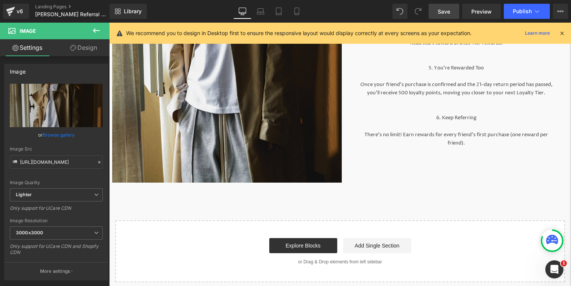
scroll to position [339, 0]
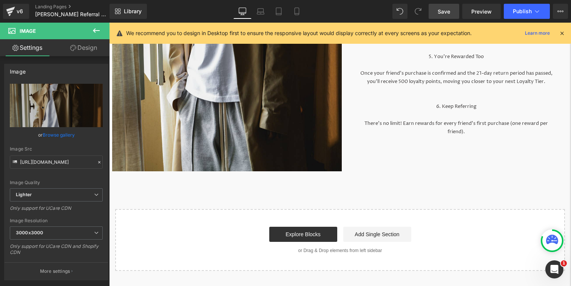
click at [437, 10] on link "Save" at bounding box center [444, 11] width 31 height 15
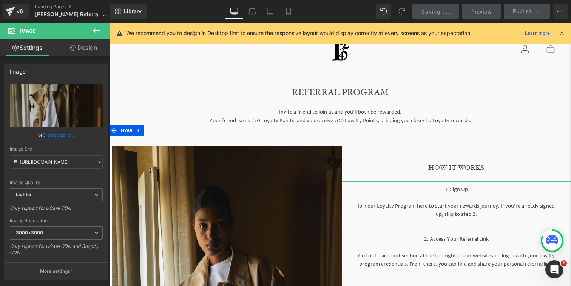
scroll to position [0, 0]
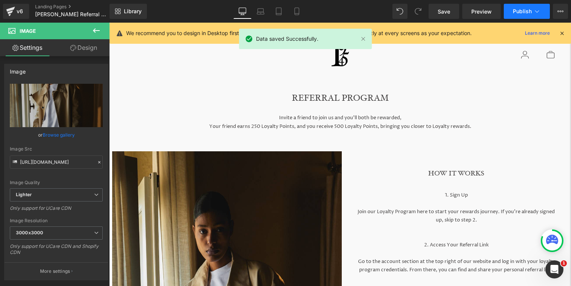
click at [525, 11] on span "Publish" at bounding box center [522, 11] width 19 height 6
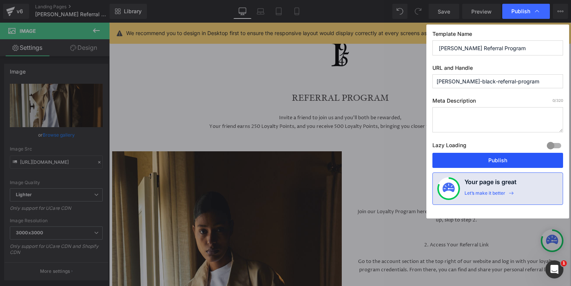
click at [479, 161] on button "Publish" at bounding box center [497, 160] width 131 height 15
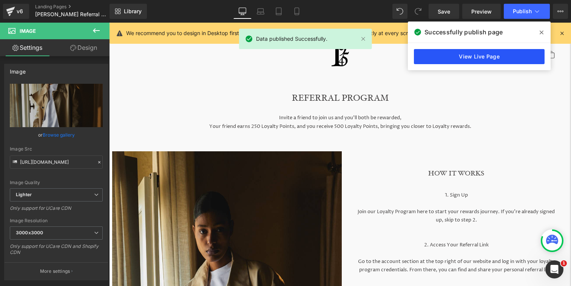
click at [501, 56] on link "View Live Page" at bounding box center [479, 56] width 131 height 15
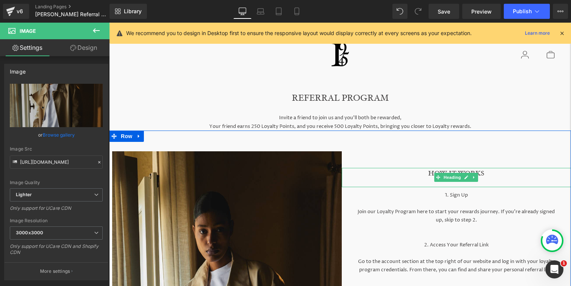
click at [421, 175] on h1 "HOW IT WORKS" at bounding box center [457, 174] width 230 height 12
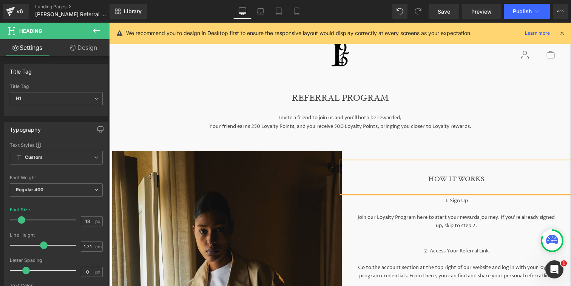
click at [489, 106] on div "REFERRAL PROGRAM Heading Invite a friend to join us and you'll be both be rewar…" at bounding box center [340, 90] width 453 height 37
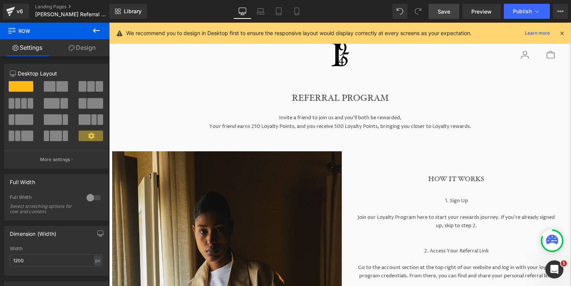
click at [444, 14] on span "Save" at bounding box center [444, 12] width 12 height 8
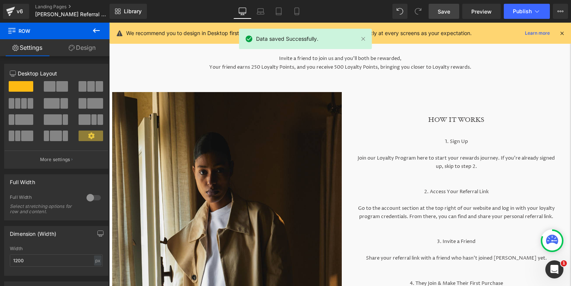
scroll to position [11, 0]
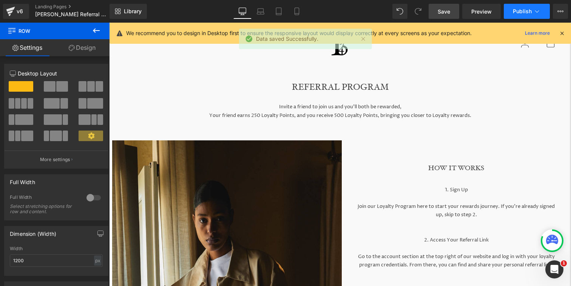
click at [527, 5] on button "Publish" at bounding box center [527, 11] width 46 height 15
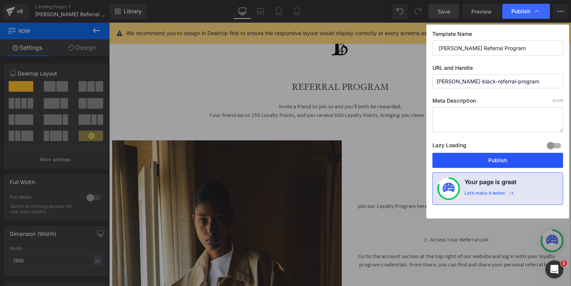
click at [490, 162] on button "Publish" at bounding box center [497, 160] width 131 height 15
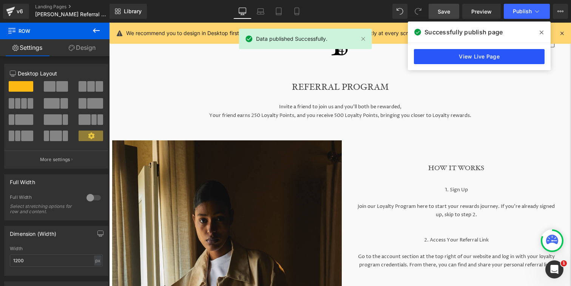
click at [534, 56] on link "View Live Page" at bounding box center [479, 56] width 131 height 15
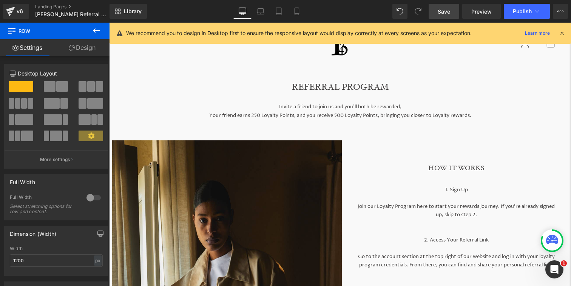
click at [306, 13] on div "Library Desktop Desktop Laptop Tablet Mobile Save Preview Publish Scheduled Vie…" at bounding box center [340, 11] width 461 height 15
click at [302, 8] on link "Mobile" at bounding box center [297, 11] width 18 height 15
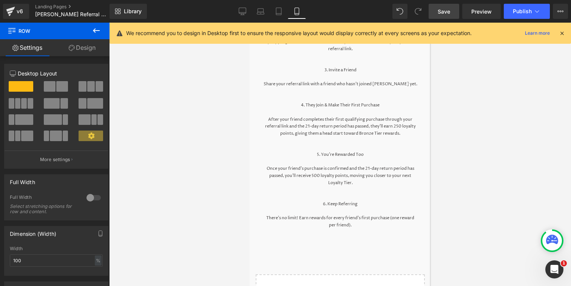
scroll to position [505, 0]
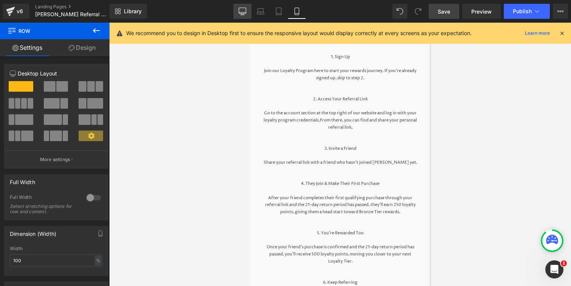
click at [238, 9] on link "Desktop" at bounding box center [242, 11] width 18 height 15
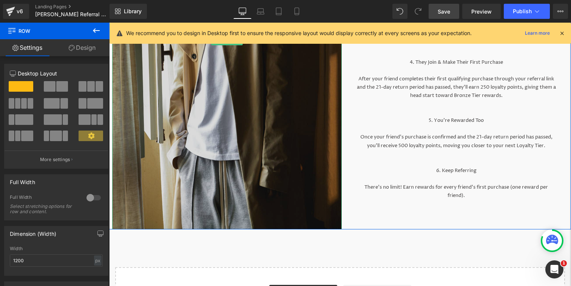
scroll to position [281, 0]
click at [284, 119] on img at bounding box center [227, 40] width 230 height 378
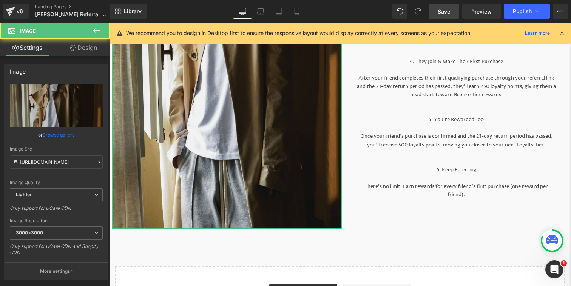
click at [90, 47] on link "Design" at bounding box center [83, 47] width 55 height 17
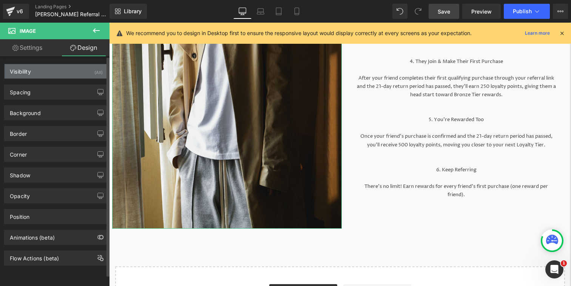
click at [71, 67] on div "Visibility (All)" at bounding box center [56, 71] width 103 height 14
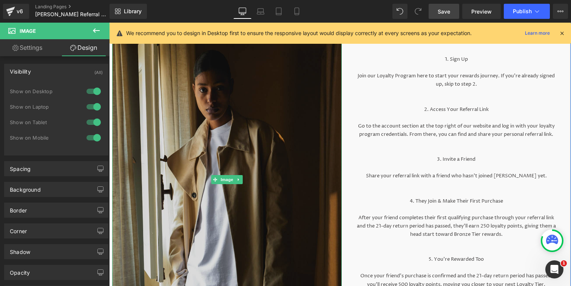
scroll to position [92, 0]
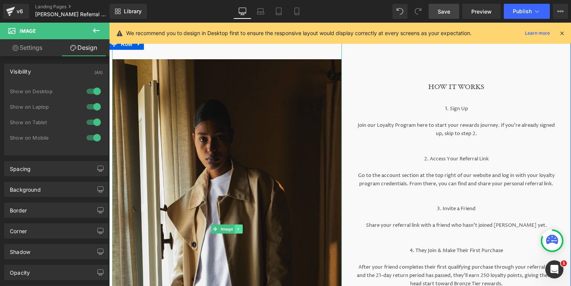
click at [241, 226] on link at bounding box center [239, 229] width 8 height 9
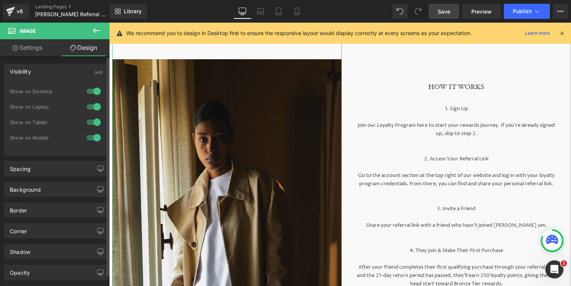
click at [88, 90] on div at bounding box center [94, 91] width 18 height 12
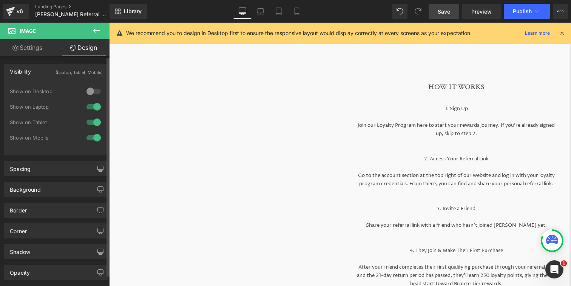
click at [91, 109] on div at bounding box center [94, 107] width 18 height 12
click at [91, 121] on div at bounding box center [94, 122] width 18 height 12
click at [91, 123] on div at bounding box center [94, 122] width 18 height 12
click at [91, 109] on div at bounding box center [94, 107] width 18 height 12
click at [91, 92] on div at bounding box center [94, 91] width 18 height 12
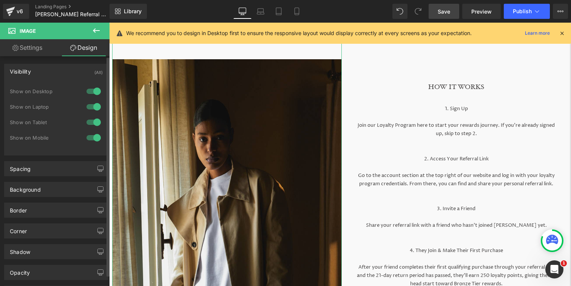
click at [91, 138] on div at bounding box center [94, 138] width 18 height 12
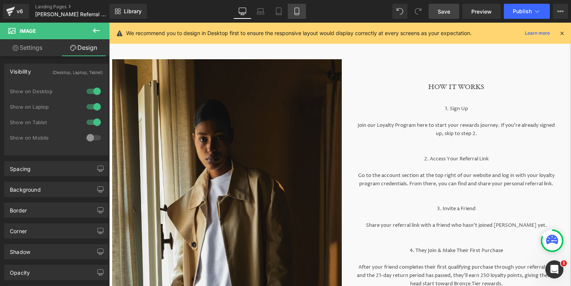
click at [300, 15] on link "Mobile" at bounding box center [297, 11] width 18 height 15
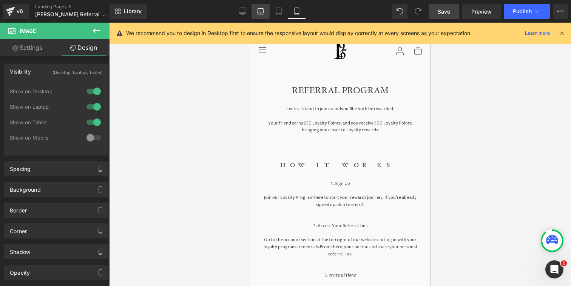
click at [253, 15] on link "Laptop" at bounding box center [261, 11] width 18 height 15
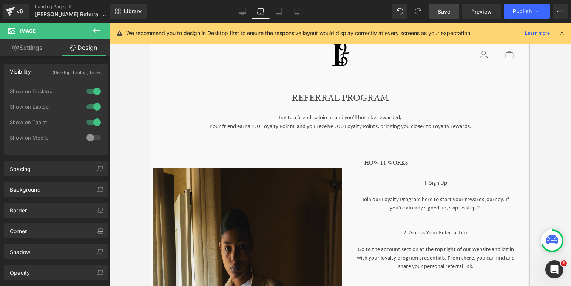
scroll to position [28, 0]
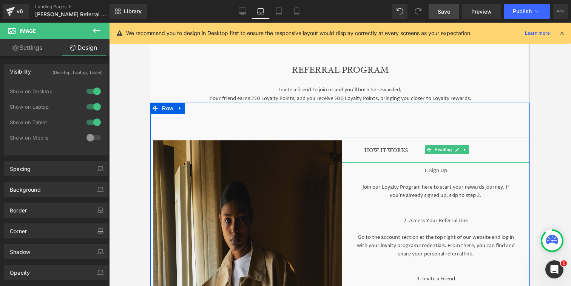
click at [394, 161] on div "HOW IT WORKS" at bounding box center [436, 150] width 188 height 26
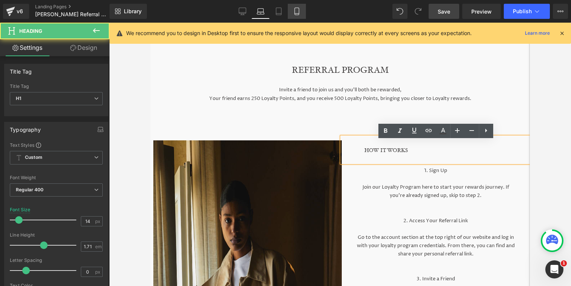
click at [290, 16] on link "Mobile" at bounding box center [297, 11] width 18 height 15
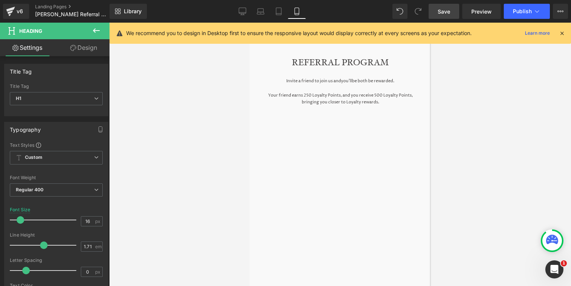
scroll to position [0, 0]
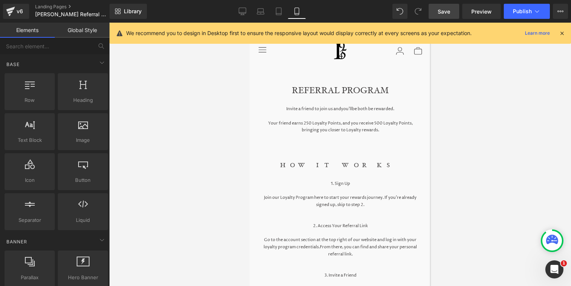
click at [167, 90] on div at bounding box center [340, 155] width 462 height 264
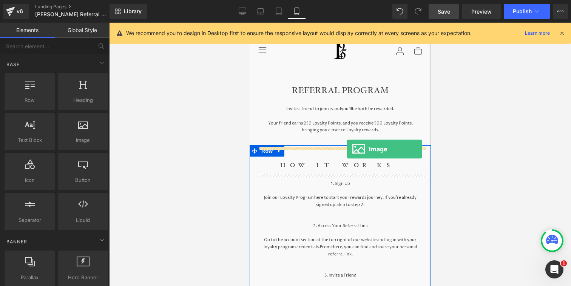
drag, startPoint x: 345, startPoint y: 167, endPoint x: 346, endPoint y: 149, distance: 17.8
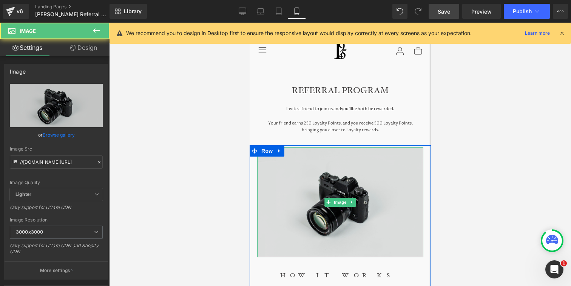
click at [346, 165] on img at bounding box center [340, 202] width 166 height 110
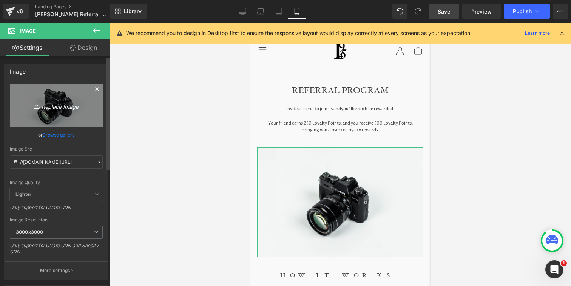
click at [66, 108] on icon "Replace Image" at bounding box center [56, 105] width 60 height 9
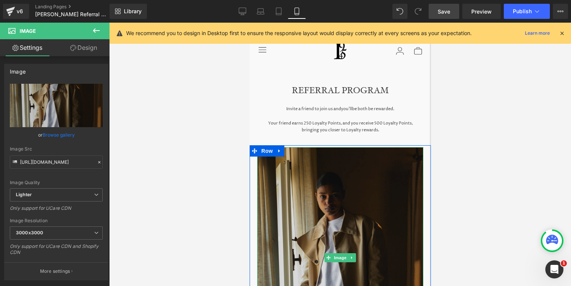
click at [306, 179] on img at bounding box center [340, 258] width 166 height 222
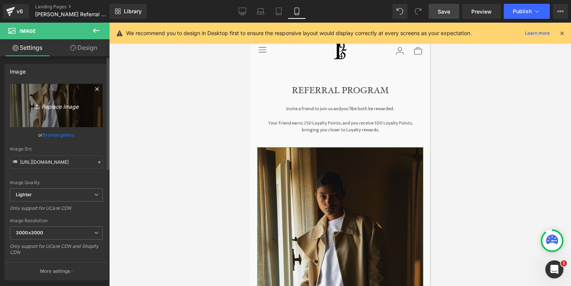
click at [61, 103] on icon "Replace Image" at bounding box center [56, 105] width 60 height 9
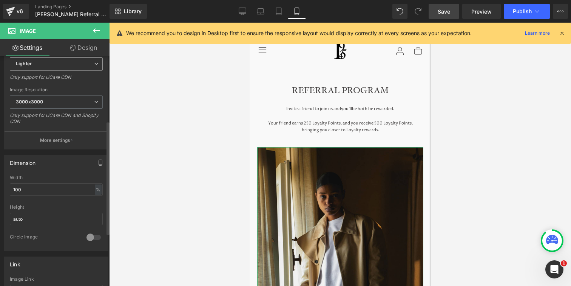
scroll to position [170, 0]
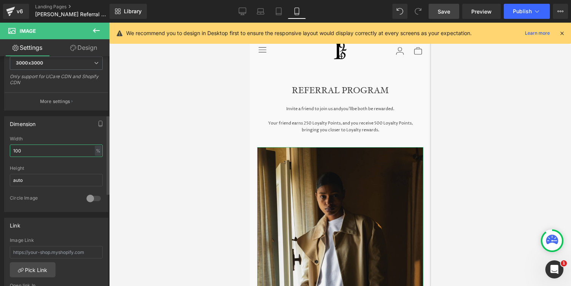
drag, startPoint x: 29, startPoint y: 148, endPoint x: 0, endPoint y: 148, distance: 29.5
click at [0, 148] on div "Dimension 100% Width 100 % % px auto Height auto 0 Circle Image" at bounding box center [56, 162] width 113 height 102
click at [32, 174] on input "auto" at bounding box center [56, 180] width 93 height 12
drag, startPoint x: 32, startPoint y: 181, endPoint x: 3, endPoint y: 181, distance: 29.1
click at [5, 181] on div "Width - % px auto Height auto 0 Circle Image" at bounding box center [56, 174] width 103 height 76
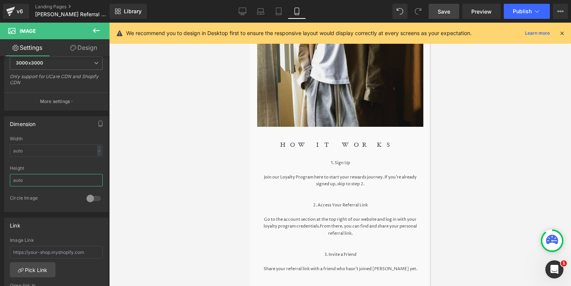
scroll to position [264, 0]
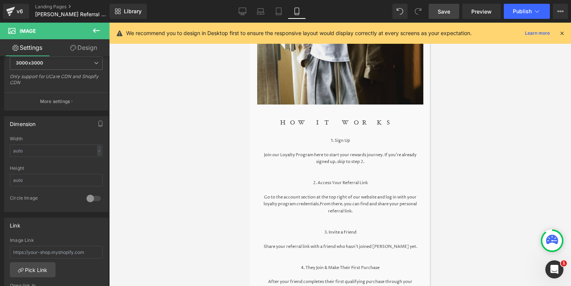
click at [469, 87] on div at bounding box center [340, 155] width 462 height 264
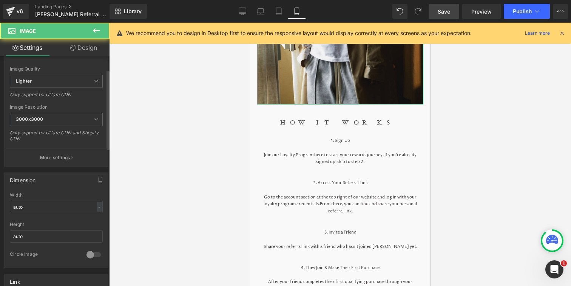
scroll to position [181, 0]
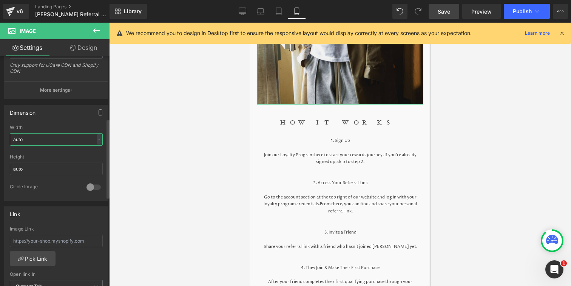
click at [50, 140] on input "auto" at bounding box center [56, 139] width 93 height 12
drag, startPoint x: 50, startPoint y: 140, endPoint x: 0, endPoint y: 146, distance: 50.2
click at [0, 146] on div "Dimension auto Width auto - % px auto Height auto 0 Circle Image" at bounding box center [56, 150] width 113 height 102
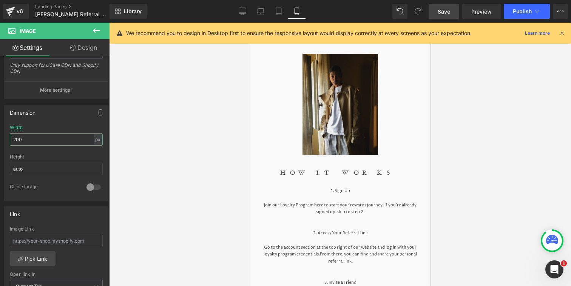
scroll to position [98, 0]
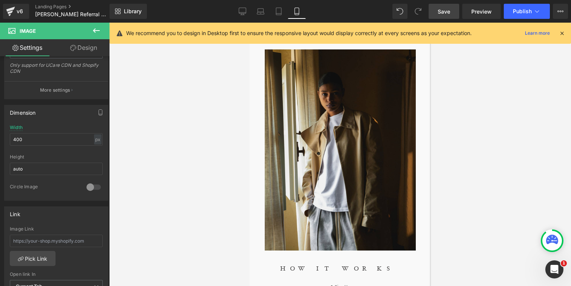
click at [503, 101] on div at bounding box center [340, 155] width 462 height 264
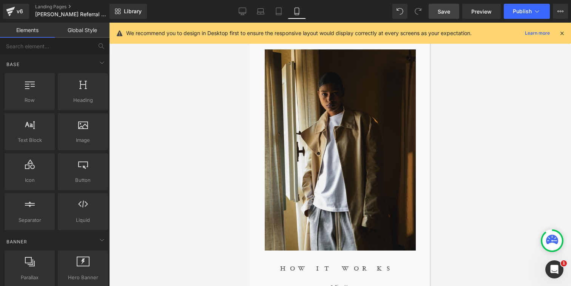
click at [446, 7] on link "Save" at bounding box center [444, 11] width 31 height 15
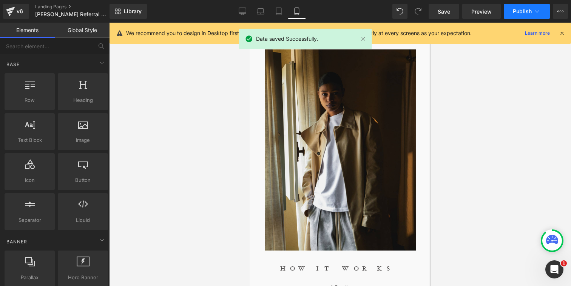
click at [520, 12] on span "Publish" at bounding box center [522, 11] width 19 height 6
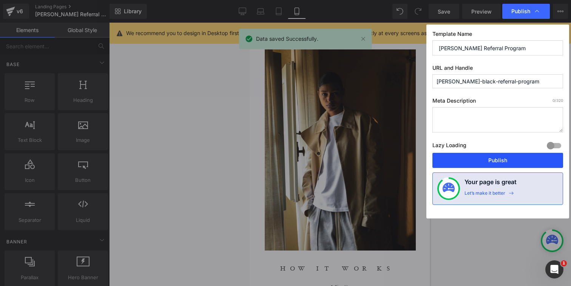
click at [492, 157] on button "Publish" at bounding box center [497, 160] width 131 height 15
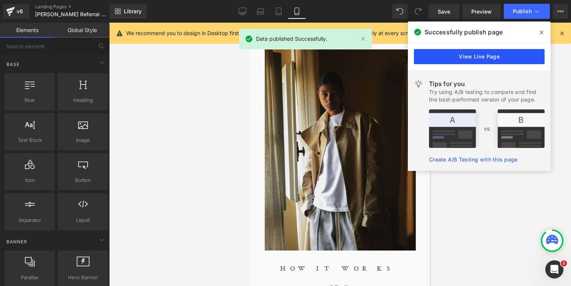
click at [513, 53] on link "View Live Page" at bounding box center [479, 56] width 131 height 15
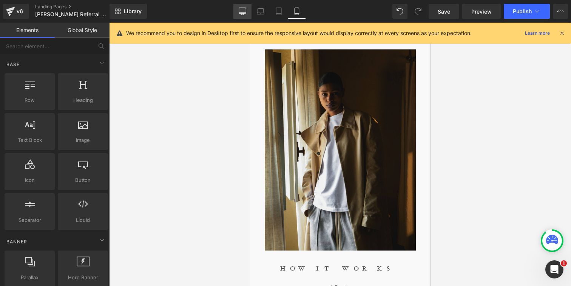
click at [242, 12] on icon at bounding box center [243, 12] width 8 height 8
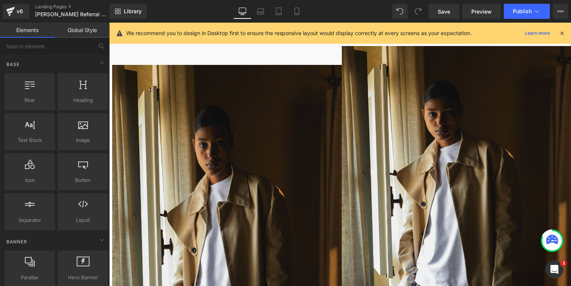
scroll to position [87, 0]
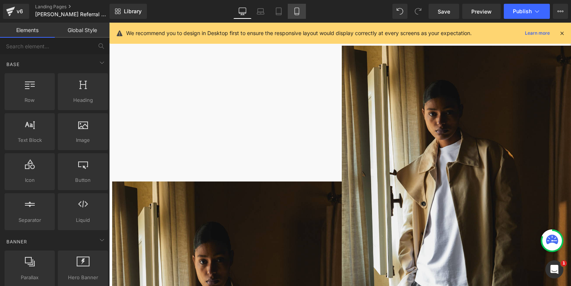
click at [298, 11] on icon at bounding box center [297, 12] width 8 height 8
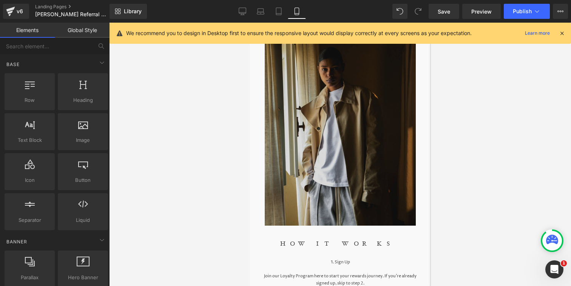
click at [339, 105] on img at bounding box center [339, 125] width 151 height 201
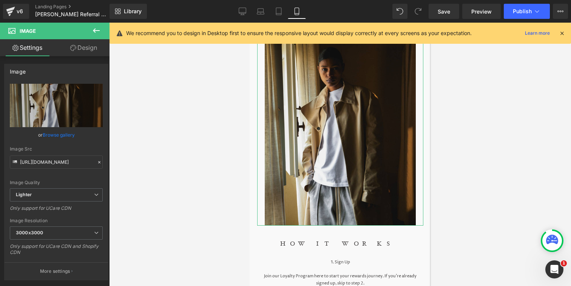
click at [96, 52] on link "Design" at bounding box center [83, 47] width 55 height 17
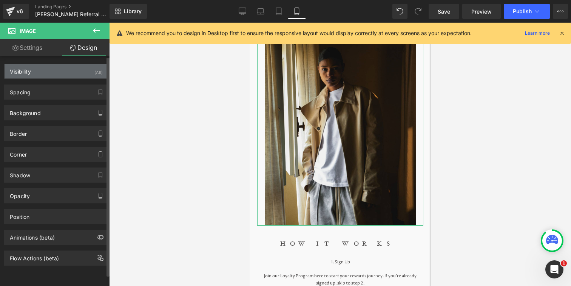
click at [83, 75] on div "Visibility (All)" at bounding box center [56, 71] width 103 height 14
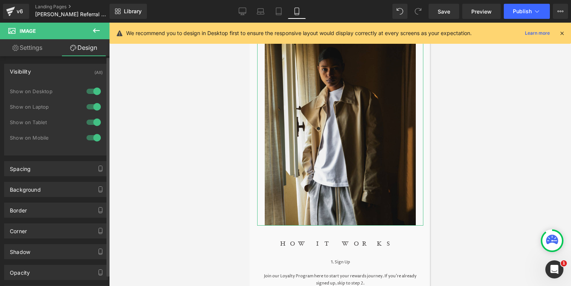
click at [94, 124] on div at bounding box center [94, 122] width 18 height 12
click at [94, 106] on div at bounding box center [94, 107] width 18 height 12
click at [94, 92] on div at bounding box center [94, 91] width 18 height 12
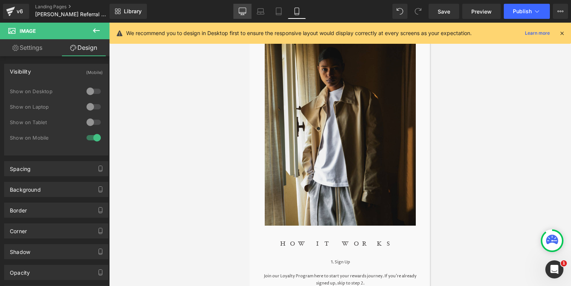
click at [244, 14] on icon at bounding box center [242, 11] width 7 height 6
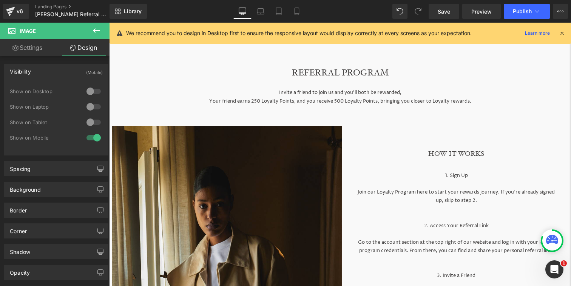
scroll to position [0, 0]
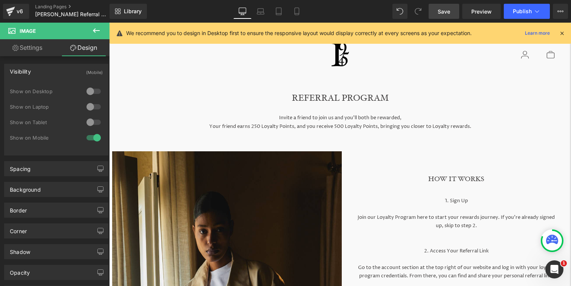
click at [444, 16] on link "Save" at bounding box center [444, 11] width 31 height 15
click at [525, 11] on span "Publish" at bounding box center [522, 11] width 19 height 6
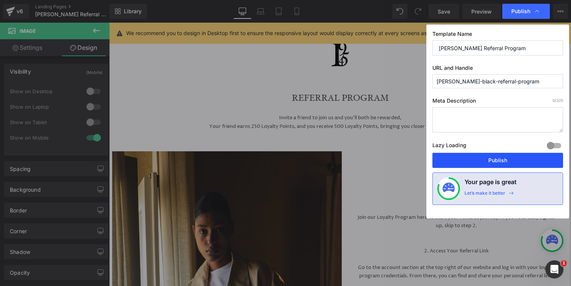
click at [497, 157] on button "Publish" at bounding box center [497, 160] width 131 height 15
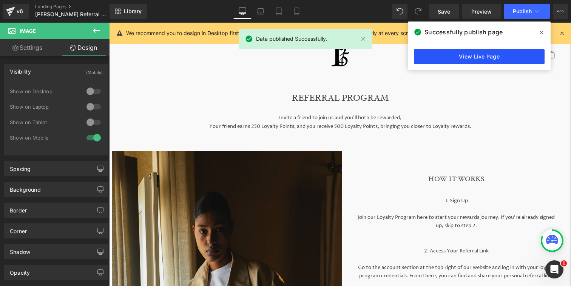
click at [470, 52] on link "View Live Page" at bounding box center [479, 56] width 131 height 15
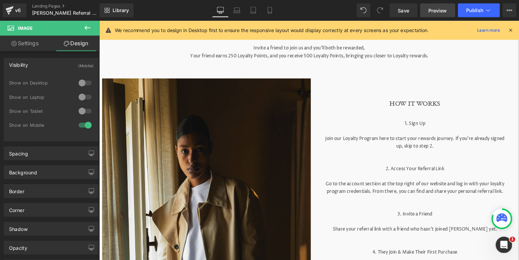
scroll to position [65, 0]
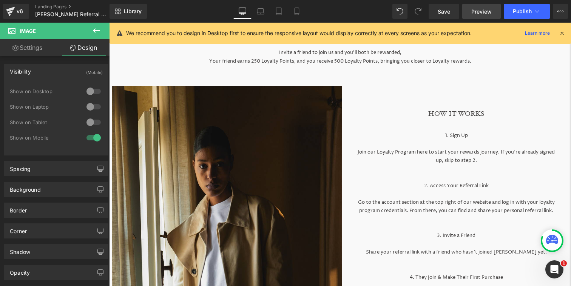
click at [489, 13] on span "Preview" at bounding box center [481, 12] width 20 height 8
click at [8, 12] on icon at bounding box center [10, 12] width 5 height 3
